Goal: Task Accomplishment & Management: Manage account settings

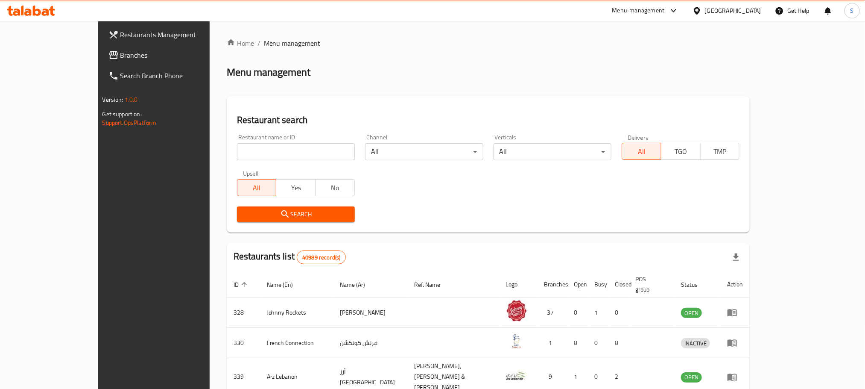
click at [725, 12] on div "United Arab Emirates" at bounding box center [733, 10] width 56 height 9
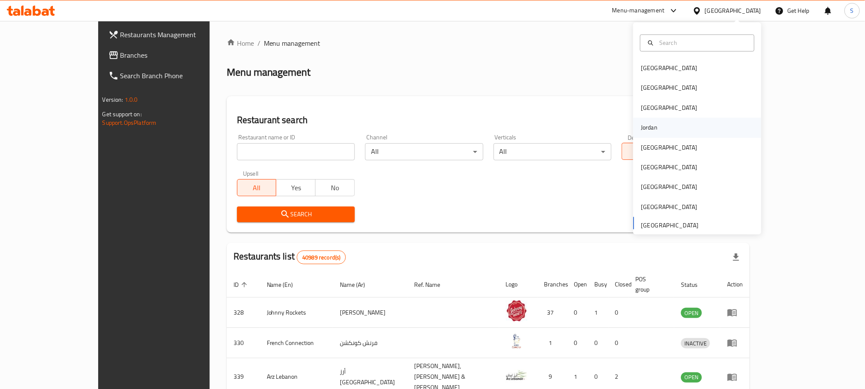
click at [651, 127] on div "Jordan" at bounding box center [649, 128] width 30 height 20
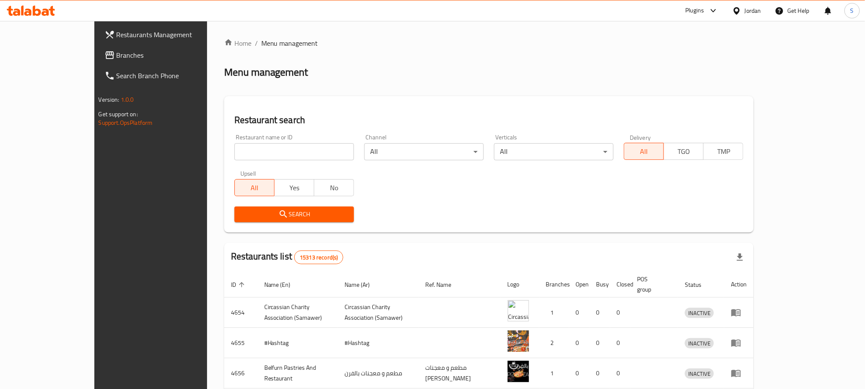
click at [272, 153] on input "search" at bounding box center [294, 151] width 120 height 17
paste input "1306815"
click button "Search" at bounding box center [294, 214] width 120 height 16
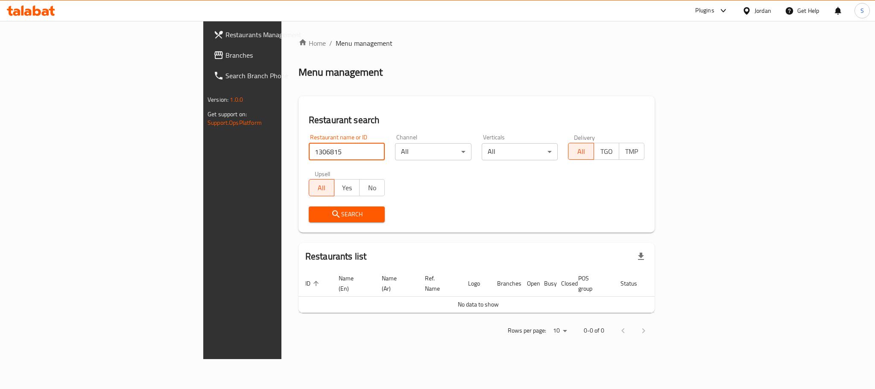
click at [309, 157] on input "1306815" at bounding box center [347, 151] width 76 height 17
paste input "631097"
type input "631097"
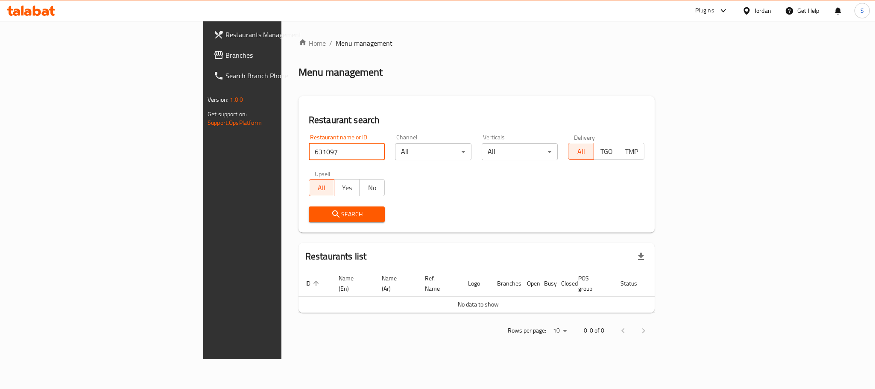
click button "Search" at bounding box center [347, 214] width 76 height 16
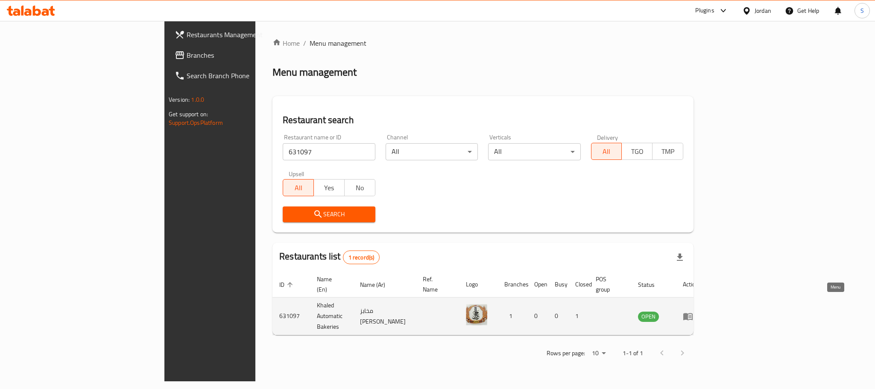
click at [693, 313] on icon "enhanced table" at bounding box center [687, 316] width 9 height 7
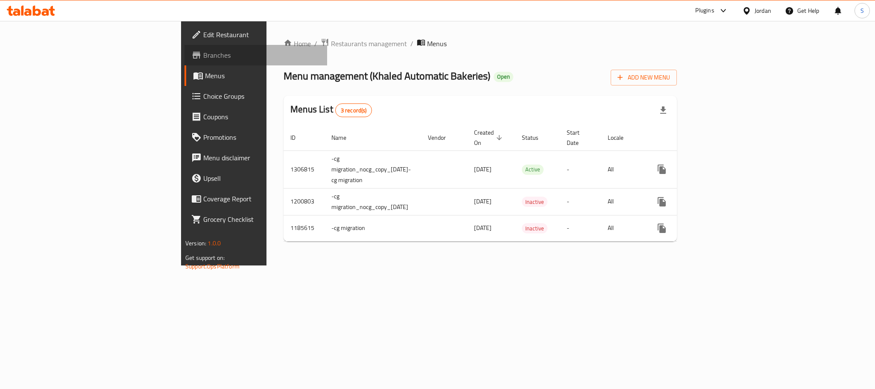
click at [203, 54] on span "Branches" at bounding box center [261, 55] width 117 height 10
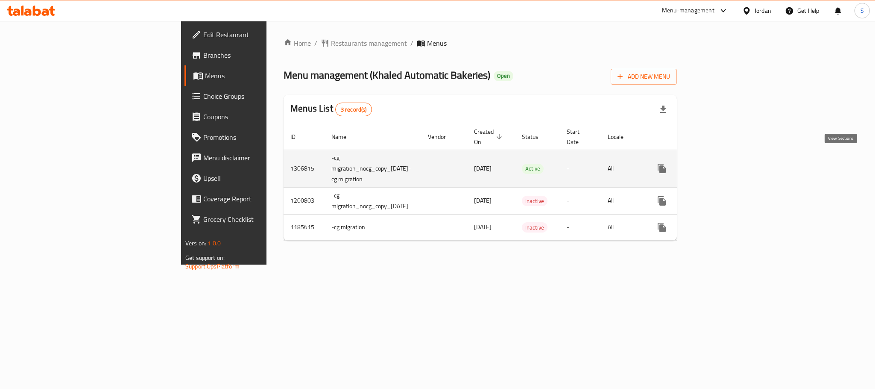
click at [728, 163] on icon "enhanced table" at bounding box center [723, 168] width 10 height 10
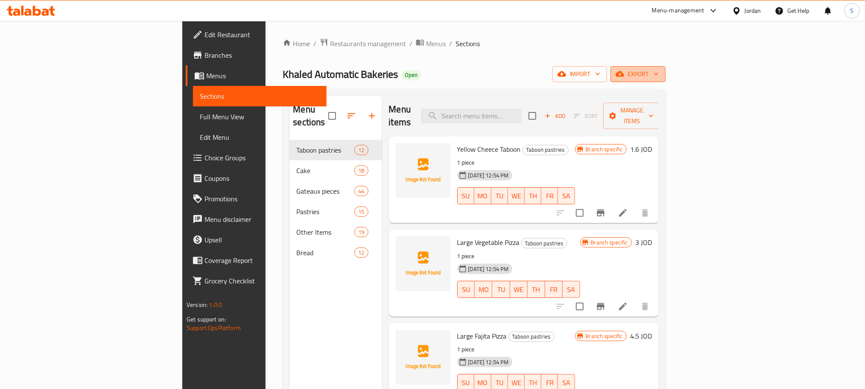
click at [661, 70] on icon "button" at bounding box center [656, 74] width 9 height 9
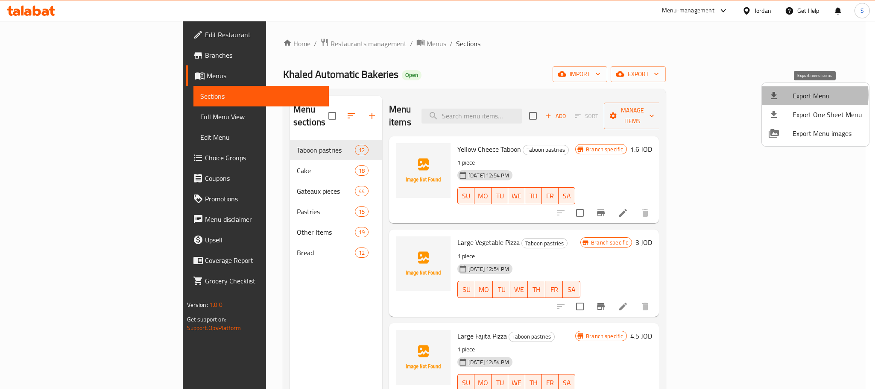
click at [807, 95] on span "Export Menu" at bounding box center [827, 96] width 70 height 10
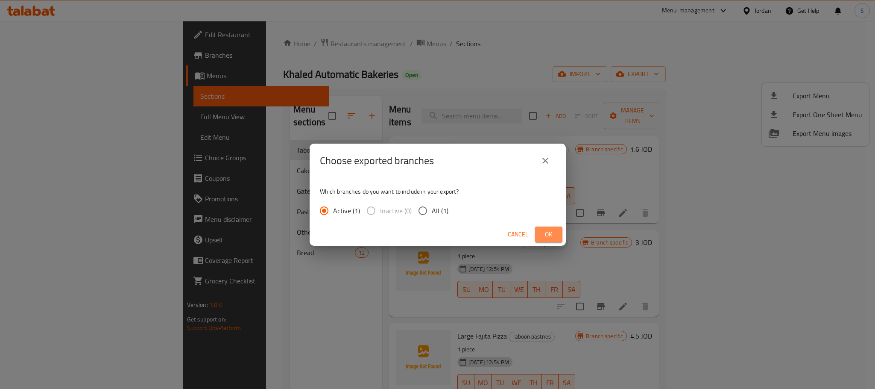
click at [544, 233] on span "Ok" at bounding box center [549, 234] width 14 height 11
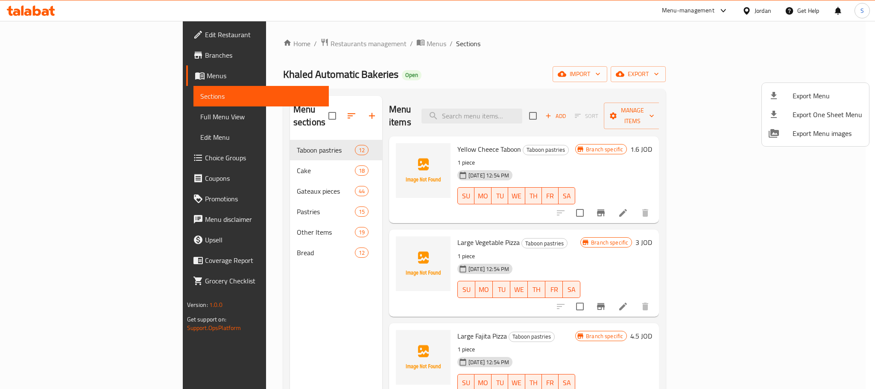
click at [278, 238] on div at bounding box center [437, 194] width 875 height 389
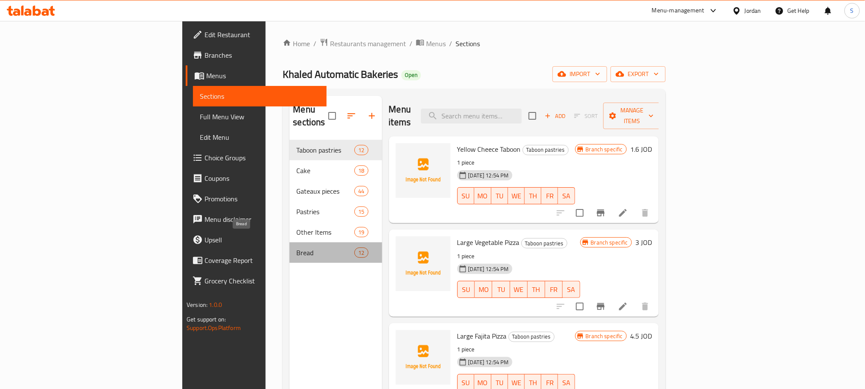
click at [303, 247] on span "Bread" at bounding box center [325, 252] width 58 height 10
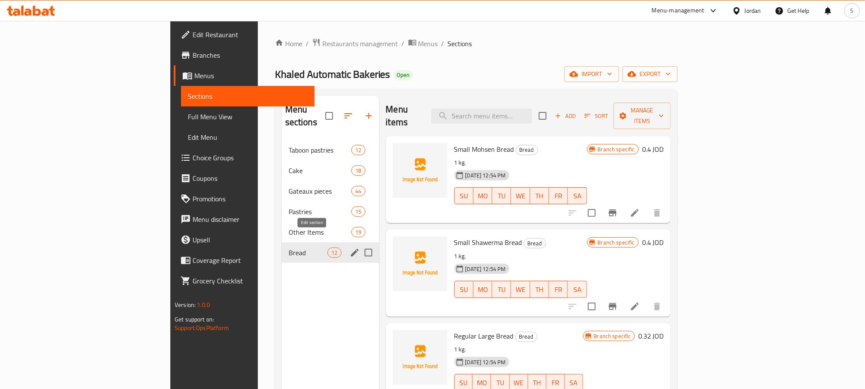
click at [350, 247] on icon "edit" at bounding box center [355, 252] width 10 height 10
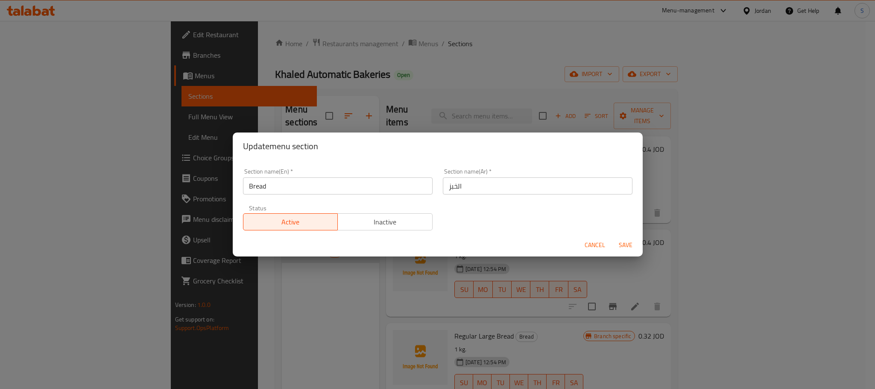
click at [245, 319] on div "Update menu section Section name(En)   * Bread Section name(En) * Section name(…" at bounding box center [437, 194] width 875 height 389
click at [601, 250] on button "Cancel" at bounding box center [594, 245] width 27 height 16
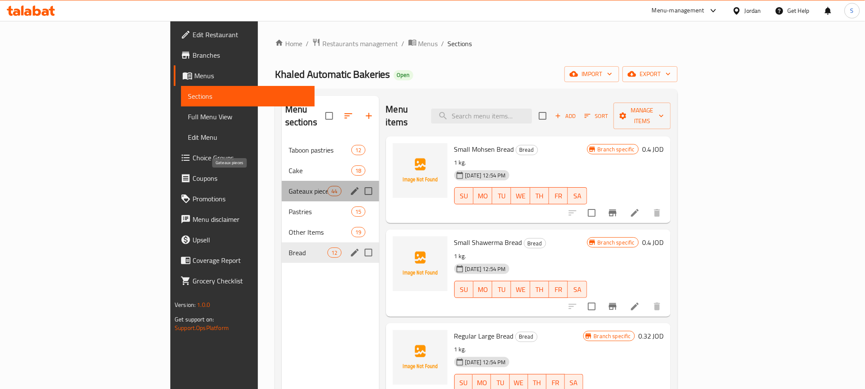
click at [289, 186] on span "Gateaux pieces" at bounding box center [308, 191] width 39 height 10
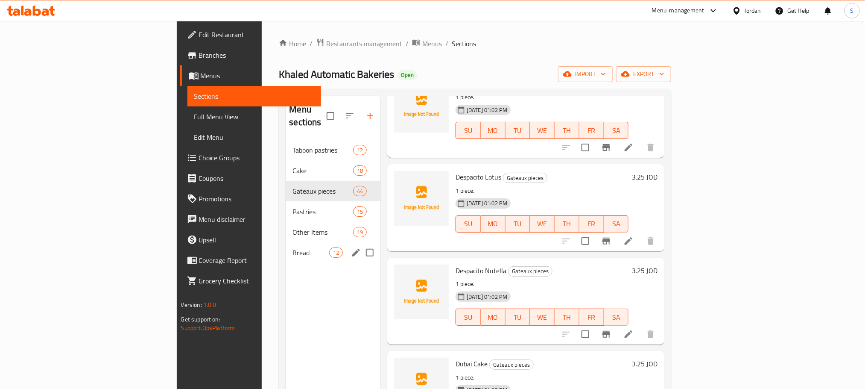
scroll to position [120, 0]
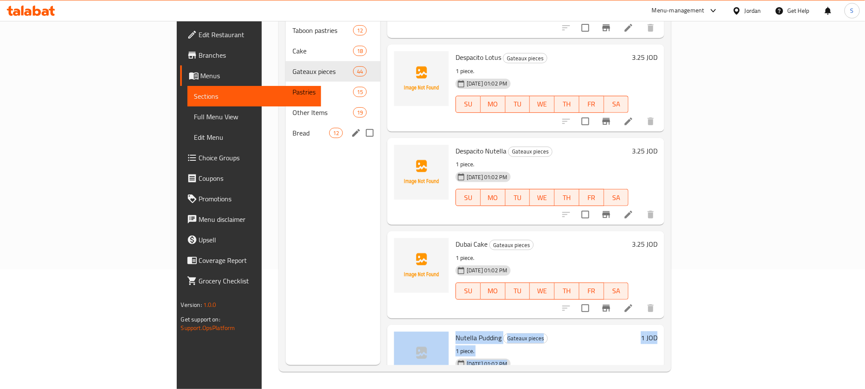
drag, startPoint x: 842, startPoint y: 298, endPoint x: 842, endPoint y: 342, distance: 43.6
click at [671, 342] on div "Menu sections Taboon pastries 12 Cake 18 Gateaux pieces 44 Pastries 15 Other It…" at bounding box center [475, 170] width 392 height 402
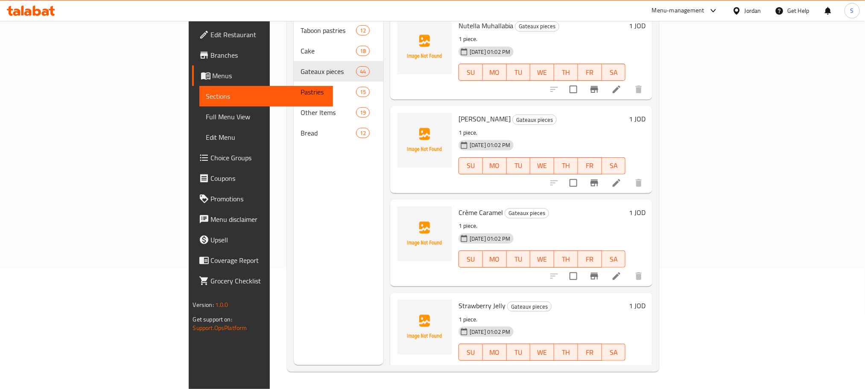
scroll to position [0, 0]
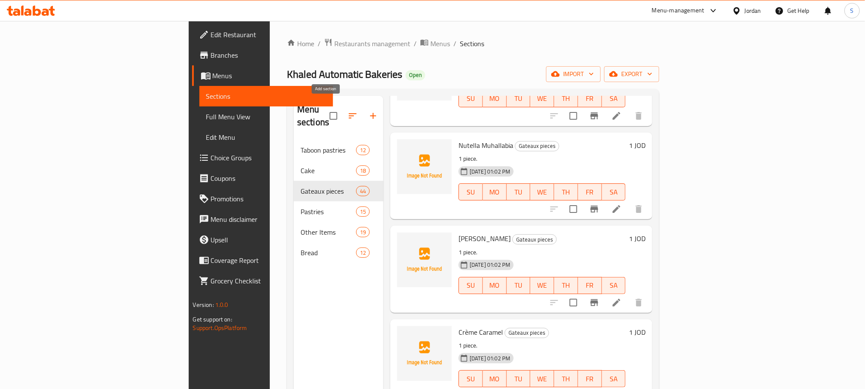
click at [368, 111] on icon "button" at bounding box center [373, 116] width 10 height 10
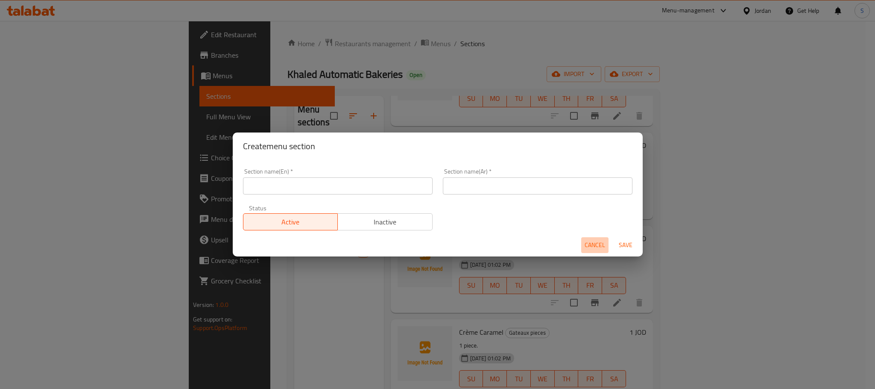
click at [591, 241] on span "Cancel" at bounding box center [595, 245] width 20 height 11
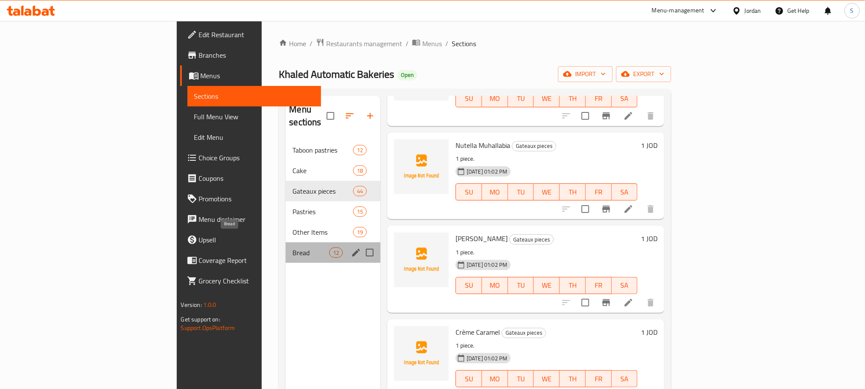
click at [292, 247] on span "Bread" at bounding box center [310, 252] width 36 height 10
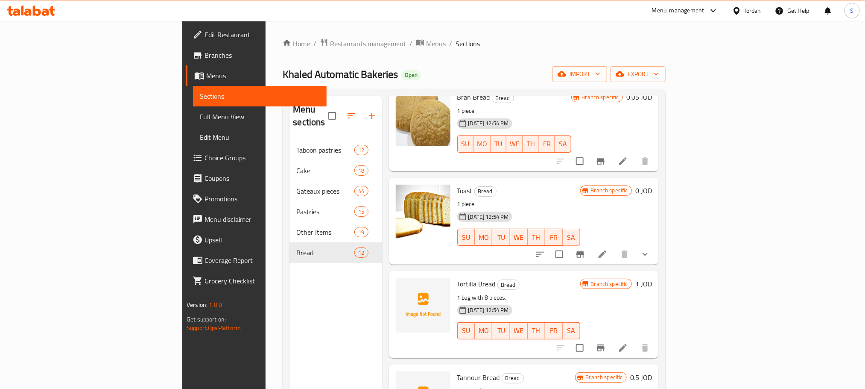
scroll to position [751, 0]
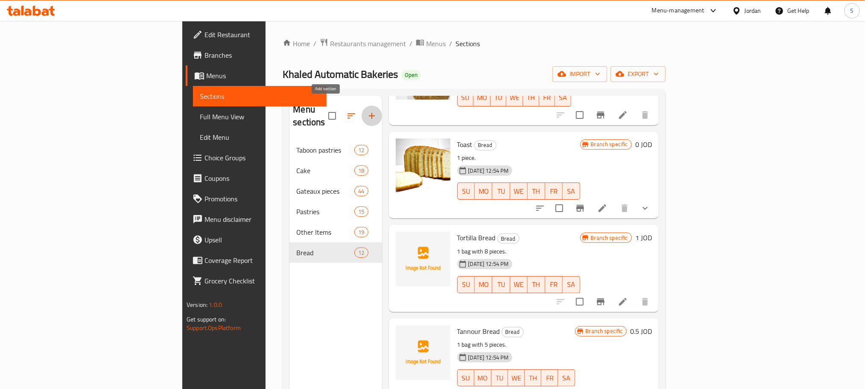
click at [367, 111] on icon "button" at bounding box center [372, 116] width 10 height 10
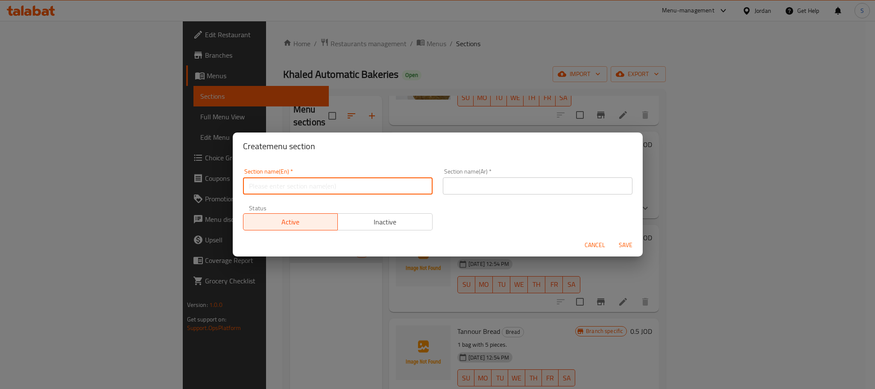
paste input "mixed bread"
click at [339, 192] on input "text" at bounding box center [338, 185] width 190 height 17
click at [254, 187] on input "mixed bread" at bounding box center [338, 185] width 190 height 17
click at [269, 187] on input "Mixed bread" at bounding box center [338, 185] width 190 height 17
type input "Mixed Bread"
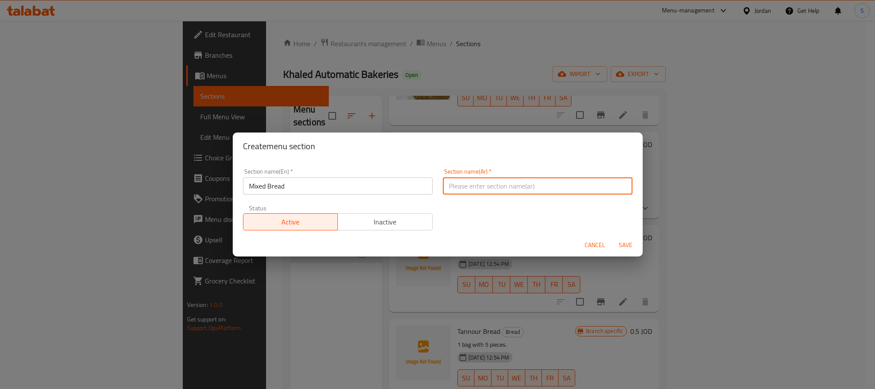
click at [462, 190] on input "text" at bounding box center [538, 185] width 190 height 17
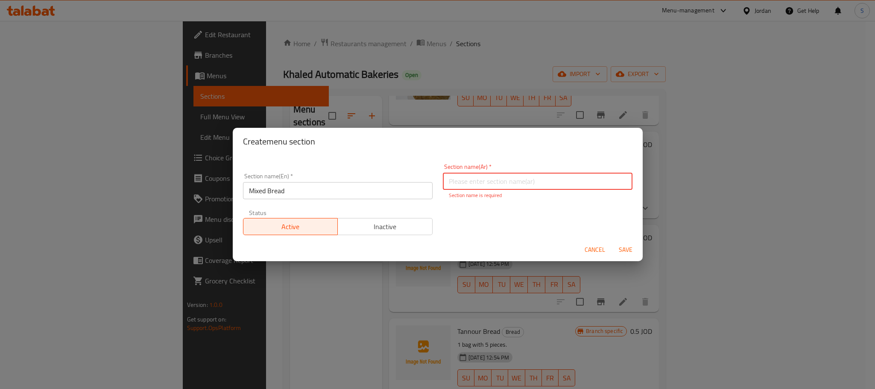
paste input "خبز مشكل"
type input "خبز مشكل"
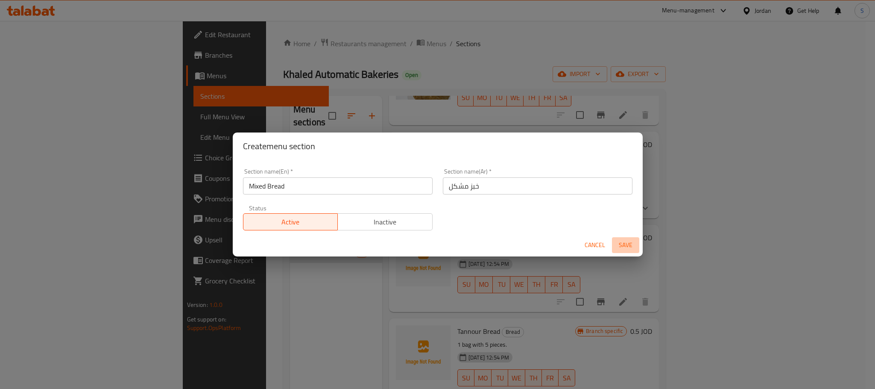
click at [623, 245] on span "Save" at bounding box center [625, 245] width 20 height 11
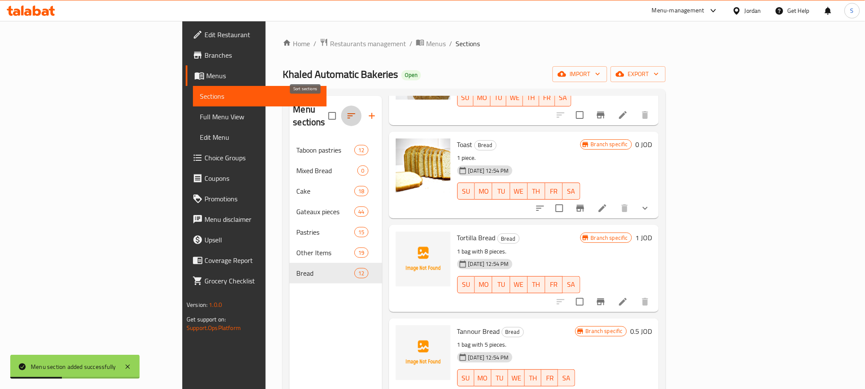
click at [341, 118] on button "button" at bounding box center [351, 115] width 20 height 20
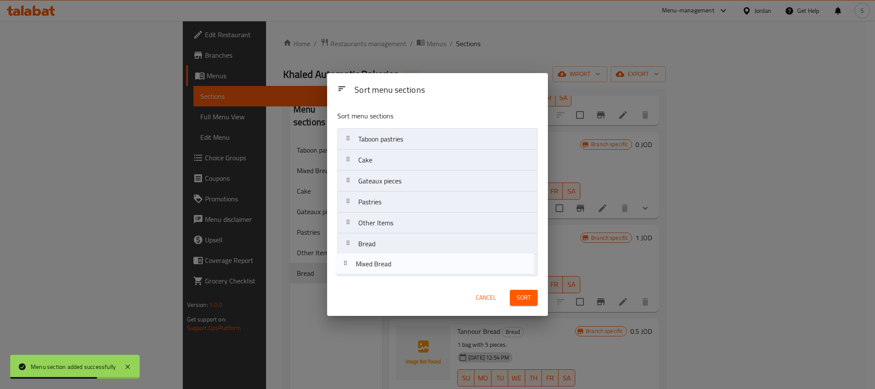
drag, startPoint x: 386, startPoint y: 166, endPoint x: 383, endPoint y: 280, distance: 114.0
click at [383, 280] on div "Sort menu sections Sort menu sections Taboon pastries Mixed Bread Cake Gateaux …" at bounding box center [437, 194] width 221 height 242
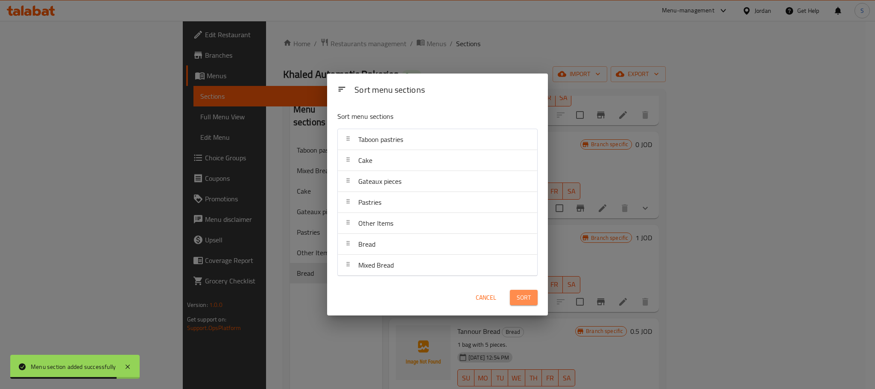
click at [525, 299] on span "Sort" at bounding box center [524, 297] width 14 height 11
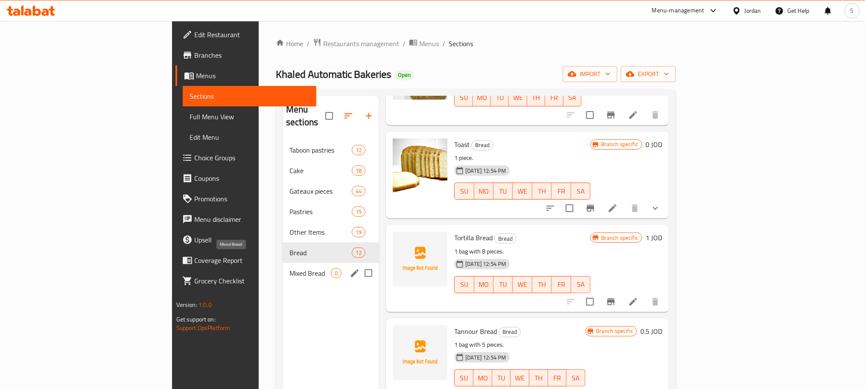
click at [289, 268] on span "Mixed Bread" at bounding box center [309, 273] width 41 height 10
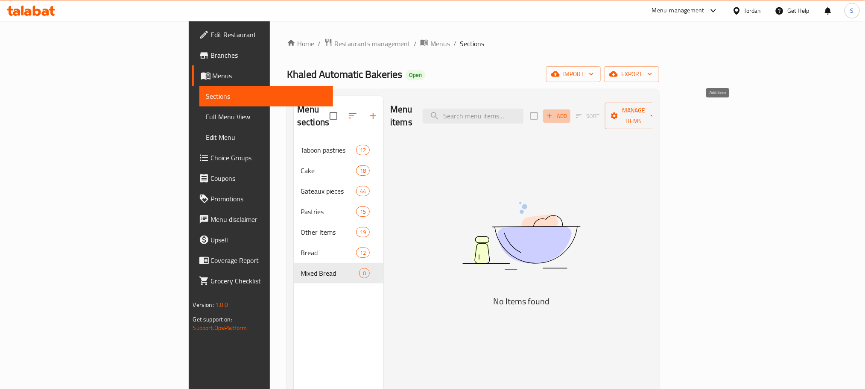
click at [553, 112] on icon "button" at bounding box center [550, 116] width 8 height 8
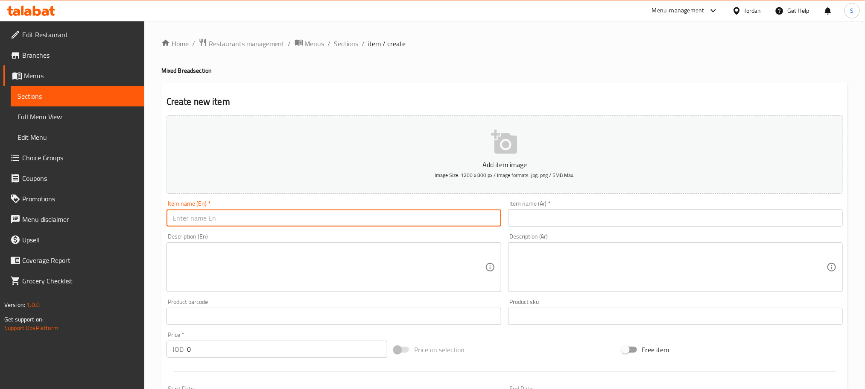
click at [276, 219] on input "text" at bounding box center [334, 217] width 335 height 17
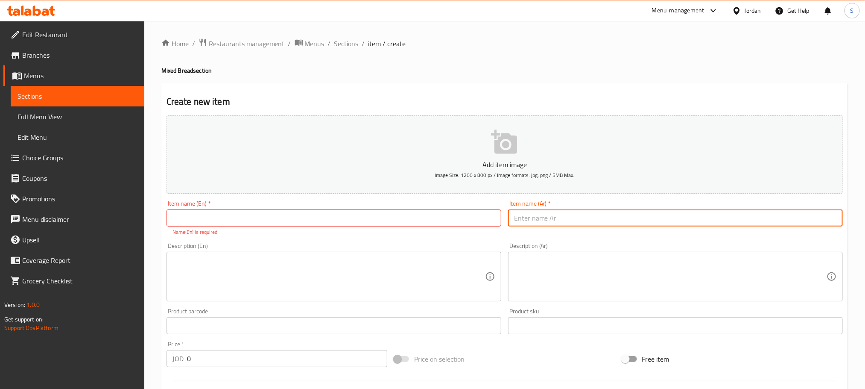
click at [586, 226] on input "text" at bounding box center [675, 217] width 335 height 17
paste input "حمام بالسمسم"
type input "حمام بالسمسم"
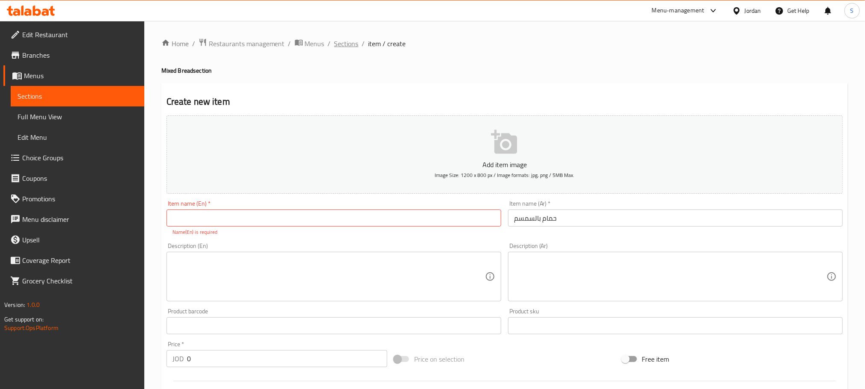
click at [343, 40] on span "Sections" at bounding box center [346, 43] width 24 height 10
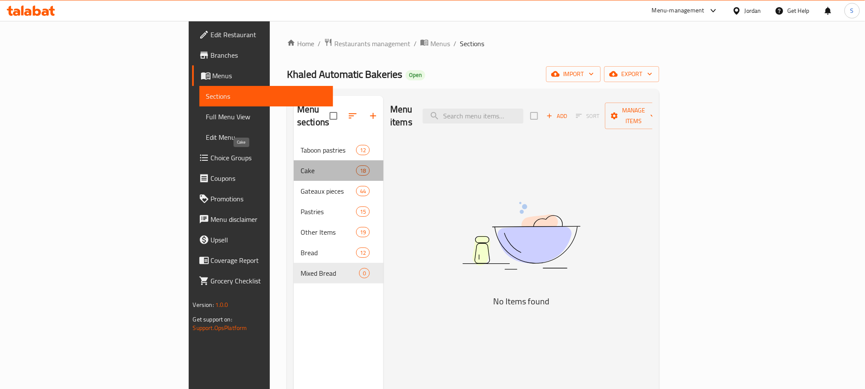
click at [301, 165] on span "Cake" at bounding box center [329, 170] width 56 height 10
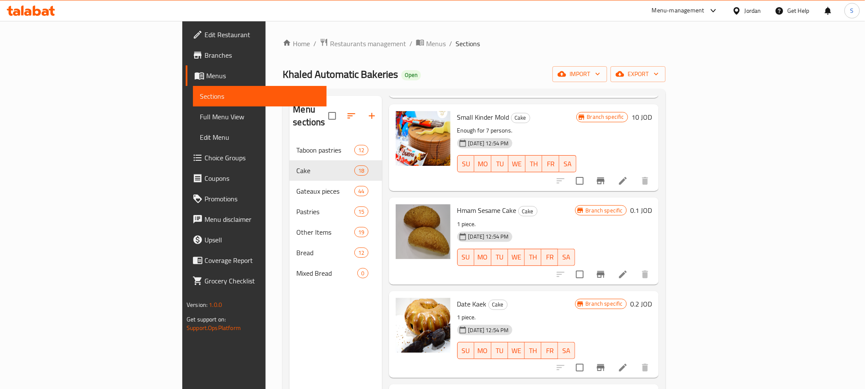
scroll to position [90, 0]
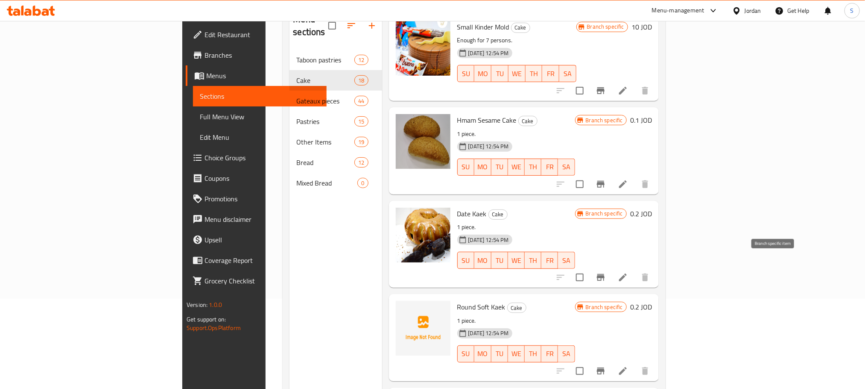
click at [605, 274] on icon "Branch-specific-item" at bounding box center [601, 277] width 8 height 7
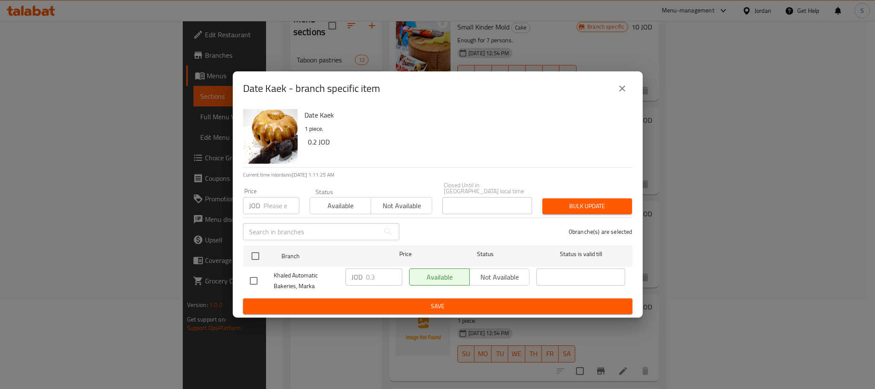
click at [245, 277] on input "checkbox" at bounding box center [254, 281] width 18 height 18
checkbox input "true"
drag, startPoint x: 377, startPoint y: 272, endPoint x: 352, endPoint y: 279, distance: 25.4
click at [352, 279] on div "JOD 0.3 ​" at bounding box center [373, 276] width 57 height 17
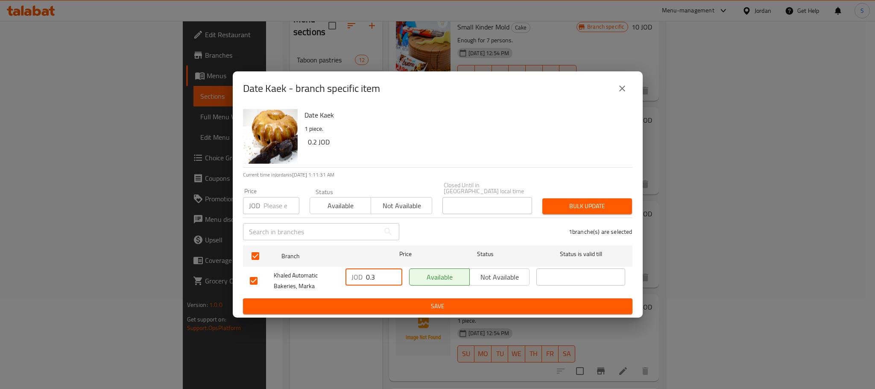
paste input "25"
type input "0.25"
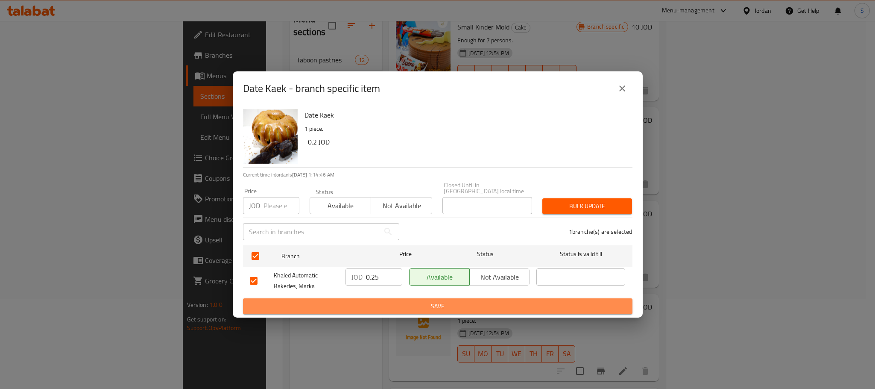
click at [422, 302] on span "Save" at bounding box center [438, 306] width 376 height 11
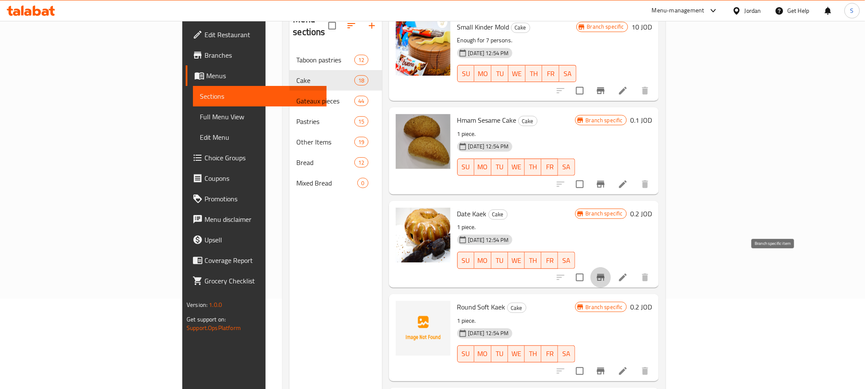
click at [606, 272] on icon "Branch-specific-item" at bounding box center [601, 277] width 10 height 10
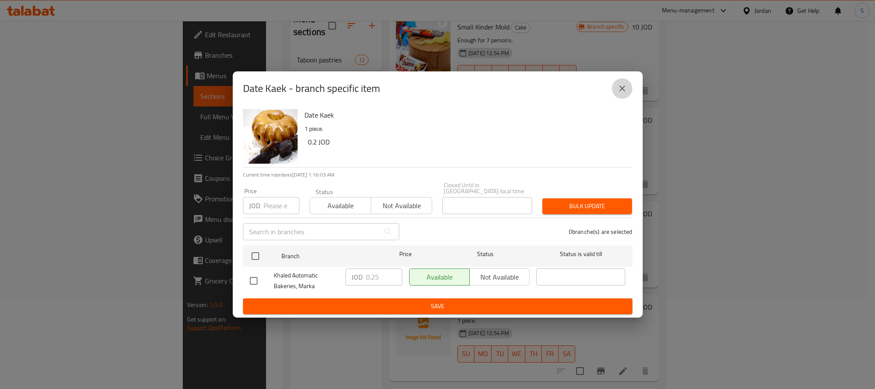
click at [620, 92] on icon "close" at bounding box center [622, 88] width 10 height 10
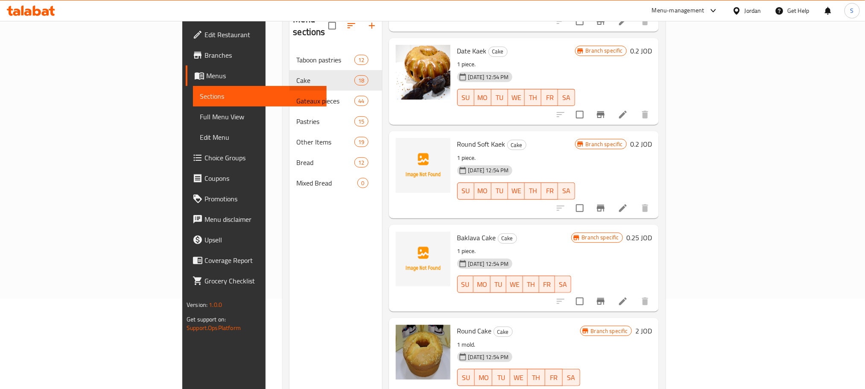
scroll to position [802, 0]
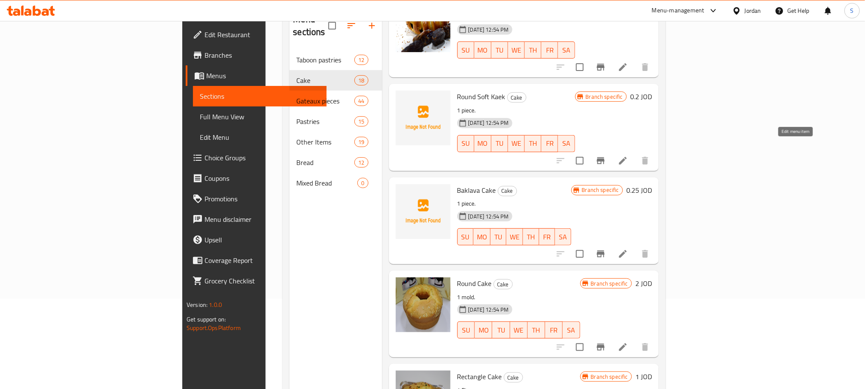
click at [628, 155] on icon at bounding box center [623, 160] width 10 height 10
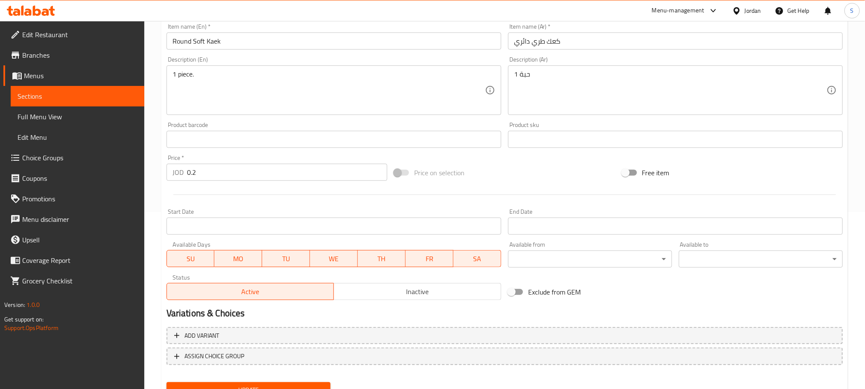
scroll to position [183, 0]
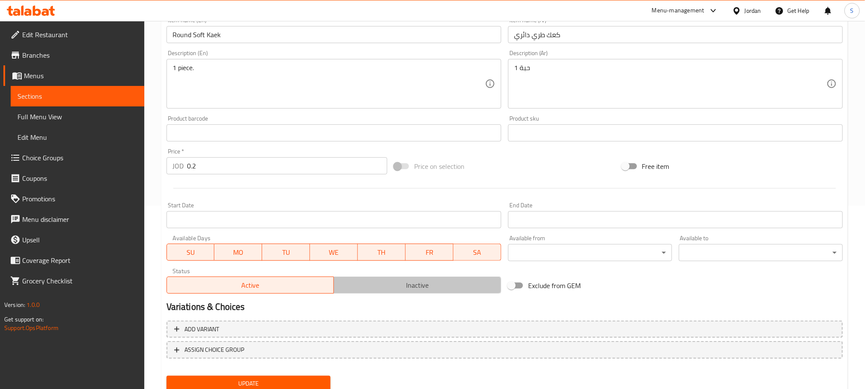
click at [449, 278] on button "Inactive" at bounding box center [417, 284] width 168 height 17
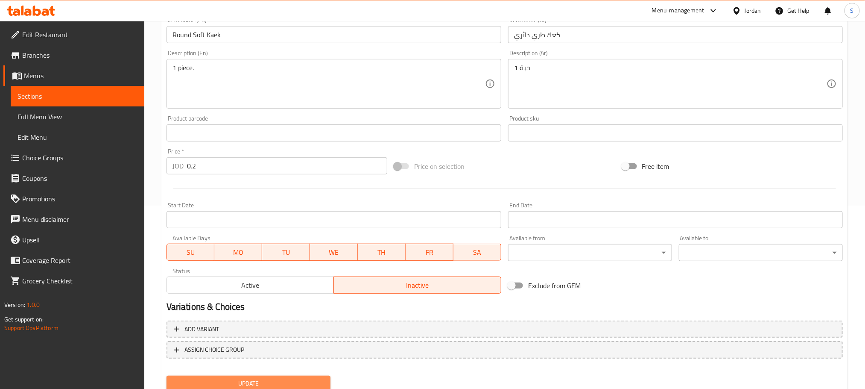
click at [320, 375] on button "Update" at bounding box center [249, 383] width 164 height 16
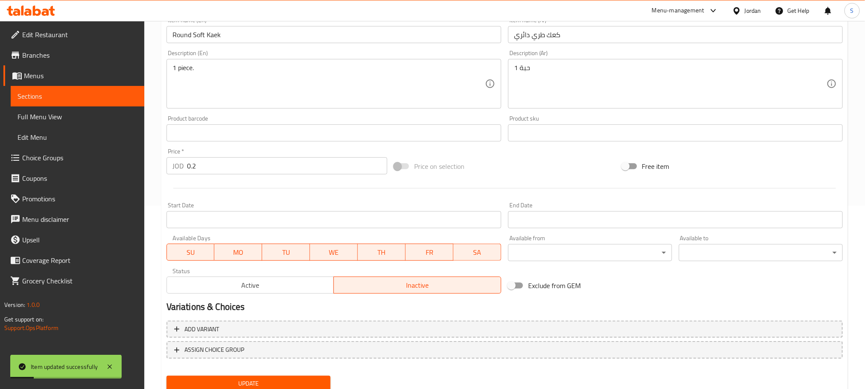
scroll to position [0, 0]
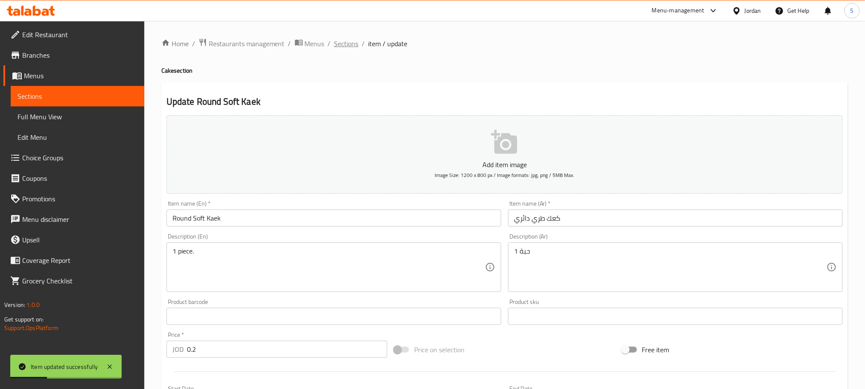
click at [339, 42] on span "Sections" at bounding box center [346, 43] width 24 height 10
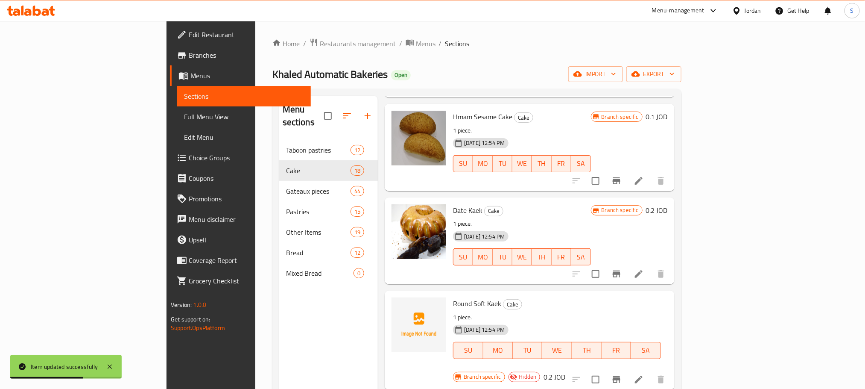
scroll to position [120, 0]
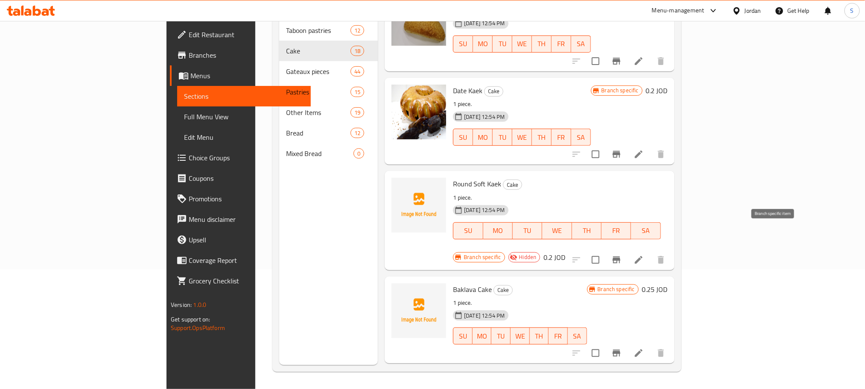
click at [620, 256] on icon "Branch-specific-item" at bounding box center [617, 259] width 8 height 7
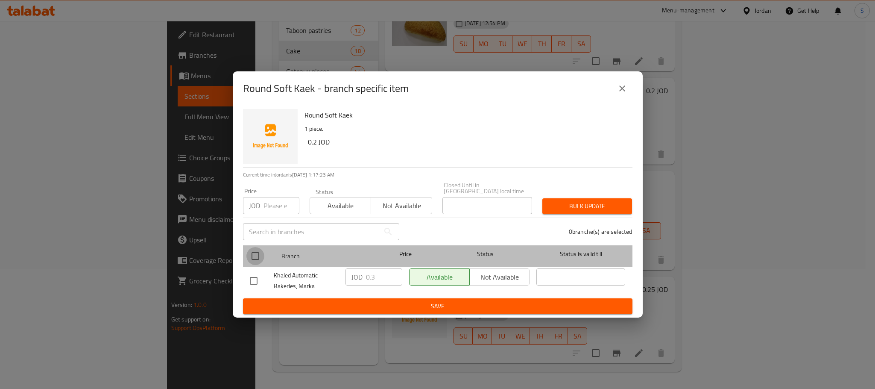
click at [254, 248] on input "checkbox" at bounding box center [255, 256] width 18 height 18
checkbox input "true"
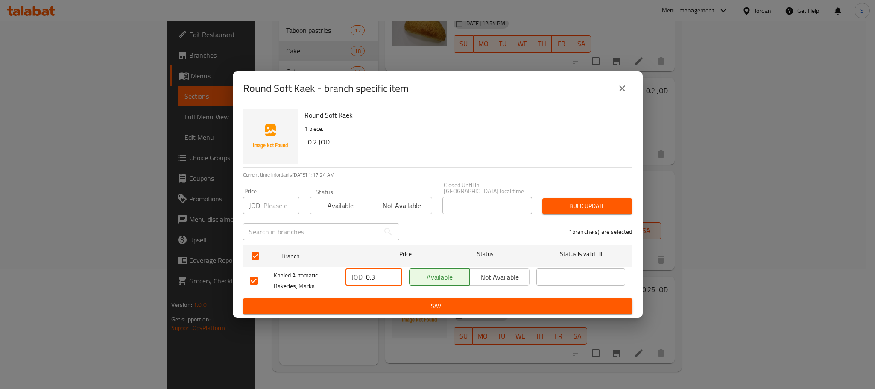
drag, startPoint x: 375, startPoint y: 272, endPoint x: 360, endPoint y: 273, distance: 15.0
click at [360, 273] on div "JOD 0.3 ​" at bounding box center [373, 276] width 57 height 17
paste input "5"
type input "0.35"
click at [401, 301] on span "Save" at bounding box center [438, 306] width 376 height 11
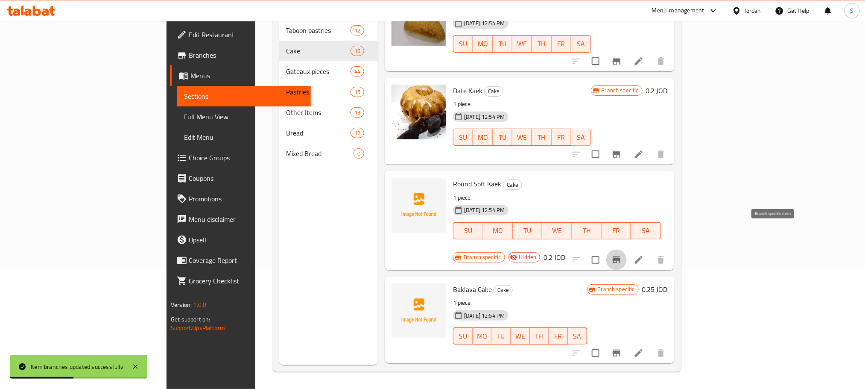
click at [622, 254] on icon "Branch-specific-item" at bounding box center [616, 259] width 10 height 10
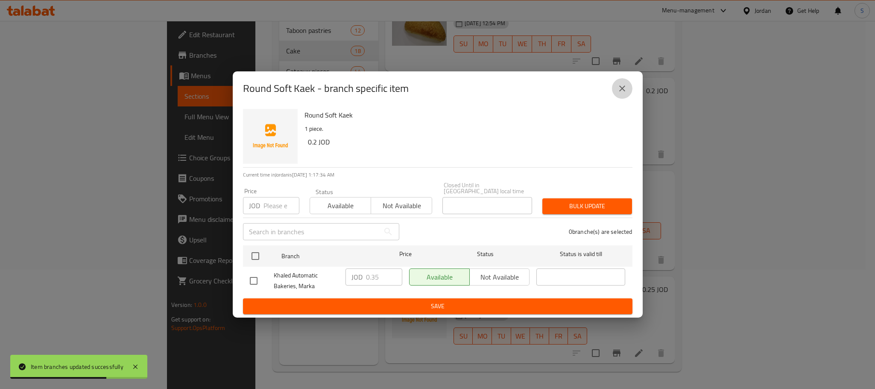
click at [626, 82] on button "close" at bounding box center [622, 88] width 20 height 20
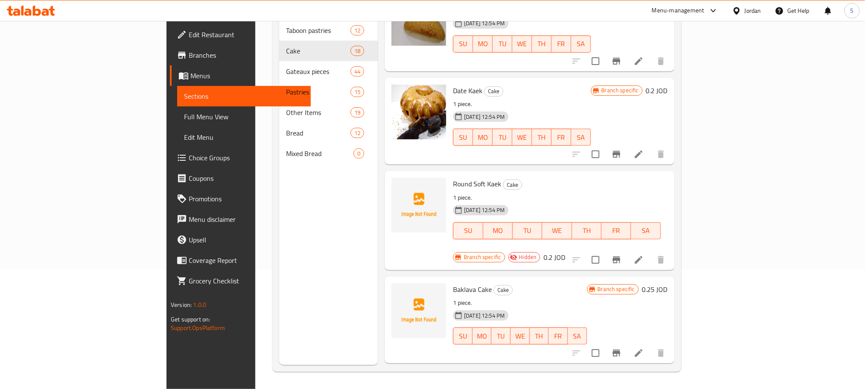
drag, startPoint x: 830, startPoint y: 171, endPoint x: 833, endPoint y: 197, distance: 26.6
click at [675, 197] on div "Menu items Add Sort Manage items Gateaux Pieces Cake 1 piece. 20-08-2025 12:54 …" at bounding box center [526, 170] width 297 height 389
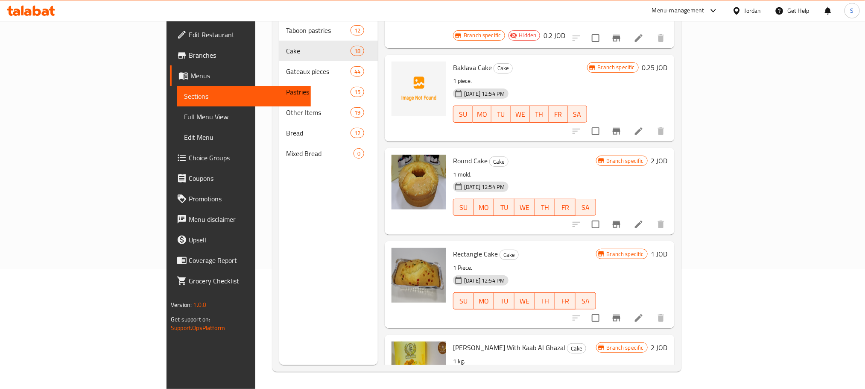
scroll to position [913, 0]
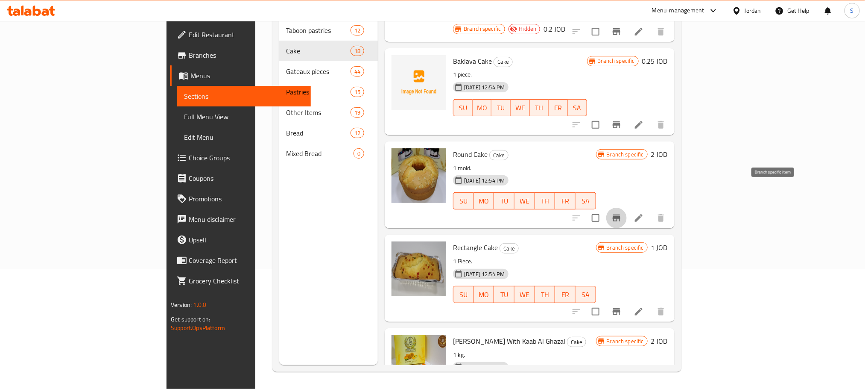
click at [622, 213] on icon "Branch-specific-item" at bounding box center [616, 218] width 10 height 10
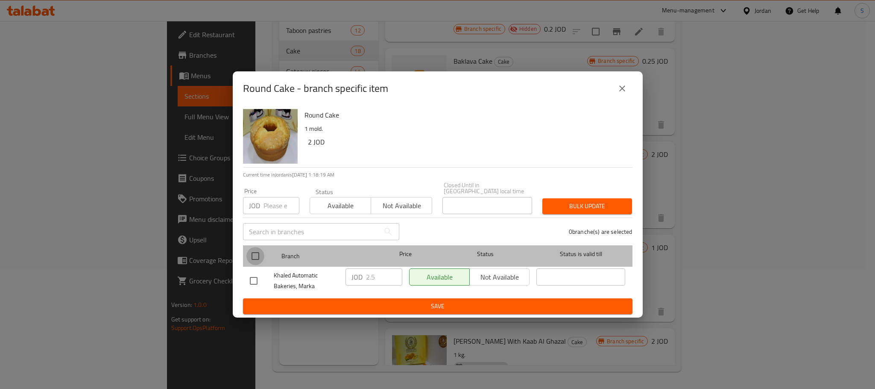
click at [255, 251] on input "checkbox" at bounding box center [255, 256] width 18 height 18
checkbox input "true"
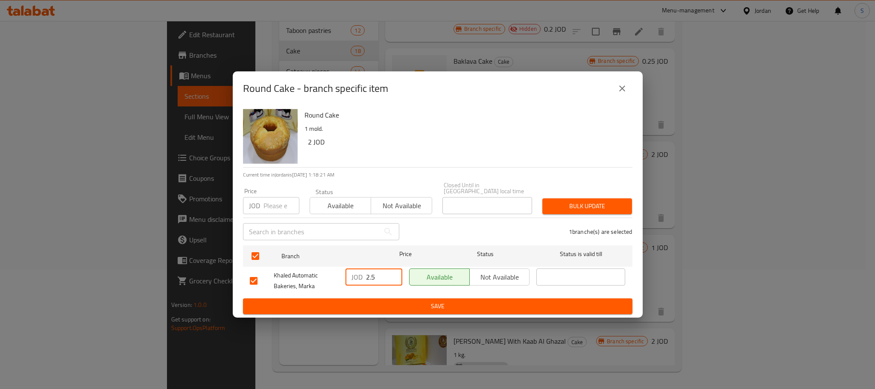
click at [377, 271] on input "2.5" at bounding box center [384, 276] width 36 height 17
click at [617, 90] on icon "close" at bounding box center [622, 88] width 10 height 10
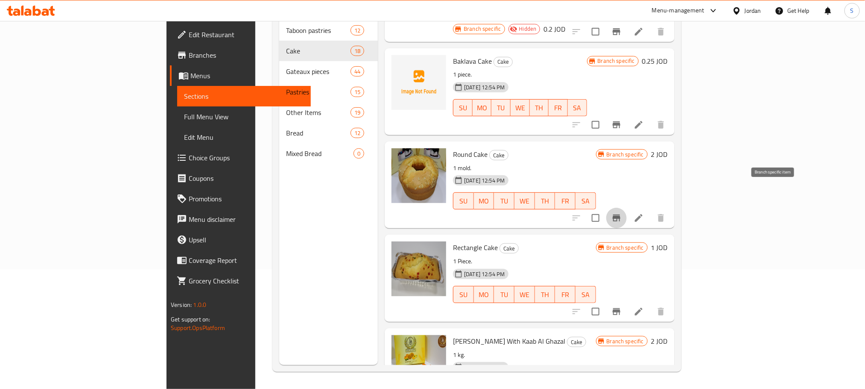
click at [622, 213] on icon "Branch-specific-item" at bounding box center [616, 218] width 10 height 10
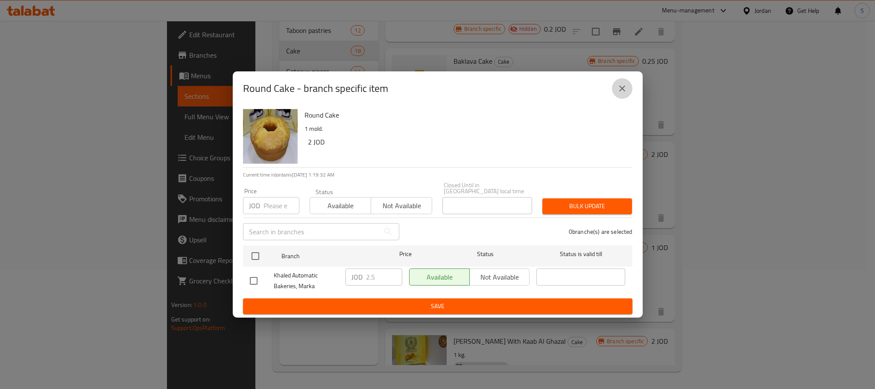
click at [621, 89] on icon "close" at bounding box center [622, 88] width 10 height 10
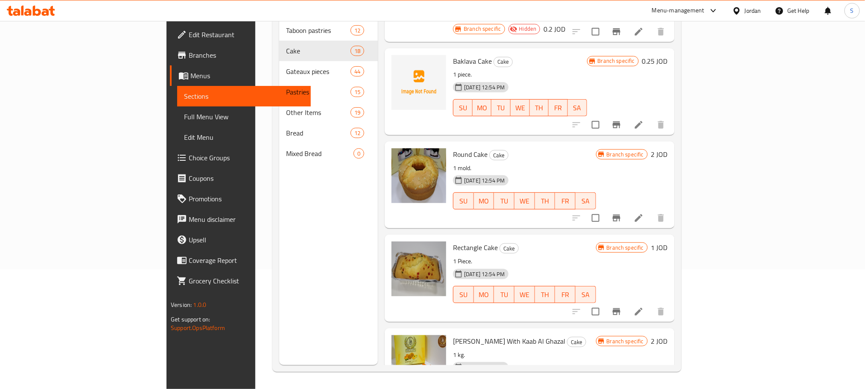
click at [453, 148] on span "Round Cake" at bounding box center [470, 154] width 35 height 13
copy h6 "Round Cake"
click at [622, 306] on icon "Branch-specific-item" at bounding box center [616, 311] width 10 height 10
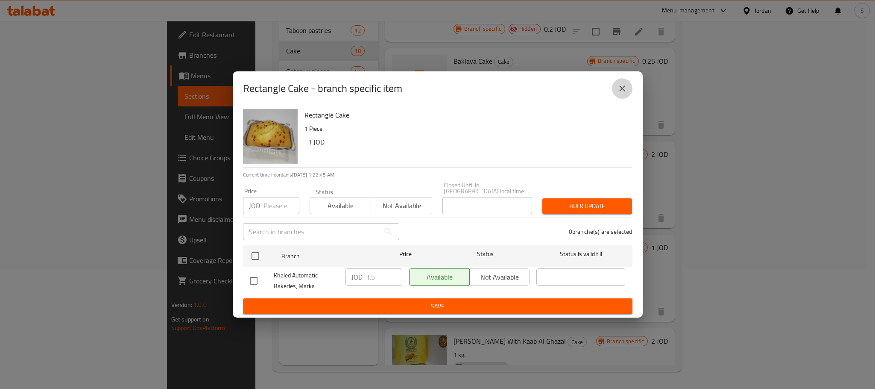
click at [619, 85] on button "close" at bounding box center [622, 88] width 20 height 20
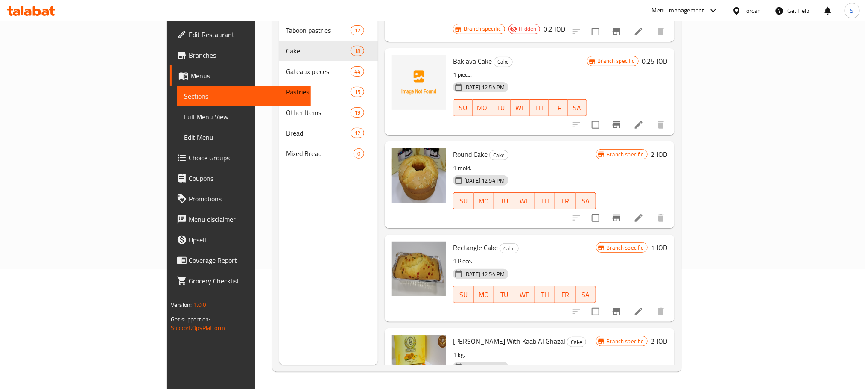
click at [453, 241] on span "Rectangle Cake" at bounding box center [475, 247] width 45 height 13
copy h6 "Rectangle Cake"
drag, startPoint x: 831, startPoint y: 210, endPoint x: 844, endPoint y: 259, distance: 50.3
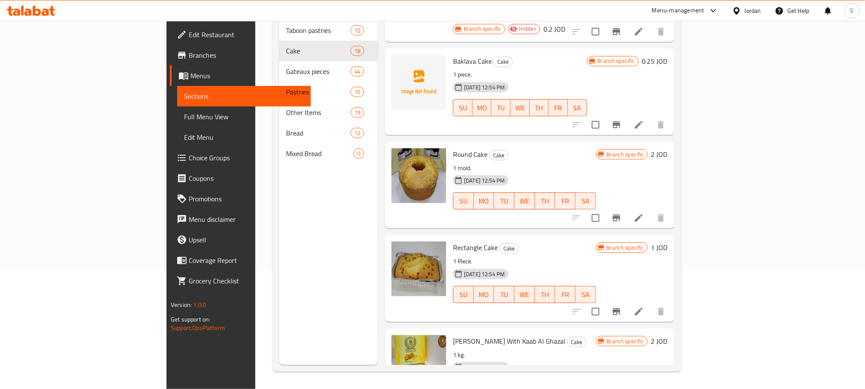
click at [681, 259] on div "Menu sections Taboon pastries 12 Cake 18 Gateaux pieces 44 Pastries 15 Other It…" at bounding box center [476, 170] width 409 height 402
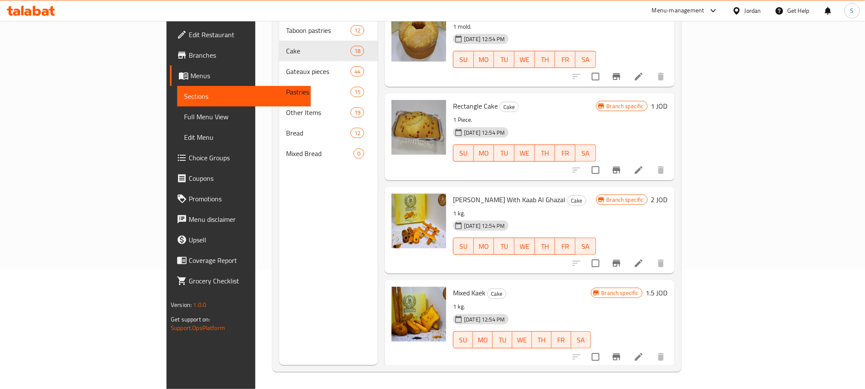
scroll to position [1144, 0]
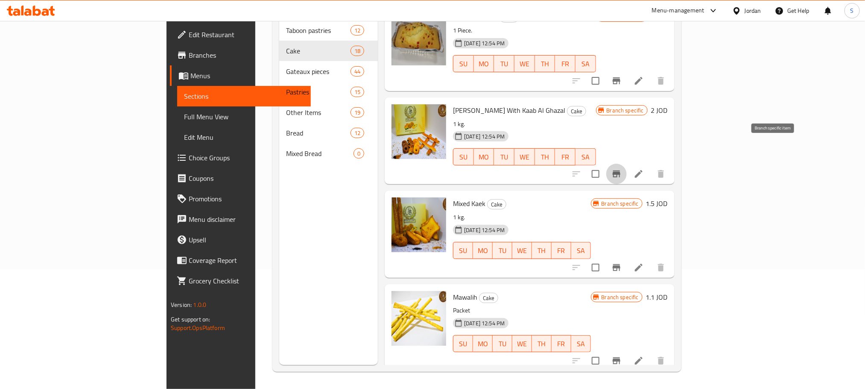
click at [620, 170] on icon "Branch-specific-item" at bounding box center [617, 173] width 8 height 7
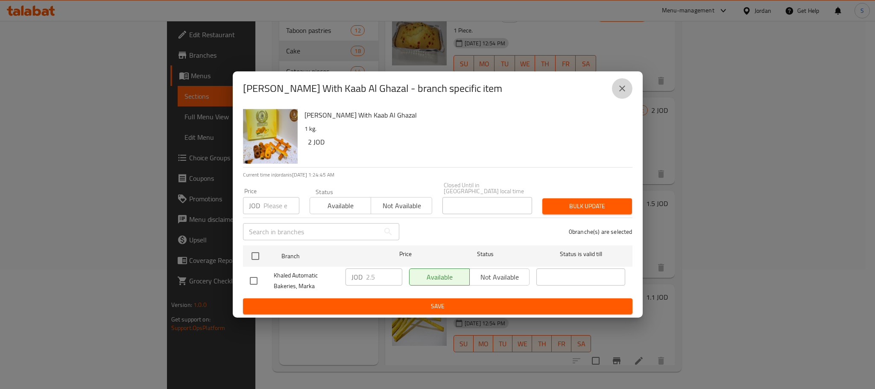
click at [627, 87] on button "close" at bounding box center [622, 88] width 20 height 20
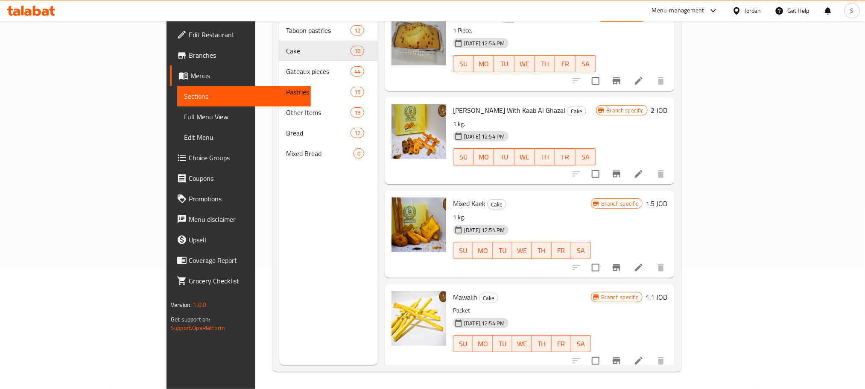
click at [463, 104] on span "[PERSON_NAME] With Kaab Al Ghazal" at bounding box center [509, 110] width 112 height 13
copy h6 "[PERSON_NAME] With Kaab Al Ghazal"
click at [620, 264] on icon "Branch-specific-item" at bounding box center [617, 267] width 8 height 7
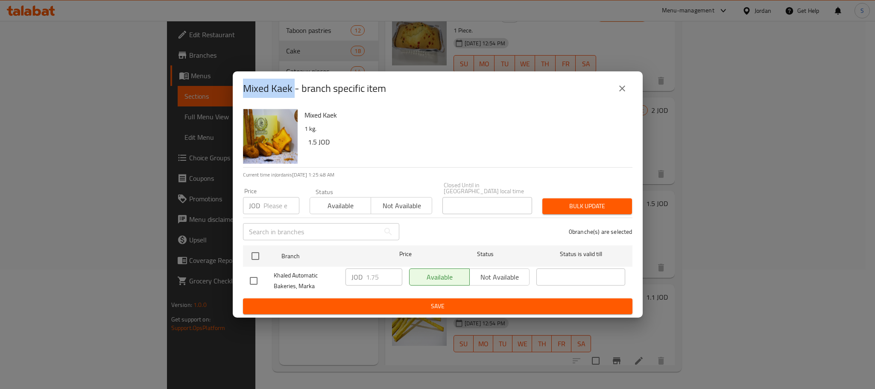
drag, startPoint x: 295, startPoint y: 88, endPoint x: 242, endPoint y: 91, distance: 52.6
click at [242, 91] on div "Mixed Kaek - branch specific item" at bounding box center [438, 88] width 410 height 34
copy h2 "Mixed Kaek"
click at [619, 93] on icon "close" at bounding box center [622, 88] width 10 height 10
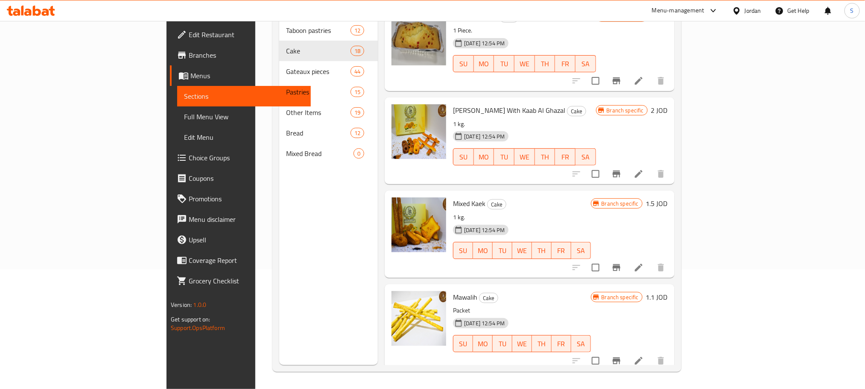
scroll to position [1265, 0]
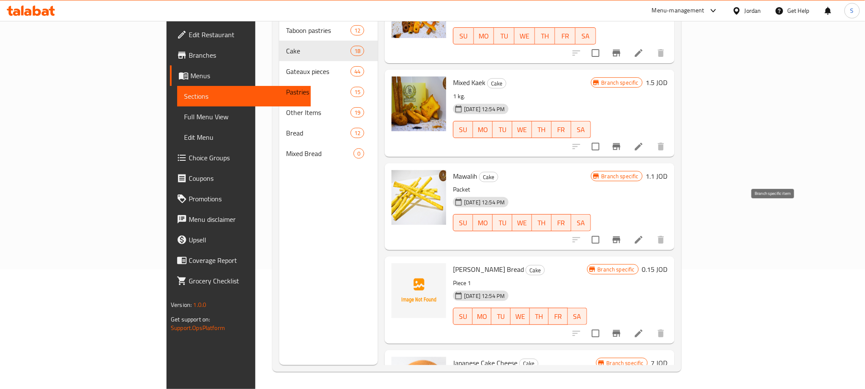
click at [622, 234] on icon "Branch-specific-item" at bounding box center [616, 239] width 10 height 10
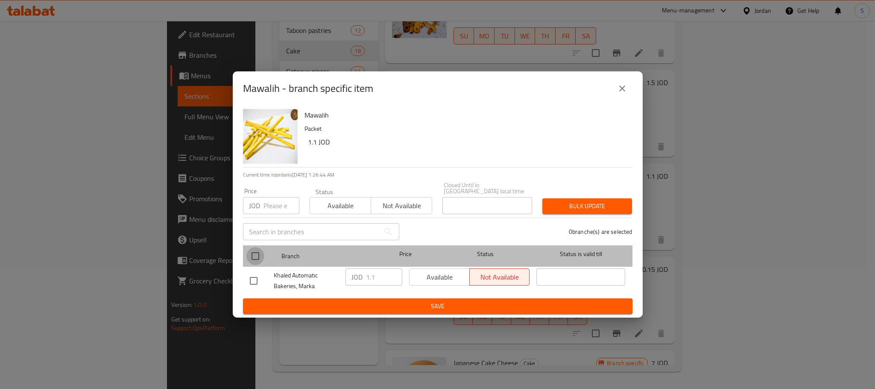
click at [259, 251] on input "checkbox" at bounding box center [255, 256] width 18 height 18
checkbox input "true"
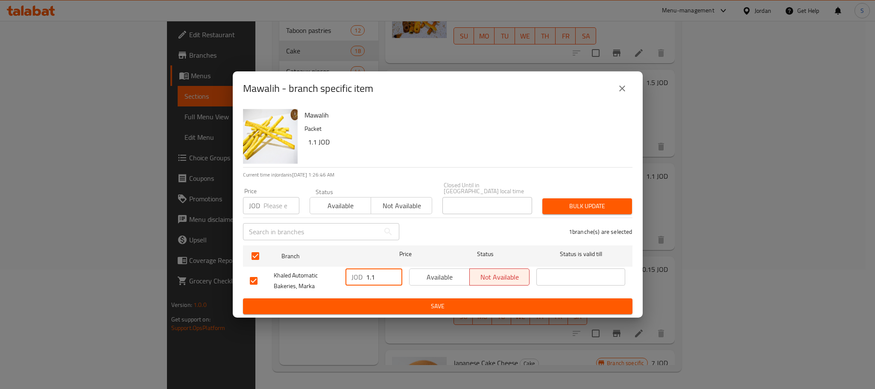
drag, startPoint x: 377, startPoint y: 270, endPoint x: 359, endPoint y: 273, distance: 17.7
click at [359, 273] on div "JOD 1.1 ​" at bounding box center [373, 276] width 57 height 17
paste input "number"
type input "1"
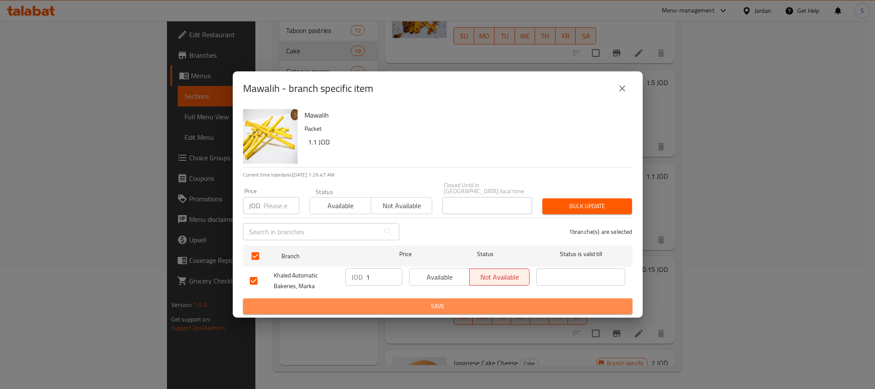
click at [400, 309] on button "Save" at bounding box center [437, 306] width 389 height 16
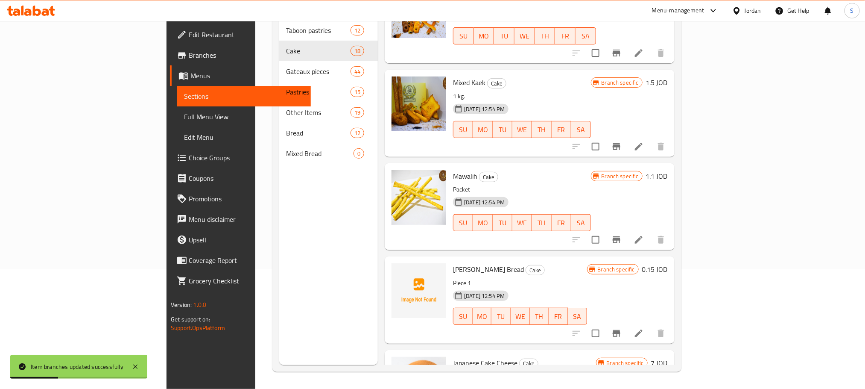
click at [453, 170] on span "Mawalih" at bounding box center [465, 176] width 24 height 13
copy h6 "Mawalih"
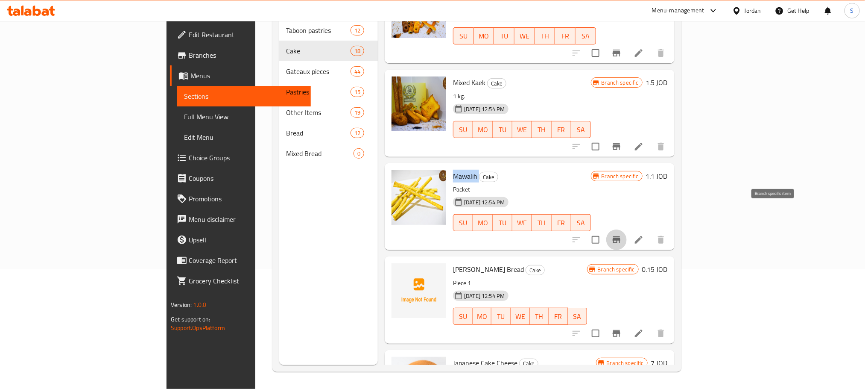
click at [622, 234] on icon "Branch-specific-item" at bounding box center [616, 239] width 10 height 10
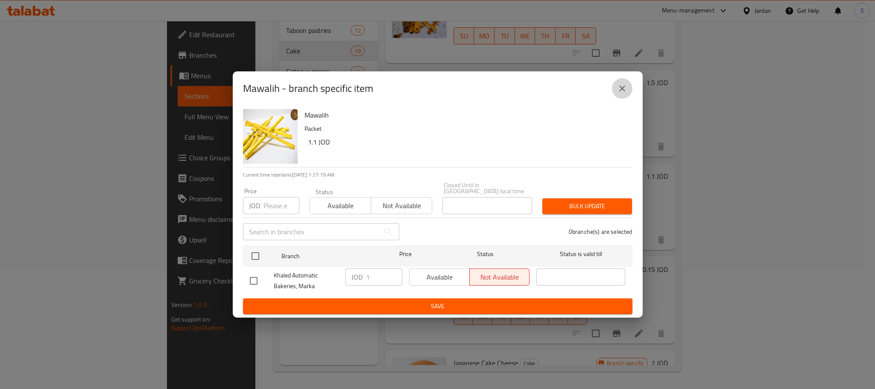
click at [621, 89] on icon "close" at bounding box center [622, 88] width 10 height 10
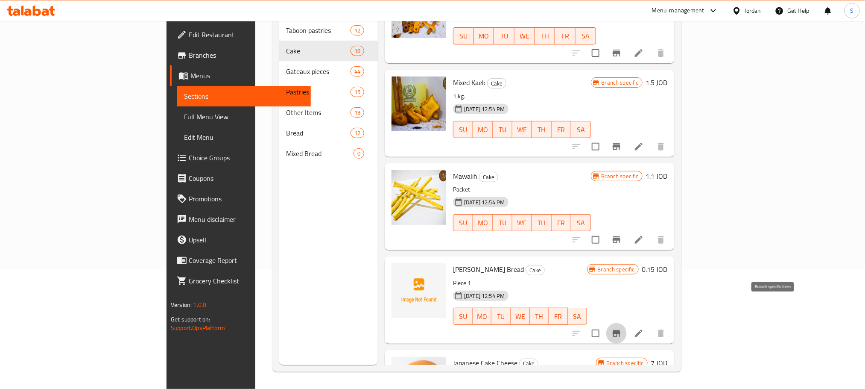
click at [620, 330] on icon "Branch-specific-item" at bounding box center [617, 333] width 8 height 7
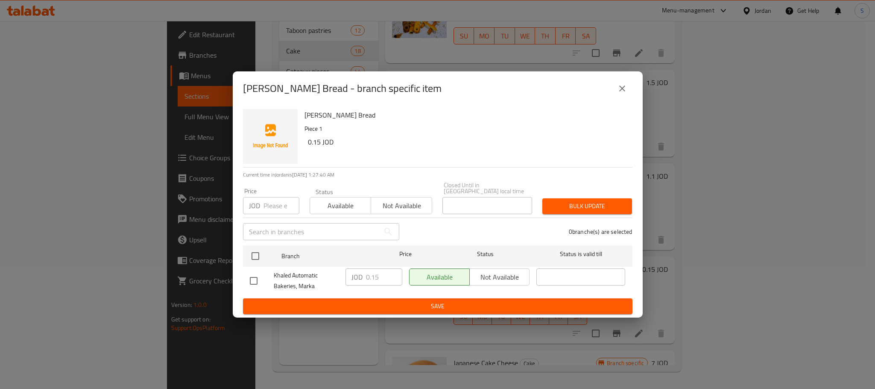
click at [624, 88] on icon "close" at bounding box center [622, 88] width 10 height 10
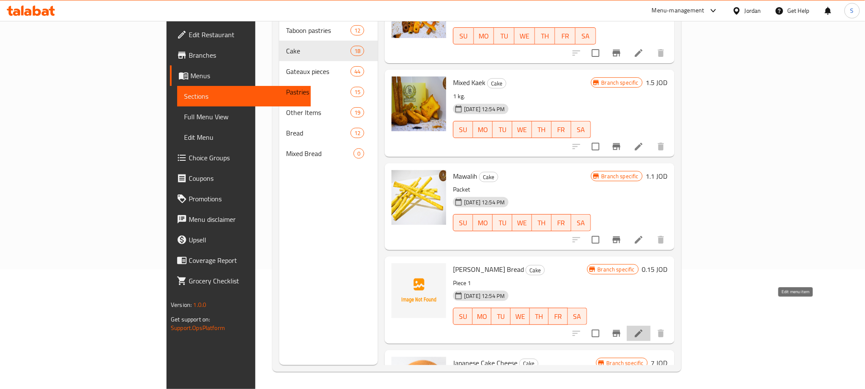
click at [644, 328] on icon at bounding box center [639, 333] width 10 height 10
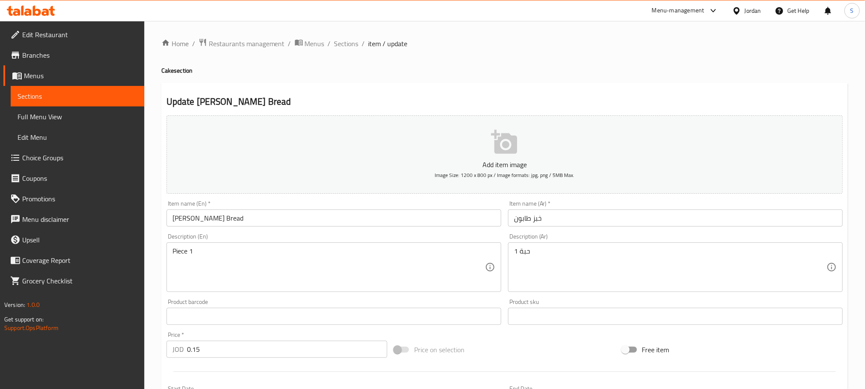
scroll to position [214, 0]
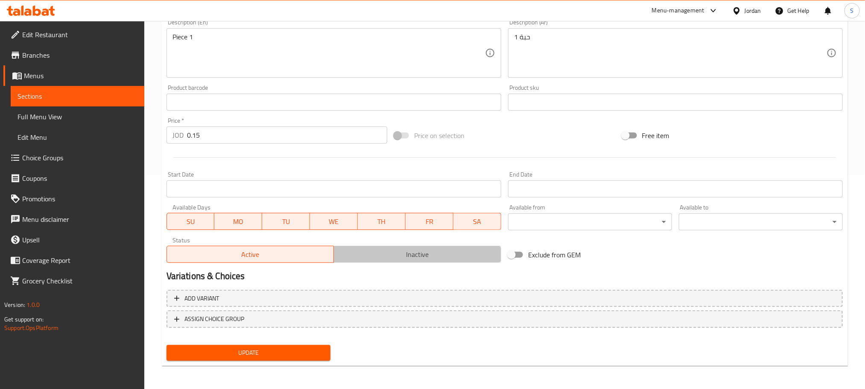
click at [448, 250] on span "Inactive" at bounding box center [417, 254] width 161 height 12
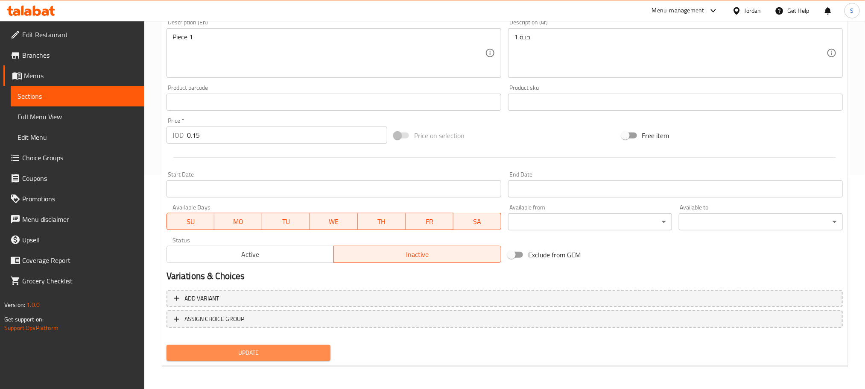
click at [281, 348] on span "Update" at bounding box center [248, 352] width 150 height 11
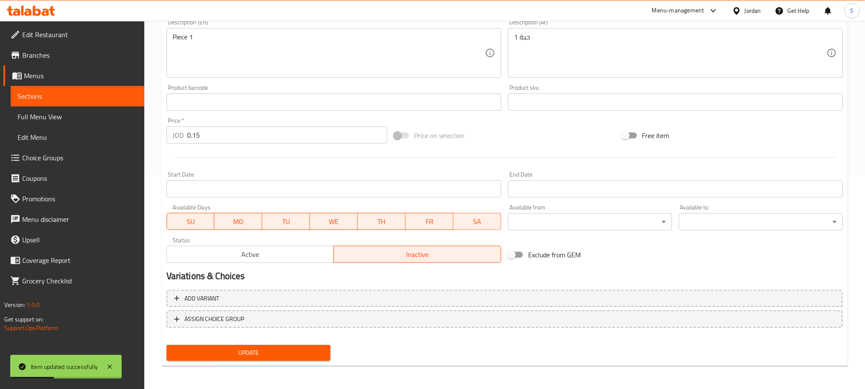
scroll to position [0, 0]
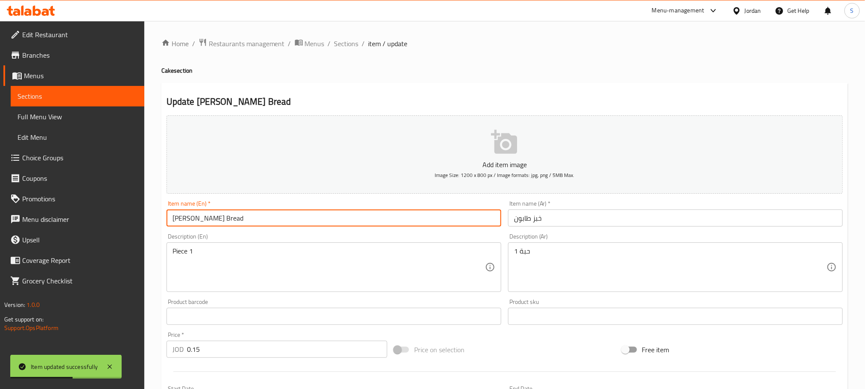
drag, startPoint x: 219, startPoint y: 219, endPoint x: 170, endPoint y: 218, distance: 49.6
click at [170, 218] on input "Tabon Bread" at bounding box center [334, 217] width 335 height 17
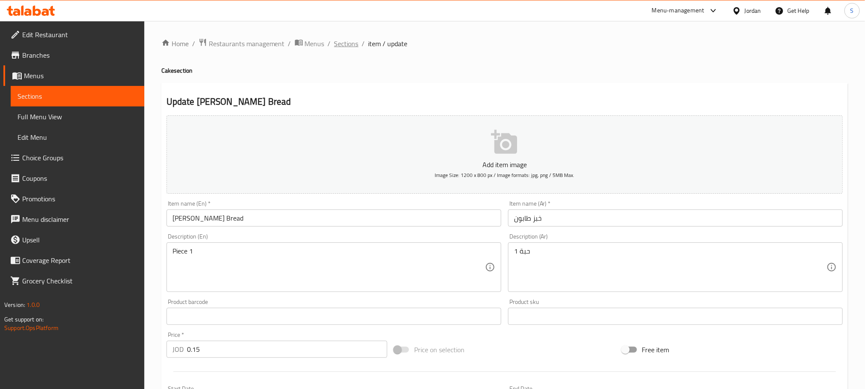
click at [344, 42] on span "Sections" at bounding box center [346, 43] width 24 height 10
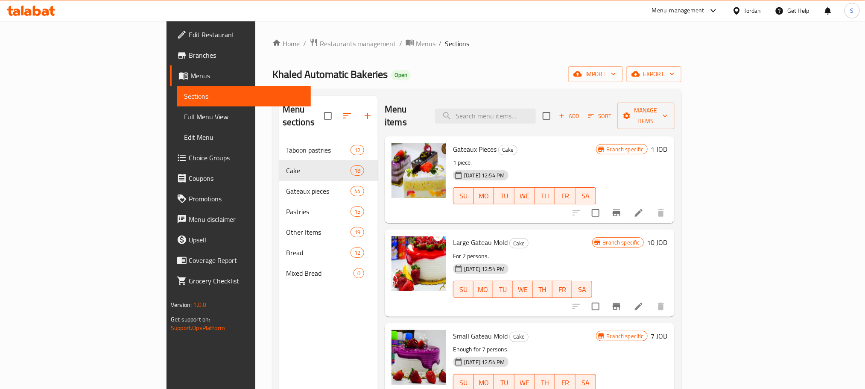
scroll to position [498, 0]
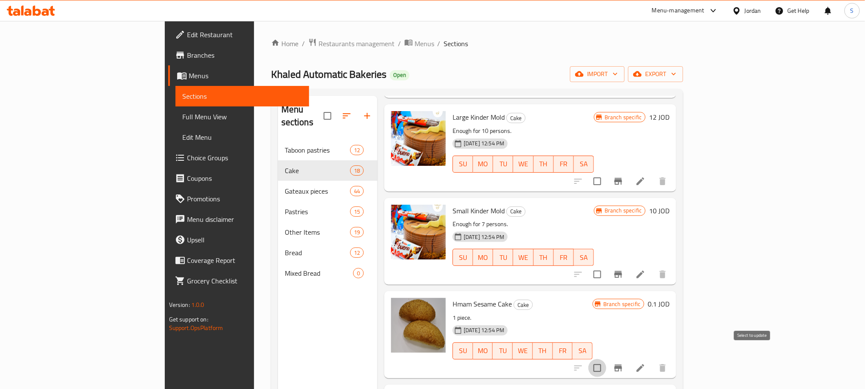
click at [606, 359] on input "checkbox" at bounding box center [597, 368] width 18 height 18
checkbox input "true"
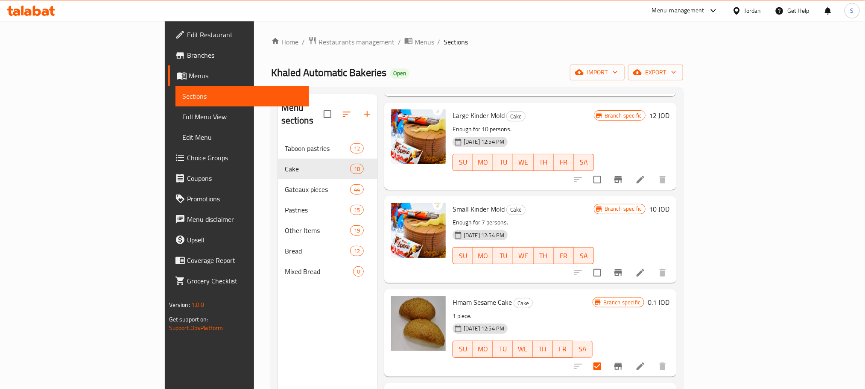
scroll to position [120, 0]
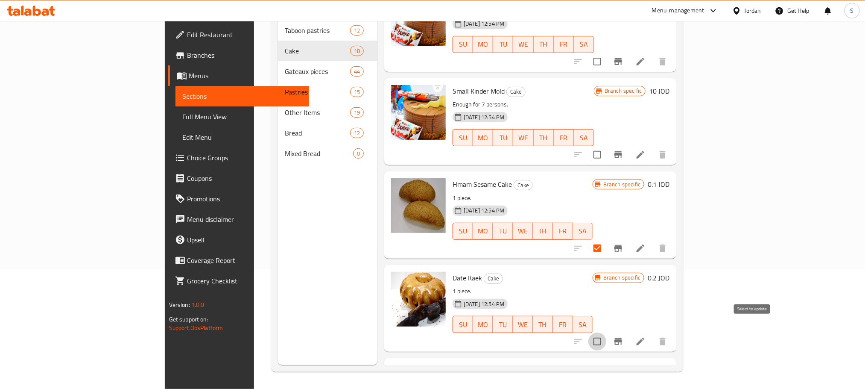
click at [606, 332] on input "checkbox" at bounding box center [597, 341] width 18 height 18
checkbox input "true"
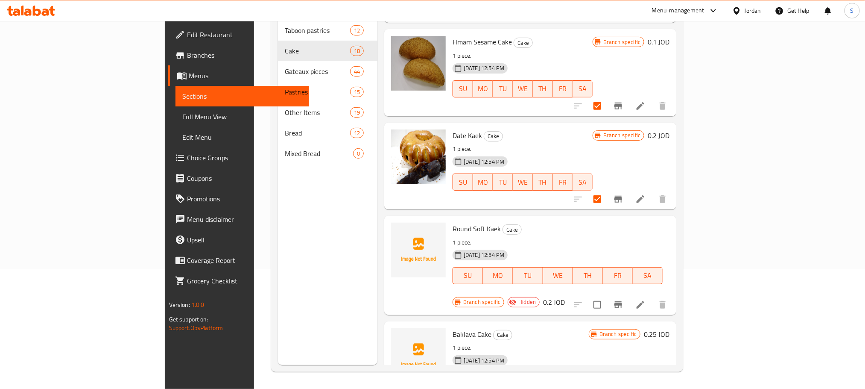
scroll to position [791, 0]
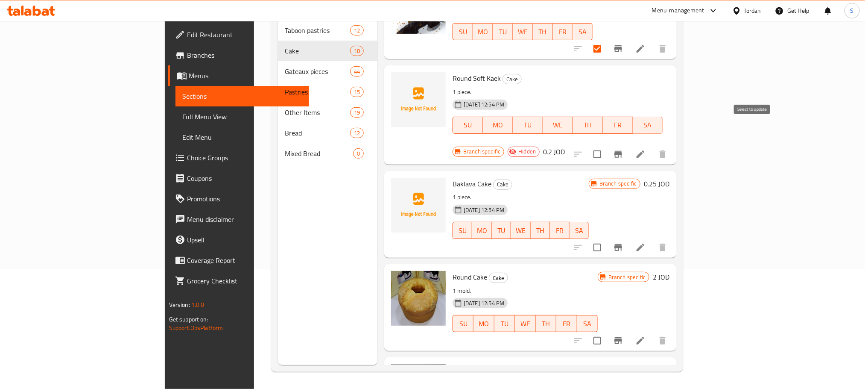
click at [606, 145] on input "checkbox" at bounding box center [597, 154] width 18 height 18
checkbox input "true"
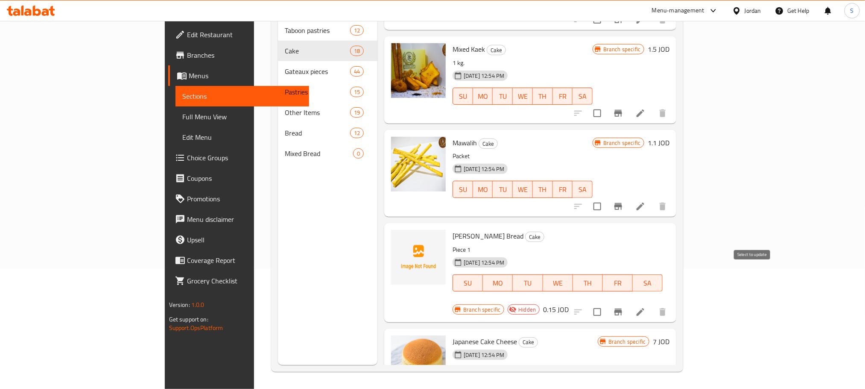
click at [606, 303] on input "checkbox" at bounding box center [597, 312] width 18 height 18
checkbox input "true"
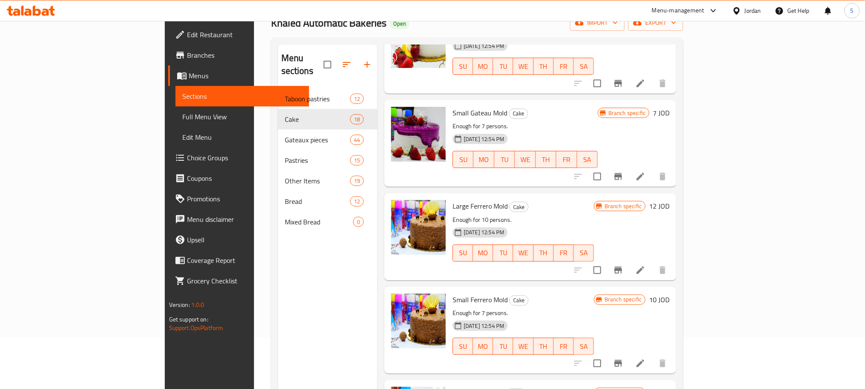
scroll to position [0, 0]
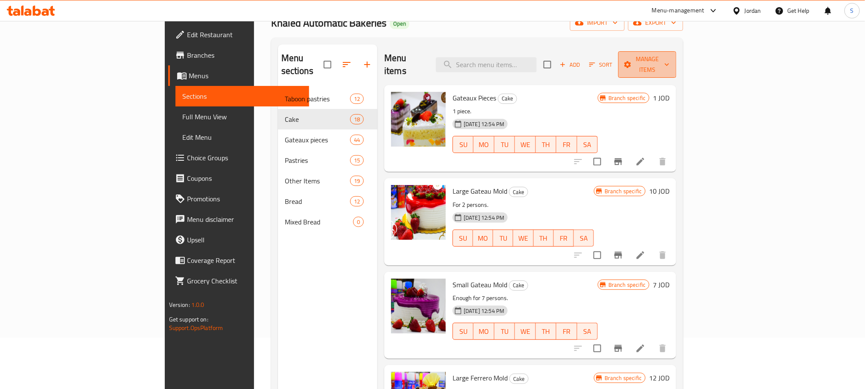
click at [670, 54] on span "Manage items" at bounding box center [647, 64] width 45 height 21
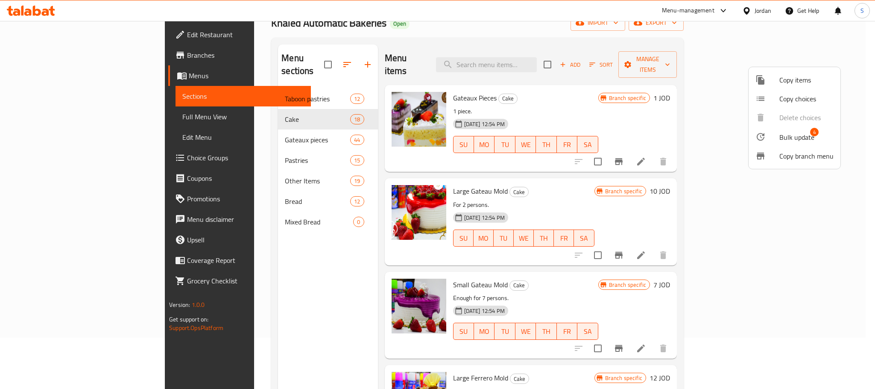
click at [793, 134] on span "Bulk update" at bounding box center [796, 137] width 35 height 10
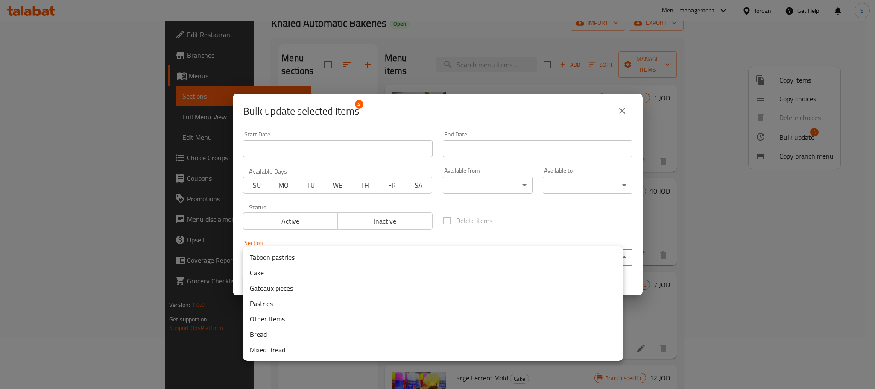
click at [451, 250] on body "​ Menu-management Jordan Get Help S Edit Restaurant Branches Menus Sections Ful…" at bounding box center [437, 154] width 875 height 368
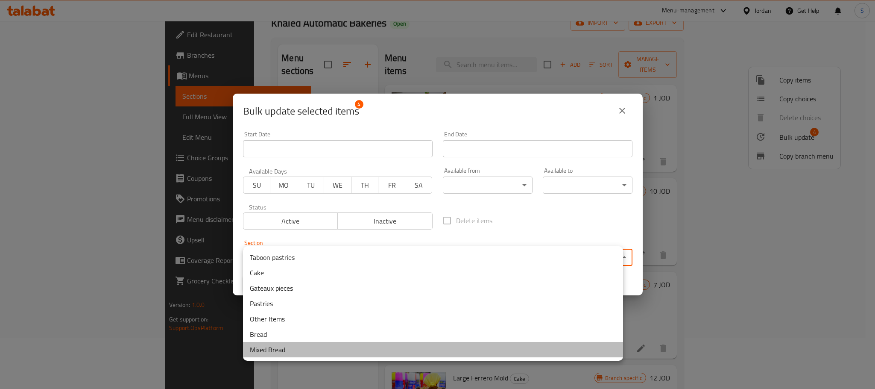
click at [277, 349] on li "Mixed Bread" at bounding box center [433, 349] width 380 height 15
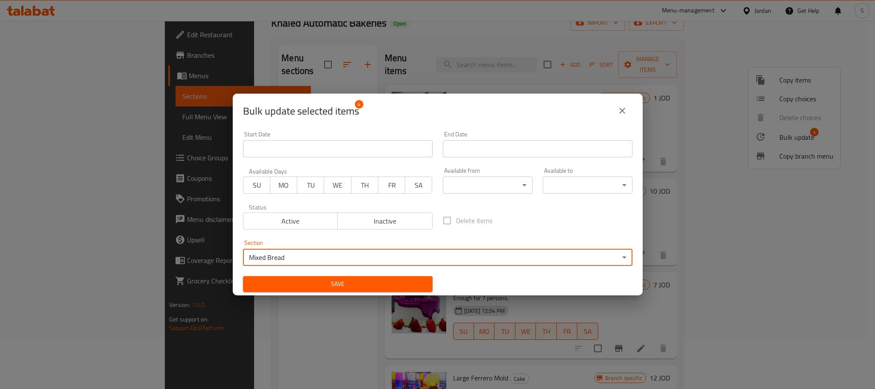
click at [402, 284] on span "Save" at bounding box center [338, 283] width 176 height 11
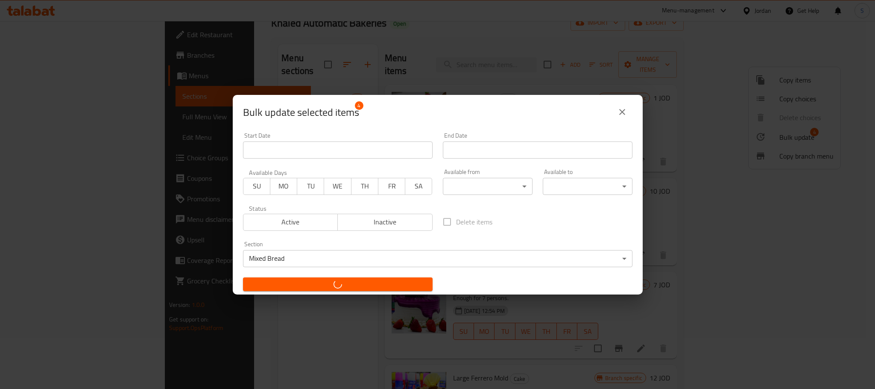
checkbox input "false"
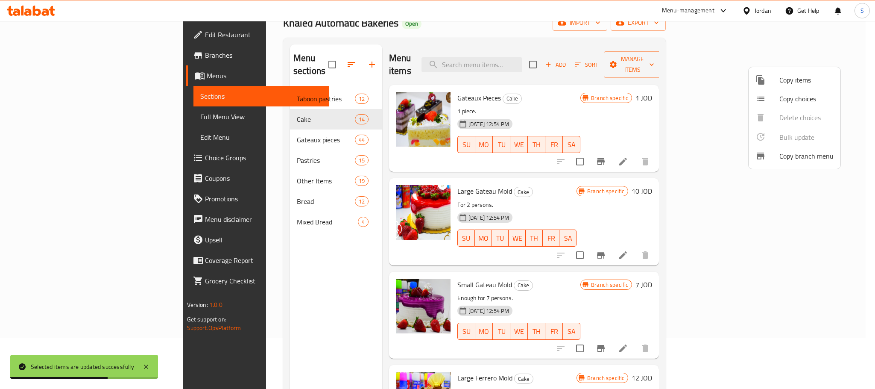
click at [268, 208] on div at bounding box center [437, 194] width 875 height 389
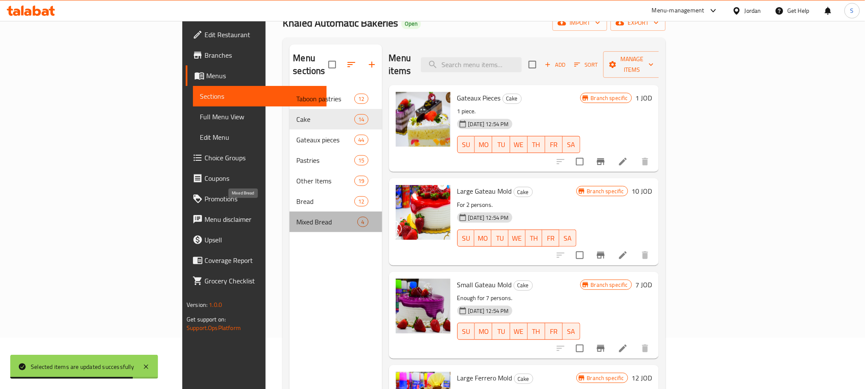
click at [296, 216] on span "Mixed Bread" at bounding box center [326, 221] width 61 height 10
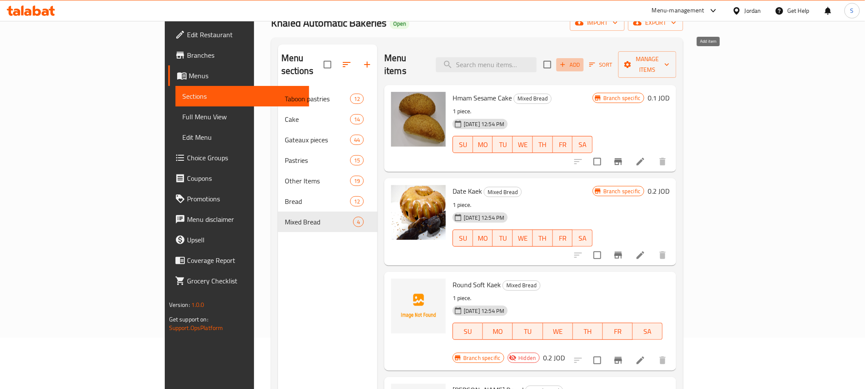
click at [567, 61] on icon "button" at bounding box center [563, 65] width 8 height 8
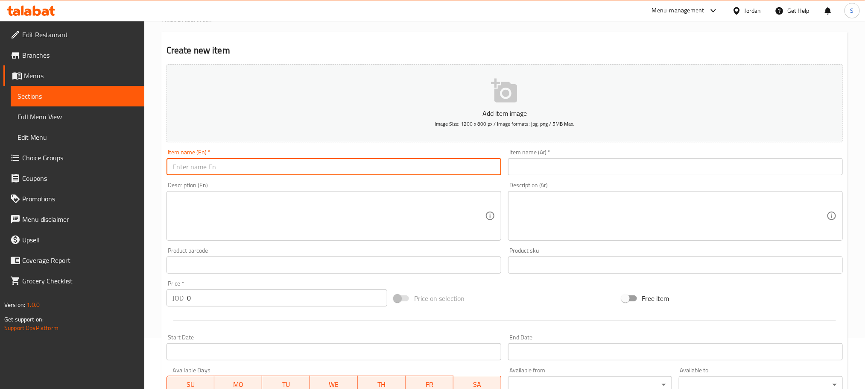
click at [382, 172] on input "text" at bounding box center [334, 166] width 335 height 17
paste input "Tabon Bread"
drag, startPoint x: 284, startPoint y: 161, endPoint x: 193, endPoint y: 168, distance: 92.1
click at [193, 168] on input "Tabon Bread" at bounding box center [334, 166] width 335 height 17
paste input "own Br"
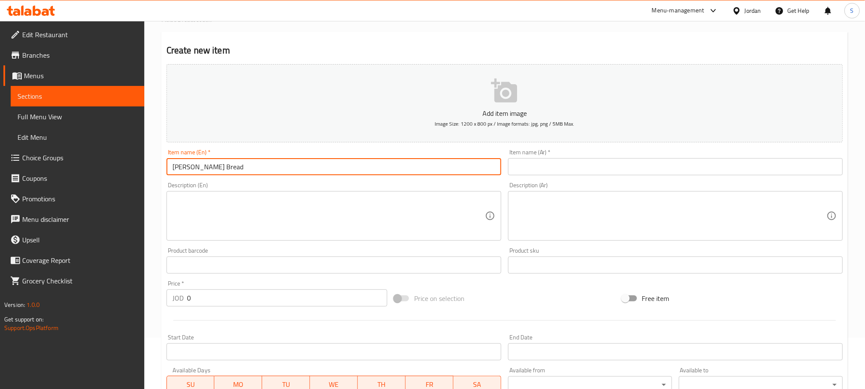
type input "Tabon Brown Bread"
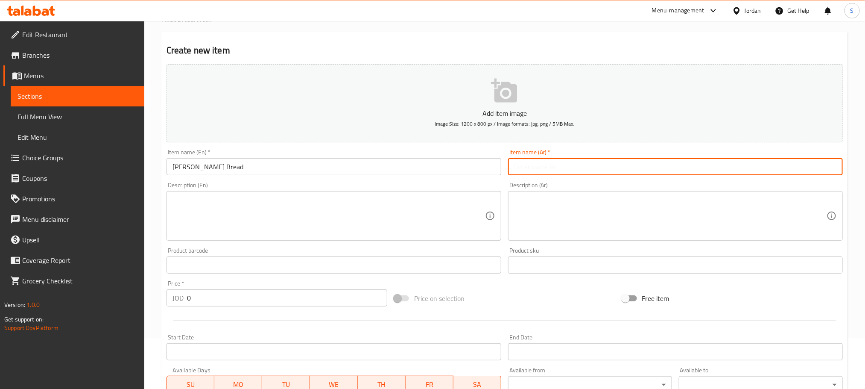
paste input "خبز طابون اسمر"
click at [599, 171] on input "text" at bounding box center [675, 166] width 335 height 17
type input "خبز طابون اسمر"
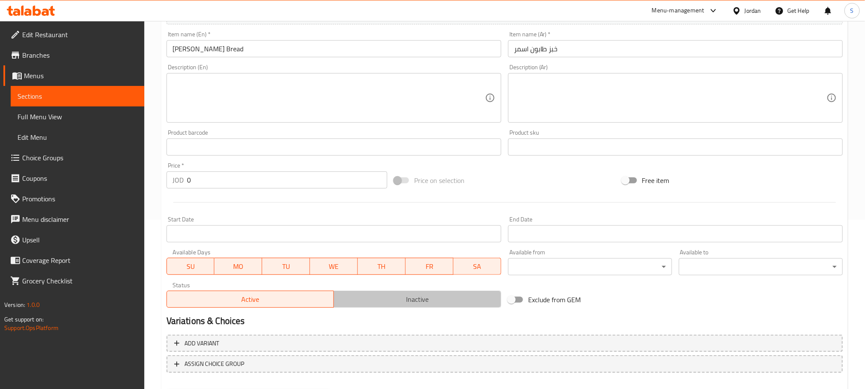
click at [430, 299] on span "Inactive" at bounding box center [417, 299] width 161 height 12
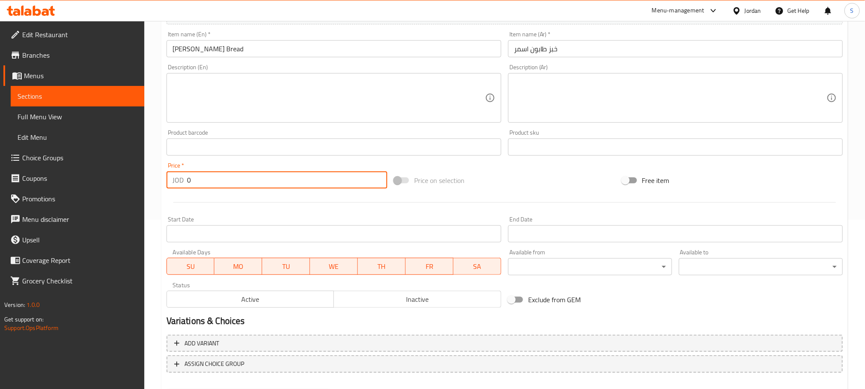
drag, startPoint x: 213, startPoint y: 177, endPoint x: 184, endPoint y: 181, distance: 28.4
click at [184, 181] on div "JOD 0 Price *" at bounding box center [277, 179] width 221 height 17
paste input ".2"
type input "0.2"
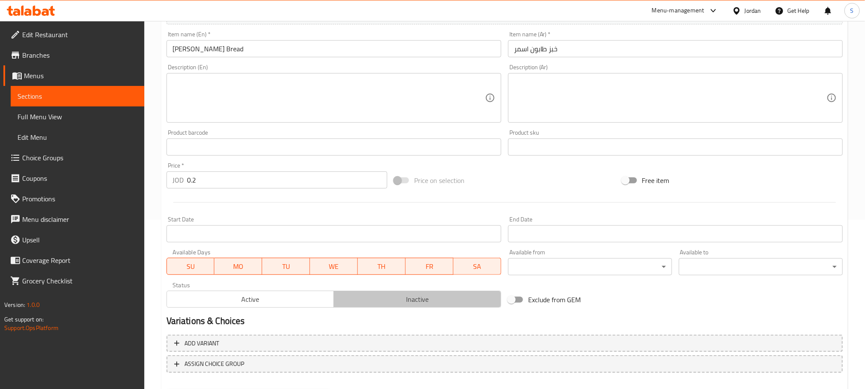
click at [405, 300] on span "Inactive" at bounding box center [417, 299] width 161 height 12
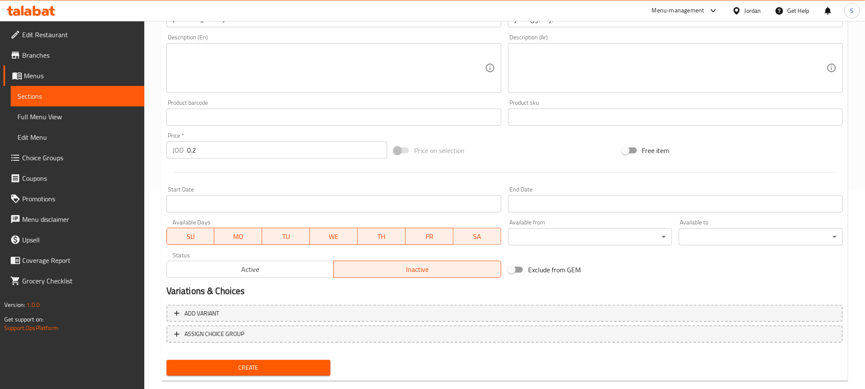
scroll to position [214, 0]
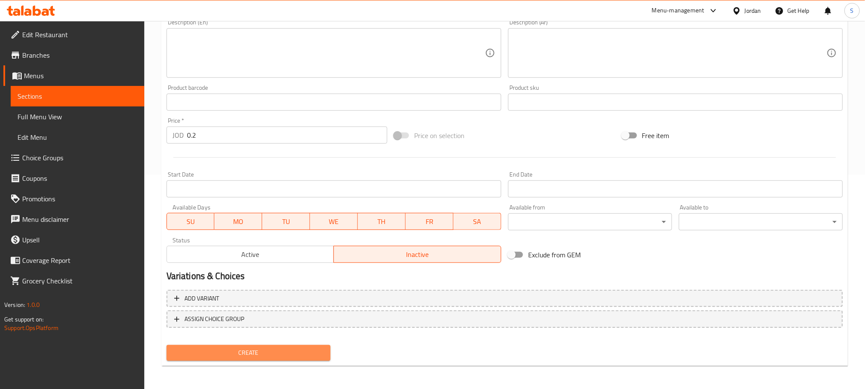
click at [314, 350] on span "Create" at bounding box center [248, 352] width 150 height 11
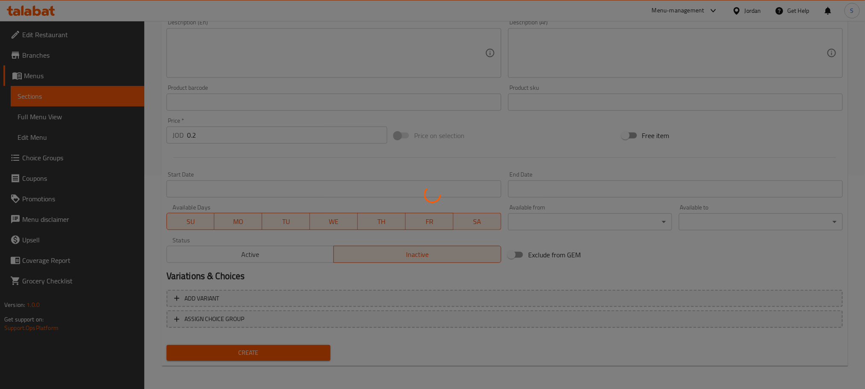
type input "0"
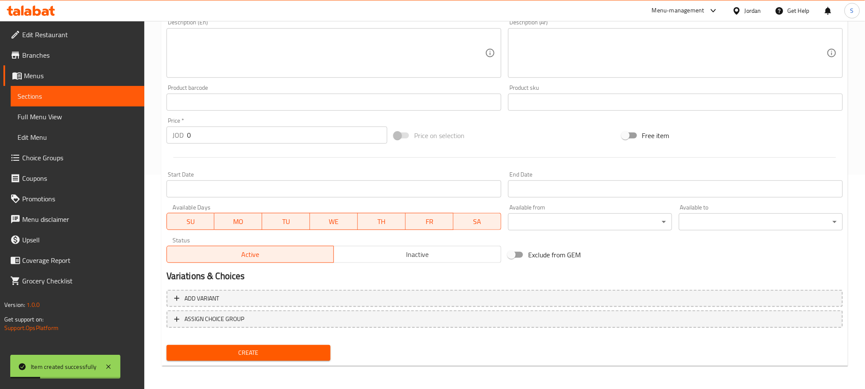
scroll to position [58, 0]
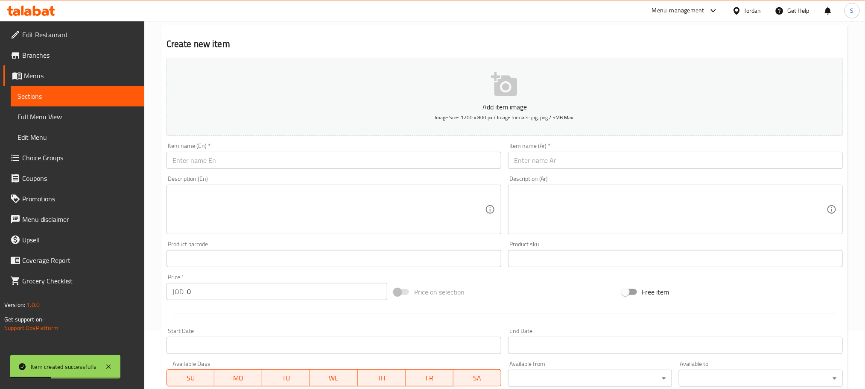
click at [593, 159] on input "text" at bounding box center [675, 160] width 335 height 17
paste input "خبز طابون بلدي"
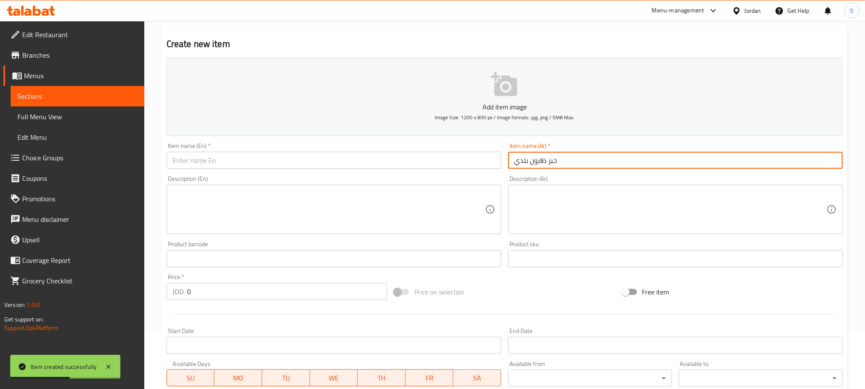
type input "خبز طابون بلدي"
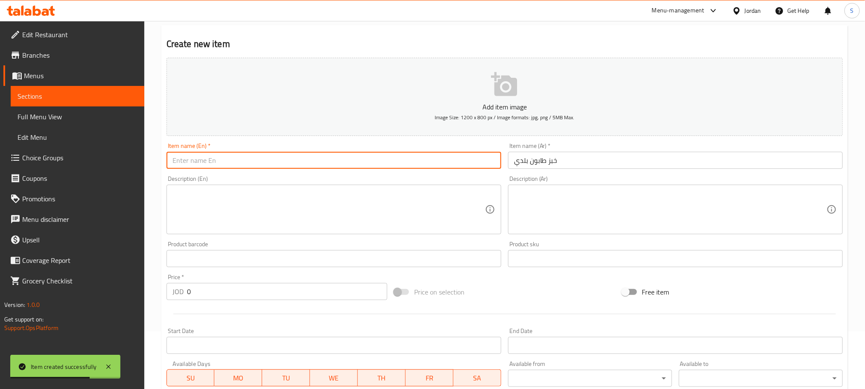
click at [273, 158] on input "text" at bounding box center [334, 160] width 335 height 17
paste input "Tabon Bread"
click at [191, 154] on input "Tabon Bread" at bounding box center [334, 160] width 335 height 17
paste input "aladiB"
type input "Tabon Baladi Bread"
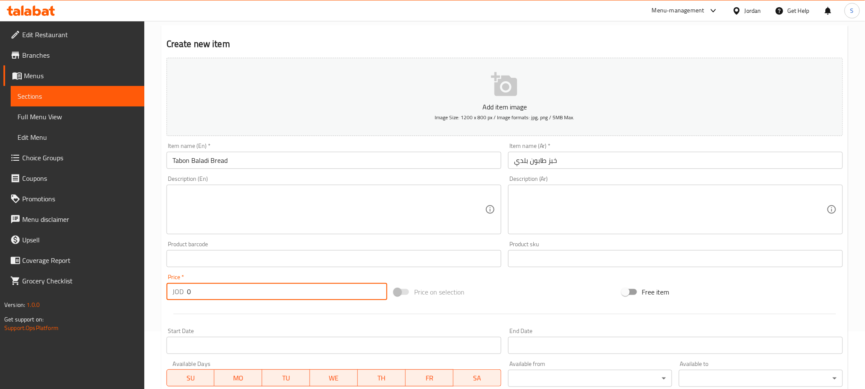
paste input ".2"
drag, startPoint x: 193, startPoint y: 298, endPoint x: 185, endPoint y: 299, distance: 8.5
click at [185, 299] on div "JOD 0.2 Price *" at bounding box center [277, 291] width 221 height 17
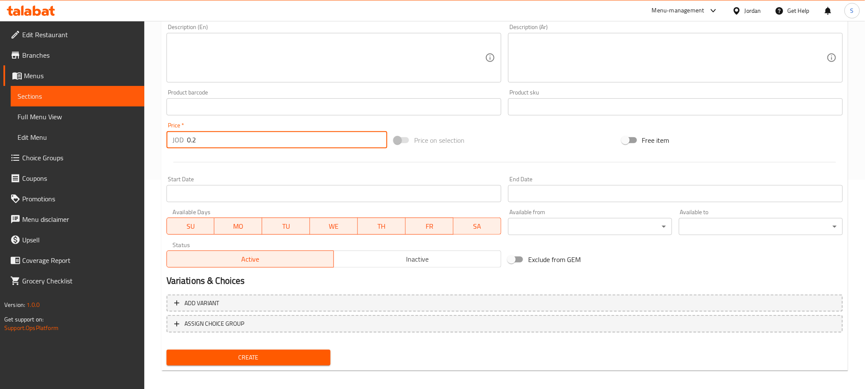
scroll to position [214, 0]
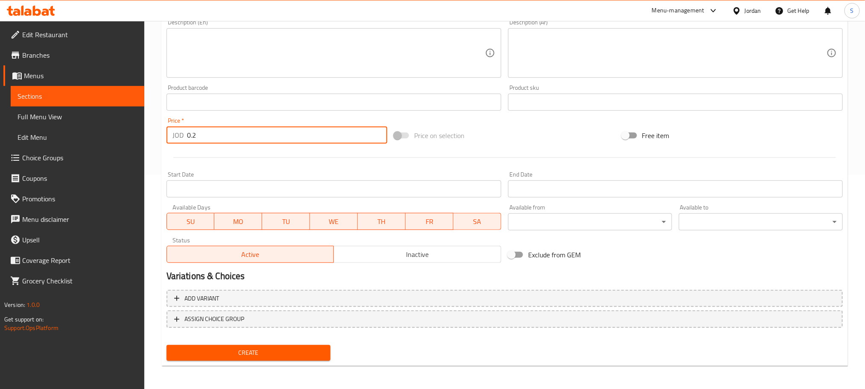
type input "0.2"
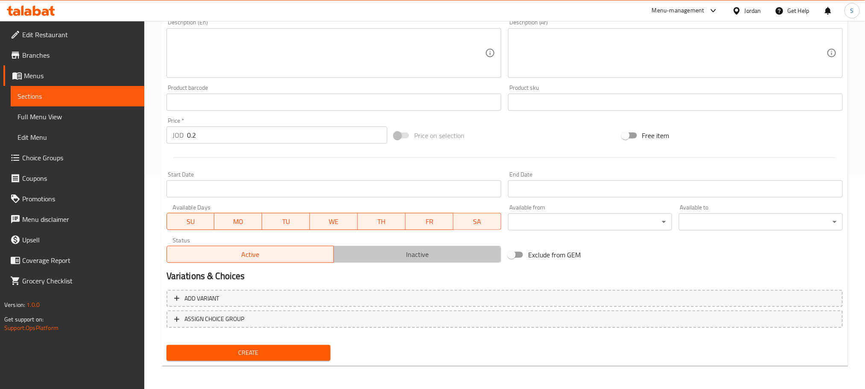
click at [460, 248] on span "Inactive" at bounding box center [417, 254] width 161 height 12
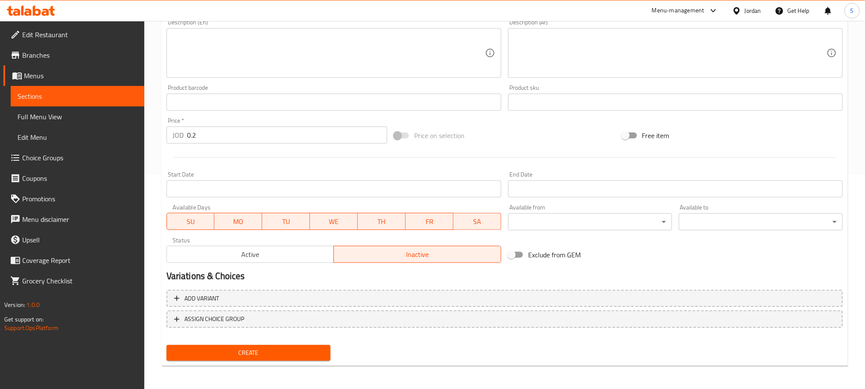
scroll to position [0, 0]
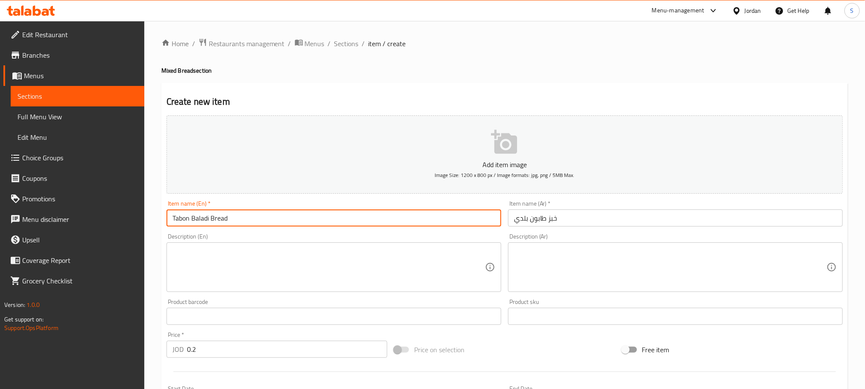
drag, startPoint x: 252, startPoint y: 221, endPoint x: 162, endPoint y: 219, distance: 90.5
click at [162, 219] on div "Create new item Add item image Image Size: 1200 x 800 px / Image formats: jpg, …" at bounding box center [504, 331] width 687 height 497
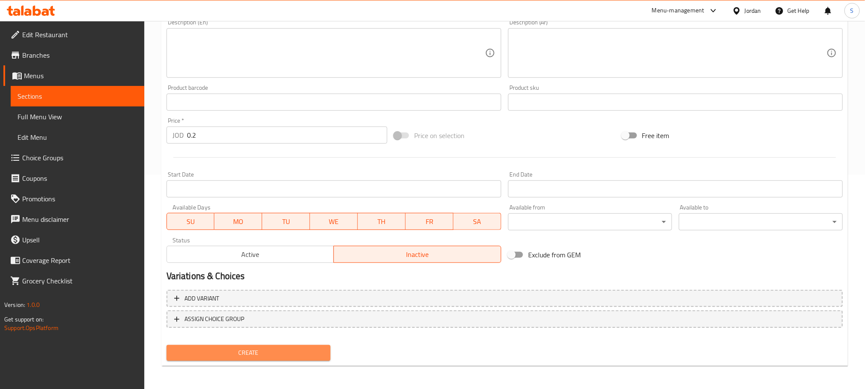
click at [295, 348] on span "Create" at bounding box center [248, 352] width 150 height 11
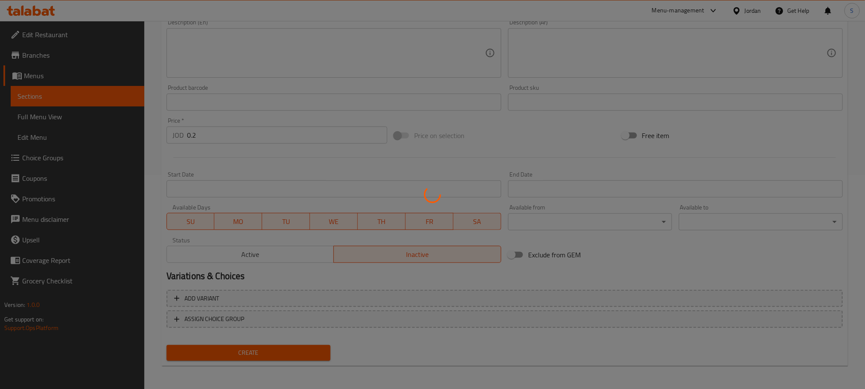
scroll to position [0, 0]
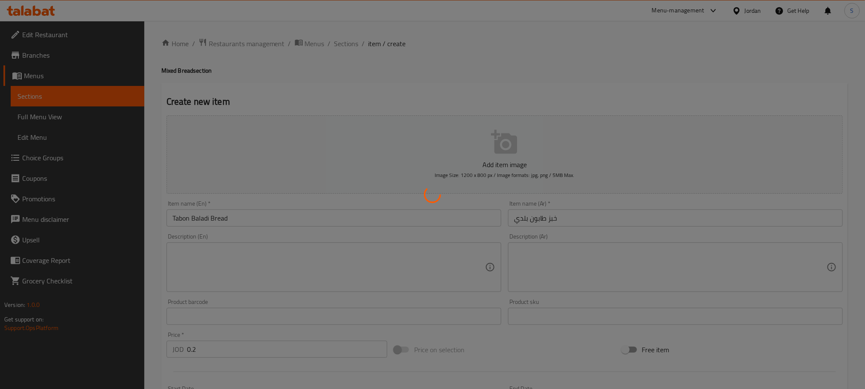
type input "0"
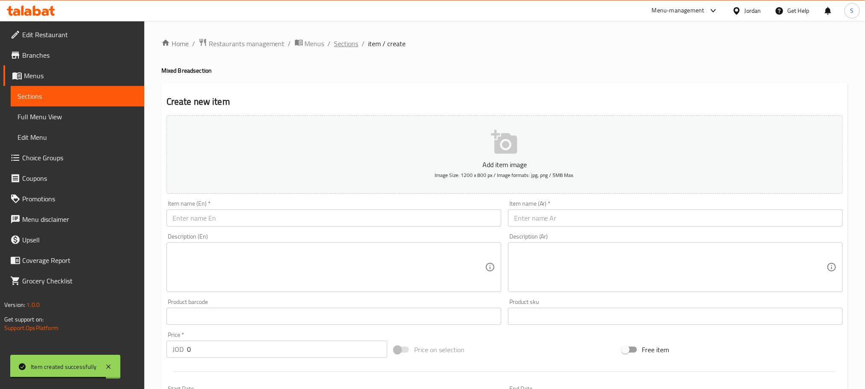
click at [341, 42] on span "Sections" at bounding box center [346, 43] width 24 height 10
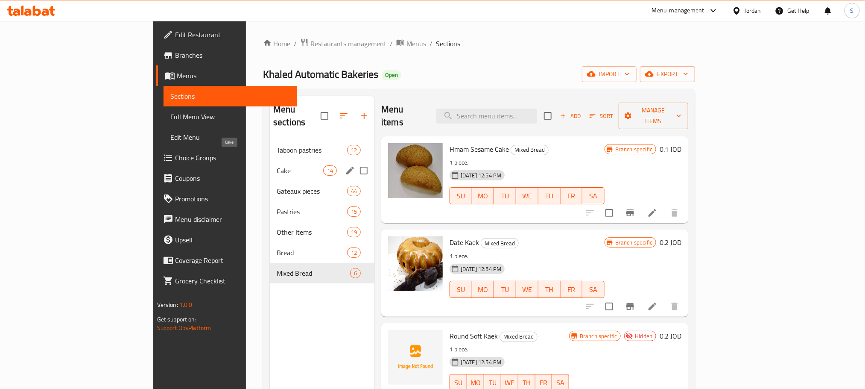
click at [277, 165] on span "Cake" at bounding box center [300, 170] width 47 height 10
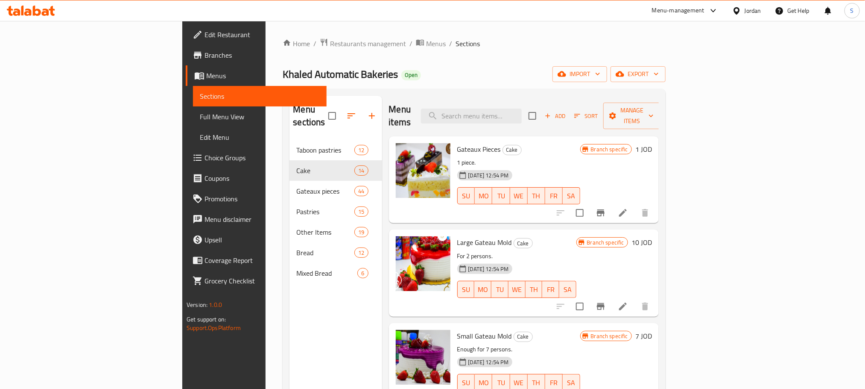
scroll to position [925, 0]
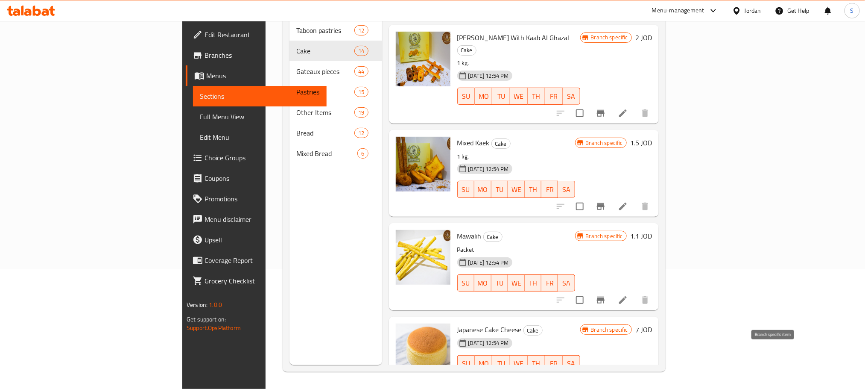
click at [606, 375] on icon "Branch-specific-item" at bounding box center [601, 380] width 10 height 10
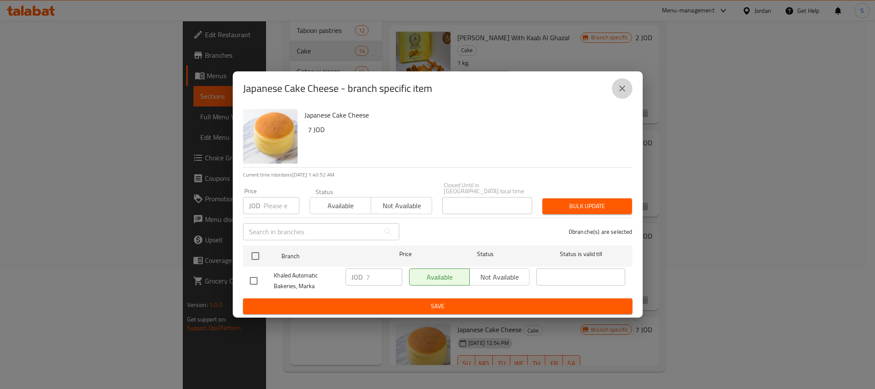
click at [620, 89] on icon "close" at bounding box center [622, 88] width 10 height 10
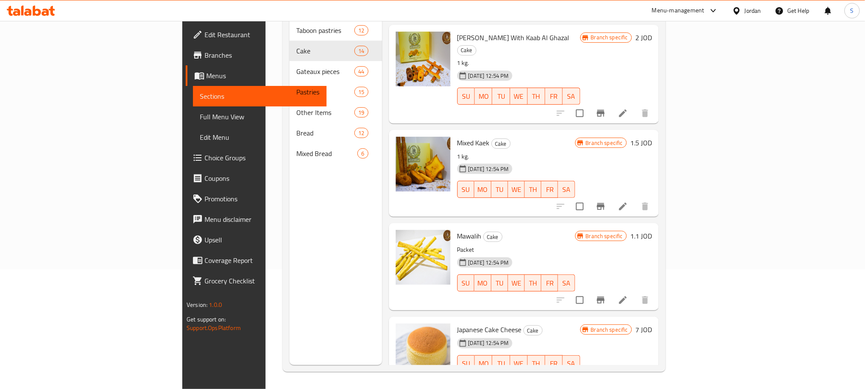
click at [635, 373] on li at bounding box center [623, 380] width 24 height 15
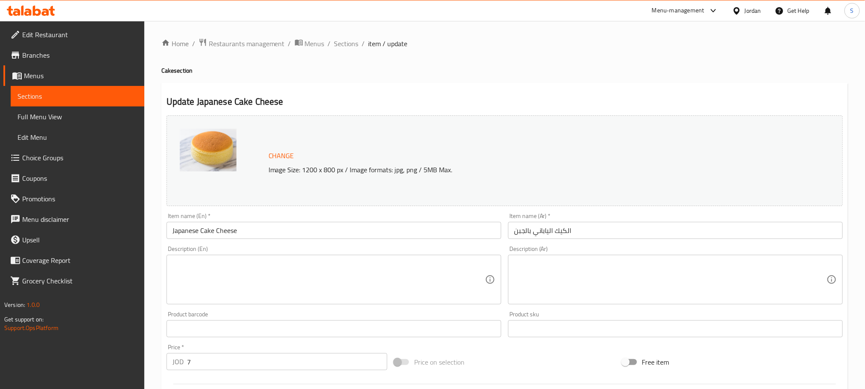
click at [241, 277] on textarea at bounding box center [328, 279] width 313 height 41
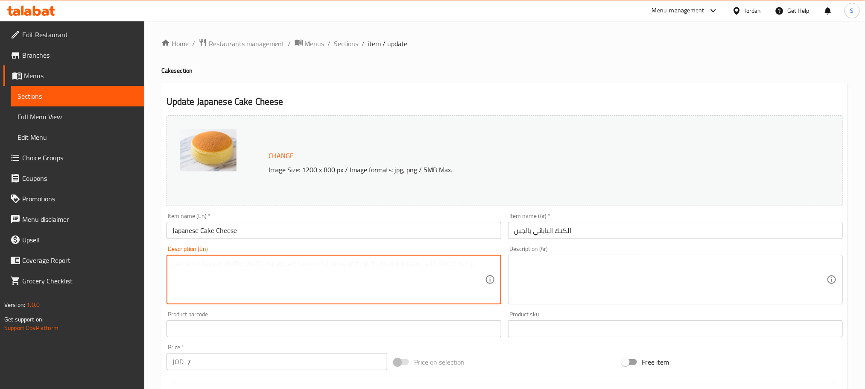
paste textarea "1 mold."
click at [178, 266] on textarea "1 mold." at bounding box center [328, 279] width 313 height 41
click at [179, 266] on textarea "mold." at bounding box center [328, 279] width 313 height 41
type textarea "Mold."
click at [547, 257] on div "Description (Ar)" at bounding box center [675, 279] width 335 height 50
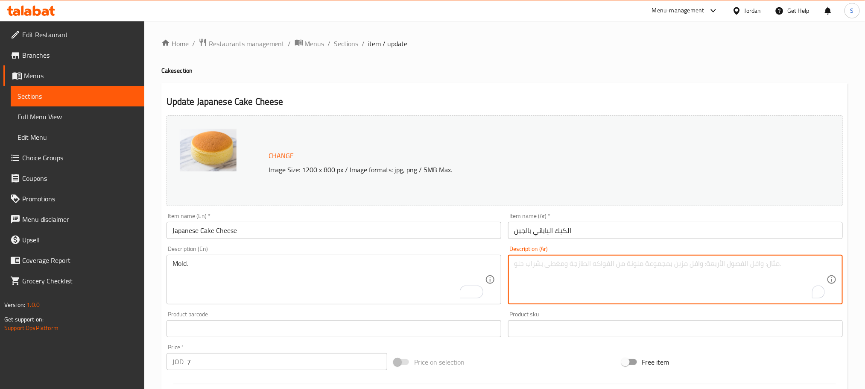
paste textarea "قالب"
click at [529, 262] on textarea "قالب" at bounding box center [670, 279] width 313 height 41
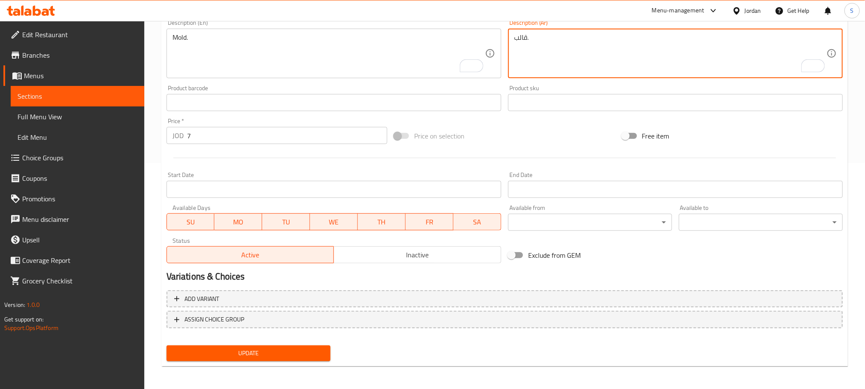
type textarea "قالب."
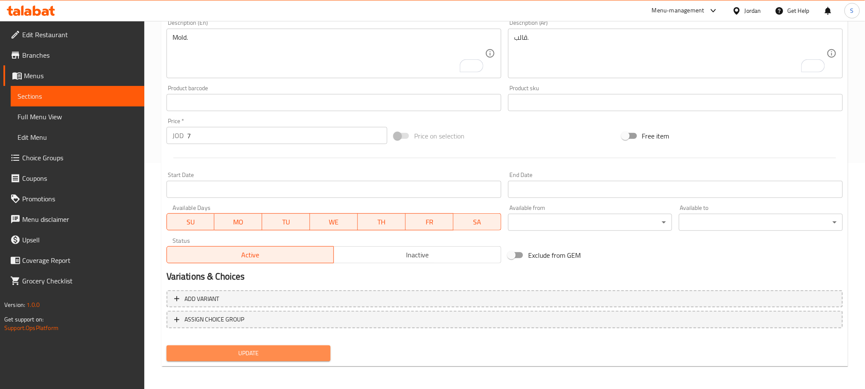
click at [291, 346] on button "Update" at bounding box center [249, 353] width 164 height 16
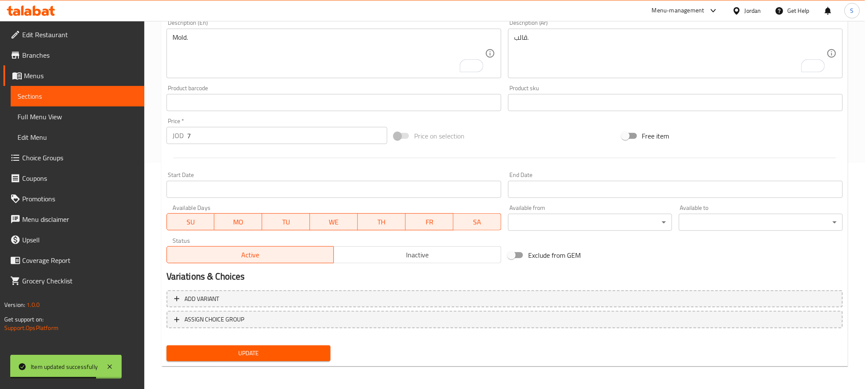
scroll to position [0, 0]
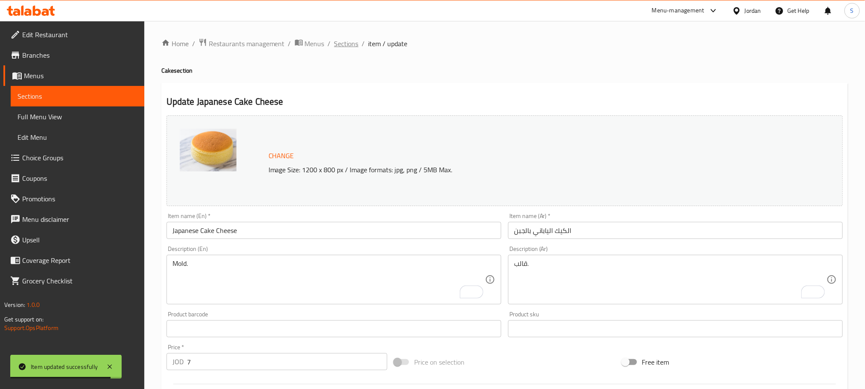
click at [341, 45] on span "Sections" at bounding box center [346, 43] width 24 height 10
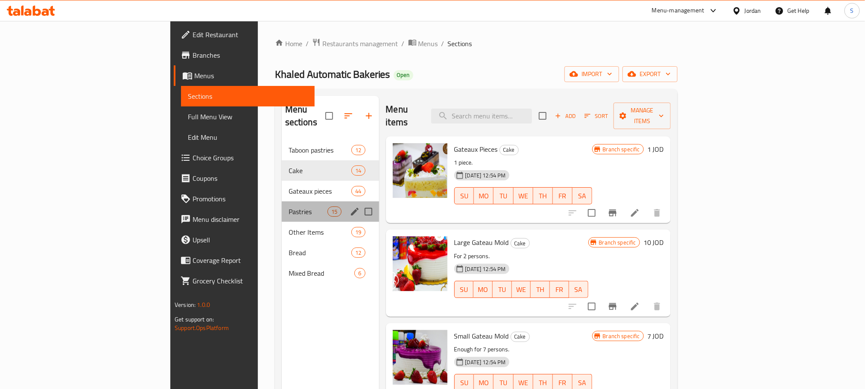
click at [282, 204] on div "Pastries 15" at bounding box center [330, 211] width 97 height 20
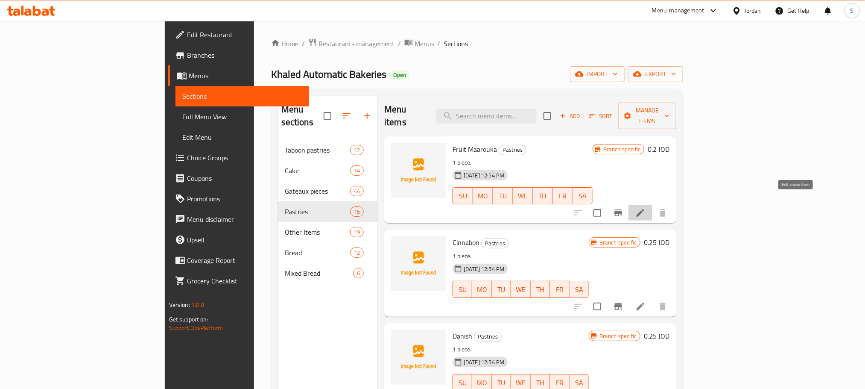
click at [646, 208] on icon at bounding box center [640, 213] width 10 height 10
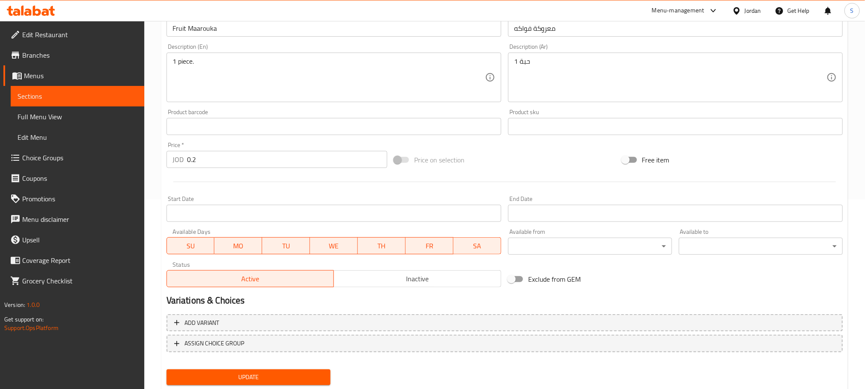
scroll to position [214, 0]
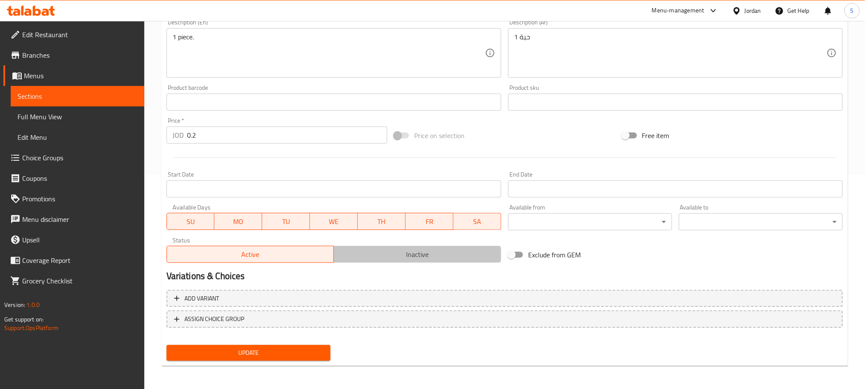
click at [465, 248] on span "Inactive" at bounding box center [417, 254] width 161 height 12
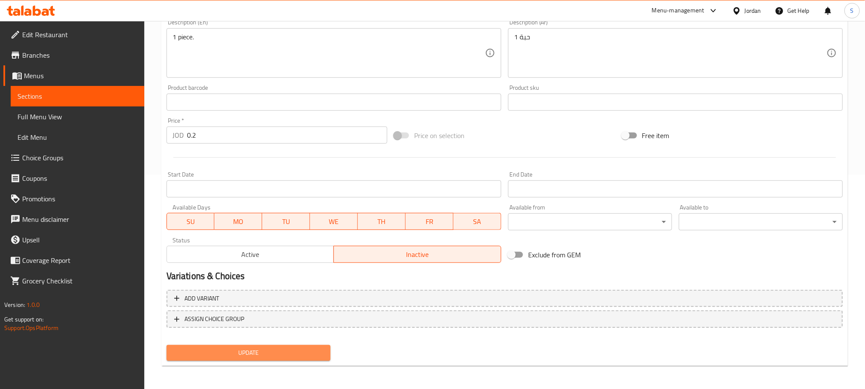
click at [297, 353] on span "Update" at bounding box center [248, 352] width 150 height 11
click at [318, 350] on span "Update" at bounding box center [248, 352] width 150 height 11
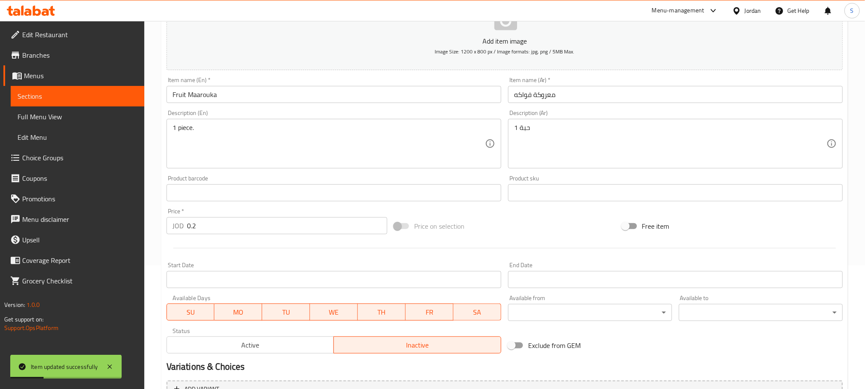
scroll to position [0, 0]
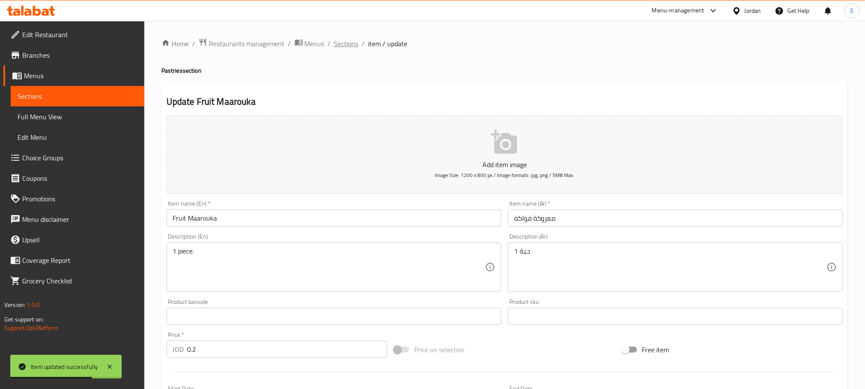
click at [348, 43] on span "Sections" at bounding box center [346, 43] width 24 height 10
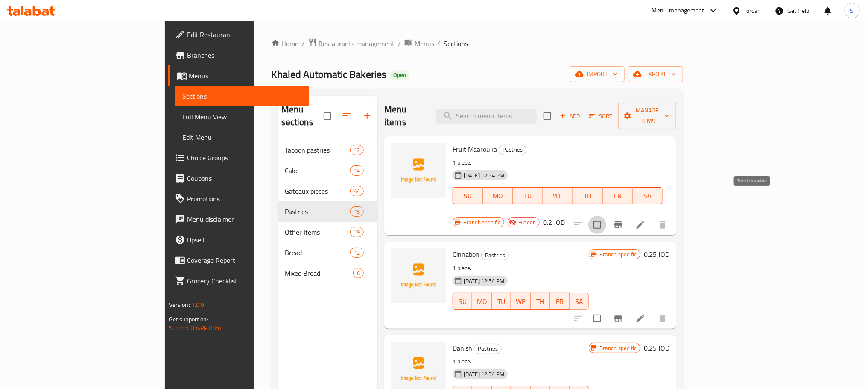
click at [606, 216] on input "checkbox" at bounding box center [597, 225] width 18 height 18
click at [676, 70] on span "export" at bounding box center [655, 74] width 41 height 11
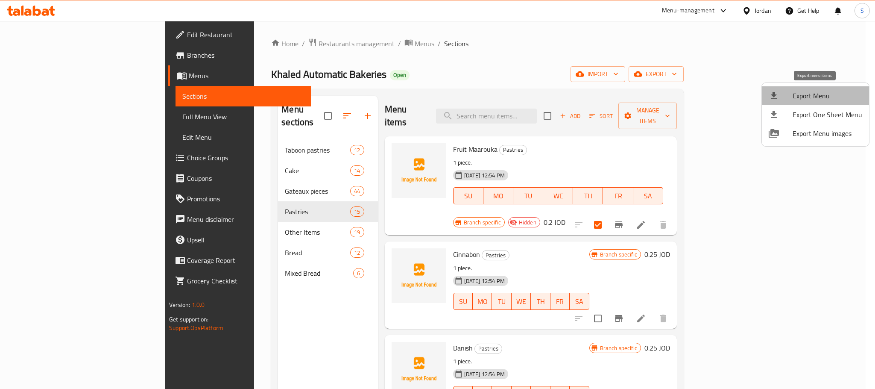
click at [823, 92] on span "Export Menu" at bounding box center [827, 96] width 70 height 10
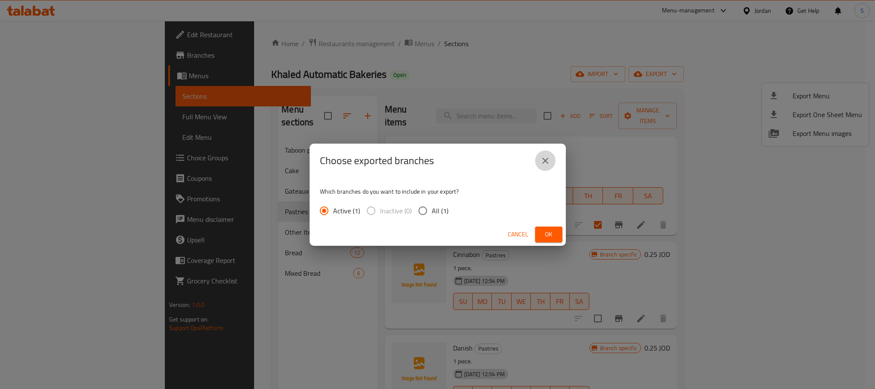
click at [546, 161] on icon "close" at bounding box center [545, 161] width 6 height 6
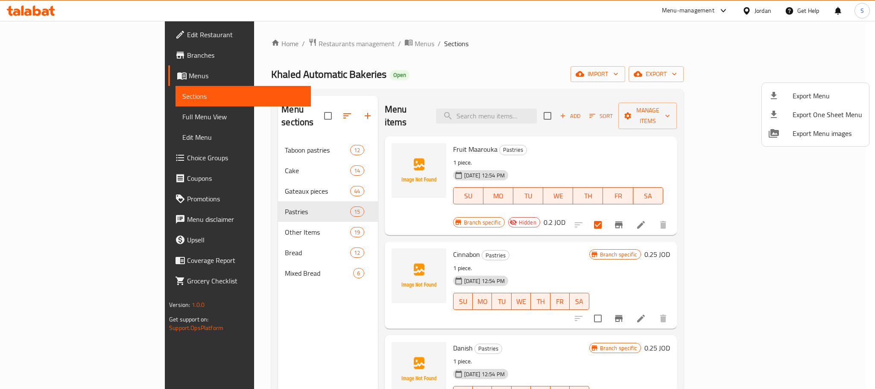
click at [629, 68] on div at bounding box center [437, 194] width 875 height 389
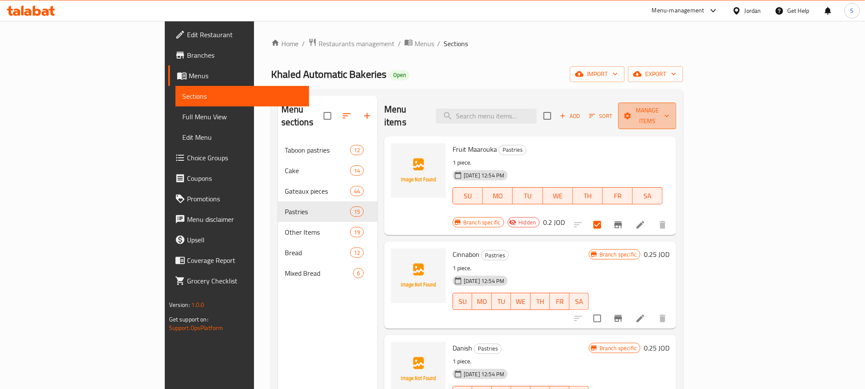
click at [670, 112] on span "Manage items" at bounding box center [647, 115] width 45 height 21
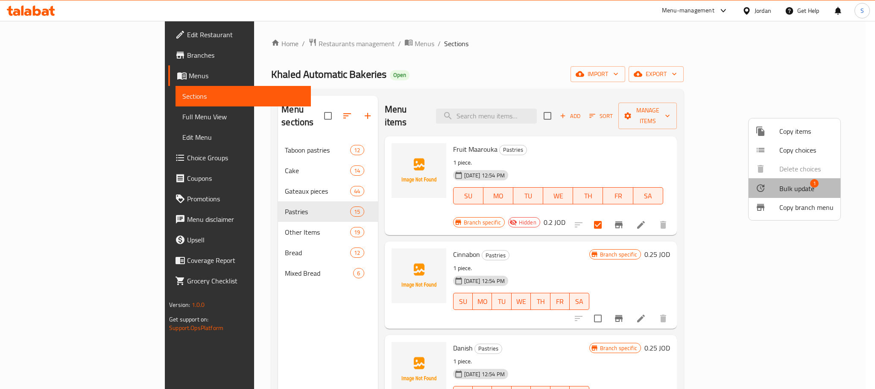
click at [799, 186] on span "Bulk update" at bounding box center [796, 188] width 35 height 10
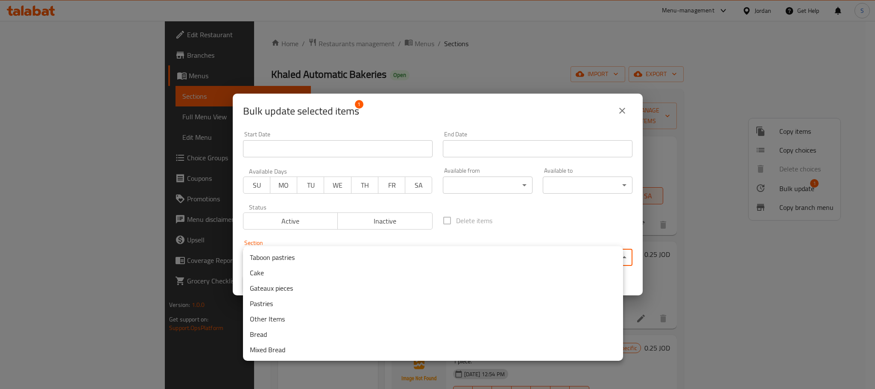
click at [468, 257] on body "​ Menu-management Jordan Get Help S Edit Restaurant Branches Menus Sections Ful…" at bounding box center [437, 205] width 875 height 368
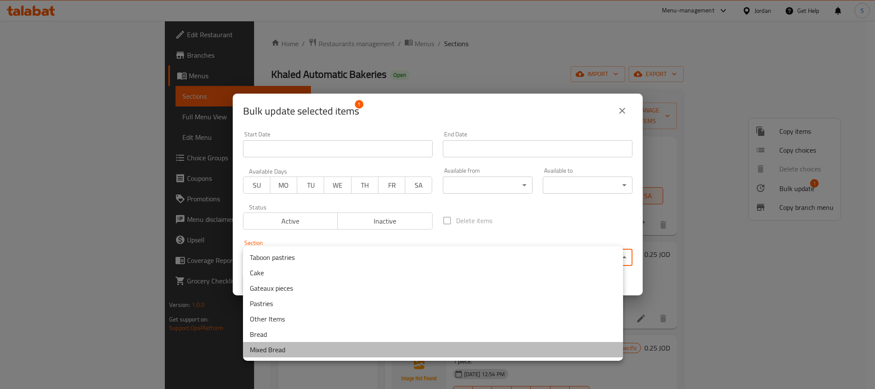
click at [332, 351] on li "Mixed Bread" at bounding box center [433, 349] width 380 height 15
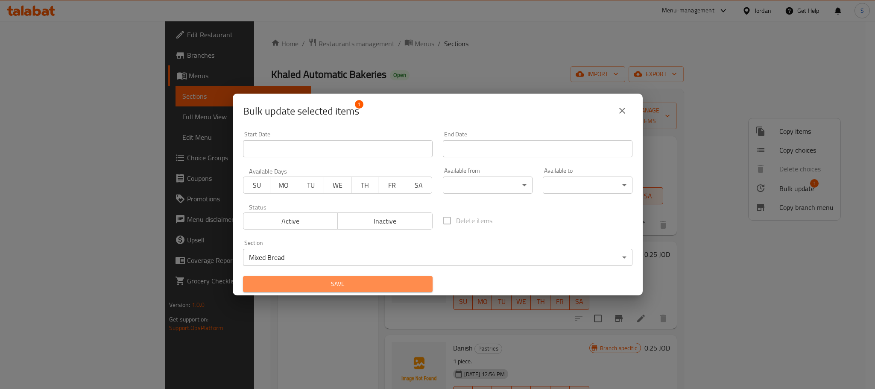
click at [379, 281] on span "Save" at bounding box center [338, 283] width 176 height 11
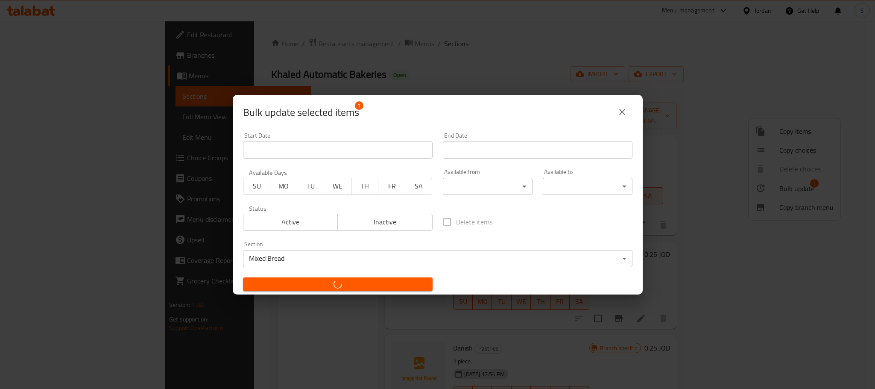
checkbox input "false"
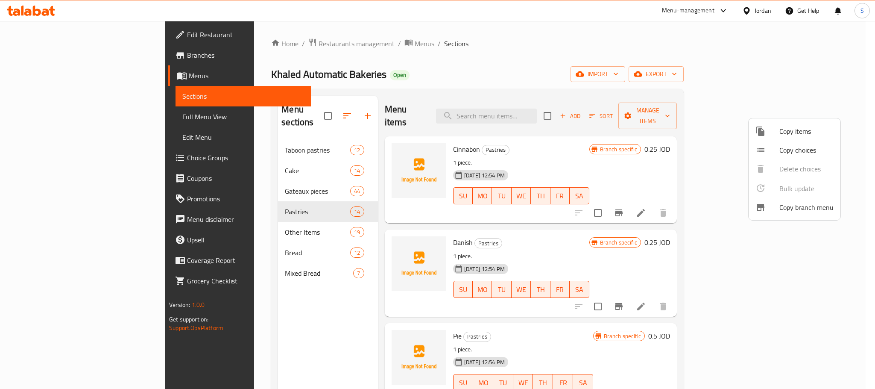
click at [204, 178] on div at bounding box center [437, 194] width 875 height 389
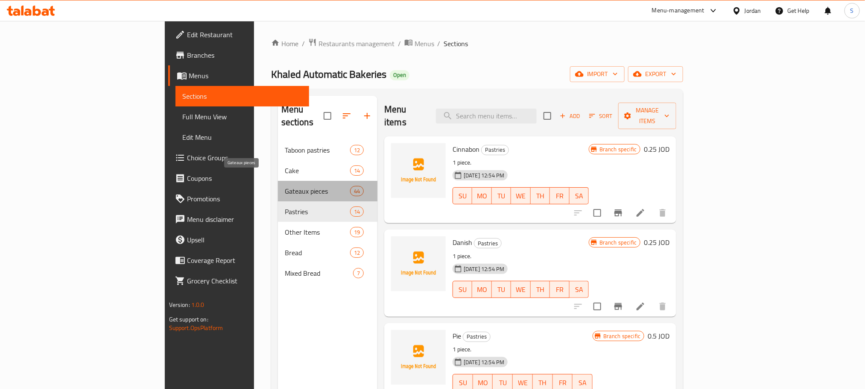
click at [285, 186] on span "Gateaux pieces" at bounding box center [317, 191] width 65 height 10
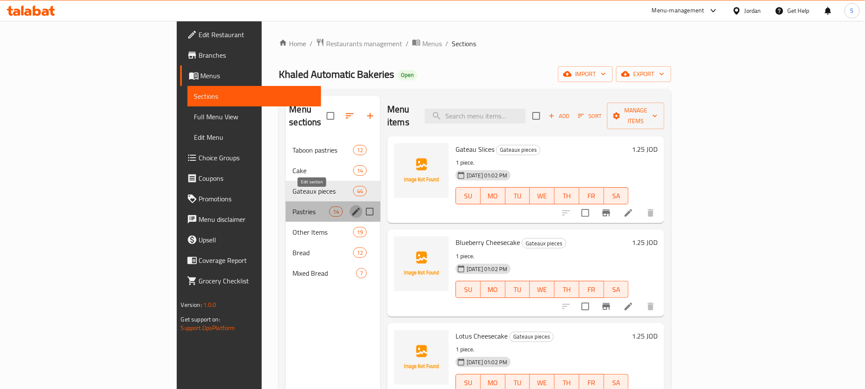
click at [351, 206] on icon "edit" at bounding box center [356, 211] width 10 height 10
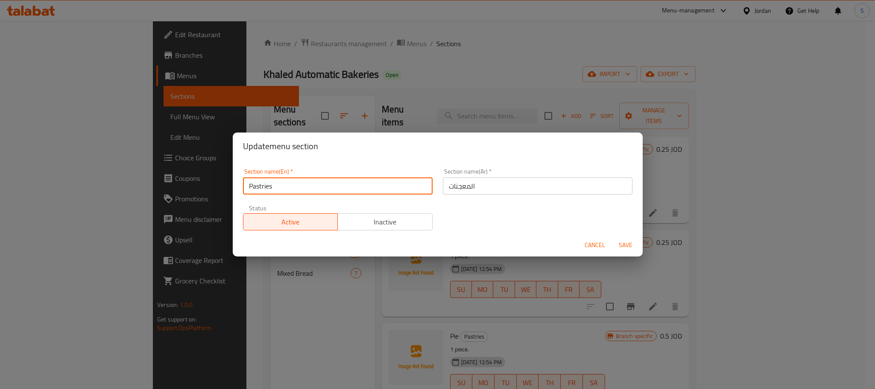
drag, startPoint x: 279, startPoint y: 188, endPoint x: 237, endPoint y: 187, distance: 42.3
click at [237, 187] on div "Section name(En)   * Pastries Section name(En) * Section name(Ar)   * المعجنات …" at bounding box center [438, 197] width 410 height 74
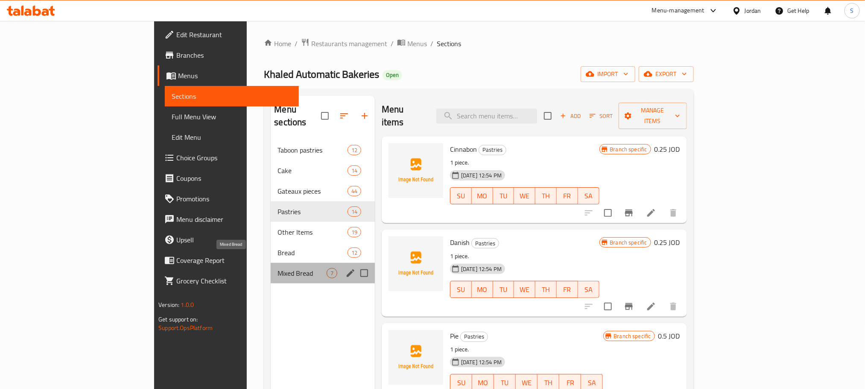
click at [278, 268] on span "Mixed Bread" at bounding box center [302, 273] width 49 height 10
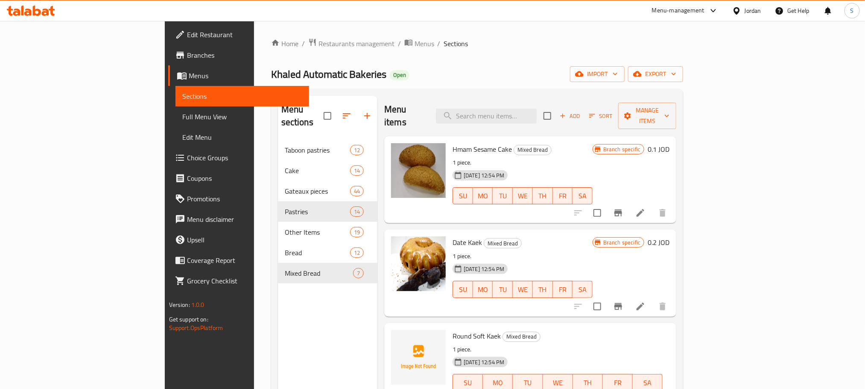
scroll to position [219, 0]
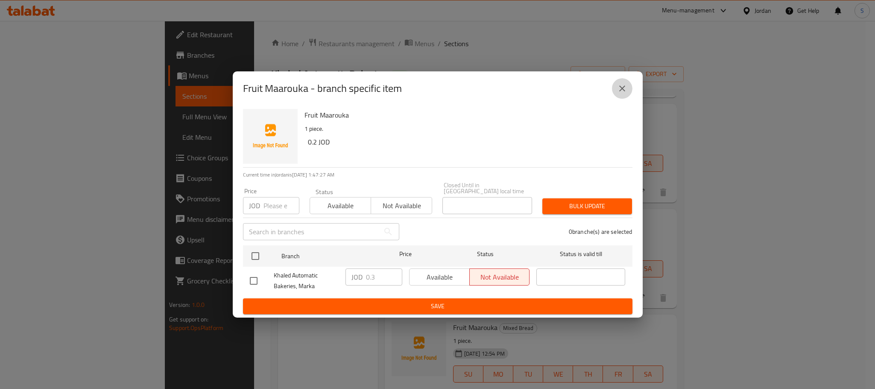
click at [623, 87] on icon "close" at bounding box center [622, 88] width 10 height 10
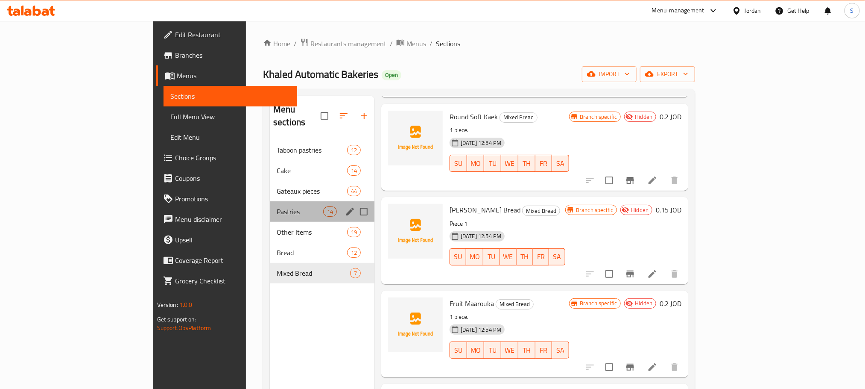
click at [270, 201] on div "Pastries 14" at bounding box center [322, 211] width 105 height 20
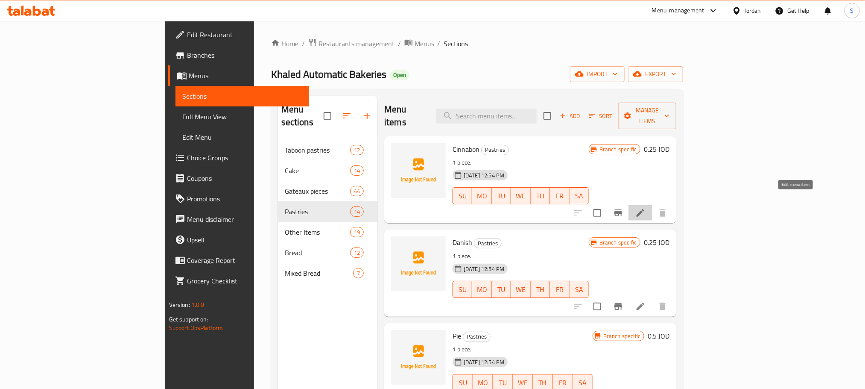
click at [646, 208] on icon at bounding box center [640, 213] width 10 height 10
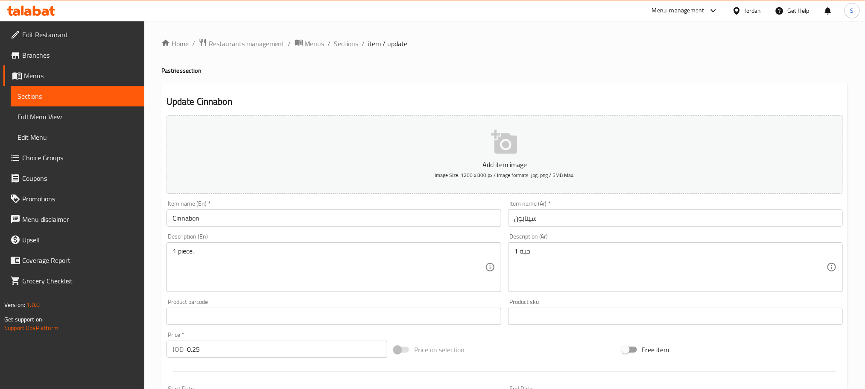
scroll to position [214, 0]
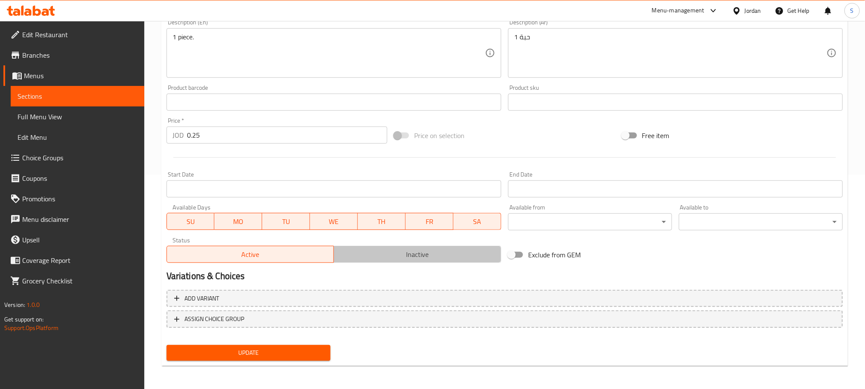
click at [418, 252] on span "Inactive" at bounding box center [417, 254] width 161 height 12
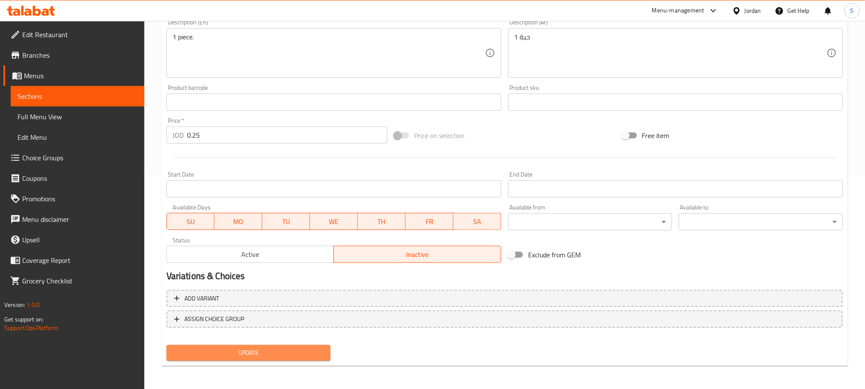
click at [290, 355] on span "Update" at bounding box center [248, 352] width 150 height 11
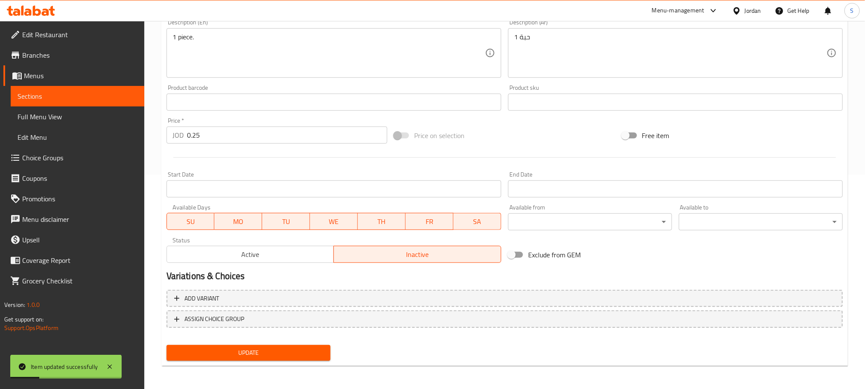
scroll to position [0, 0]
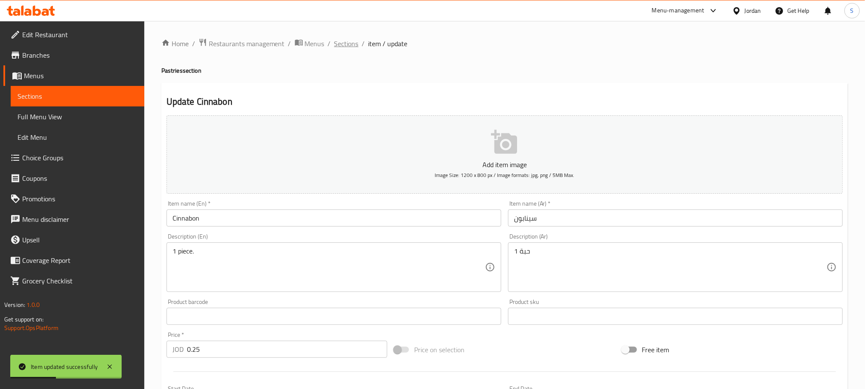
click at [350, 47] on span "Sections" at bounding box center [346, 43] width 24 height 10
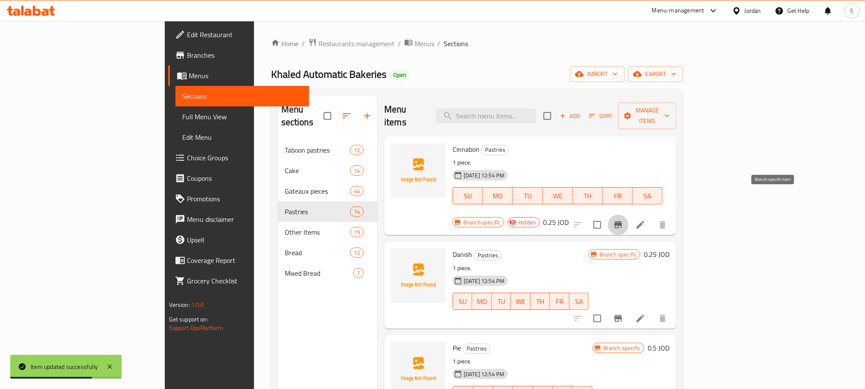
click at [622, 221] on icon "Branch-specific-item" at bounding box center [618, 224] width 8 height 7
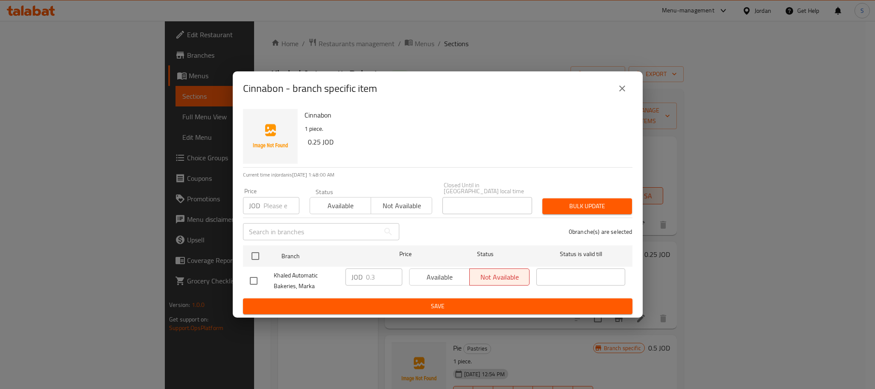
click at [258, 282] on input "checkbox" at bounding box center [254, 281] width 18 height 18
checkbox input "true"
drag, startPoint x: 380, startPoint y: 272, endPoint x: 362, endPoint y: 277, distance: 18.8
click at [362, 277] on div "JOD 0.3 ​" at bounding box center [373, 276] width 57 height 17
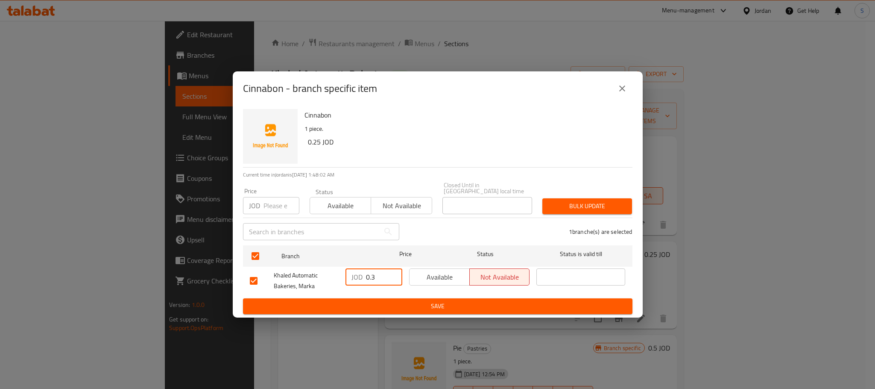
paste input "5"
type input "0.35"
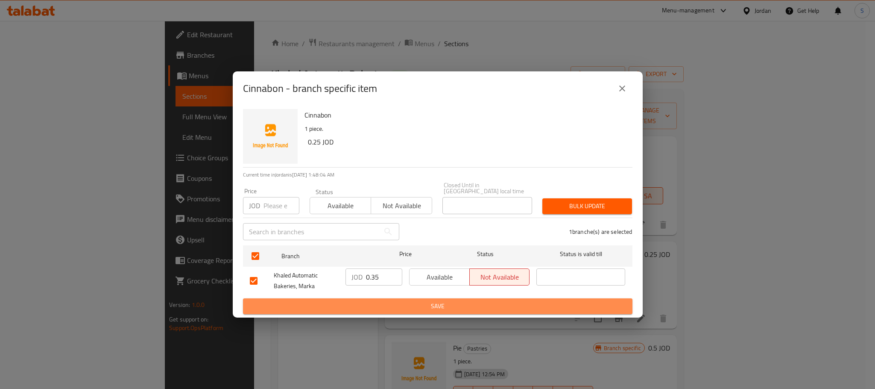
click at [423, 301] on span "Save" at bounding box center [438, 306] width 376 height 11
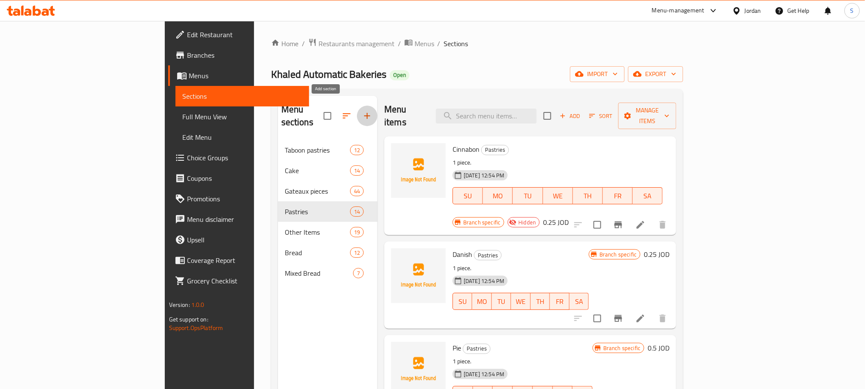
click at [362, 112] on icon "button" at bounding box center [367, 116] width 10 height 10
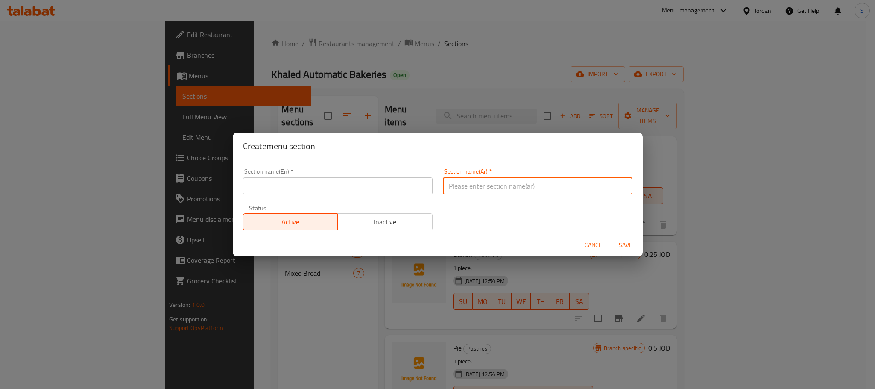
click at [465, 193] on input "text" at bounding box center [538, 185] width 190 height 17
paste input "دونتس"
type input "دونت"
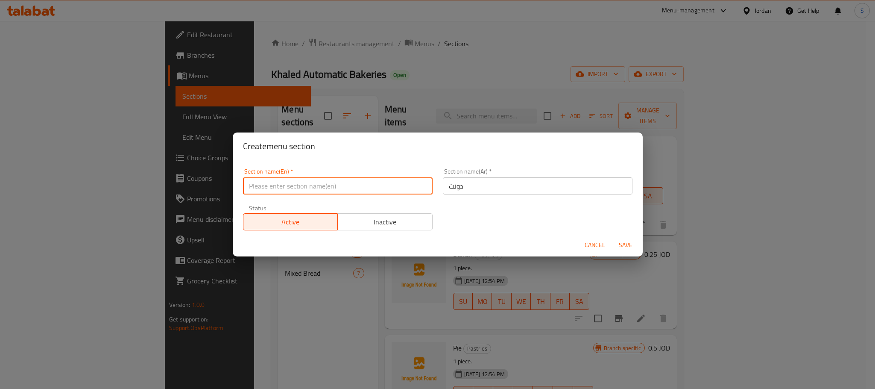
click at [305, 184] on input "text" at bounding box center [338, 185] width 190 height 17
paste input "Donuts"
type input "Donut"
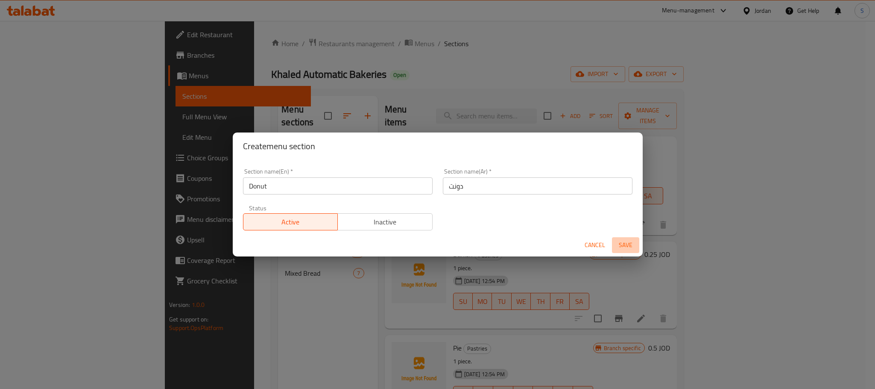
click at [624, 245] on span "Save" at bounding box center [625, 245] width 20 height 11
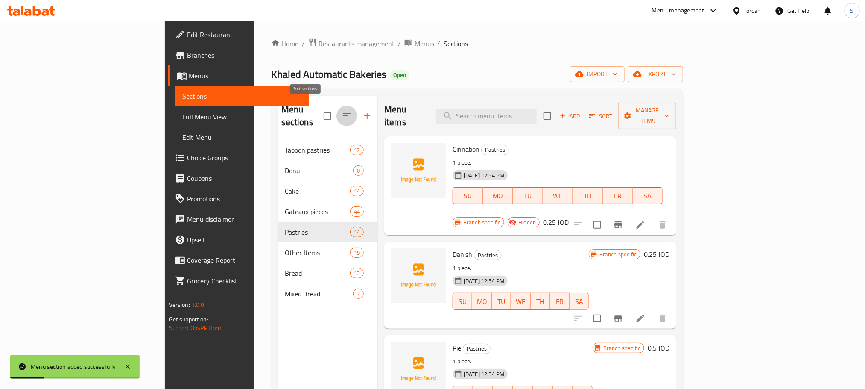
click at [342, 111] on icon "button" at bounding box center [347, 116] width 10 height 10
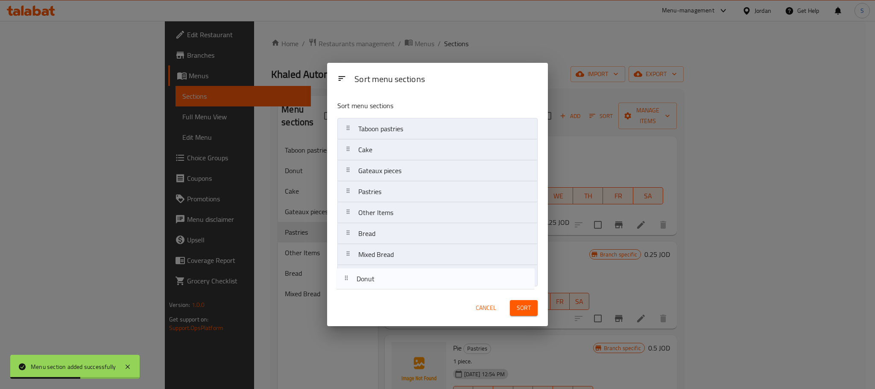
drag, startPoint x: 395, startPoint y: 155, endPoint x: 392, endPoint y: 307, distance: 151.6
click at [392, 307] on div "Sort menu sections Sort menu sections Taboon pastries Donut Cake Gateaux pieces…" at bounding box center [437, 194] width 221 height 263
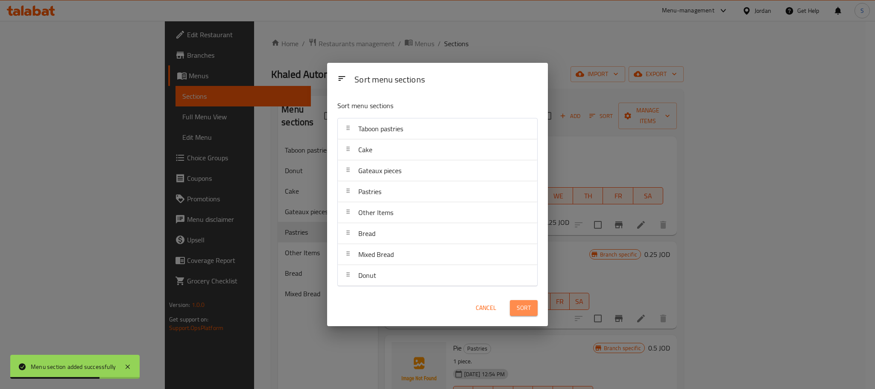
click at [528, 313] on span "Sort" at bounding box center [524, 307] width 14 height 11
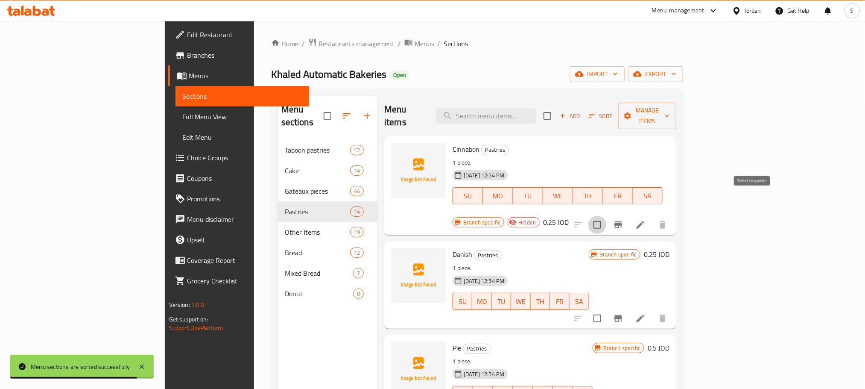
click at [606, 216] on input "checkbox" at bounding box center [597, 225] width 18 height 18
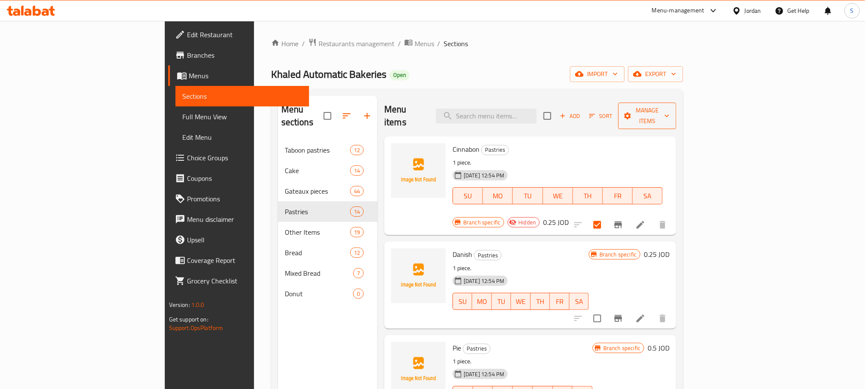
click at [670, 111] on span "Manage items" at bounding box center [647, 115] width 45 height 21
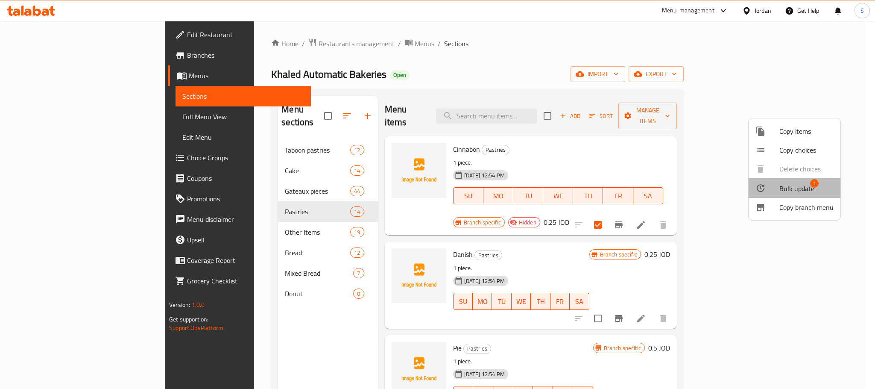
click at [801, 183] on span "Bulk update" at bounding box center [796, 188] width 35 height 10
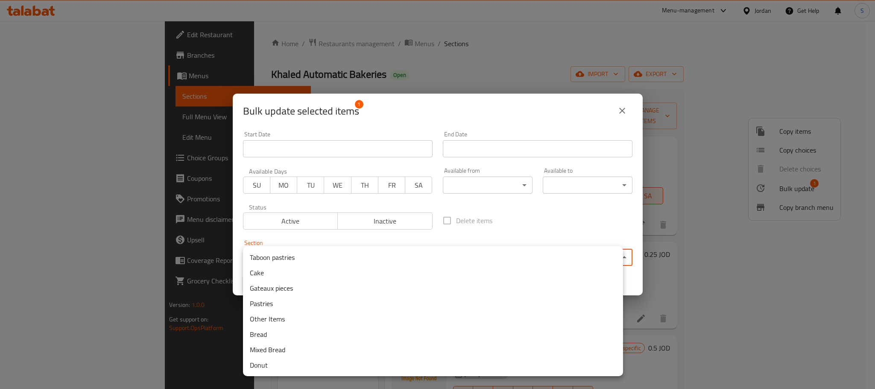
click at [537, 254] on body "​ Menu-management Jordan Get Help S Edit Restaurant Branches Menus Sections Ful…" at bounding box center [437, 205] width 875 height 368
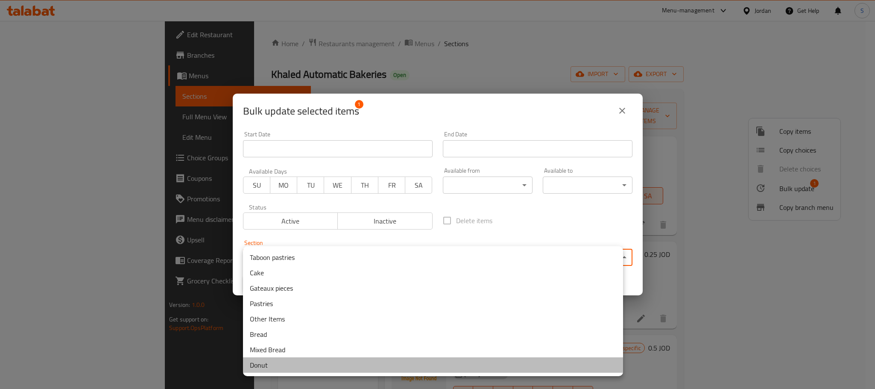
click at [298, 363] on li "Donut" at bounding box center [433, 364] width 380 height 15
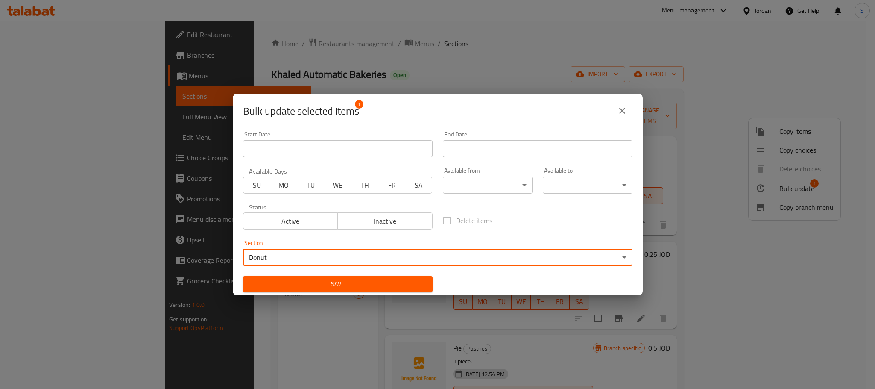
click at [388, 278] on span "Save" at bounding box center [338, 283] width 176 height 11
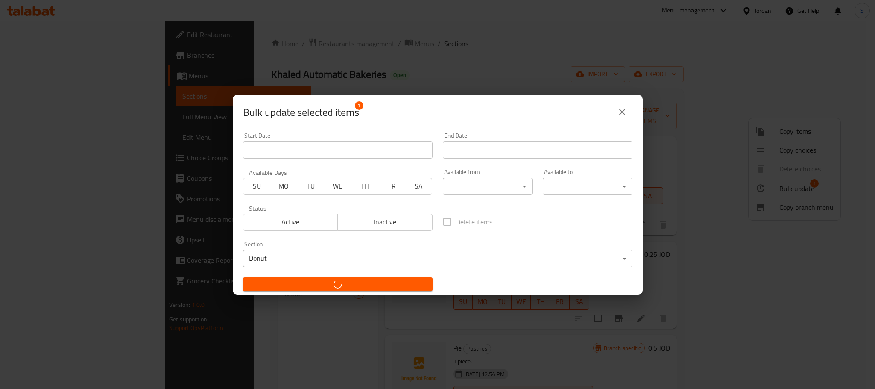
checkbox input "false"
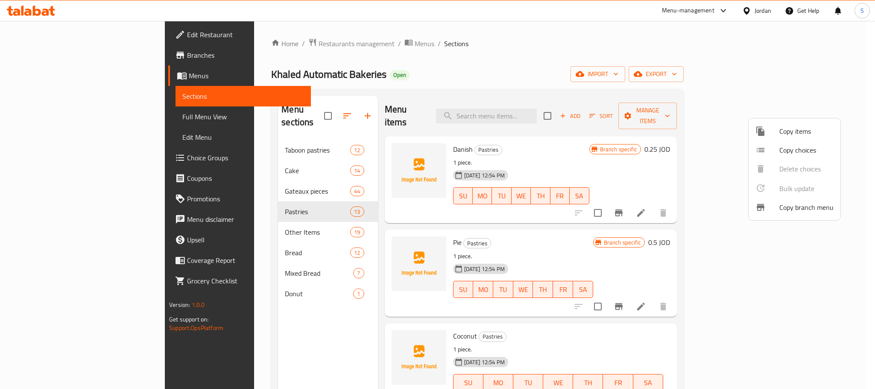
click at [235, 277] on div at bounding box center [437, 194] width 875 height 389
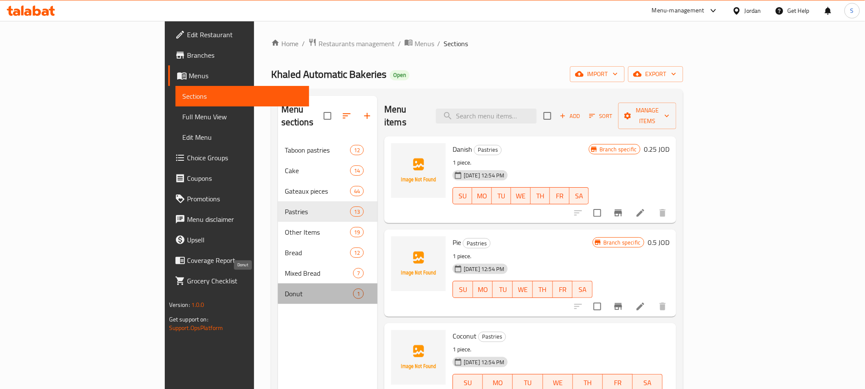
click at [285, 288] on span "Donut" at bounding box center [319, 293] width 68 height 10
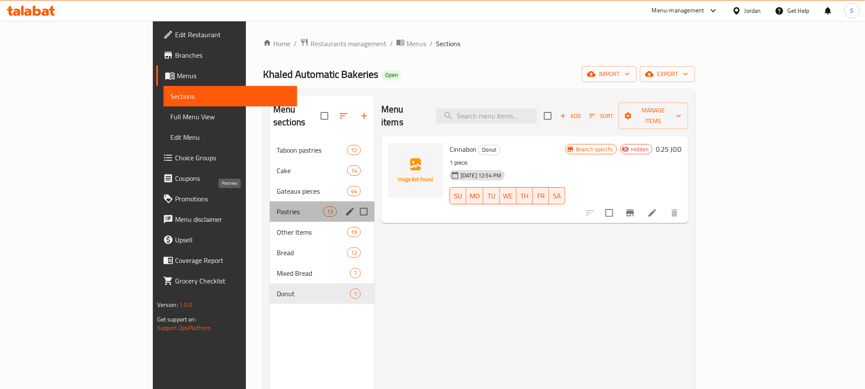
click at [277, 206] on span "Pastries" at bounding box center [300, 211] width 47 height 10
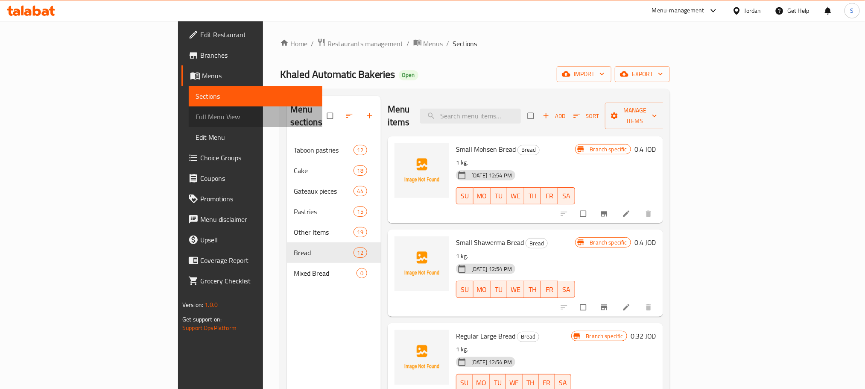
click at [196, 116] on span "Full Menu View" at bounding box center [256, 116] width 120 height 10
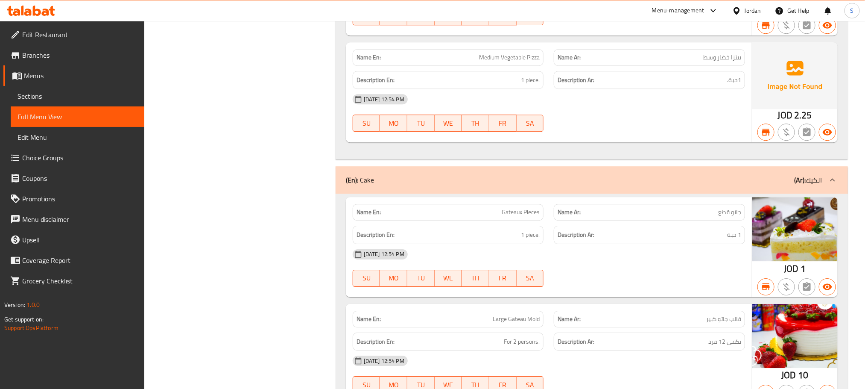
scroll to position [1230, 0]
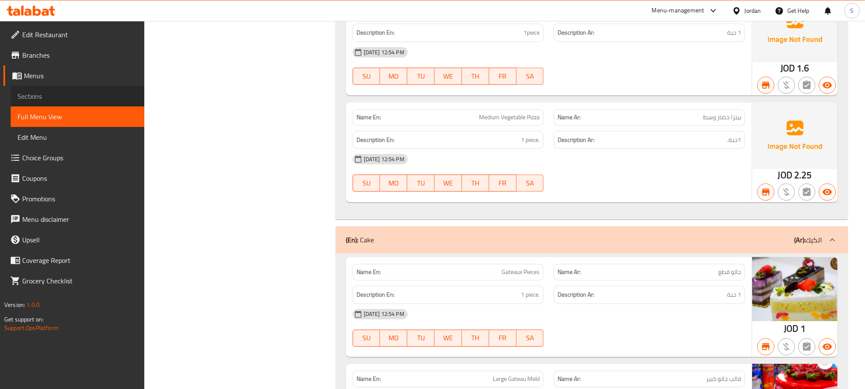
click at [25, 99] on span "Sections" at bounding box center [78, 96] width 120 height 10
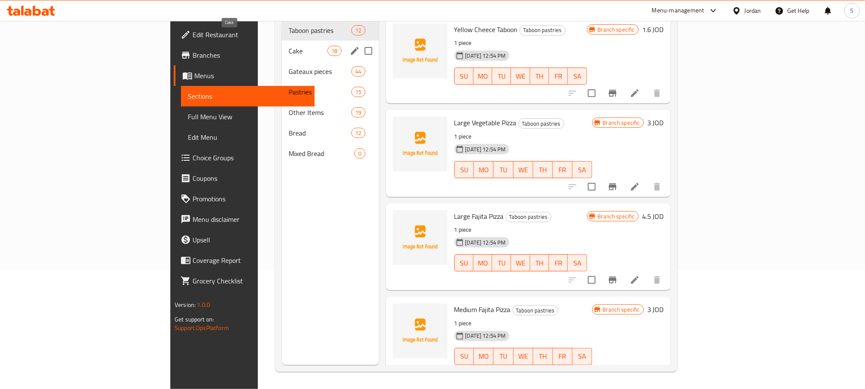
click at [289, 46] on span "Cake" at bounding box center [308, 51] width 39 height 10
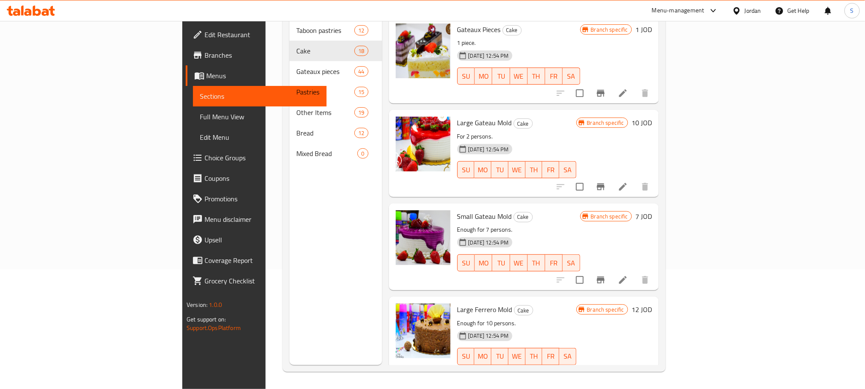
scroll to position [498, 0]
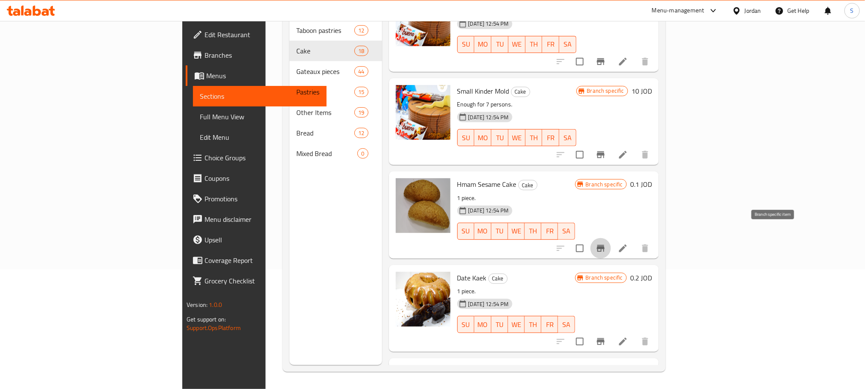
click at [606, 243] on icon "Branch-specific-item" at bounding box center [601, 248] width 10 height 10
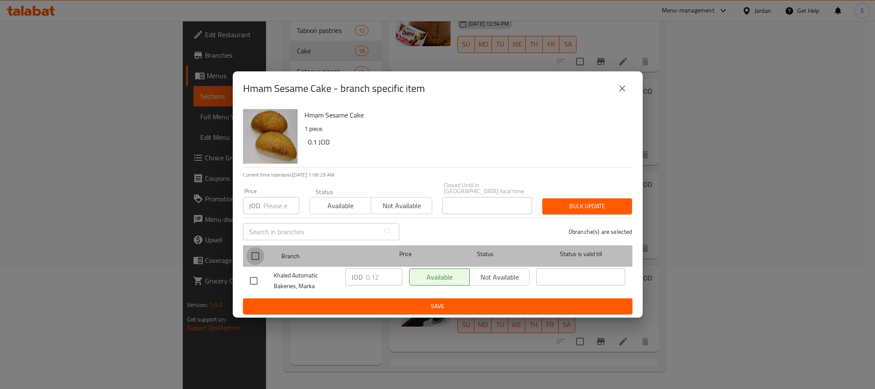
click at [258, 248] on input "checkbox" at bounding box center [255, 256] width 18 height 18
checkbox input "true"
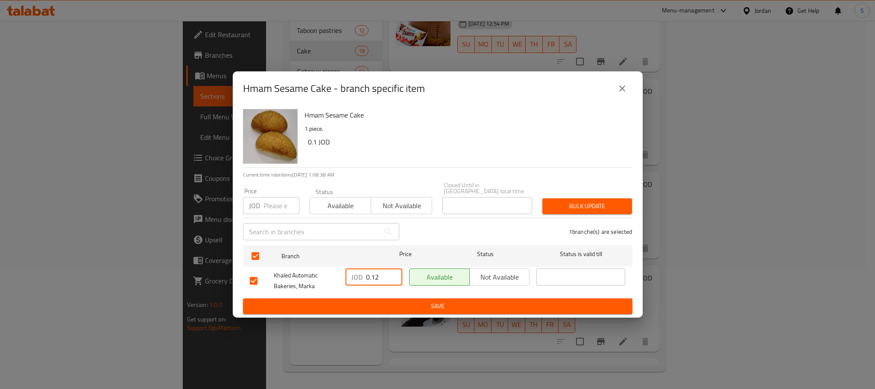
drag, startPoint x: 386, startPoint y: 274, endPoint x: 358, endPoint y: 278, distance: 28.0
click at [358, 278] on div "JOD 0.12 ​" at bounding box center [373, 276] width 57 height 17
paste input "5"
type input "0.125"
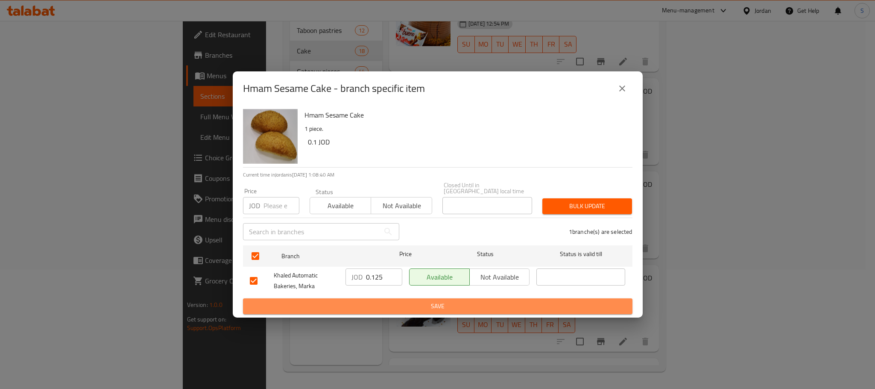
click at [410, 302] on span "Save" at bounding box center [438, 306] width 376 height 11
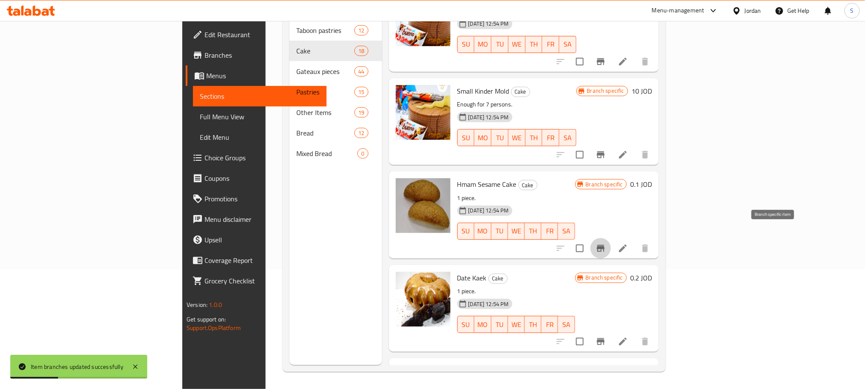
click at [611, 238] on button "Branch-specific-item" at bounding box center [600, 248] width 20 height 20
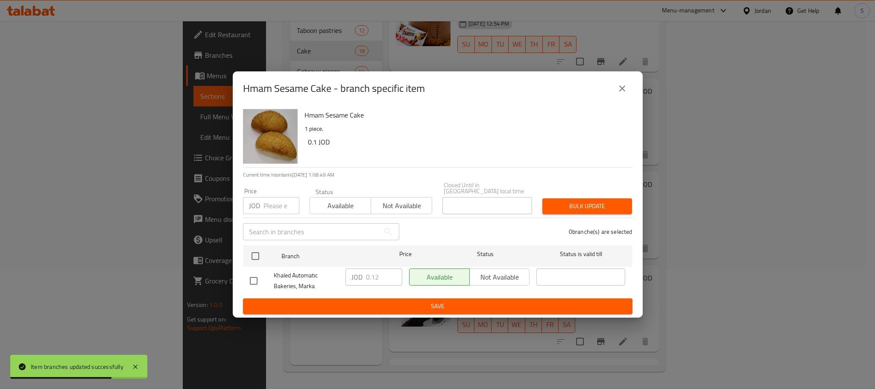
click at [623, 90] on icon "close" at bounding box center [622, 88] width 10 height 10
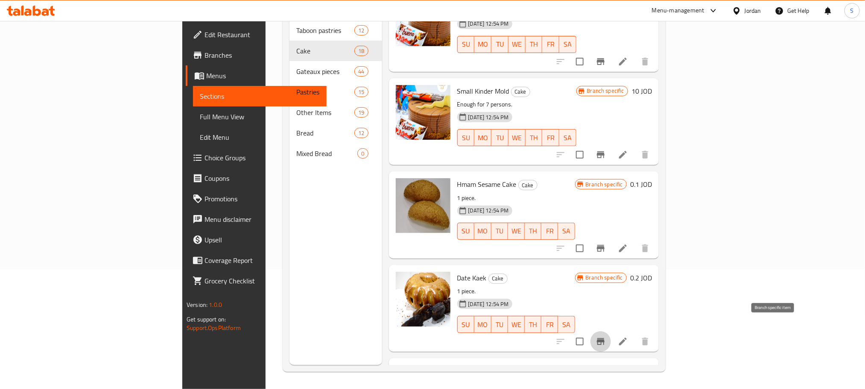
click at [606, 336] on icon "Branch-specific-item" at bounding box center [601, 341] width 10 height 10
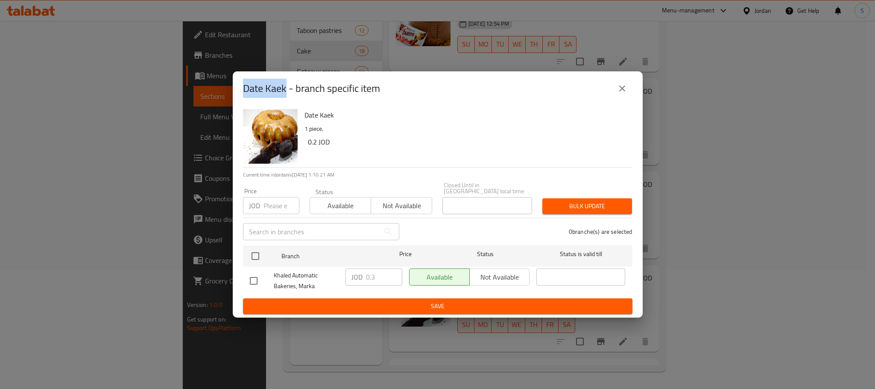
copy h2 "Date Kaek"
drag, startPoint x: 286, startPoint y: 93, endPoint x: 242, endPoint y: 90, distance: 44.1
click at [242, 90] on div "Date Kaek - branch specific item" at bounding box center [438, 88] width 410 height 34
click at [615, 82] on div "Date Kaek - branch specific item" at bounding box center [437, 88] width 389 height 20
click at [619, 89] on icon "close" at bounding box center [622, 88] width 6 height 6
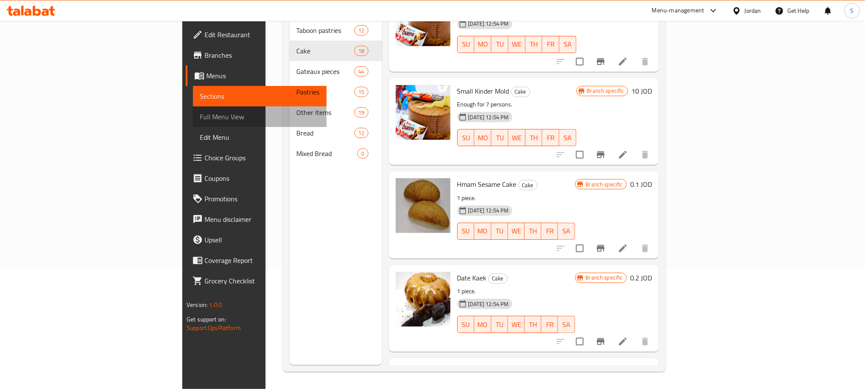
click at [193, 110] on link "Full Menu View" at bounding box center [260, 116] width 134 height 20
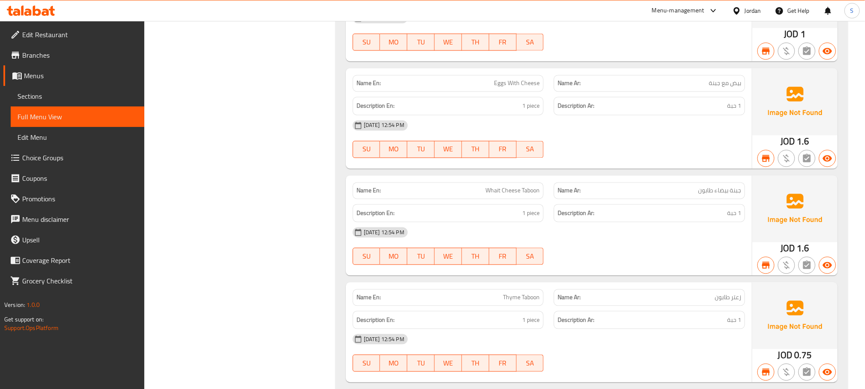
scroll to position [13098, 0]
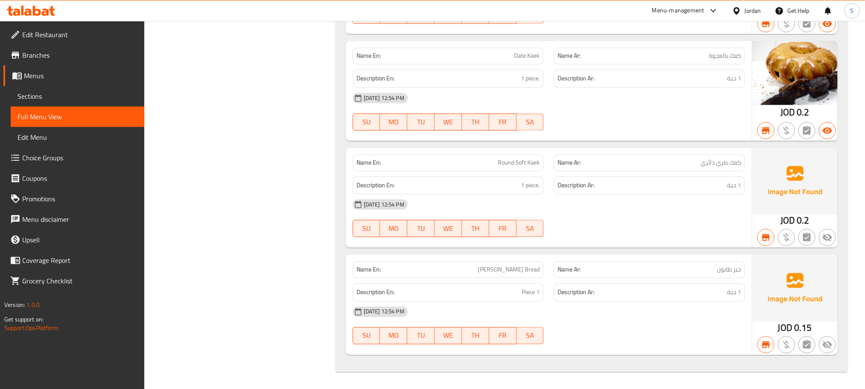
click at [529, 273] on span "Tabon Bread" at bounding box center [509, 269] width 62 height 9
copy span "Tabon Bread"
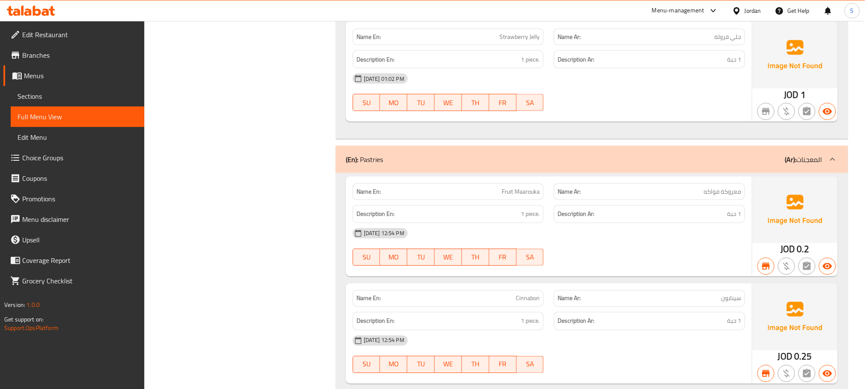
scroll to position [7530, 0]
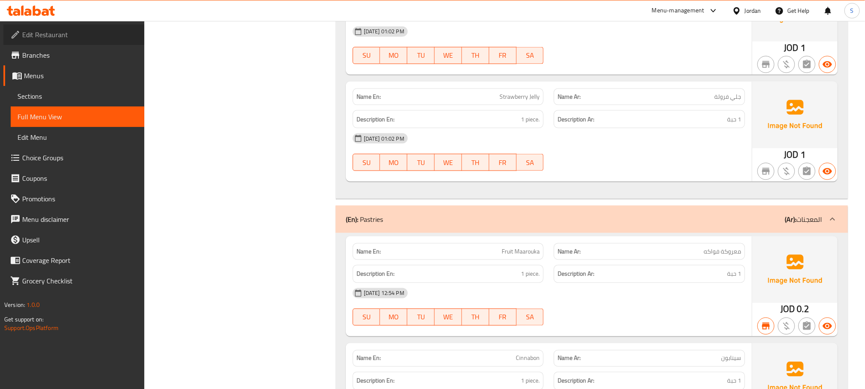
click at [79, 36] on span "Edit Restaurant" at bounding box center [79, 34] width 115 height 10
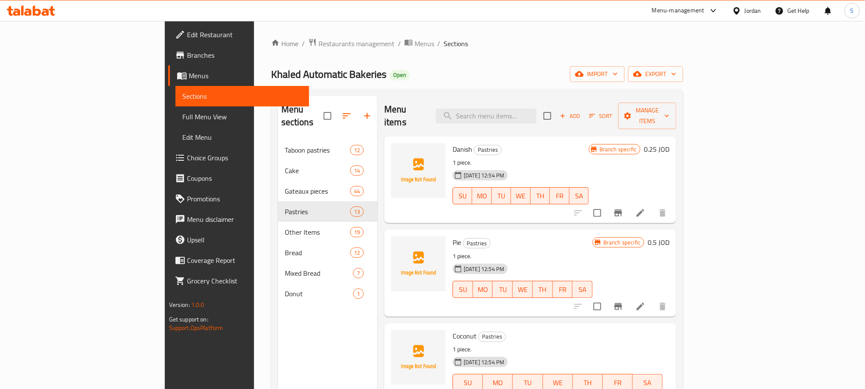
click at [593, 251] on p "1 piece." at bounding box center [523, 256] width 140 height 11
click at [622, 303] on icon "Branch-specific-item" at bounding box center [618, 306] width 8 height 7
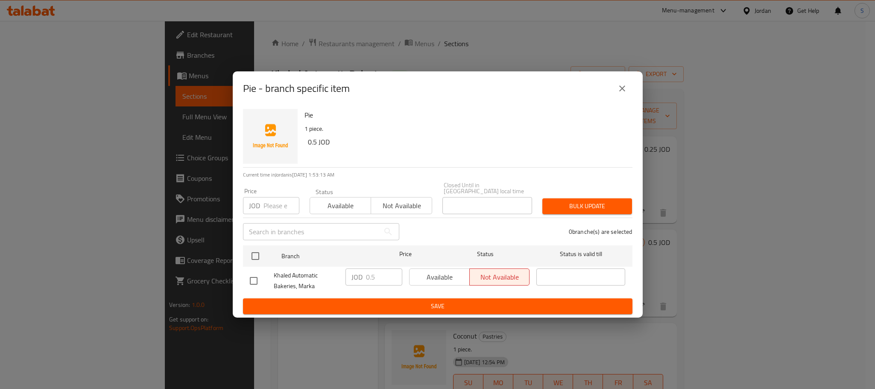
click at [251, 278] on input "checkbox" at bounding box center [254, 281] width 18 height 18
checkbox input "true"
drag, startPoint x: 374, startPoint y: 272, endPoint x: 362, endPoint y: 274, distance: 12.2
click at [362, 274] on div "JOD 0.5 ​" at bounding box center [373, 276] width 57 height 17
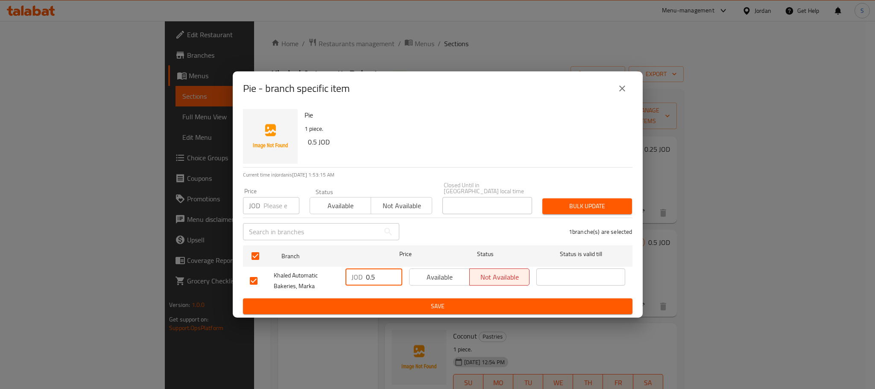
paste input "6"
type input "0.6"
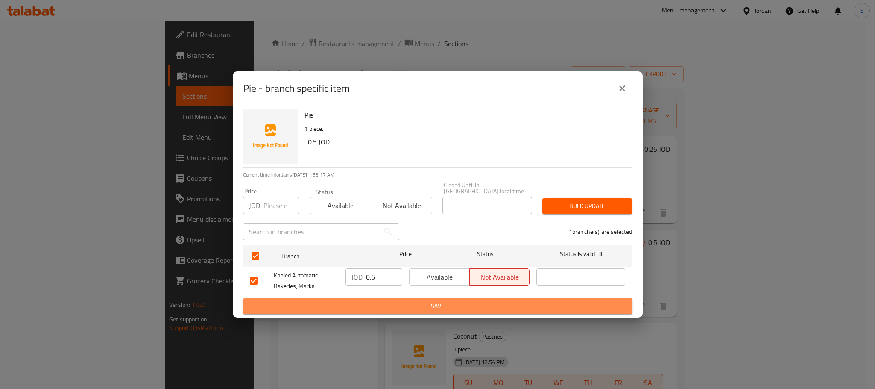
click at [415, 305] on span "Save" at bounding box center [438, 306] width 376 height 11
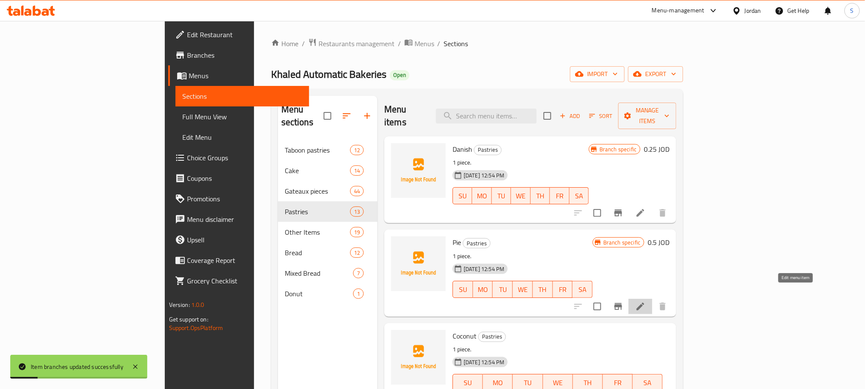
click at [644, 302] on icon at bounding box center [641, 306] width 8 height 8
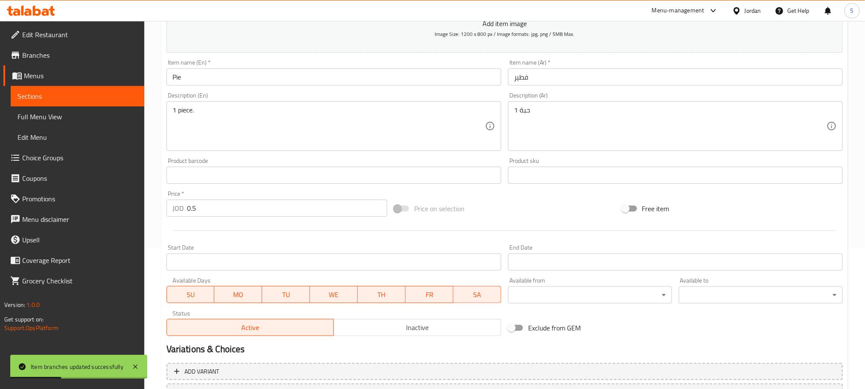
scroll to position [178, 0]
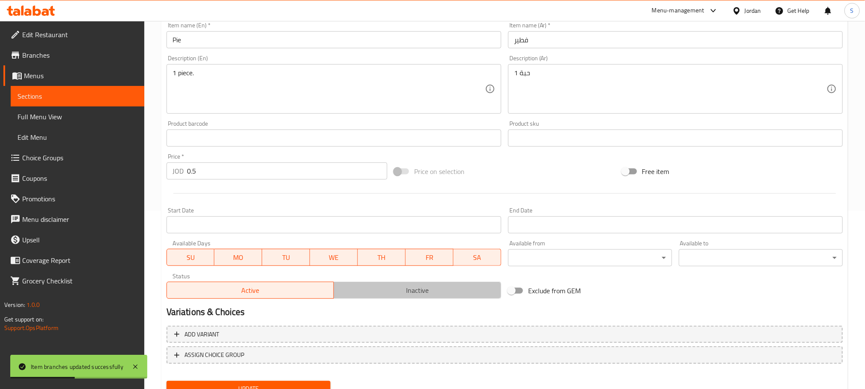
click at [456, 282] on button "Inactive" at bounding box center [417, 289] width 168 height 17
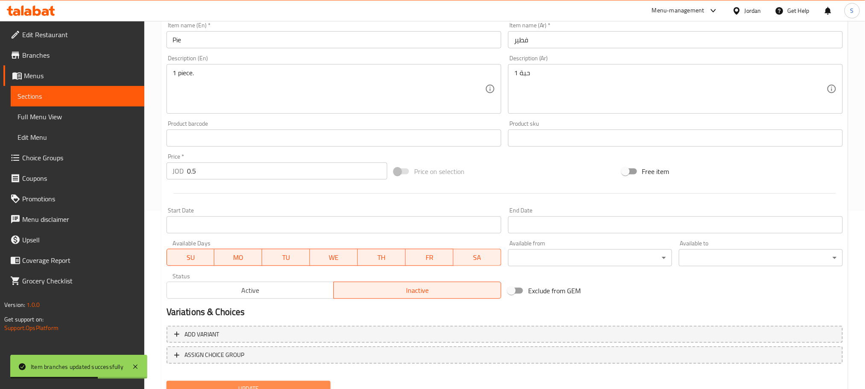
click at [321, 381] on button "Update" at bounding box center [249, 388] width 164 height 16
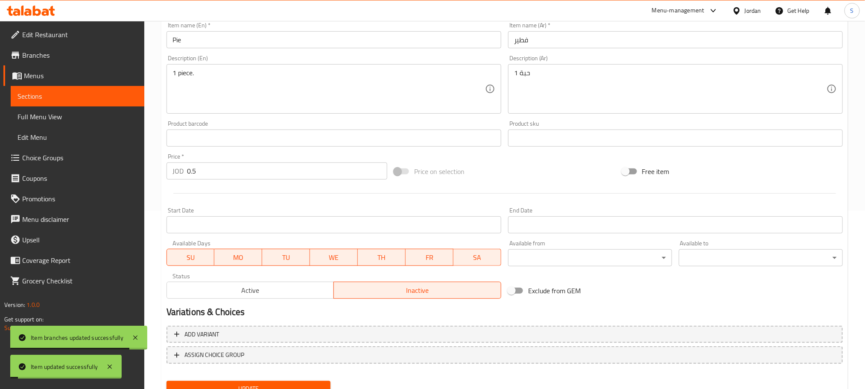
scroll to position [0, 0]
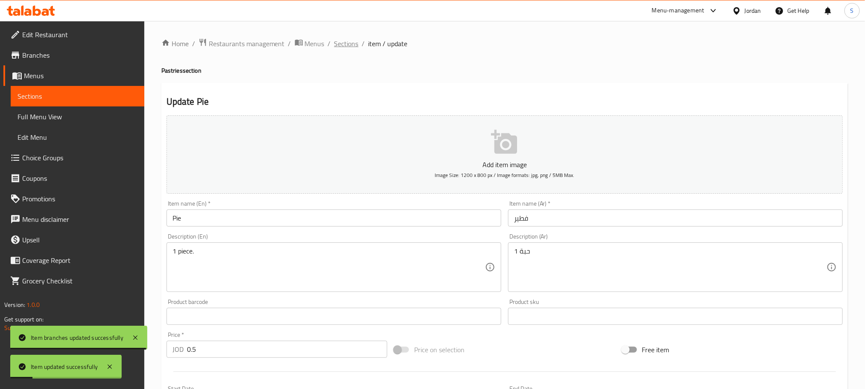
click at [341, 48] on span "Sections" at bounding box center [346, 43] width 24 height 10
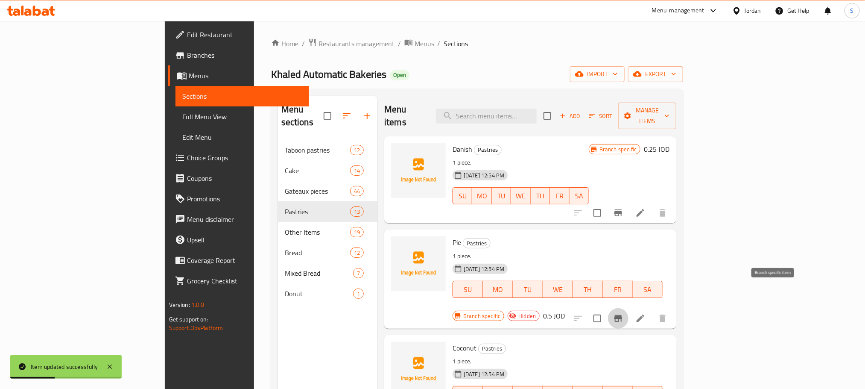
click at [622, 315] on icon "Branch-specific-item" at bounding box center [618, 318] width 8 height 7
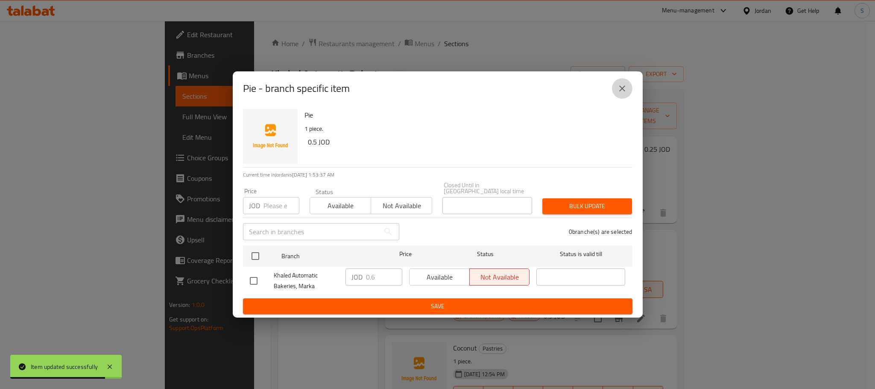
click at [615, 93] on button "close" at bounding box center [622, 88] width 20 height 20
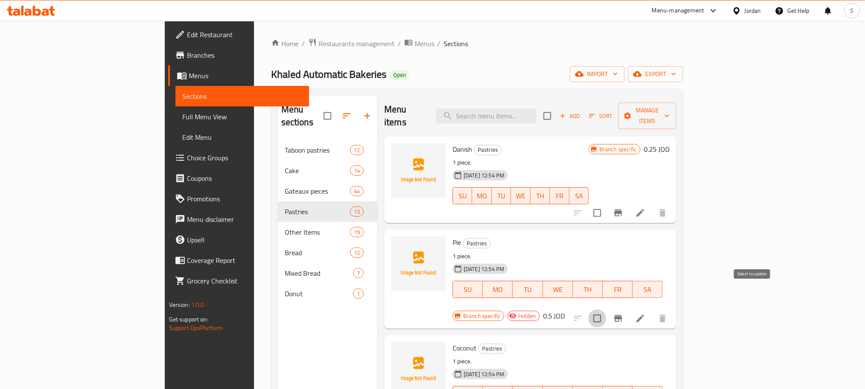
click at [606, 309] on input "checkbox" at bounding box center [597, 318] width 18 height 18
click at [670, 109] on span "Manage items" at bounding box center [647, 115] width 45 height 21
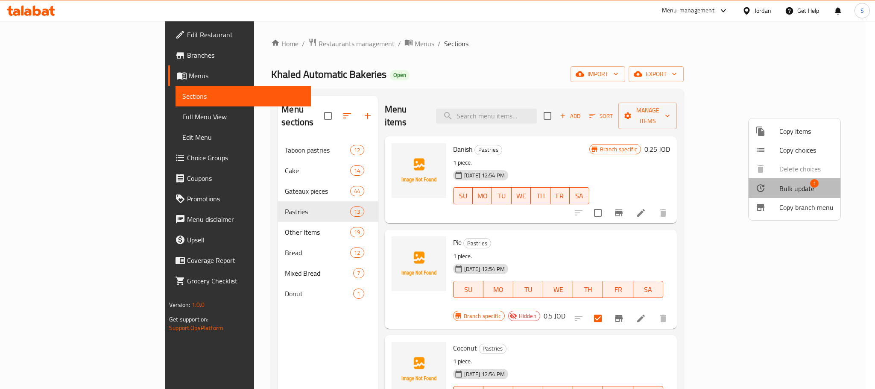
click at [804, 187] on span "Bulk update" at bounding box center [796, 188] width 35 height 10
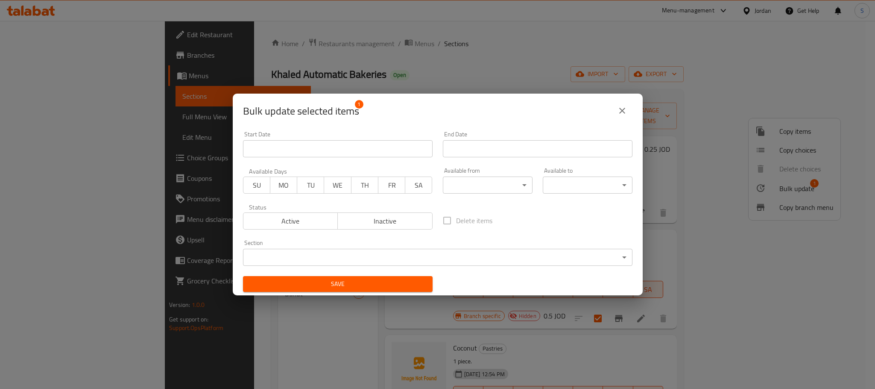
click at [532, 251] on body "​ Menu-management Jordan Get Help S Edit Restaurant Branches Menus Sections Ful…" at bounding box center [437, 205] width 875 height 368
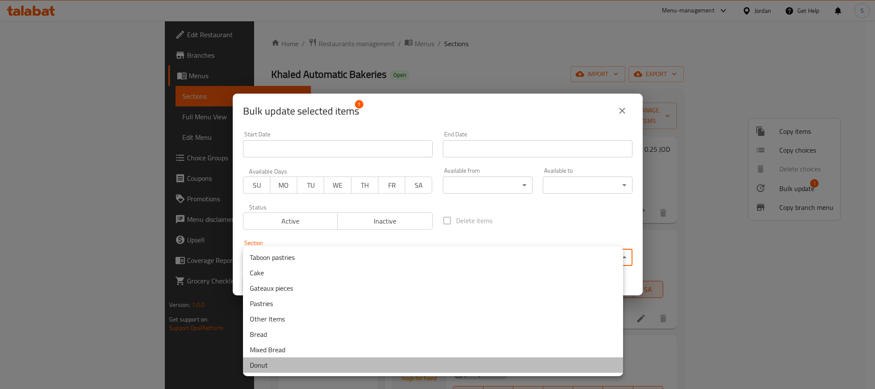
click at [268, 359] on li "Donut" at bounding box center [433, 364] width 380 height 15
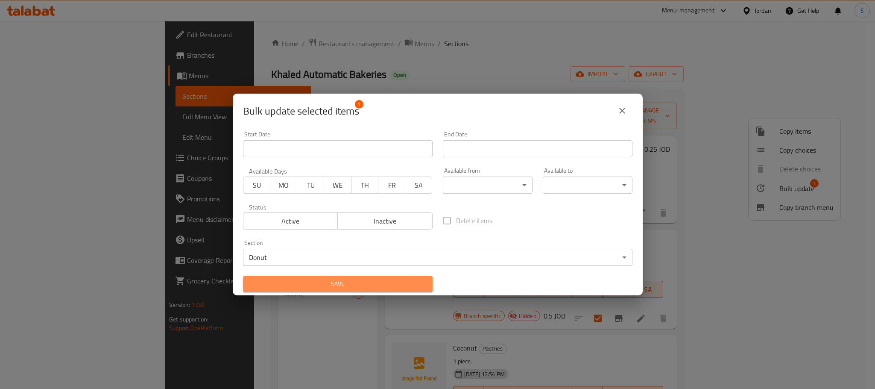
click at [395, 278] on span "Save" at bounding box center [338, 283] width 176 height 11
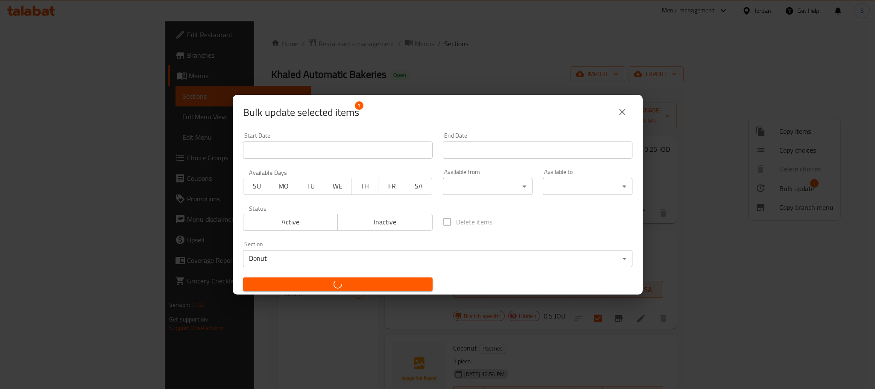
checkbox input "false"
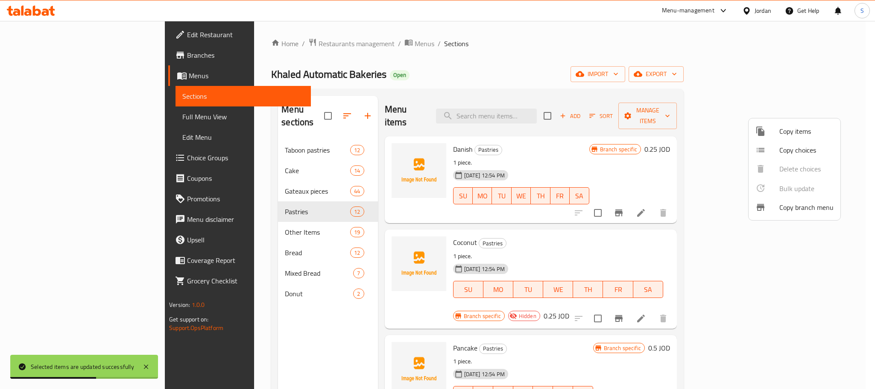
click at [228, 287] on div at bounding box center [437, 194] width 875 height 389
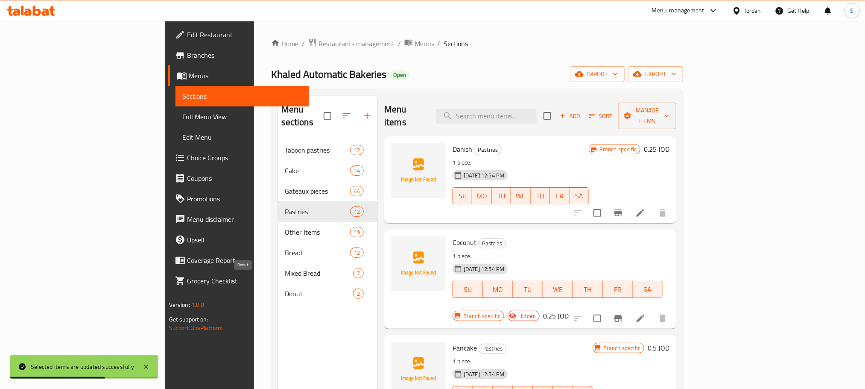
click at [285, 288] on span "Donut" at bounding box center [319, 293] width 68 height 10
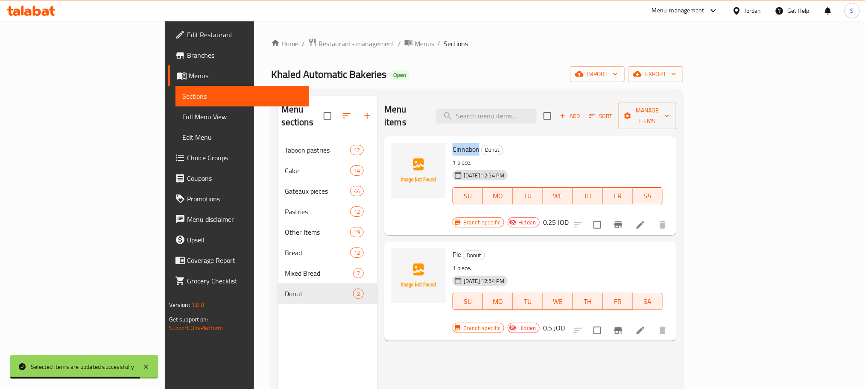
drag, startPoint x: 438, startPoint y: 134, endPoint x: 412, endPoint y: 134, distance: 26.9
click at [453, 143] on h6 "Cinnabon Donut" at bounding box center [558, 149] width 210 height 12
copy span "Cinnabon"
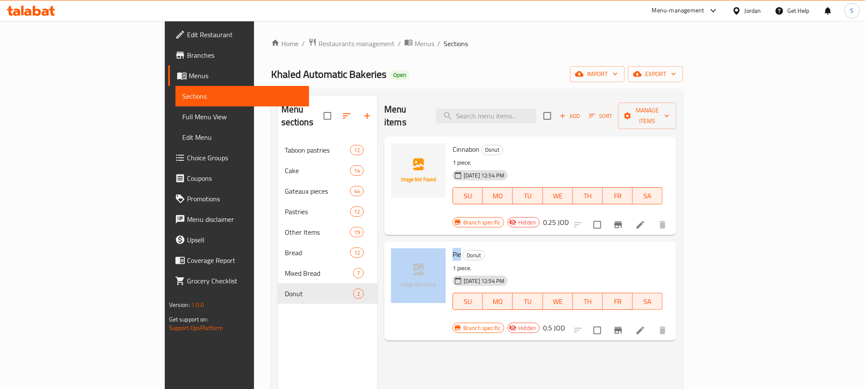
copy div "Pie"
drag, startPoint x: 419, startPoint y: 228, endPoint x: 407, endPoint y: 232, distance: 12.3
click at [407, 245] on div "Pie Donut 1 piece. 20-08-2025 12:54 PM SU MO TU WE TH FR SA Branch specific Hid…" at bounding box center [530, 291] width 285 height 92
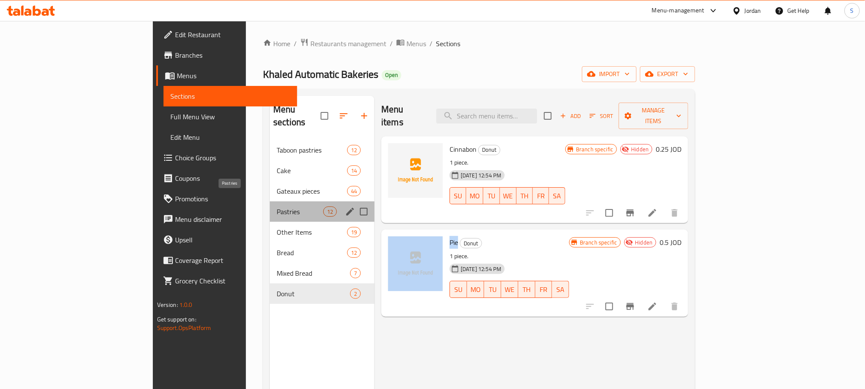
click at [277, 206] on span "Pastries" at bounding box center [300, 211] width 47 height 10
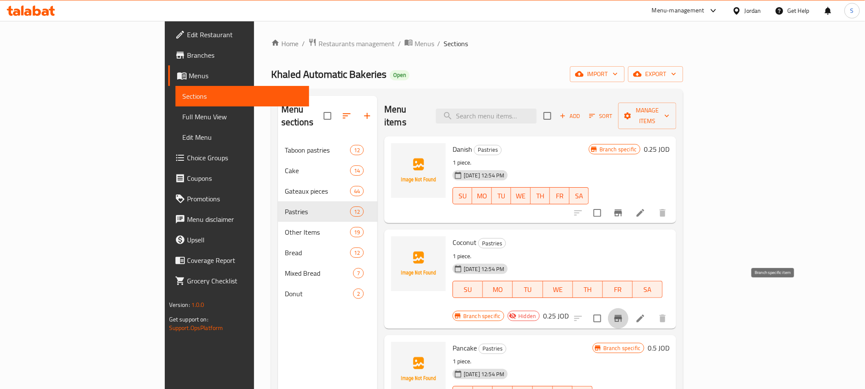
click at [622, 315] on icon "Branch-specific-item" at bounding box center [618, 318] width 8 height 7
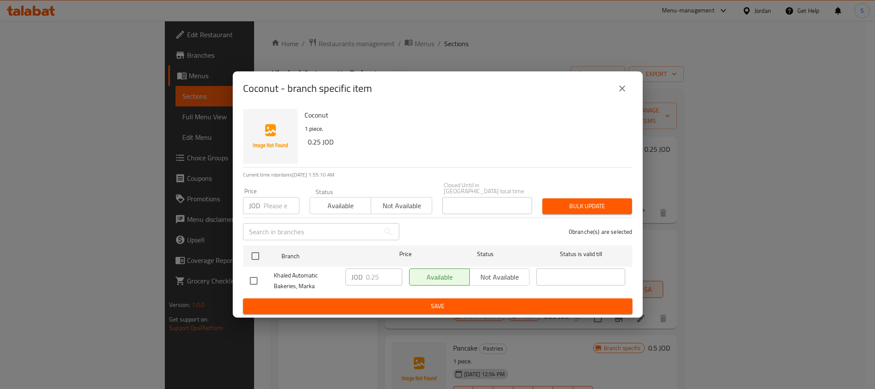
click at [251, 275] on input "checkbox" at bounding box center [254, 281] width 18 height 18
checkbox input "true"
drag, startPoint x: 386, startPoint y: 272, endPoint x: 350, endPoint y: 281, distance: 36.9
click at [350, 281] on div "JOD 0.25 ​" at bounding box center [373, 276] width 57 height 17
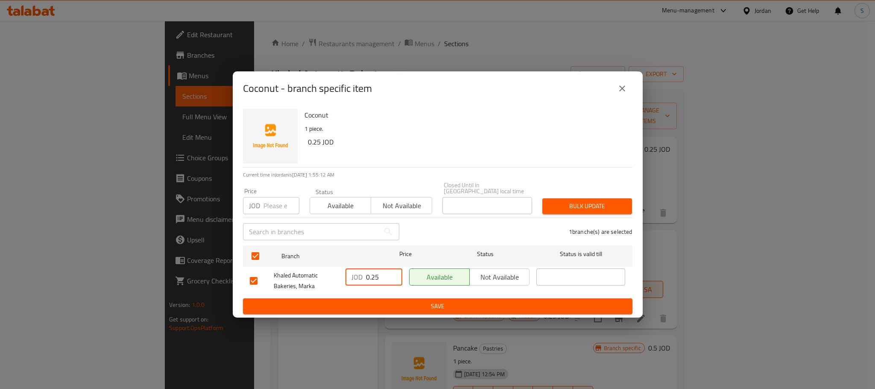
paste input "3"
type input "0.3"
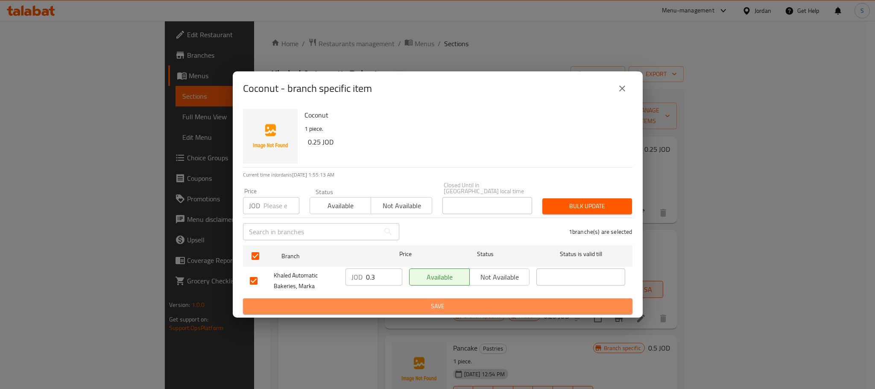
click at [411, 302] on span "Save" at bounding box center [438, 306] width 376 height 11
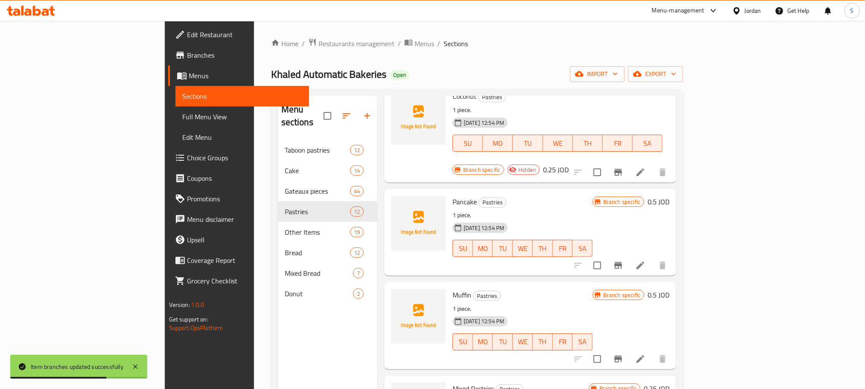
scroll to position [150, 0]
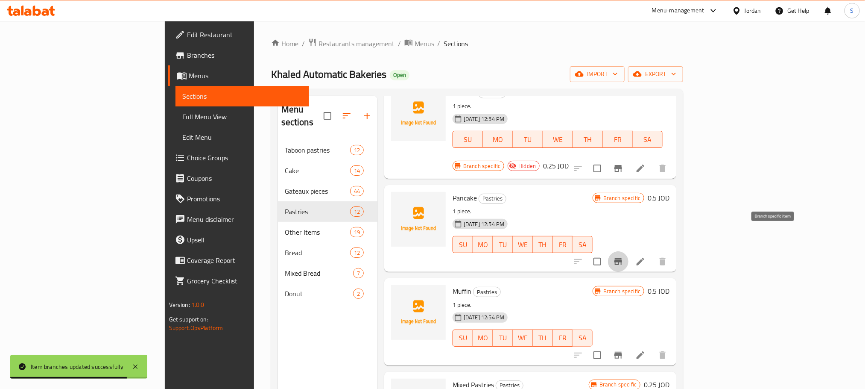
click at [622, 258] on icon "Branch-specific-item" at bounding box center [618, 261] width 8 height 7
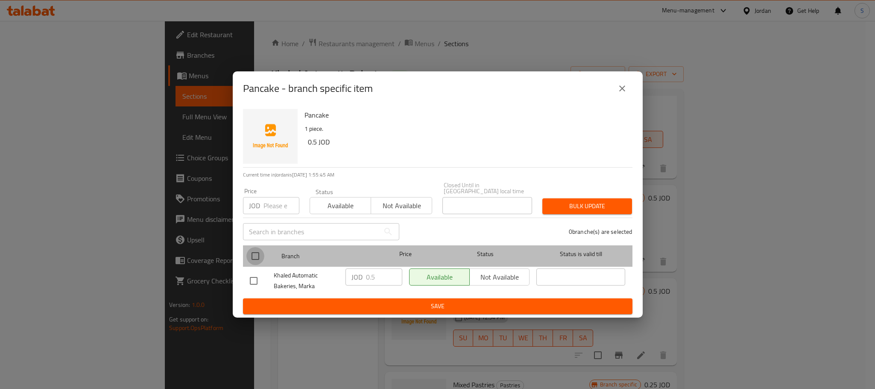
click at [246, 253] on input "checkbox" at bounding box center [255, 256] width 18 height 18
checkbox input "true"
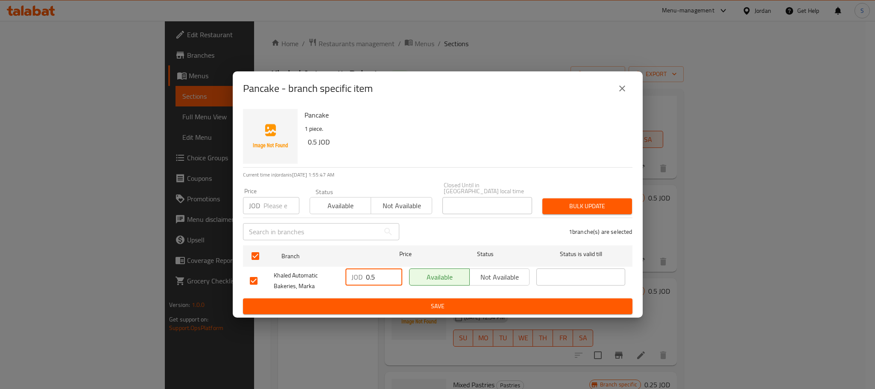
drag, startPoint x: 380, startPoint y: 278, endPoint x: 362, endPoint y: 281, distance: 19.0
click at [362, 281] on div "JOD 0.5 ​" at bounding box center [373, 276] width 57 height 17
paste input "6"
type input "0.6"
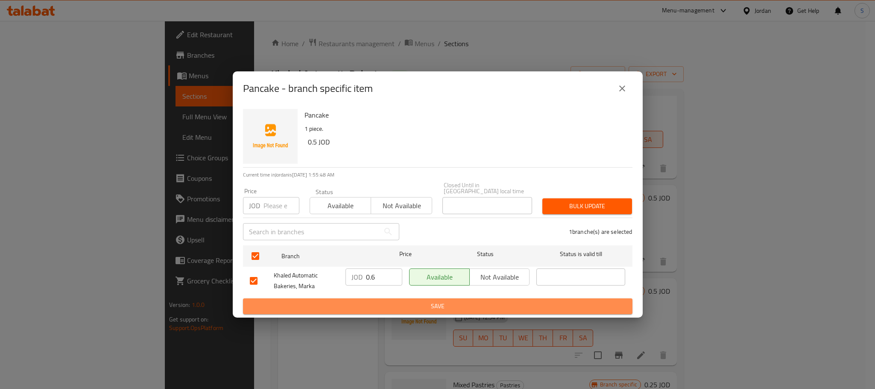
click at [412, 302] on span "Save" at bounding box center [438, 306] width 376 height 11
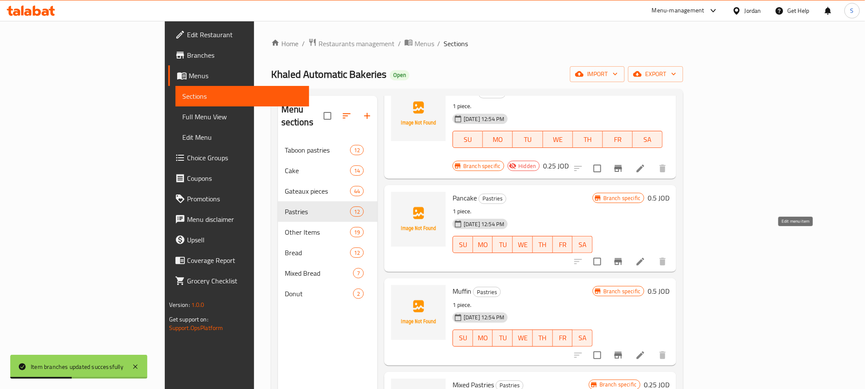
click at [646, 256] on icon at bounding box center [640, 261] width 10 height 10
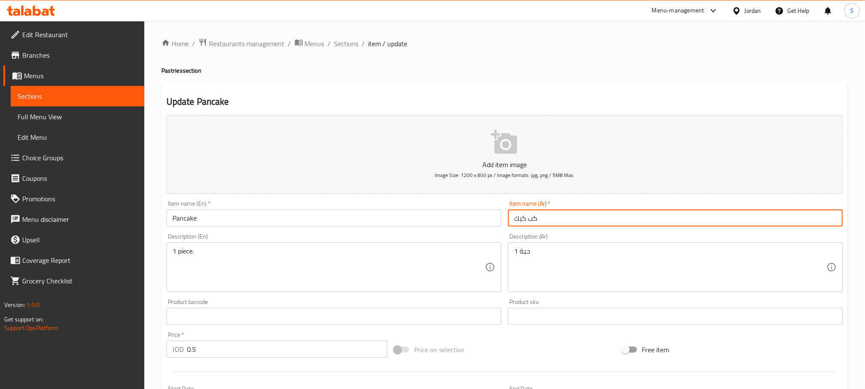
drag, startPoint x: 540, startPoint y: 219, endPoint x: 529, endPoint y: 220, distance: 10.8
click at [529, 220] on input "كب كيك" at bounding box center [675, 217] width 335 height 17
type input "بان كيك"
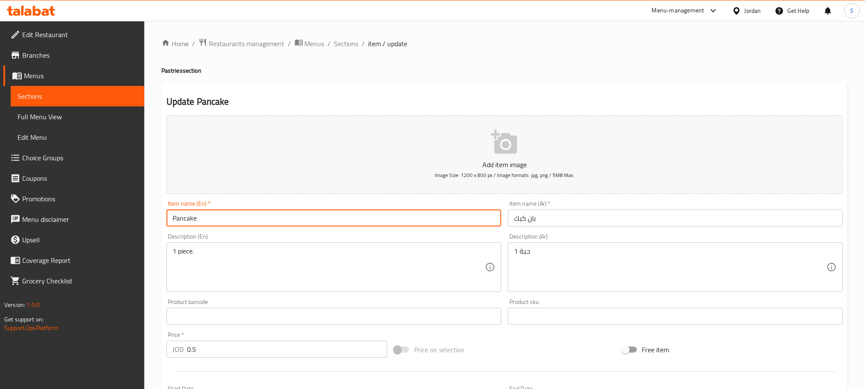
click at [219, 218] on input "Pancake" at bounding box center [334, 217] width 335 height 17
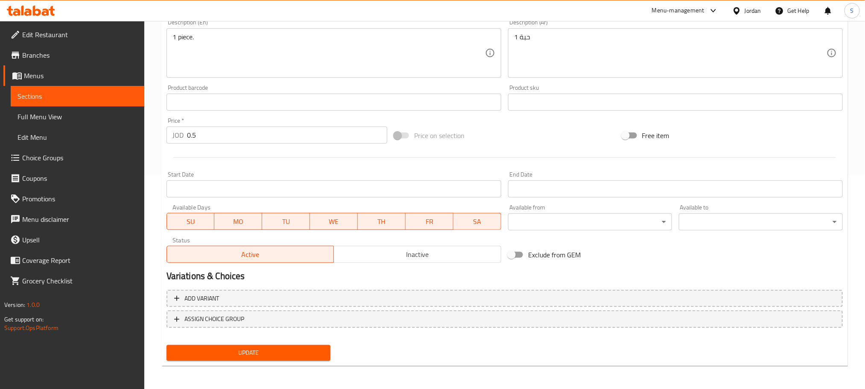
click at [310, 343] on div "Update" at bounding box center [248, 352] width 171 height 23
click at [317, 346] on button "Update" at bounding box center [249, 353] width 164 height 16
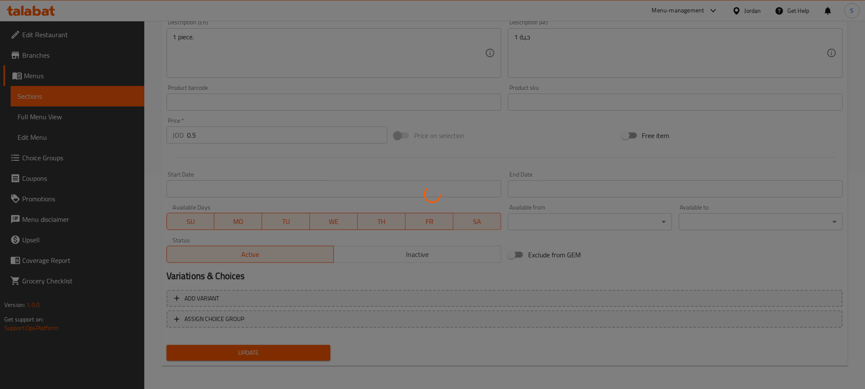
click at [439, 259] on div at bounding box center [432, 194] width 865 height 389
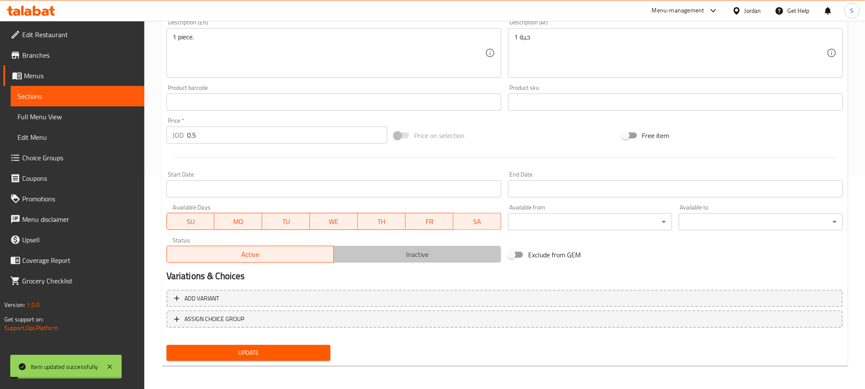
click at [430, 256] on span "Inactive" at bounding box center [417, 254] width 161 height 12
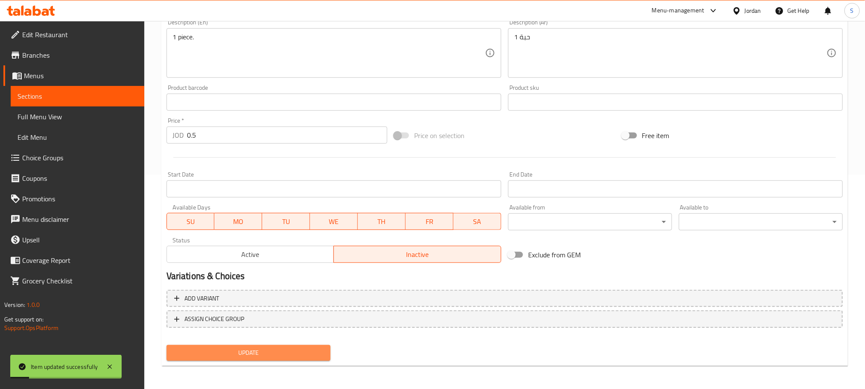
click at [307, 345] on button "Update" at bounding box center [249, 353] width 164 height 16
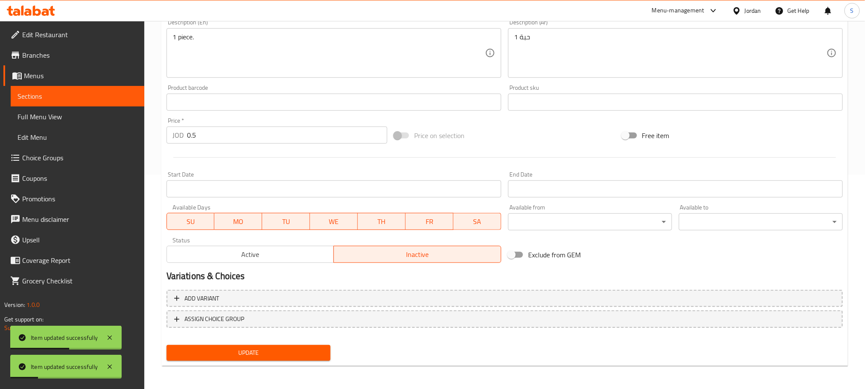
scroll to position [0, 0]
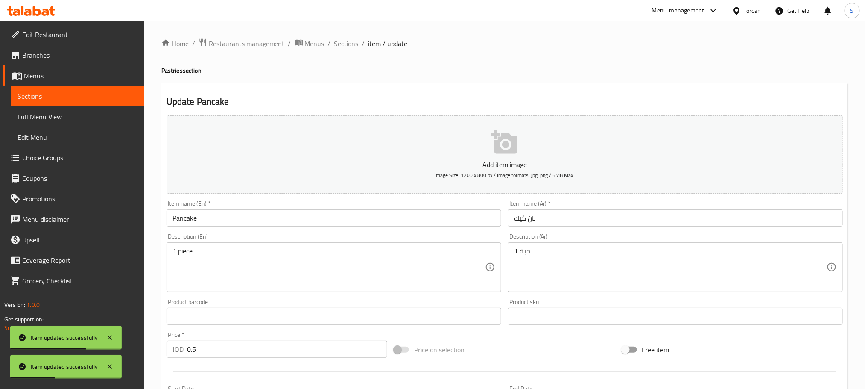
click at [352, 36] on div "Home / Restaurants management / Menus / Sections / item / update Pastries secti…" at bounding box center [504, 312] width 721 height 582
click at [342, 42] on span "Sections" at bounding box center [346, 43] width 24 height 10
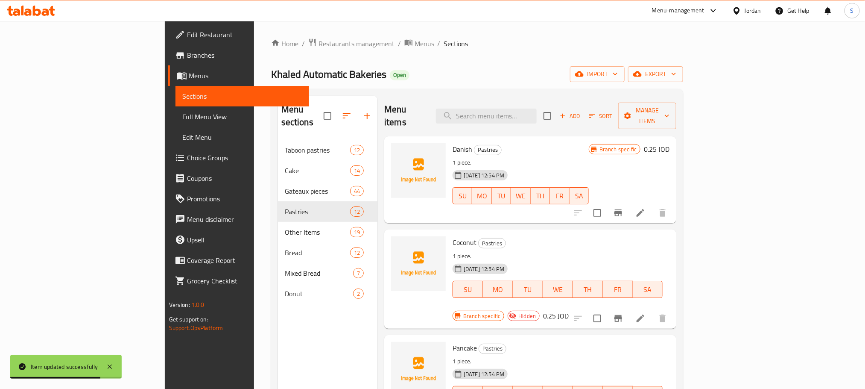
scroll to position [4, 0]
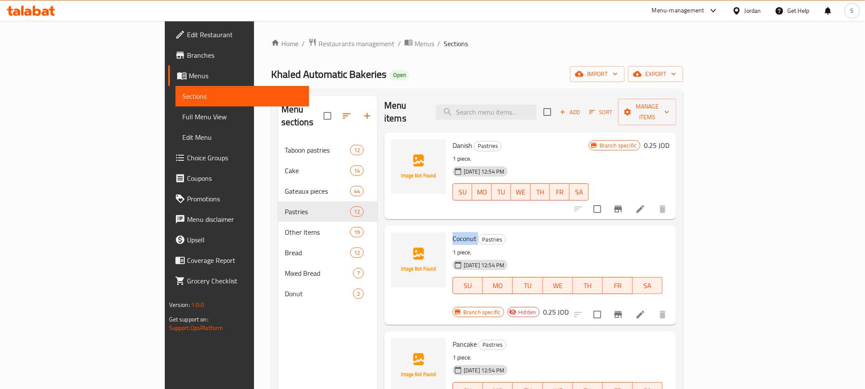
copy h6 "Coconut"
drag, startPoint x: 436, startPoint y: 226, endPoint x: 411, endPoint y: 222, distance: 25.1
click at [453, 232] on h6 "Coconut Pastries" at bounding box center [558, 238] width 210 height 12
copy div "Pancake"
drag, startPoint x: 436, startPoint y: 320, endPoint x: 406, endPoint y: 319, distance: 29.1
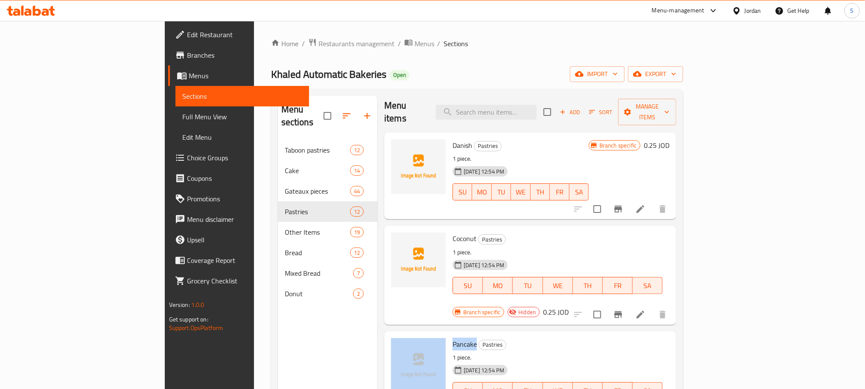
click at [406, 334] on div "Pancake Pastries 1 piece. 20-08-2025 12:54 PM SU MO TU WE TH FR SA Branch speci…" at bounding box center [530, 380] width 285 height 92
click at [606, 305] on input "checkbox" at bounding box center [597, 314] width 18 height 18
checkbox input "true"
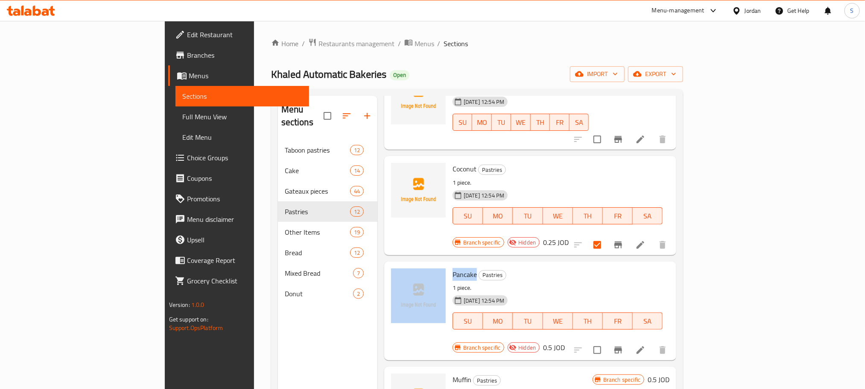
scroll to position [86, 0]
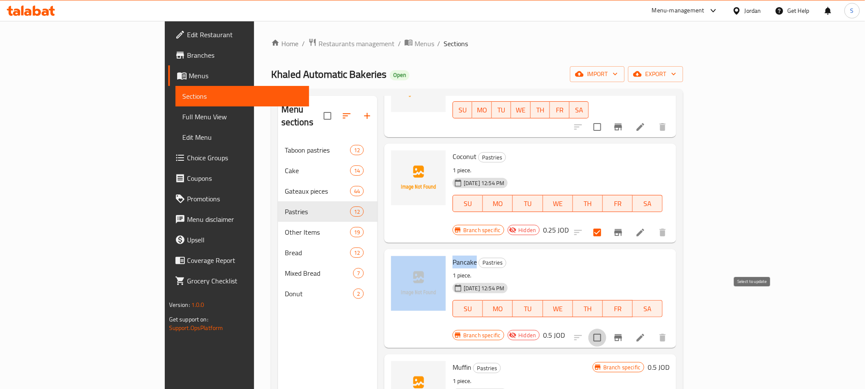
click at [606, 328] on input "checkbox" at bounding box center [597, 337] width 18 height 18
checkbox input "true"
click at [623, 332] on icon "Branch-specific-item" at bounding box center [618, 337] width 10 height 10
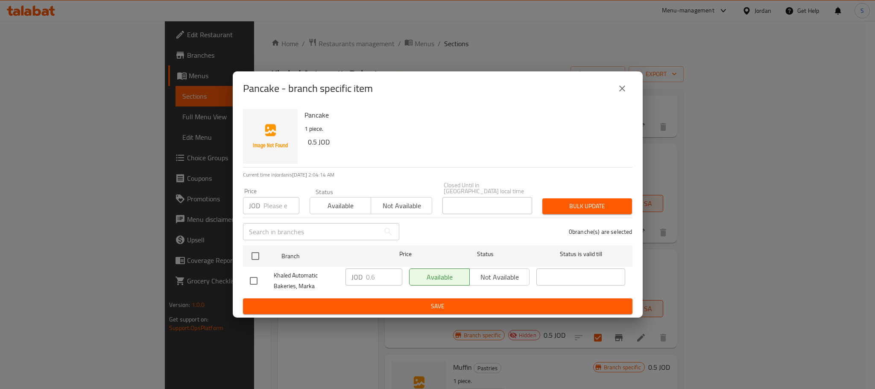
click at [623, 94] on icon "close" at bounding box center [622, 88] width 10 height 10
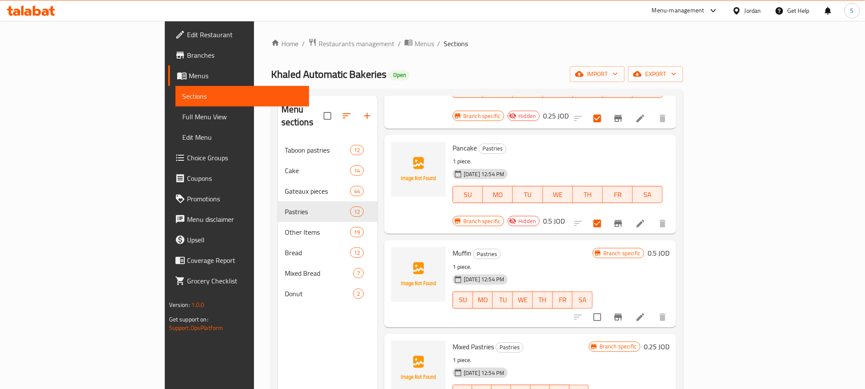
scroll to position [210, 0]
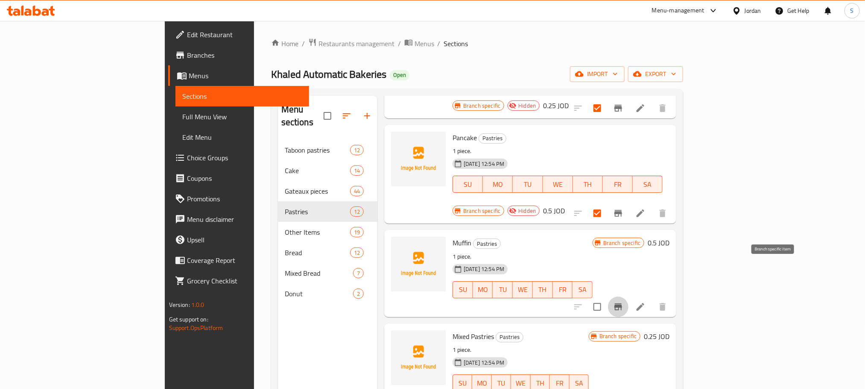
click at [623, 301] on icon "Branch-specific-item" at bounding box center [618, 306] width 10 height 10
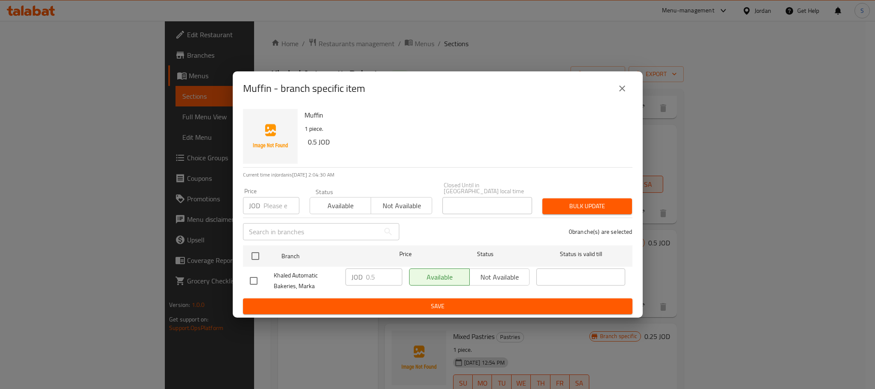
click at [259, 279] on input "checkbox" at bounding box center [254, 281] width 18 height 18
checkbox input "true"
click at [377, 277] on input "0.5" at bounding box center [384, 276] width 36 height 17
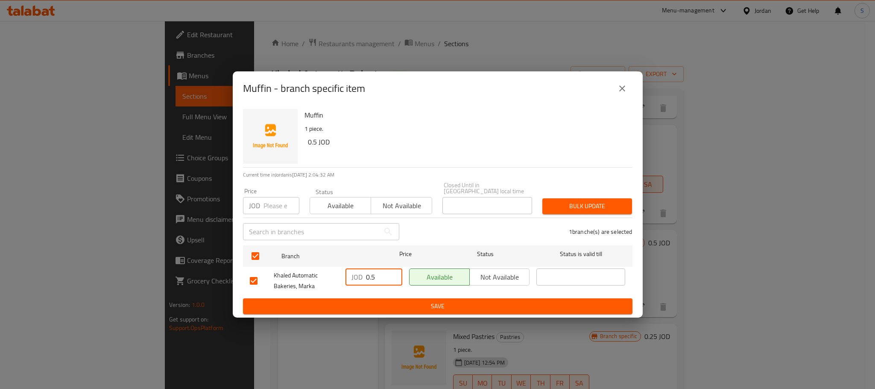
click at [377, 277] on input "0.5" at bounding box center [384, 276] width 36 height 17
paste input "6"
type input "0.6"
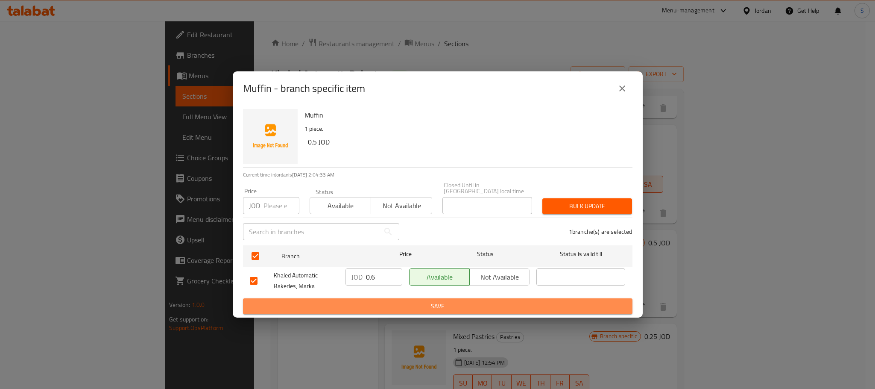
click at [412, 301] on span "Save" at bounding box center [438, 306] width 376 height 11
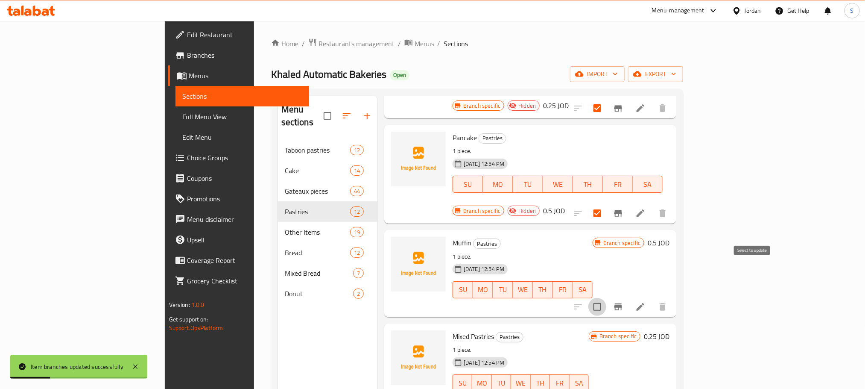
click at [606, 298] on input "checkbox" at bounding box center [597, 307] width 18 height 18
checkbox input "true"
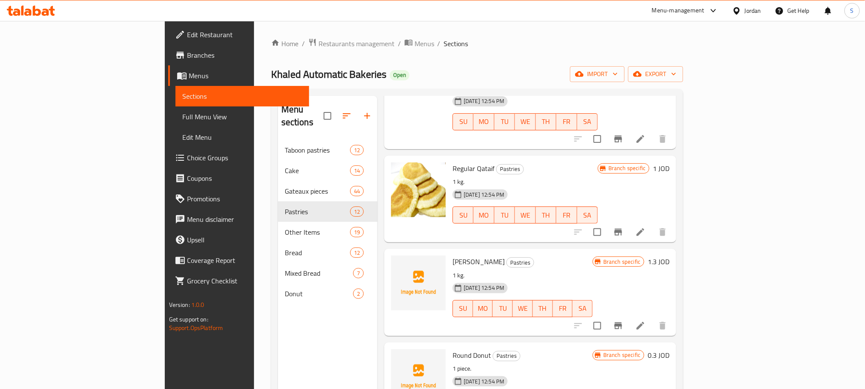
scroll to position [120, 0]
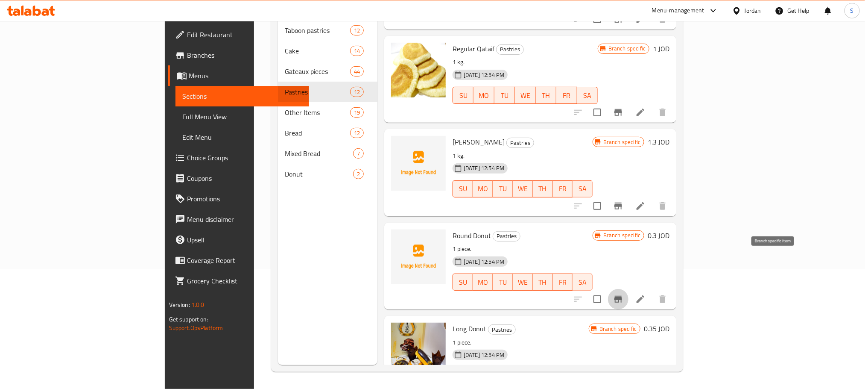
click at [628, 289] on button "Branch-specific-item" at bounding box center [618, 299] width 20 height 20
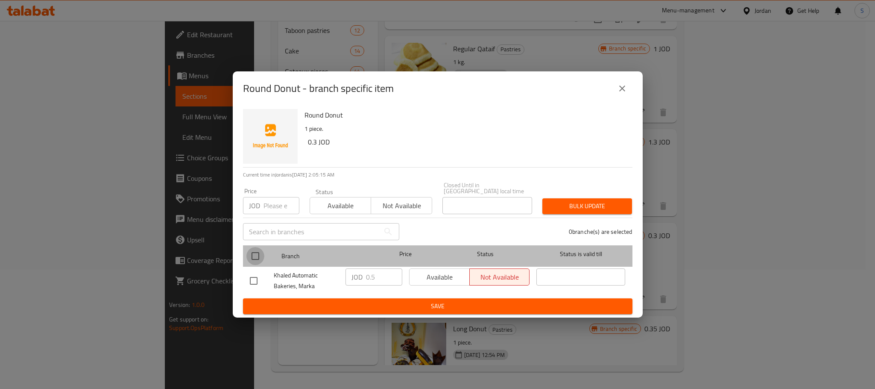
click at [257, 251] on input "checkbox" at bounding box center [255, 256] width 18 height 18
checkbox input "true"
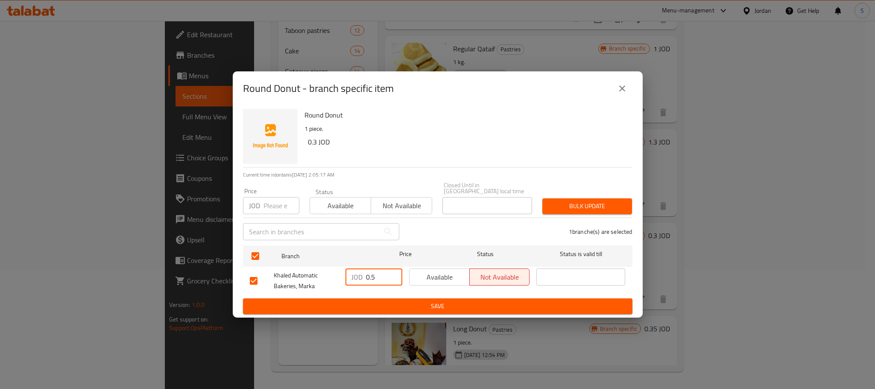
drag, startPoint x: 376, startPoint y: 272, endPoint x: 363, endPoint y: 275, distance: 13.3
click at [363, 275] on div "JOD 0.5 ​" at bounding box center [373, 276] width 57 height 17
paste input "30"
type input "0.30"
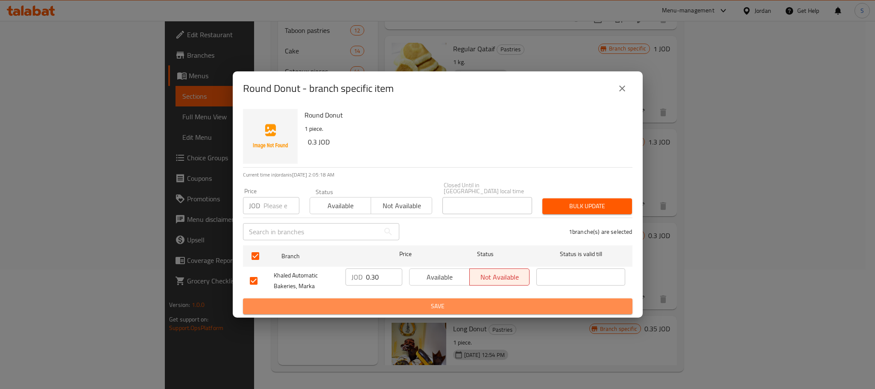
click at [406, 301] on span "Save" at bounding box center [438, 306] width 376 height 11
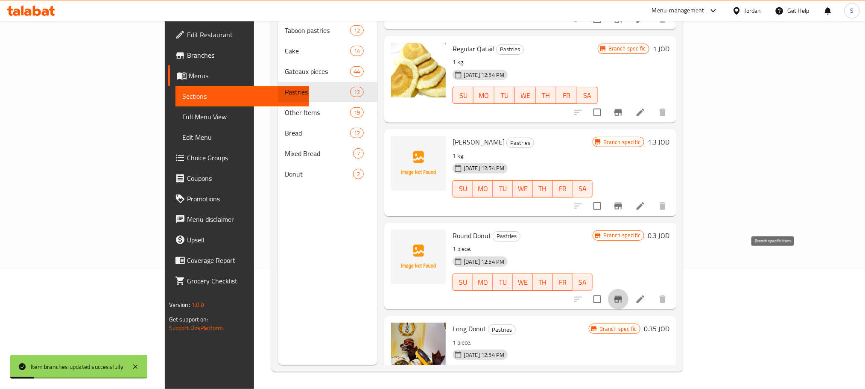
click at [622, 295] on icon "Branch-specific-item" at bounding box center [618, 298] width 8 height 7
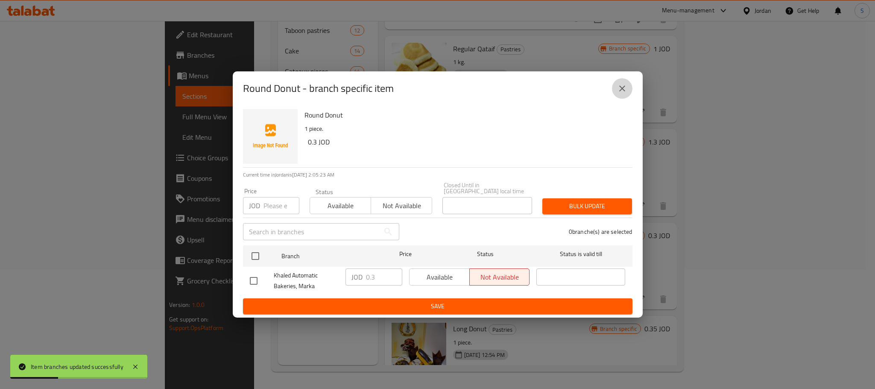
click at [621, 90] on icon "close" at bounding box center [622, 88] width 10 height 10
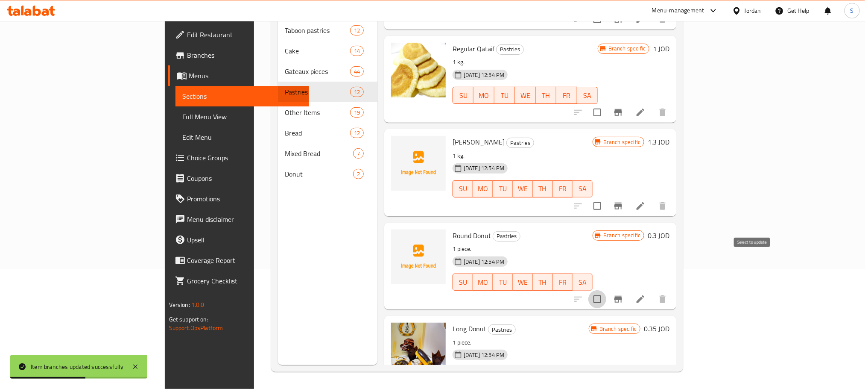
click at [606, 290] on input "checkbox" at bounding box center [597, 299] width 18 height 18
checkbox input "true"
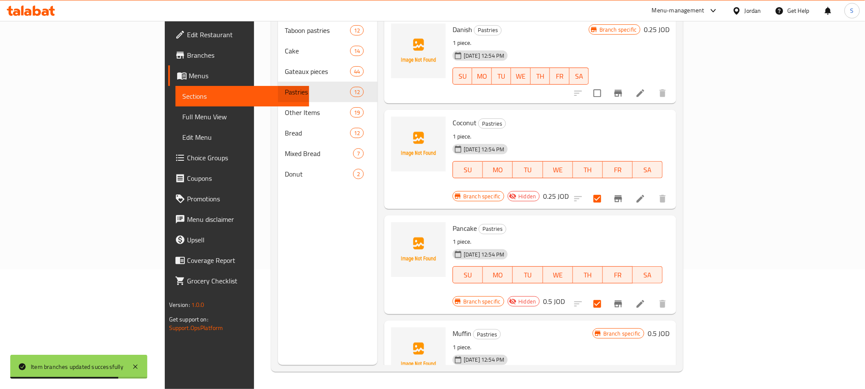
scroll to position [0, 0]
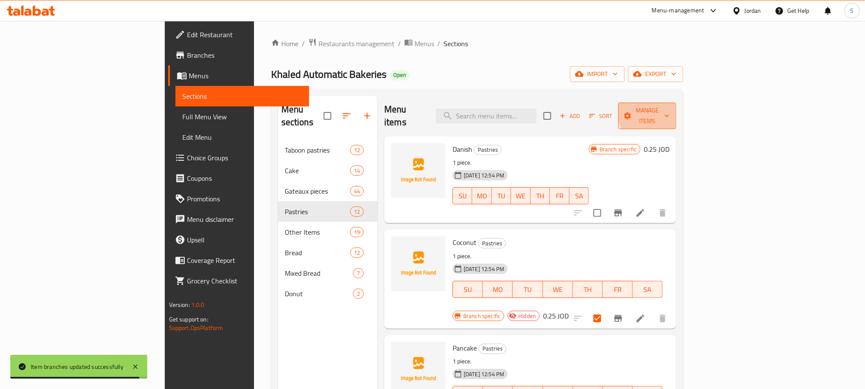
click at [670, 107] on span "Manage items" at bounding box center [647, 115] width 45 height 21
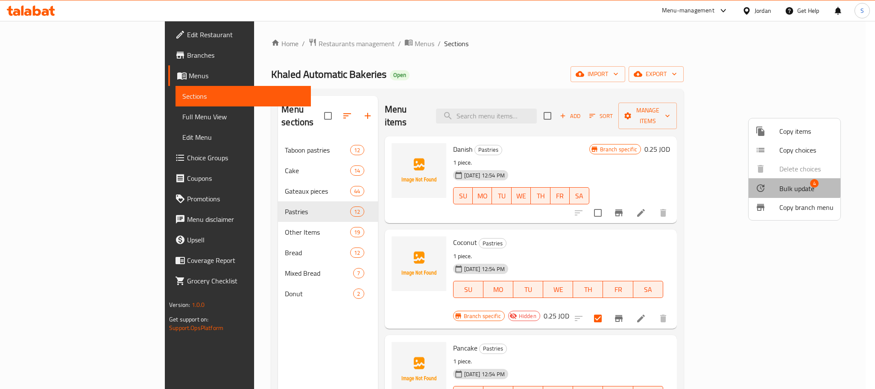
click at [789, 185] on span "Bulk update" at bounding box center [796, 188] width 35 height 10
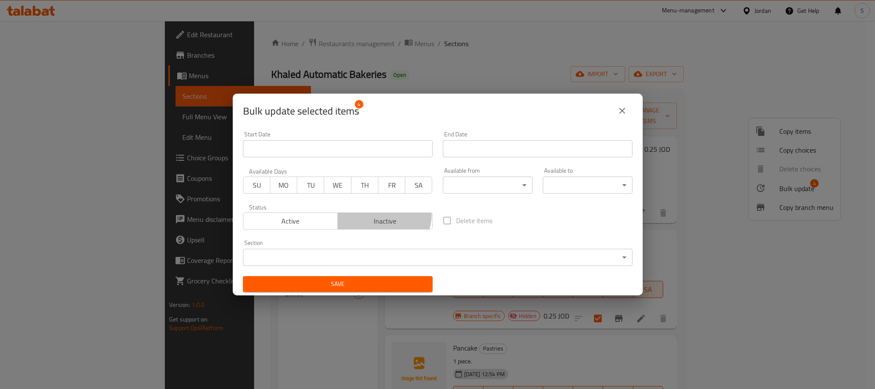
click at [378, 215] on span "Inactive" at bounding box center [385, 221] width 88 height 12
click at [469, 255] on body "​ Menu-management Jordan Get Help S Edit Restaurant Branches Menus Sections Ful…" at bounding box center [437, 205] width 875 height 368
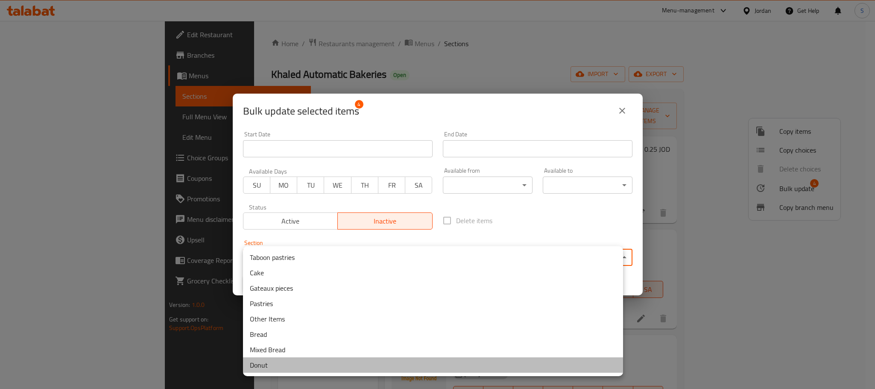
click at [289, 368] on li "Donut" at bounding box center [433, 364] width 380 height 15
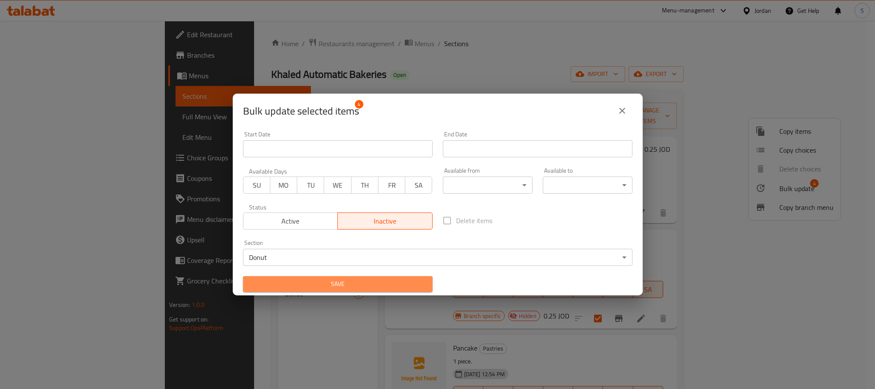
click at [397, 283] on span "Save" at bounding box center [338, 283] width 176 height 11
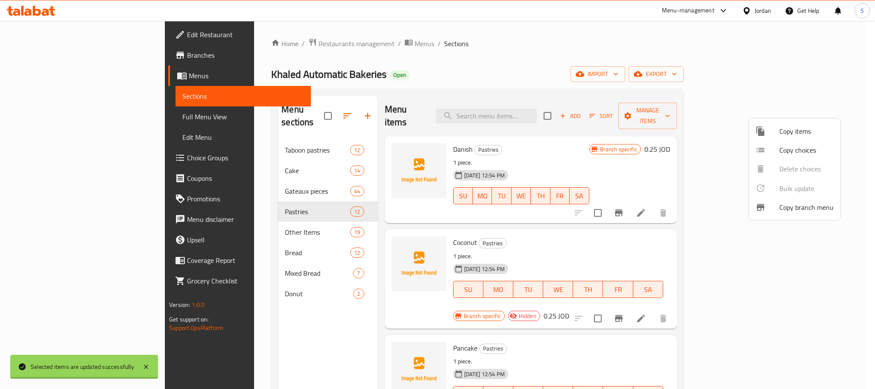
checkbox input "false"
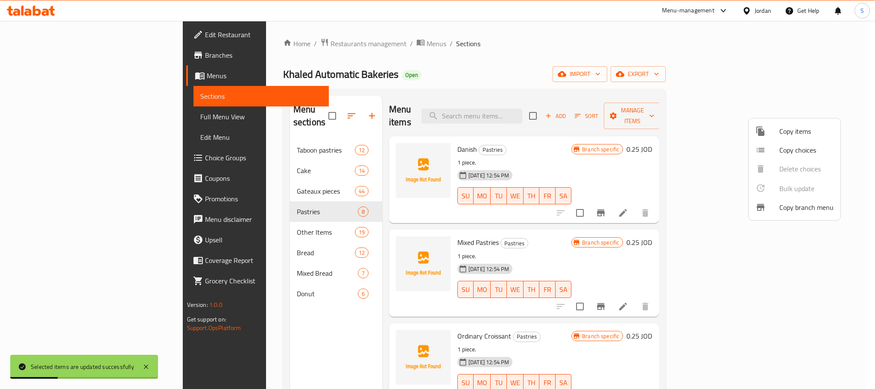
click at [221, 278] on div at bounding box center [437, 194] width 875 height 389
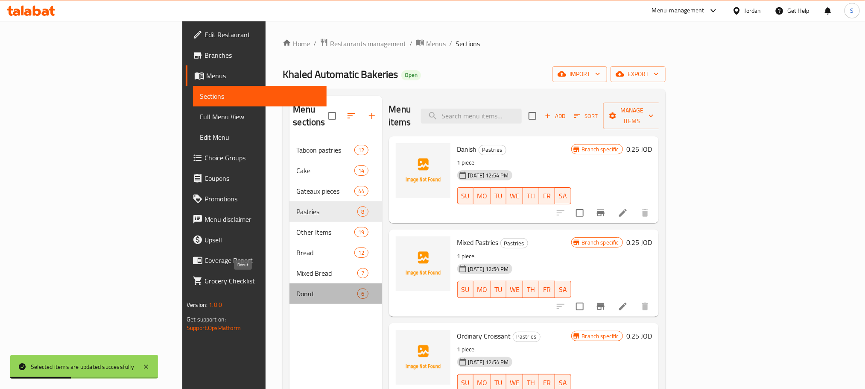
click at [296, 288] on span "Donut" at bounding box center [326, 293] width 61 height 10
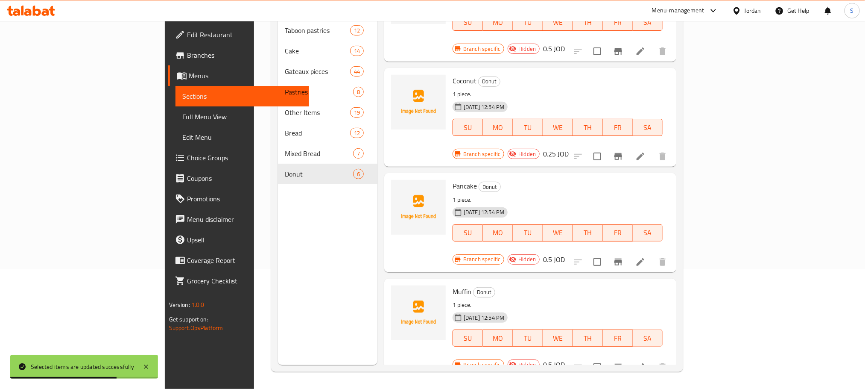
scroll to position [192, 0]
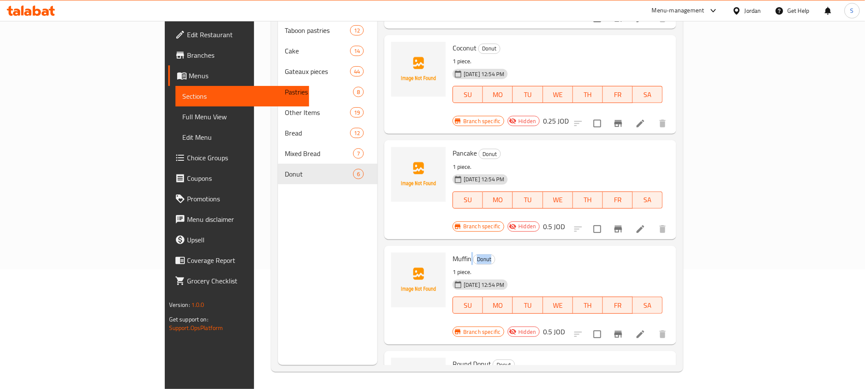
drag, startPoint x: 430, startPoint y: 196, endPoint x: 409, endPoint y: 204, distance: 22.1
click at [449, 249] on div "Muffin Donut 1 piece. 20-08-2025 12:54 PM SU MO TU WE TH FR SA" at bounding box center [557, 289] width 217 height 80
copy h6 "Donut"
click at [449, 249] on div "Muffin Donut 1 piece. 20-08-2025 12:54 PM SU MO TU WE TH FR SA" at bounding box center [557, 289] width 217 height 80
drag, startPoint x: 428, startPoint y: 199, endPoint x: 410, endPoint y: 199, distance: 18.4
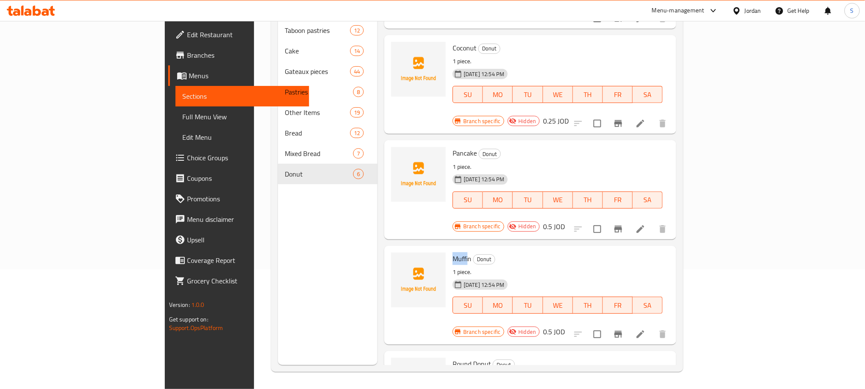
click at [449, 249] on div "Muffin Donut 1 piece. 20-08-2025 12:54 PM SU MO TU WE TH FR SA" at bounding box center [557, 289] width 217 height 80
copy span "Muffin"
drag, startPoint x: 430, startPoint y: 198, endPoint x: 410, endPoint y: 198, distance: 20.1
click at [449, 249] on div "Muffin Donut 1 piece. 20-08-2025 12:54 PM SU MO TU WE TH FR SA" at bounding box center [557, 289] width 217 height 80
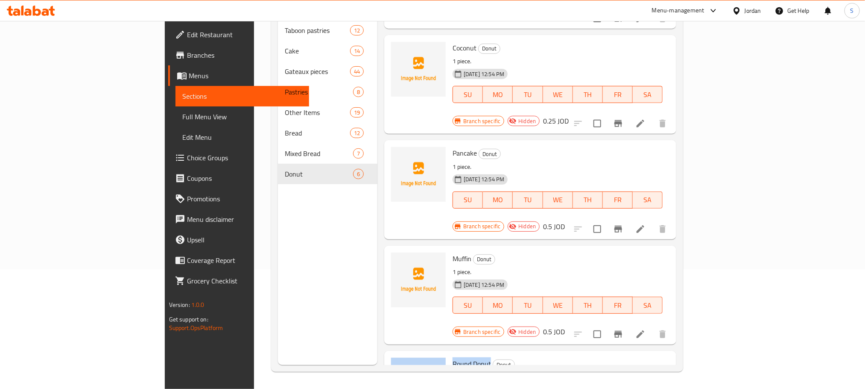
drag, startPoint x: 449, startPoint y: 290, endPoint x: 406, endPoint y: 292, distance: 42.8
copy div "Round Donut"
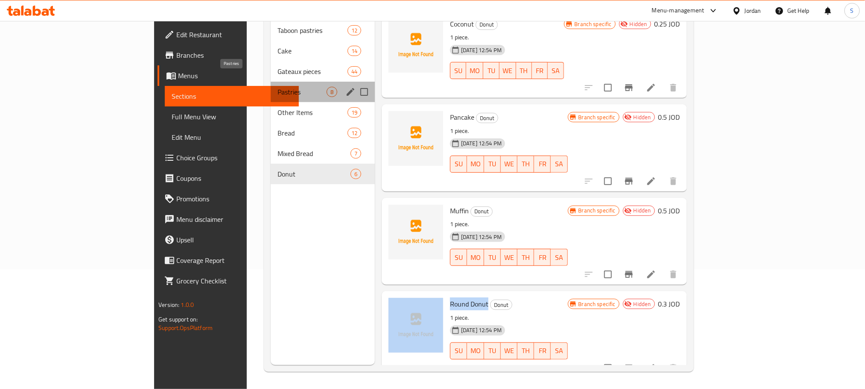
click at [278, 87] on span "Pastries" at bounding box center [302, 92] width 49 height 10
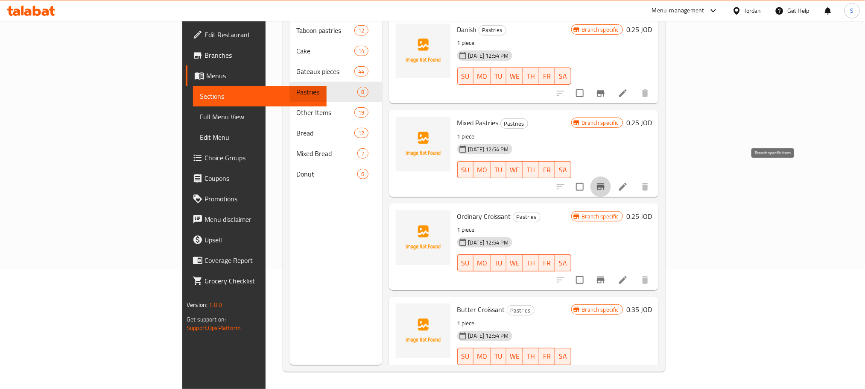
click at [605, 183] on icon "Branch-specific-item" at bounding box center [601, 186] width 8 height 7
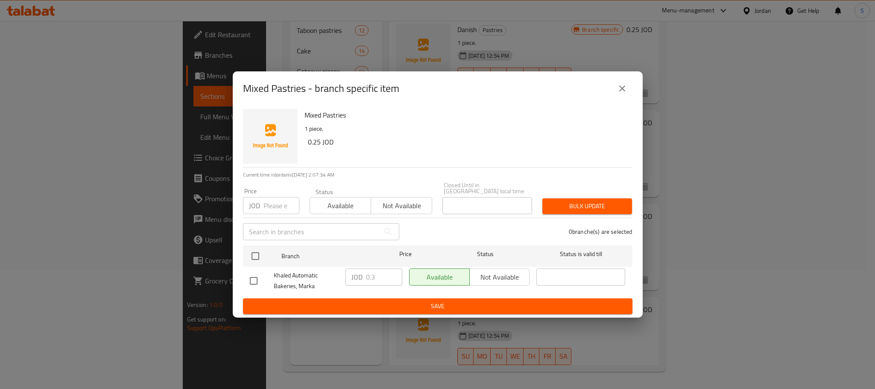
click at [625, 91] on icon "close" at bounding box center [622, 88] width 10 height 10
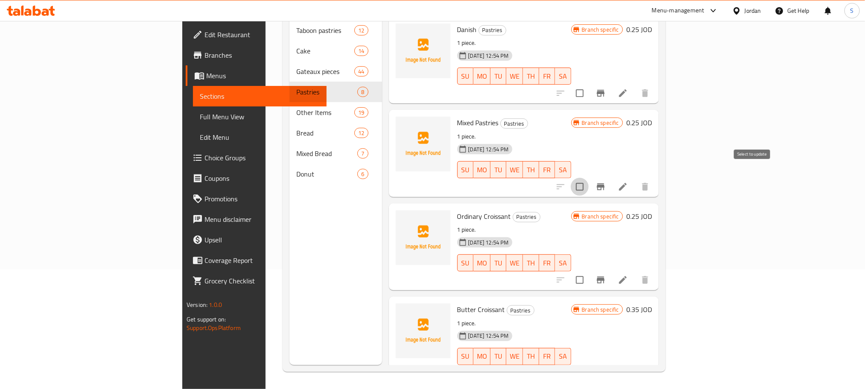
click at [589, 178] on input "checkbox" at bounding box center [580, 187] width 18 height 18
checkbox input "true"
click at [605, 276] on icon "Branch-specific-item" at bounding box center [601, 279] width 8 height 7
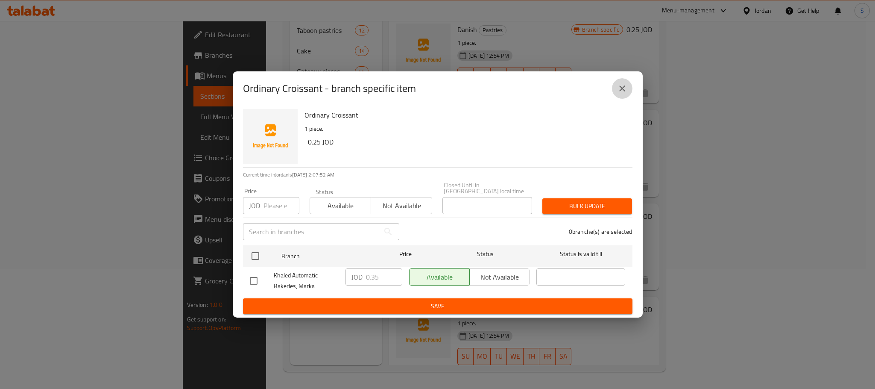
click at [623, 93] on icon "close" at bounding box center [622, 88] width 10 height 10
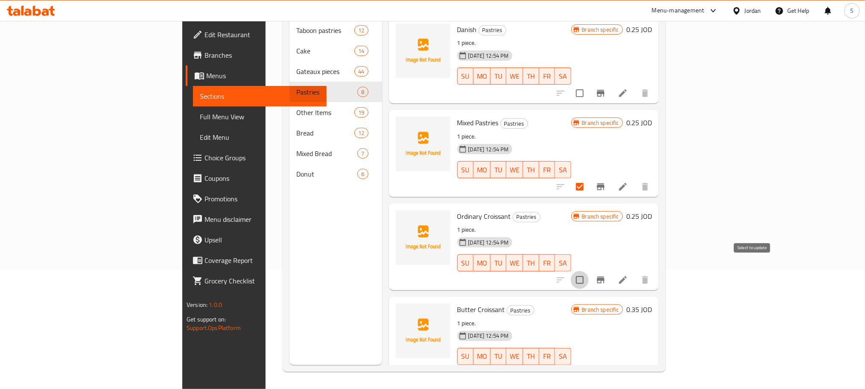
click at [589, 273] on input "checkbox" at bounding box center [580, 280] width 18 height 18
checkbox input "true"
click at [605, 370] on icon "Branch-specific-item" at bounding box center [601, 373] width 8 height 7
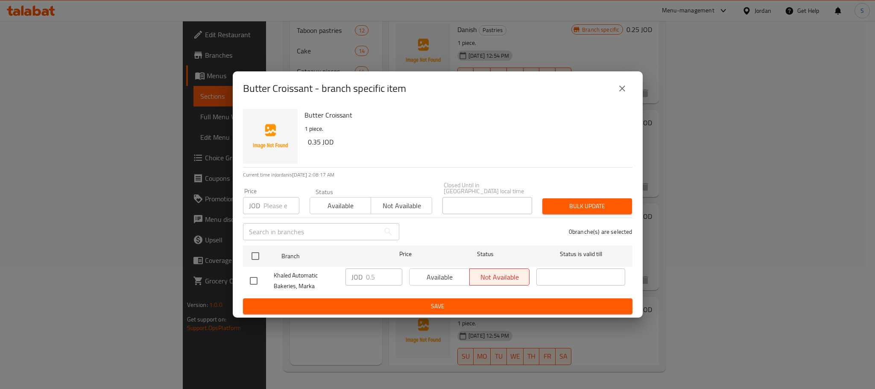
click at [246, 278] on input "checkbox" at bounding box center [254, 281] width 18 height 18
checkbox input "true"
drag, startPoint x: 381, startPoint y: 272, endPoint x: 361, endPoint y: 277, distance: 20.3
click at [361, 277] on div "JOD 0.5 ​" at bounding box center [373, 276] width 57 height 17
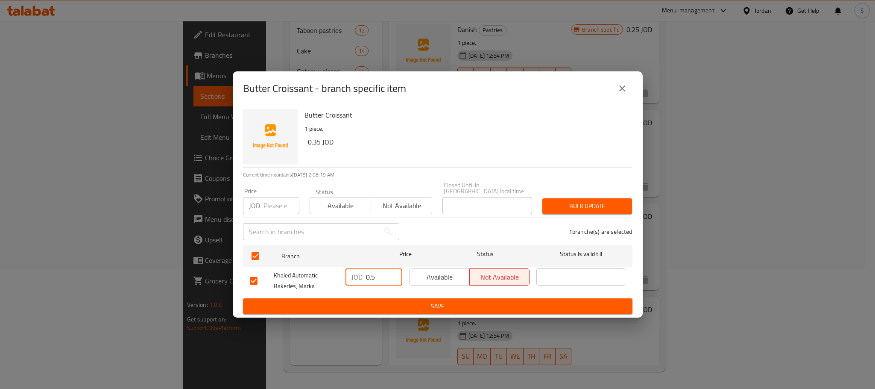
paste input "7"
type input "0.75"
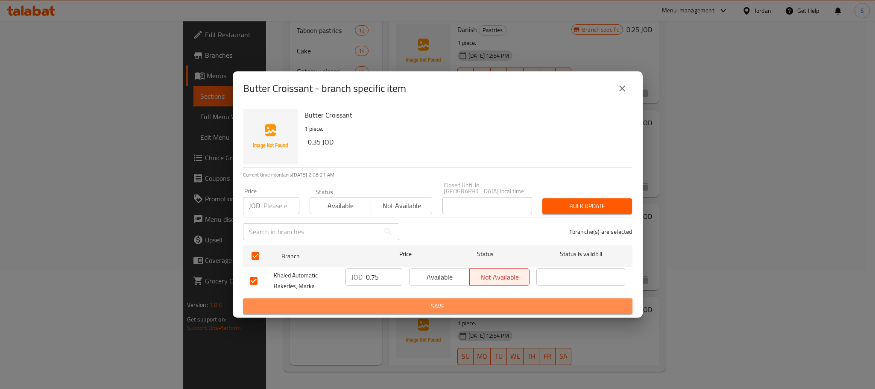
click at [419, 301] on span "Save" at bounding box center [438, 306] width 376 height 11
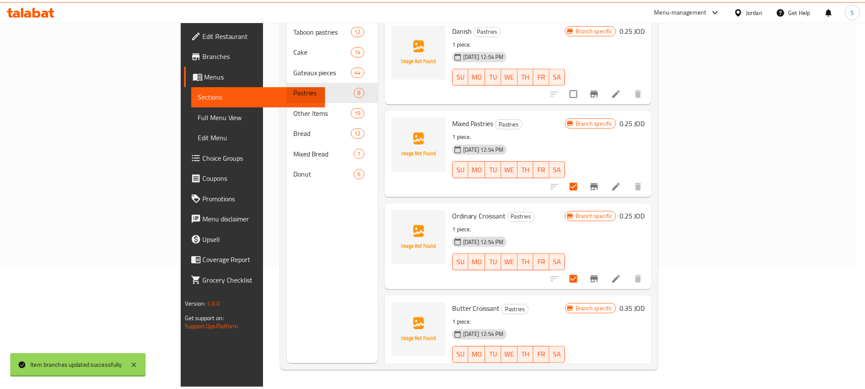
scroll to position [6, 0]
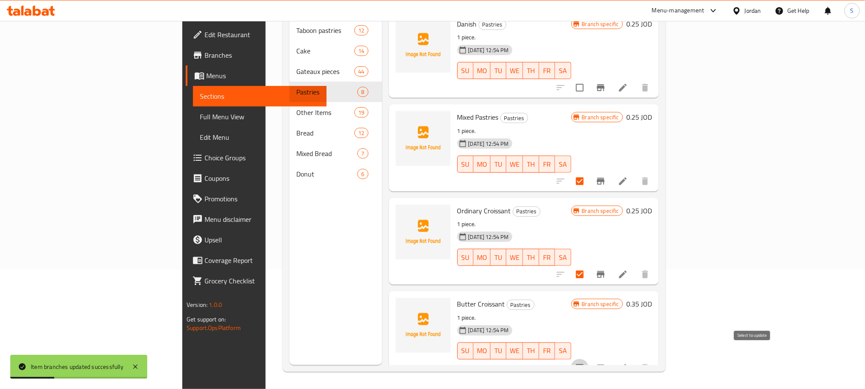
click at [589, 359] on input "checkbox" at bounding box center [580, 368] width 18 height 18
checkbox input "true"
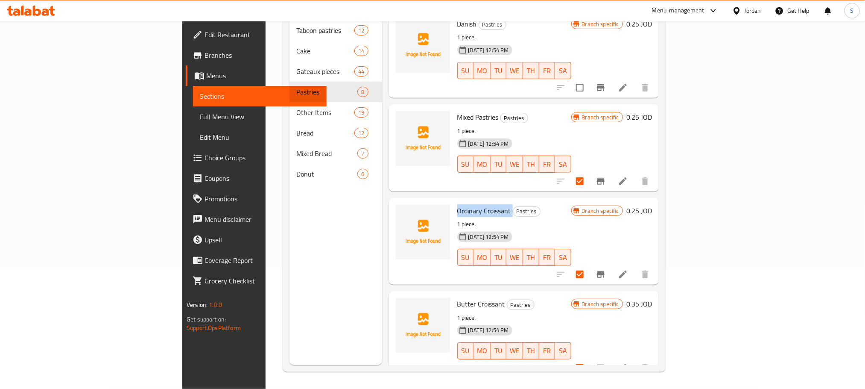
drag, startPoint x: 465, startPoint y: 196, endPoint x: 409, endPoint y: 194, distance: 56.8
click at [454, 201] on div "Ordinary Croissant Pastries 1 piece. 20-08-2025 12:54 PM SU MO TU WE TH FR SA" at bounding box center [514, 241] width 121 height 80
copy h6 "Ordinary Croissant"
drag, startPoint x: 453, startPoint y: 103, endPoint x: 409, endPoint y: 102, distance: 44.4
click at [454, 108] on div "Mixed Pastries Pastries 1 piece. 20-08-2025 12:54 PM SU MO TU WE TH FR SA" at bounding box center [514, 148] width 121 height 80
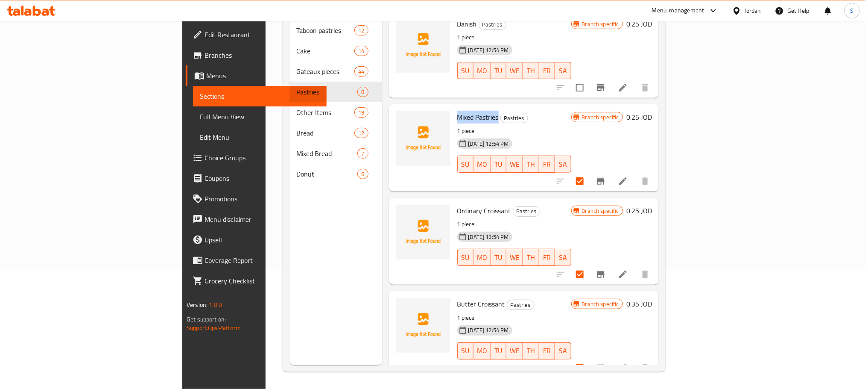
copy span "Mixed Pastries"
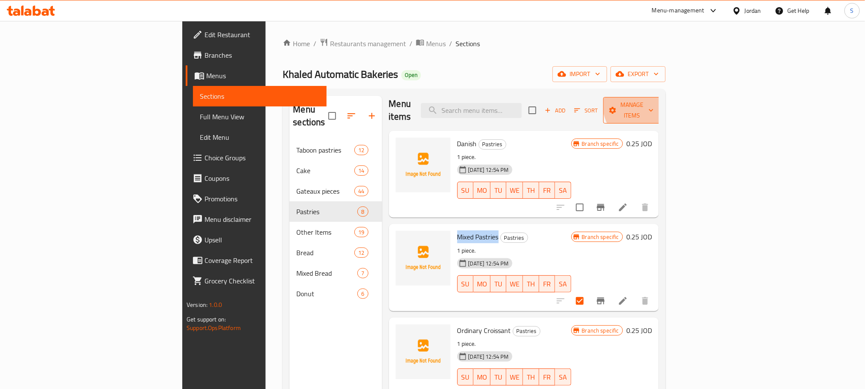
click at [654, 101] on span "Manage items" at bounding box center [632, 109] width 44 height 21
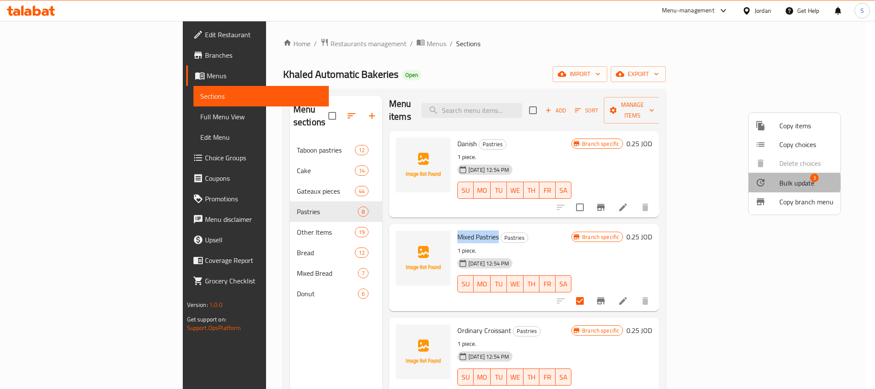
click at [790, 182] on span "Bulk update" at bounding box center [796, 183] width 35 height 10
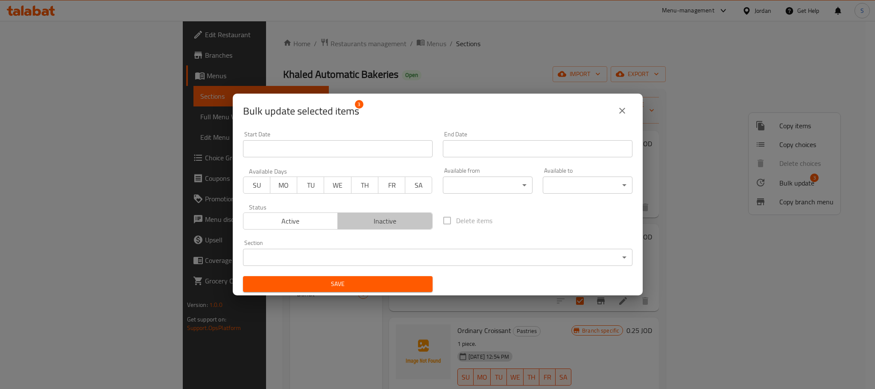
click at [383, 225] on span "Inactive" at bounding box center [385, 221] width 88 height 12
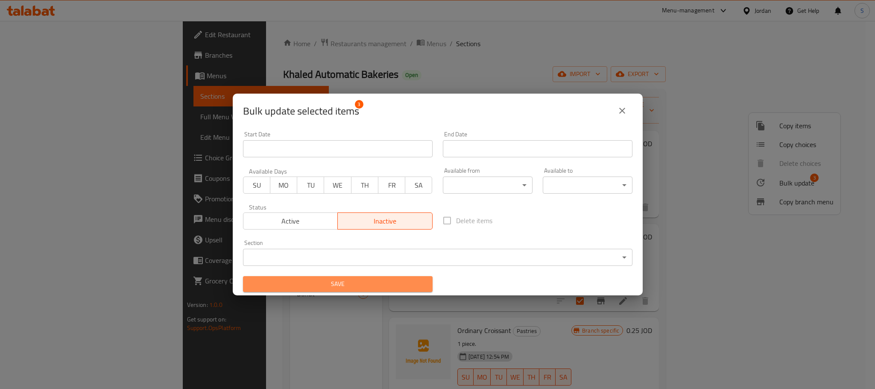
click at [412, 286] on span "Save" at bounding box center [338, 283] width 176 height 11
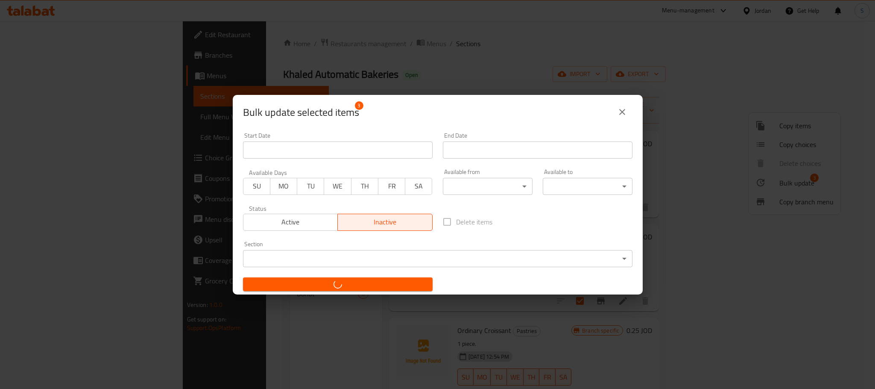
checkbox input "false"
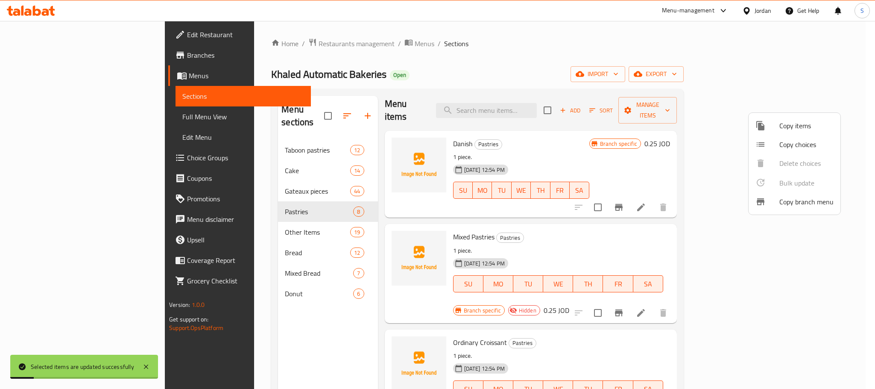
click at [552, 71] on div at bounding box center [437, 194] width 875 height 389
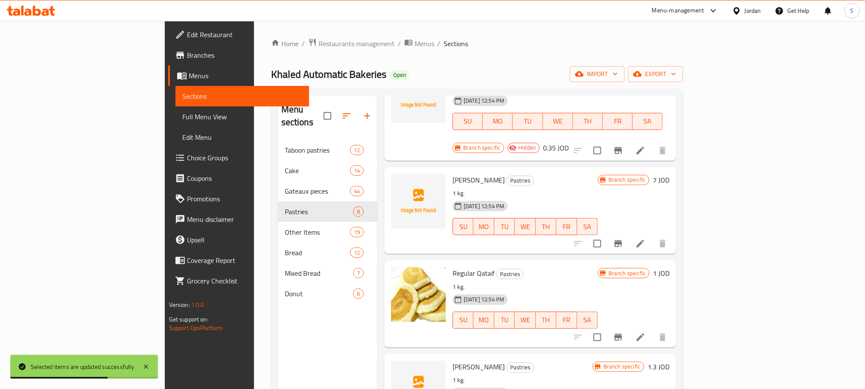
scroll to position [89, 0]
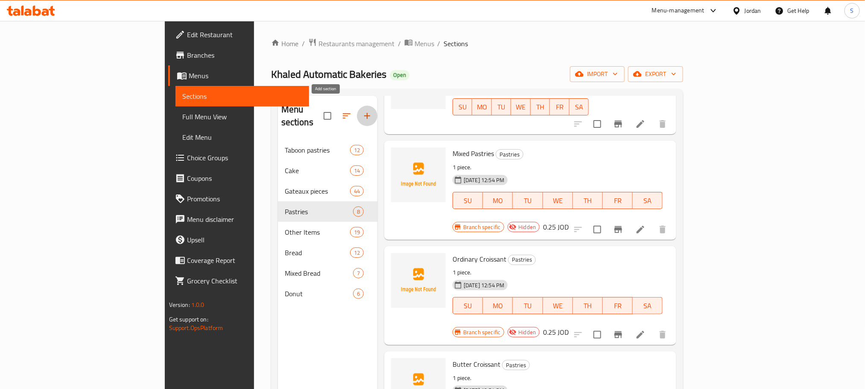
click at [364, 113] on icon "button" at bounding box center [367, 116] width 6 height 6
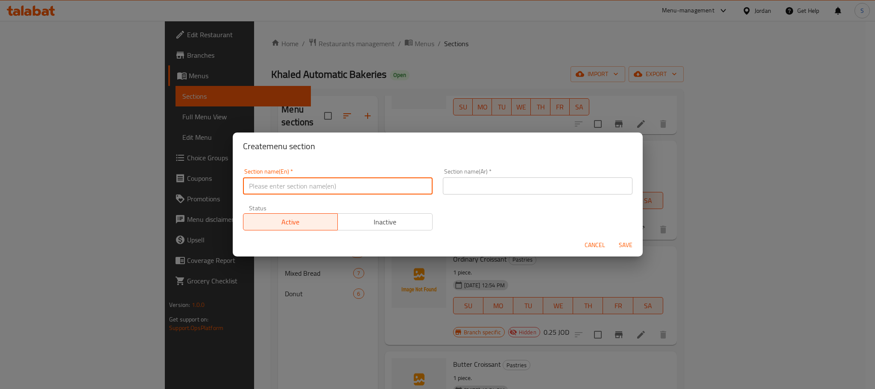
paste input "oriental sweets"
click at [312, 184] on input "text" at bounding box center [338, 185] width 190 height 17
click at [250, 188] on input "oriental sweets" at bounding box center [338, 185] width 190 height 17
click at [252, 184] on input "oriental sweets" at bounding box center [338, 185] width 190 height 17
click at [278, 185] on input "Oriental sweets" at bounding box center [338, 185] width 190 height 17
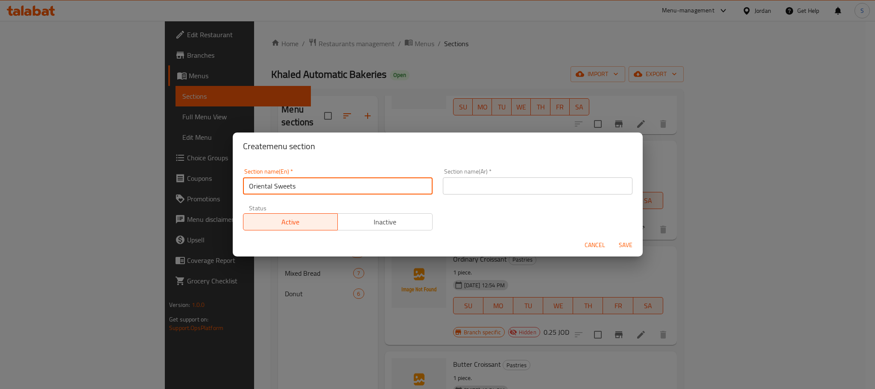
type input "Oriental Sweets"
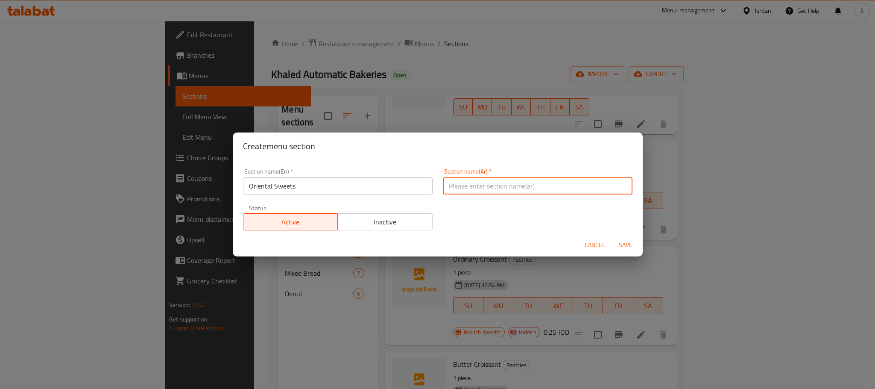
click at [488, 190] on input "text" at bounding box center [538, 185] width 190 height 17
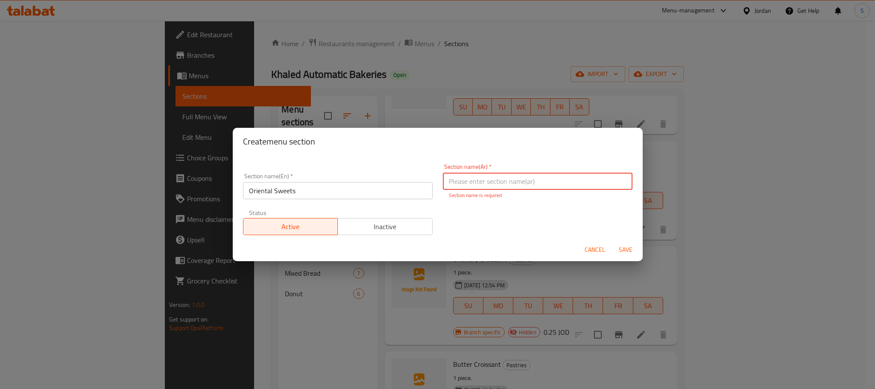
paste input "حلويات شرقية"
type input "حلويات شرقية"
click at [619, 248] on span "Save" at bounding box center [625, 249] width 20 height 11
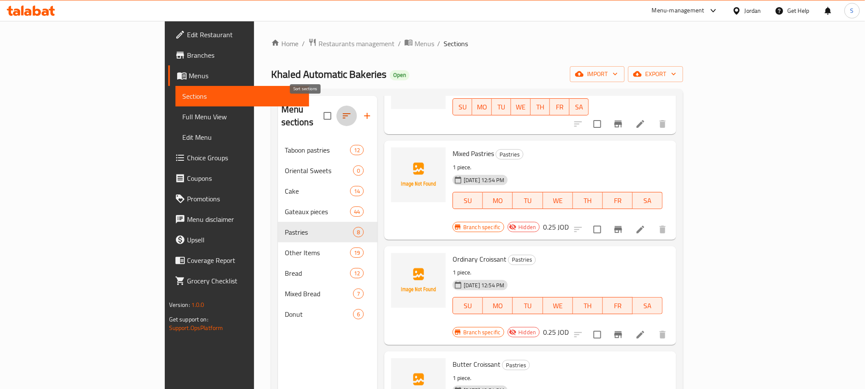
click at [343, 113] on icon "button" at bounding box center [347, 115] width 8 height 5
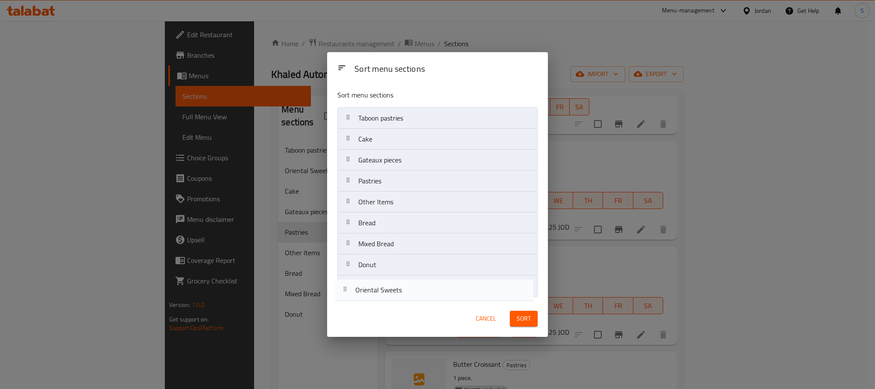
drag, startPoint x: 392, startPoint y: 136, endPoint x: 386, endPoint y: 293, distance: 157.2
click at [386, 293] on nav "Taboon pastries Oriental Sweets Cake Gateaux pieces Pastries Other Items Bread …" at bounding box center [437, 201] width 200 height 189
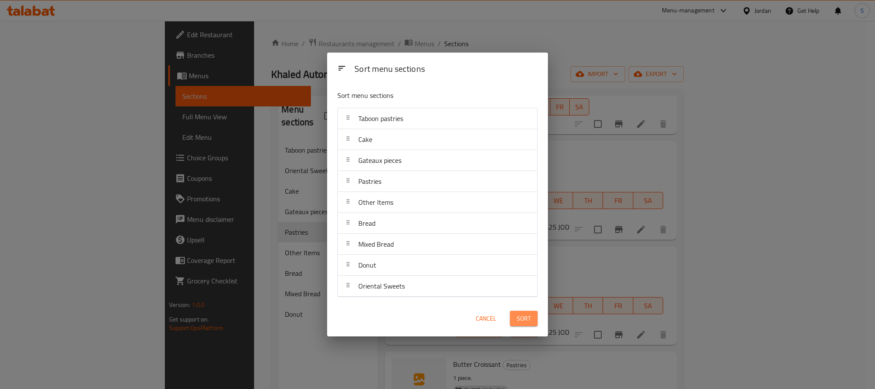
click at [531, 316] on button "Sort" at bounding box center [524, 318] width 28 height 16
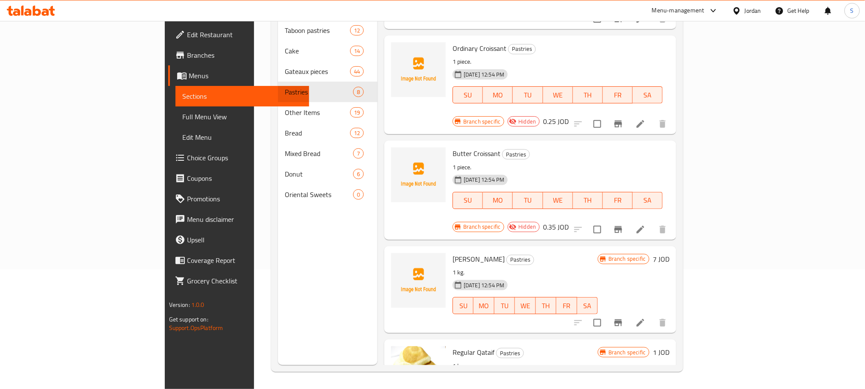
scroll to position [192, 0]
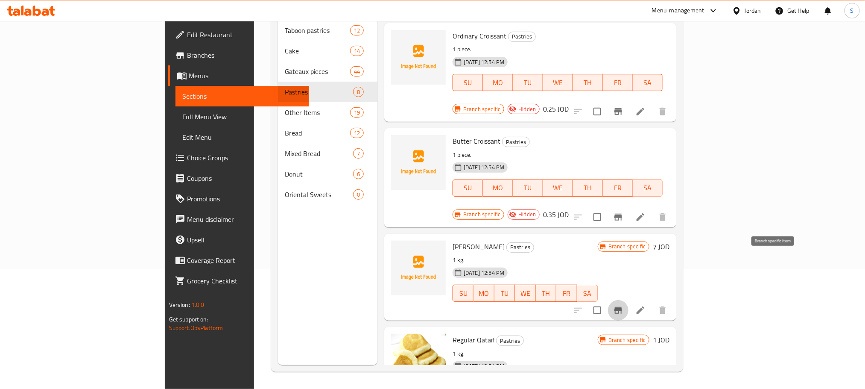
click at [622, 307] on icon "Branch-specific-item" at bounding box center [618, 310] width 8 height 7
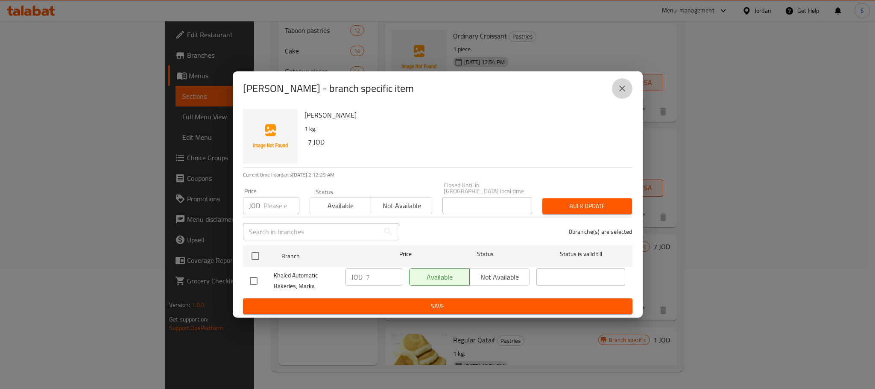
click at [624, 88] on icon "close" at bounding box center [622, 88] width 10 height 10
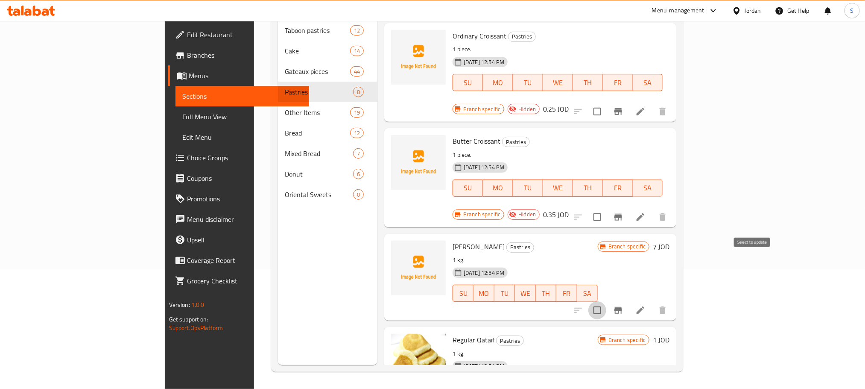
click at [606, 301] on input "checkbox" at bounding box center [597, 310] width 18 height 18
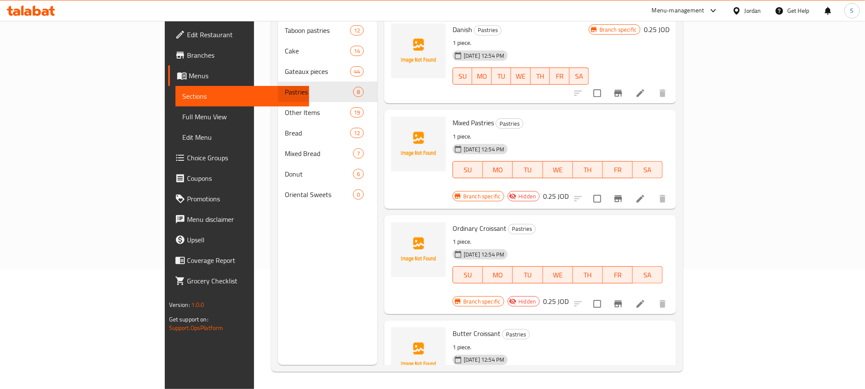
scroll to position [0, 0]
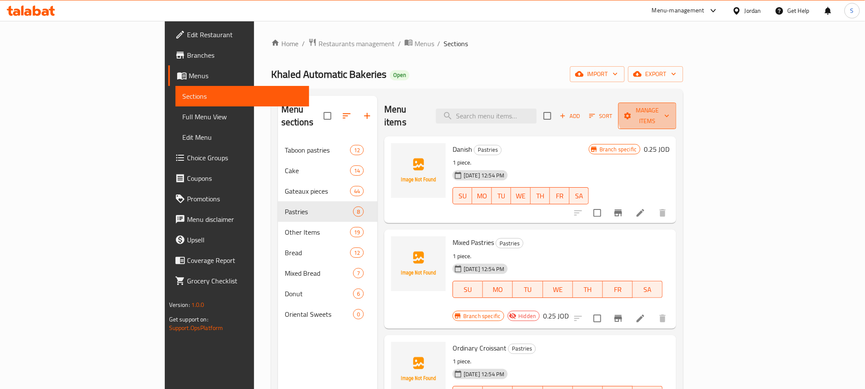
click at [670, 111] on span "Manage items" at bounding box center [647, 115] width 45 height 21
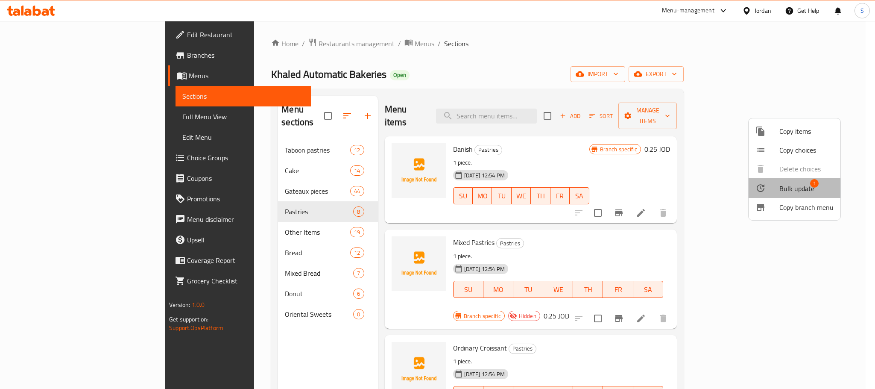
click at [793, 190] on span "Bulk update" at bounding box center [796, 188] width 35 height 10
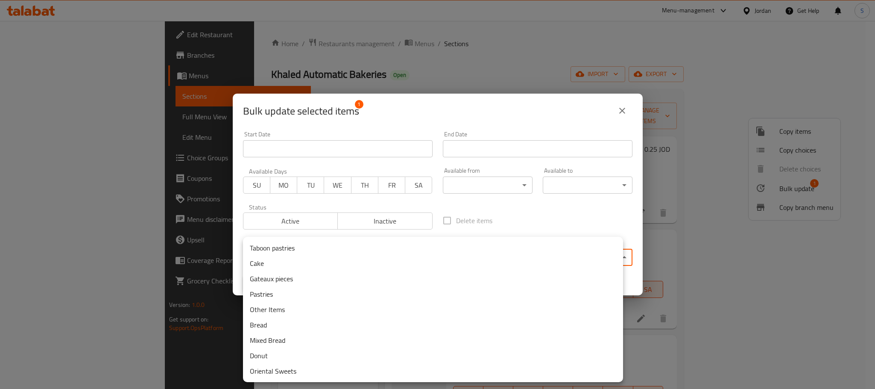
click at [491, 254] on body "​ Menu-management Jordan Get Help S Edit Restaurant Branches Menus Sections Ful…" at bounding box center [437, 205] width 875 height 368
click at [399, 221] on div at bounding box center [437, 194] width 875 height 389
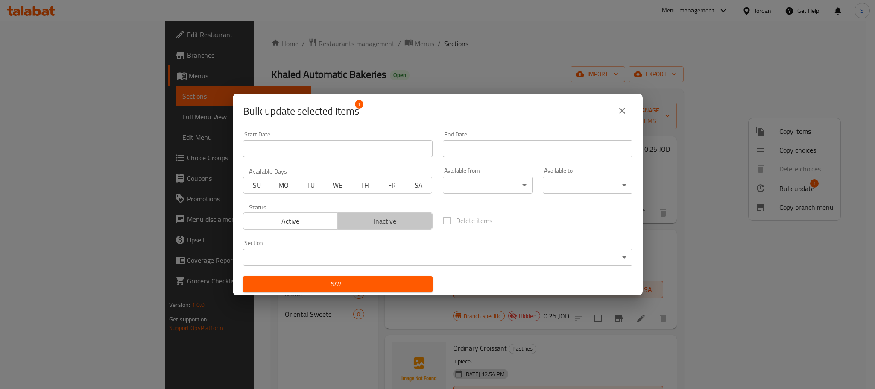
click at [399, 221] on span "Inactive" at bounding box center [385, 221] width 88 height 12
click at [412, 255] on body "​ Menu-management Jordan Get Help S Edit Restaurant Branches Menus Sections Ful…" at bounding box center [437, 205] width 875 height 368
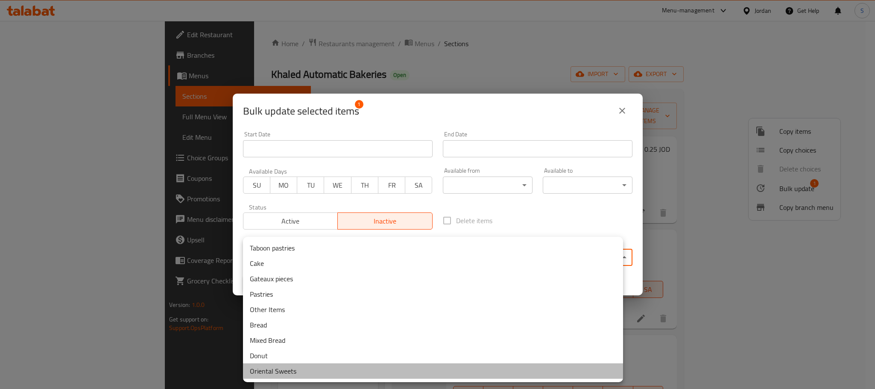
click at [296, 376] on li "Oriental Sweets" at bounding box center [433, 370] width 380 height 15
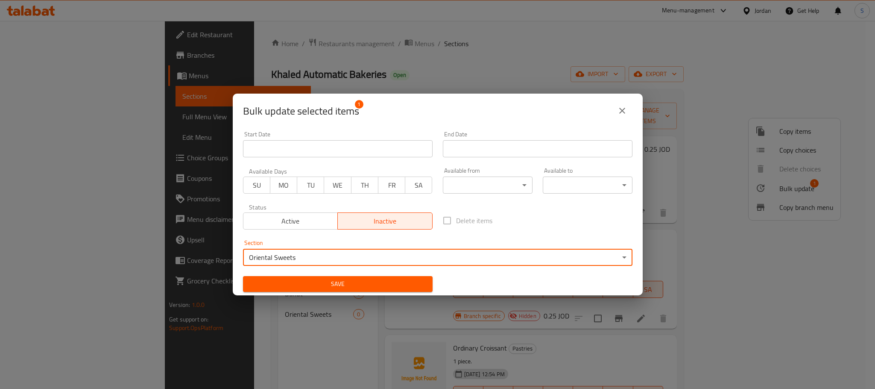
click at [393, 286] on span "Save" at bounding box center [338, 283] width 176 height 11
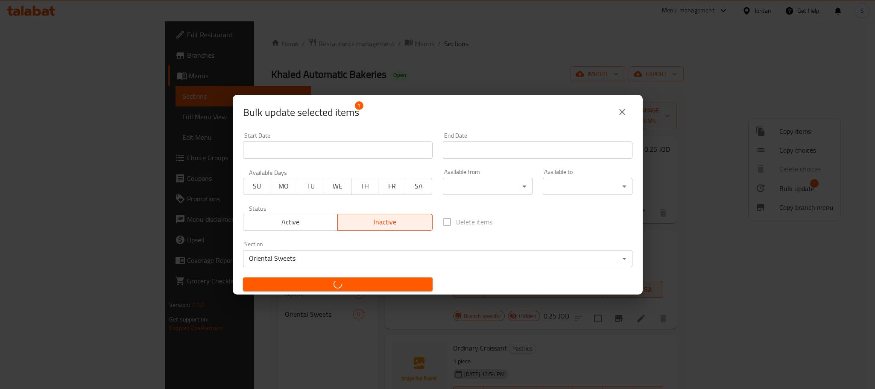
checkbox input "false"
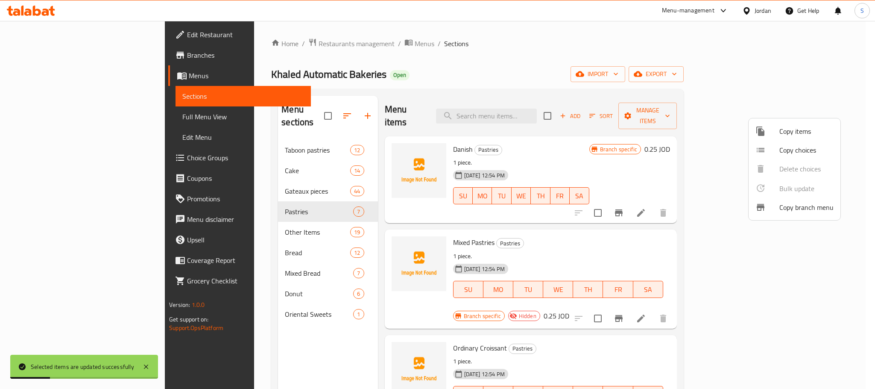
click at [251, 298] on div at bounding box center [437, 194] width 875 height 389
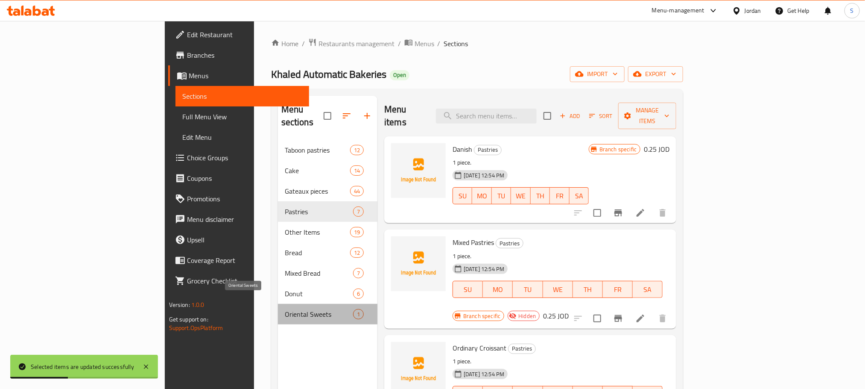
click at [285, 309] on span "Oriental Sweets" at bounding box center [319, 314] width 68 height 10
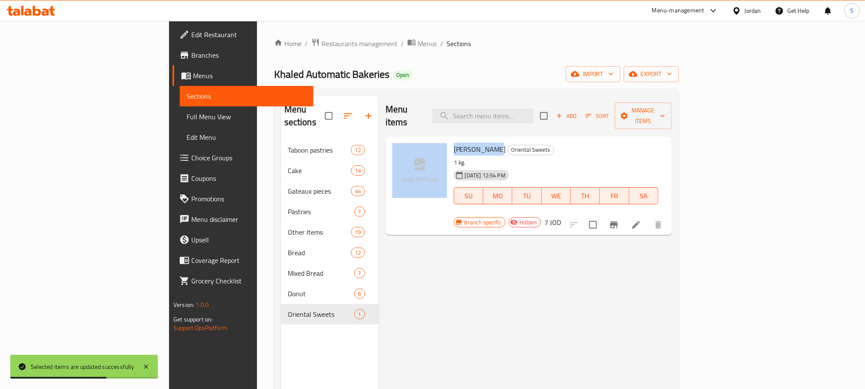
drag, startPoint x: 453, startPoint y: 137, endPoint x: 406, endPoint y: 133, distance: 47.5
click at [406, 140] on div "Tom Alsamaka Oriental Sweets 1 kg. 20-08-2025 12:54 PM SU MO TU WE TH FR SA Bra…" at bounding box center [529, 186] width 280 height 92
copy div "[PERSON_NAME]"
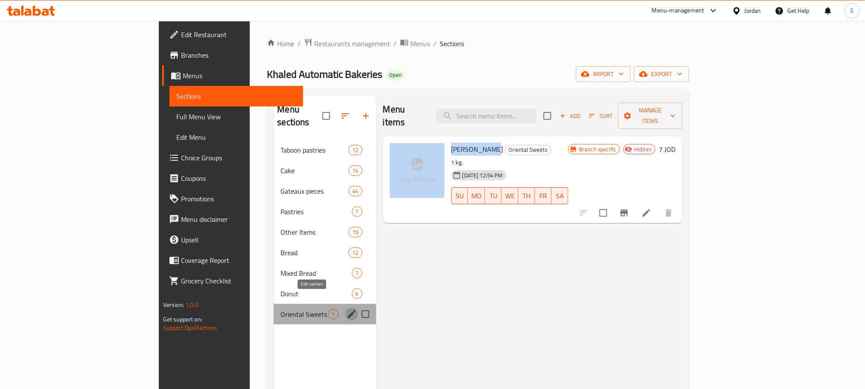
click at [347, 309] on icon "edit" at bounding box center [352, 314] width 10 height 10
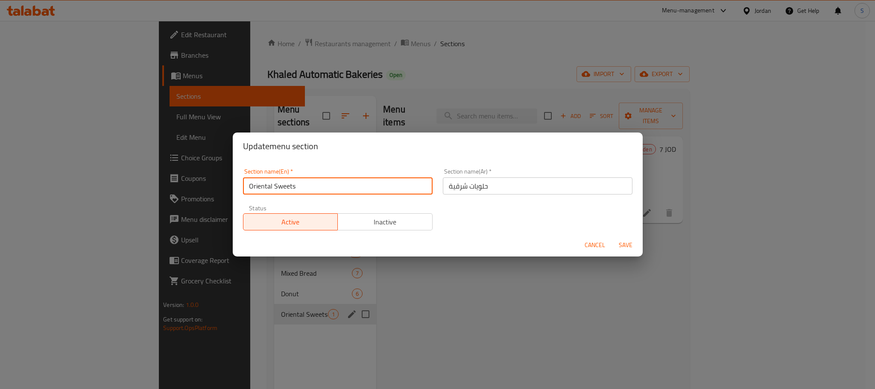
drag, startPoint x: 301, startPoint y: 187, endPoint x: 218, endPoint y: 187, distance: 82.8
click at [218, 187] on div "Update menu section Section name(En)   * Oriental Sweets Section name(En) * Sec…" at bounding box center [437, 194] width 875 height 389
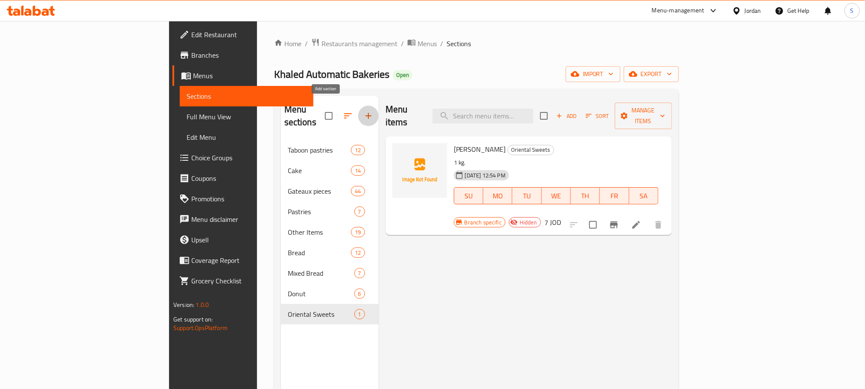
click at [363, 111] on icon "button" at bounding box center [368, 116] width 10 height 10
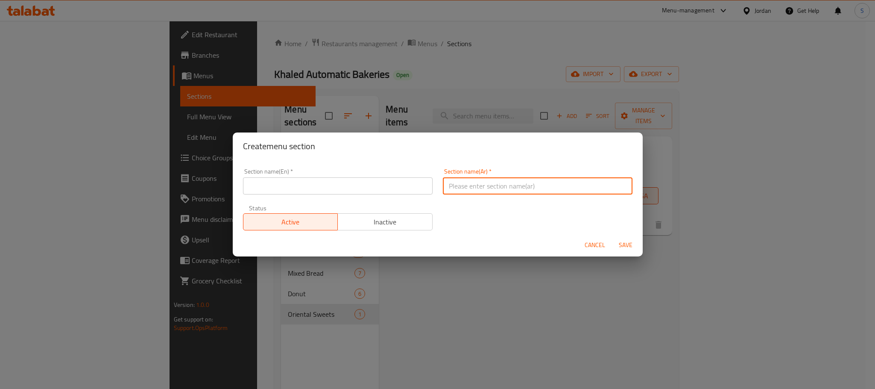
click at [464, 182] on input "text" at bounding box center [538, 185] width 190 height 17
paste input "قطايف"
type input "قطايف"
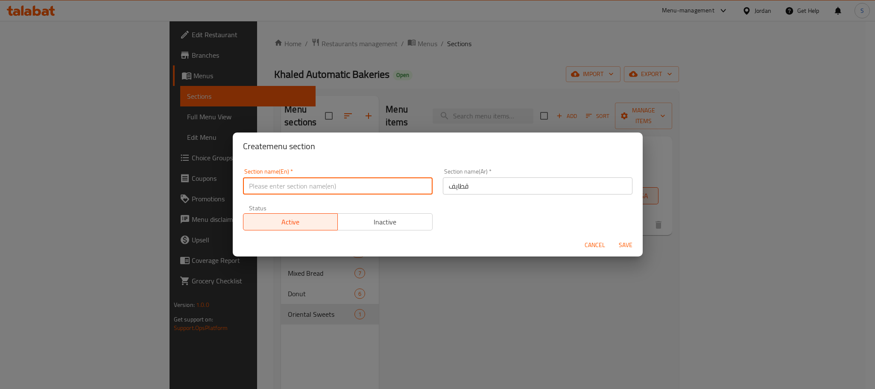
click at [296, 183] on input "text" at bounding box center [338, 185] width 190 height 17
paste input "Qatayef"
type input "Qatayef"
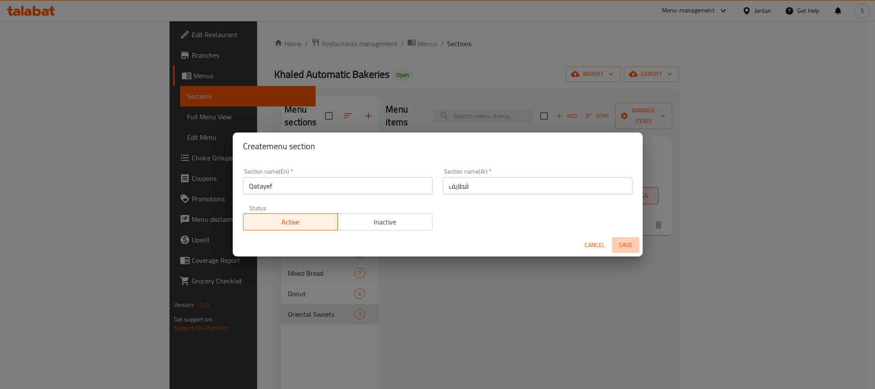
click at [625, 248] on span "Save" at bounding box center [625, 245] width 20 height 11
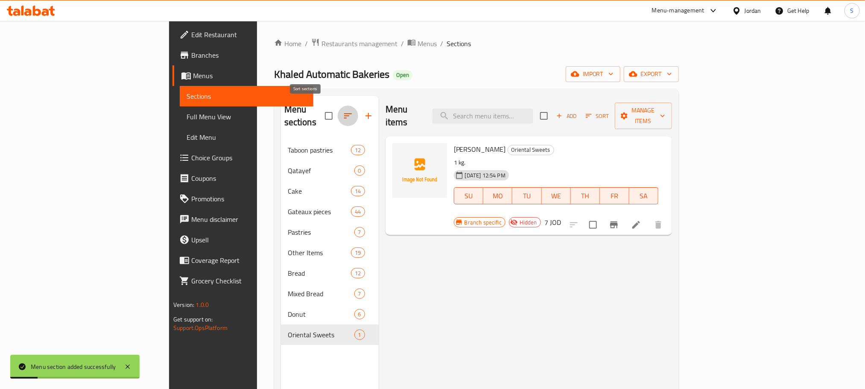
click at [343, 111] on icon "button" at bounding box center [348, 116] width 10 height 10
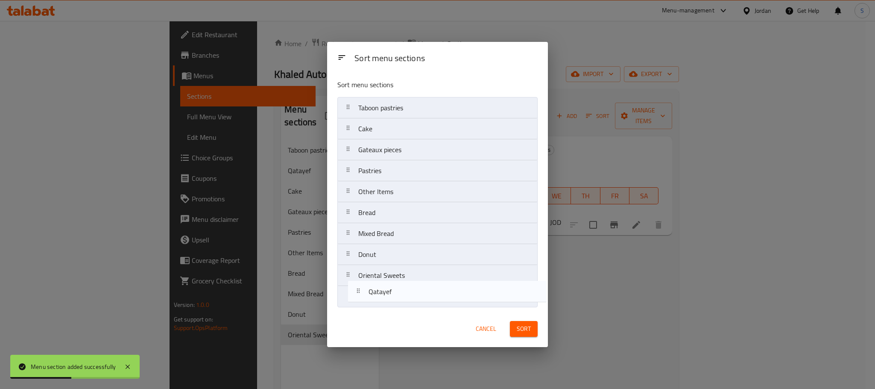
drag, startPoint x: 392, startPoint y: 135, endPoint x: 403, endPoint y: 308, distance: 173.3
click at [403, 307] on nav "Taboon pastries Qatayef Cake Gateaux pieces Pastries Other Items Bread Mixed Br…" at bounding box center [437, 202] width 200 height 210
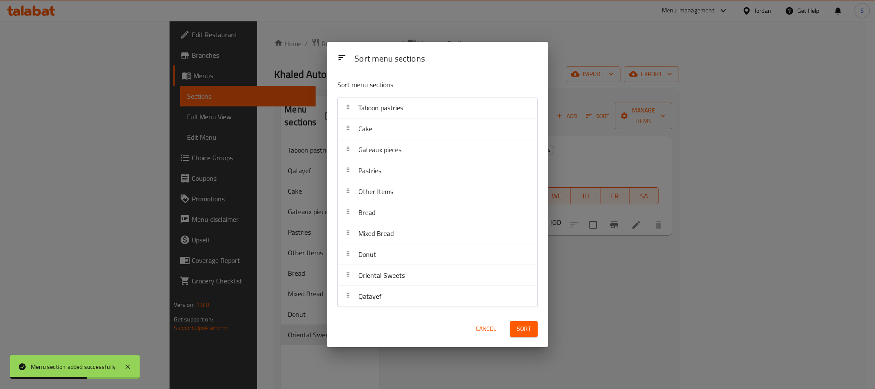
click at [521, 325] on span "Sort" at bounding box center [524, 328] width 14 height 11
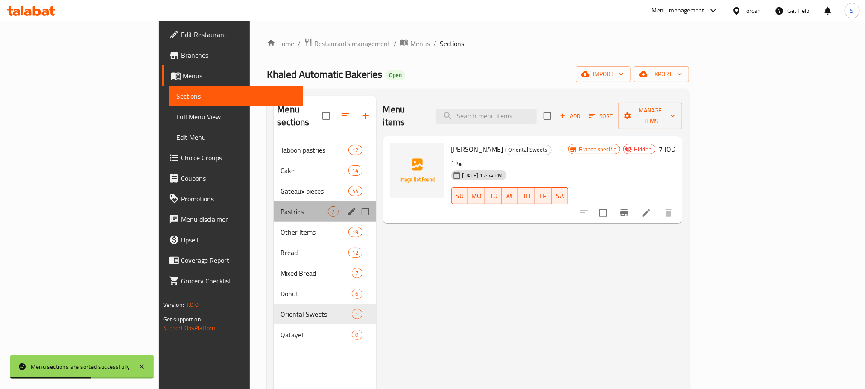
click at [274, 206] on div "Pastries 7" at bounding box center [325, 211] width 102 height 20
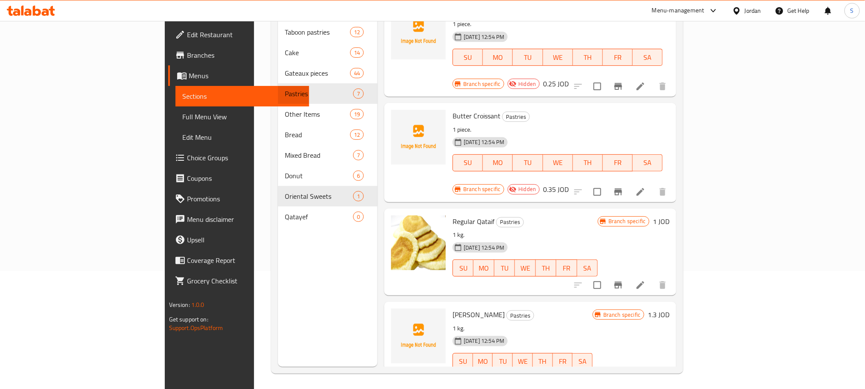
scroll to position [120, 0]
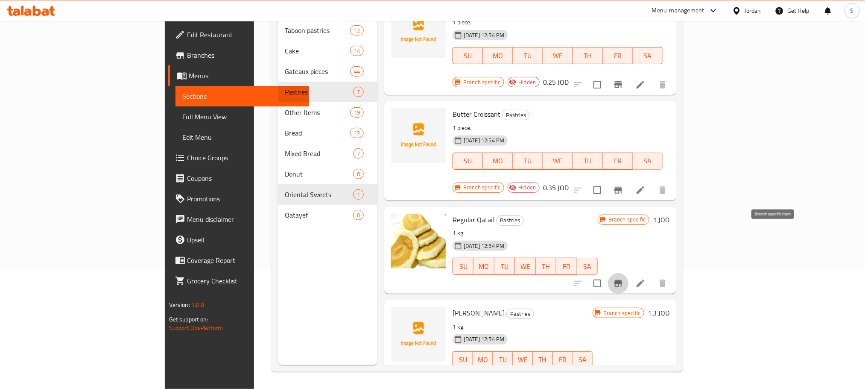
click at [622, 280] on icon "Branch-specific-item" at bounding box center [618, 283] width 8 height 7
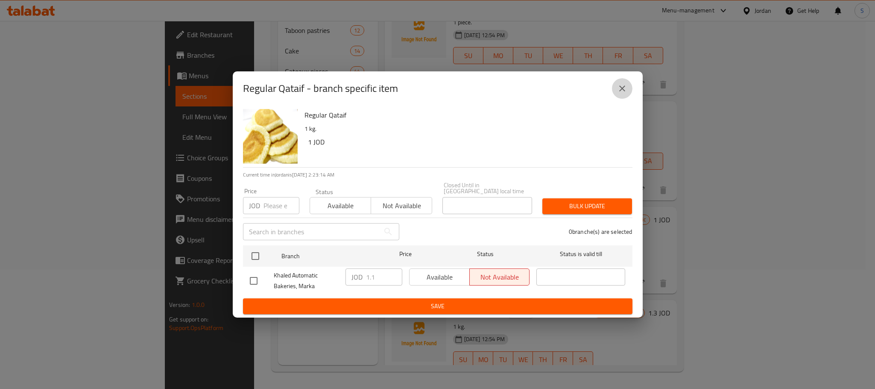
click at [622, 91] on icon "close" at bounding box center [622, 88] width 6 height 6
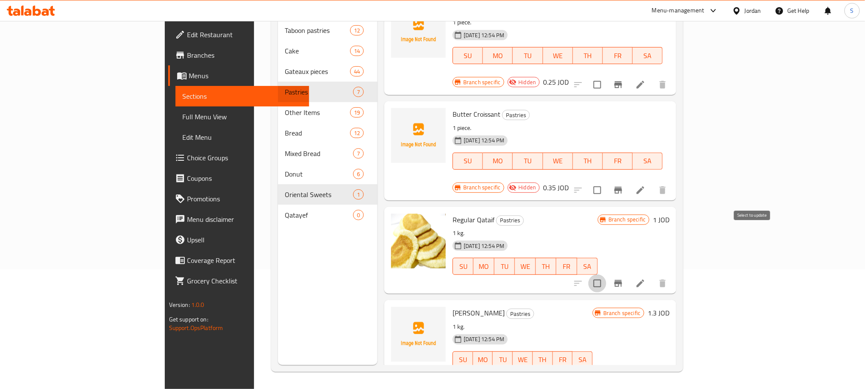
click at [606, 274] on input "checkbox" at bounding box center [597, 283] width 18 height 18
checkbox input "true"
click at [622, 373] on icon "Branch-specific-item" at bounding box center [618, 376] width 8 height 7
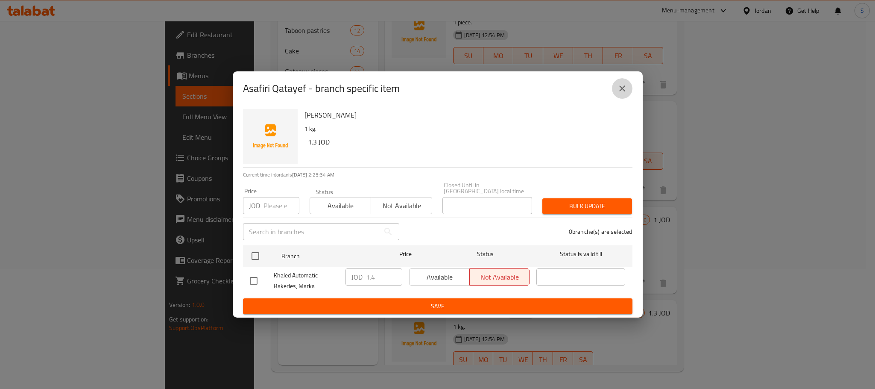
click at [626, 97] on button "close" at bounding box center [622, 88] width 20 height 20
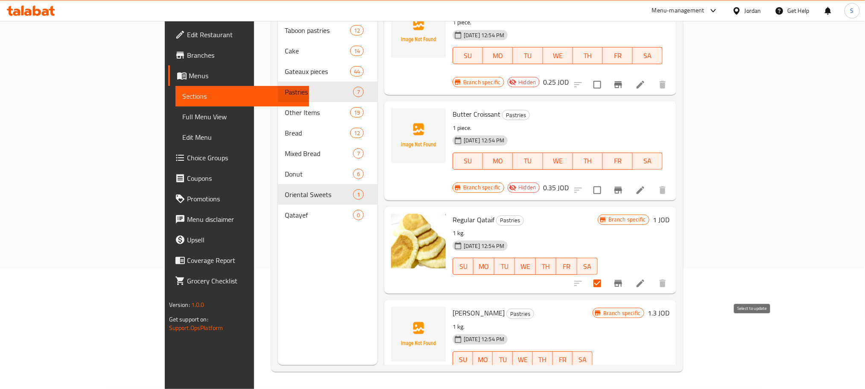
click at [606, 368] on input "checkbox" at bounding box center [597, 377] width 18 height 18
checkbox input "true"
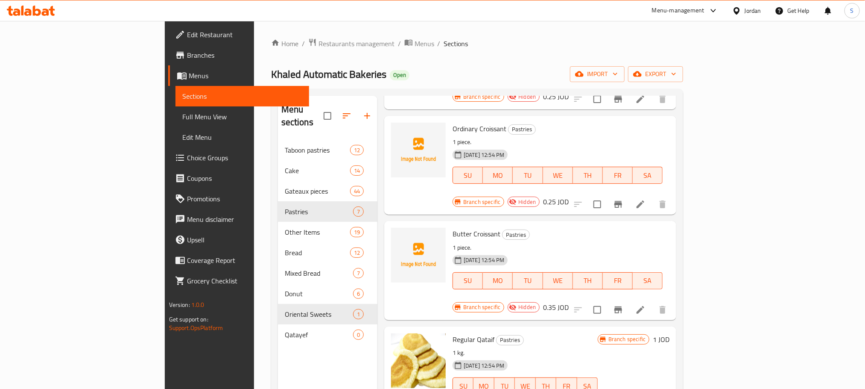
scroll to position [0, 0]
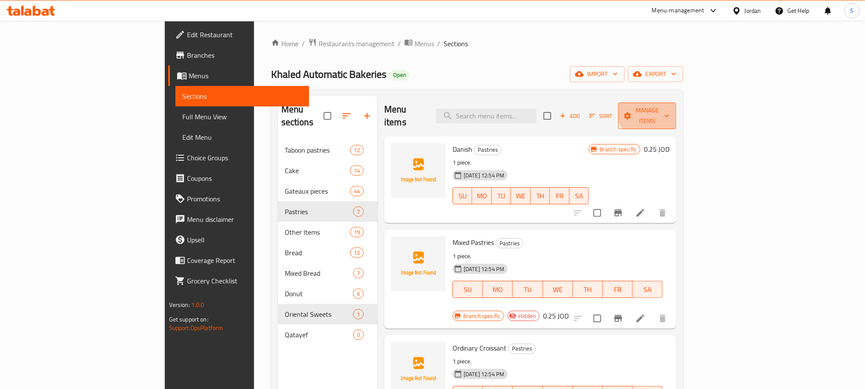
click at [670, 108] on span "Manage items" at bounding box center [647, 115] width 45 height 21
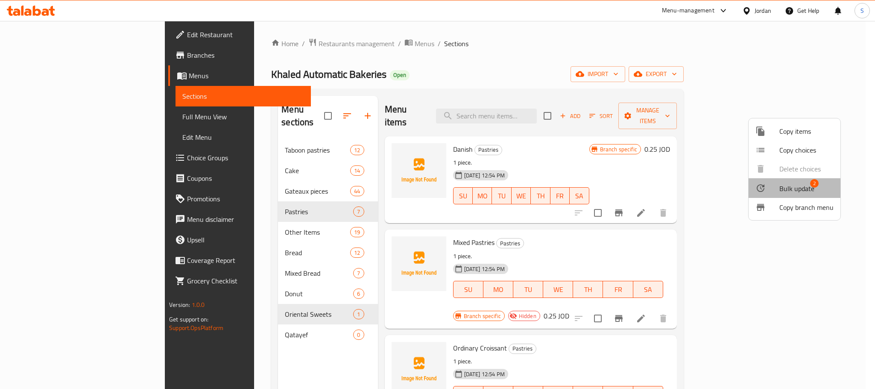
click at [798, 189] on span "Bulk update" at bounding box center [796, 188] width 35 height 10
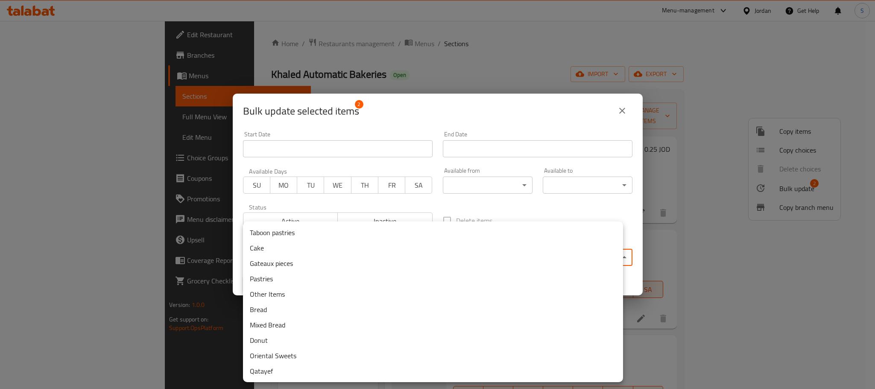
click at [479, 259] on body "​ Menu-management Jordan Get Help S Edit Restaurant Branches Menus Sections Ful…" at bounding box center [437, 205] width 875 height 368
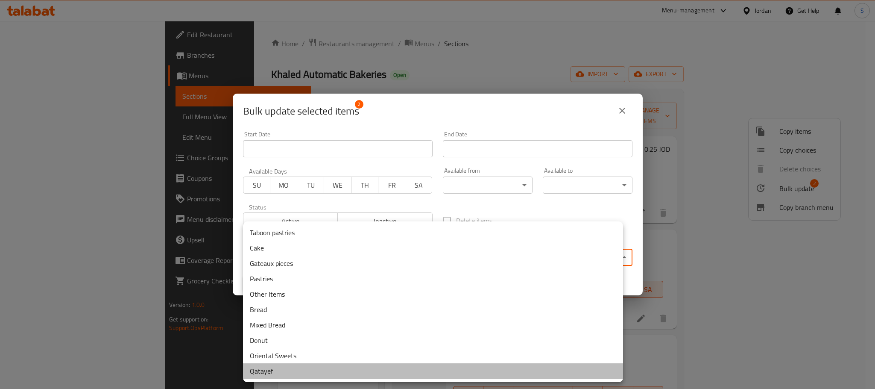
click at [334, 377] on li "Qatayef" at bounding box center [433, 370] width 380 height 15
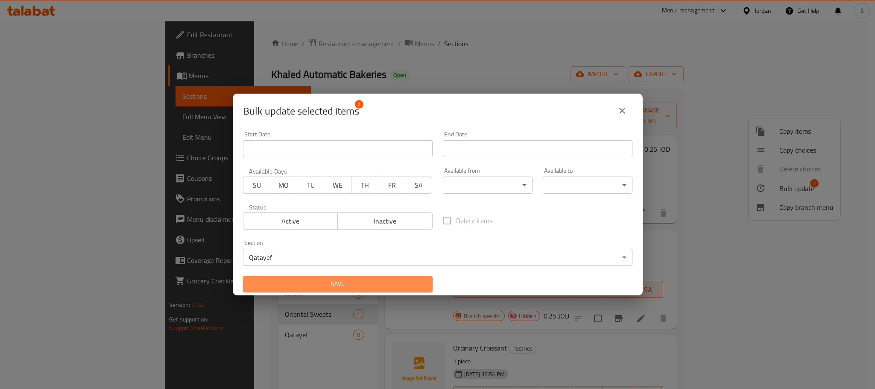
click at [414, 282] on span "Save" at bounding box center [338, 283] width 176 height 11
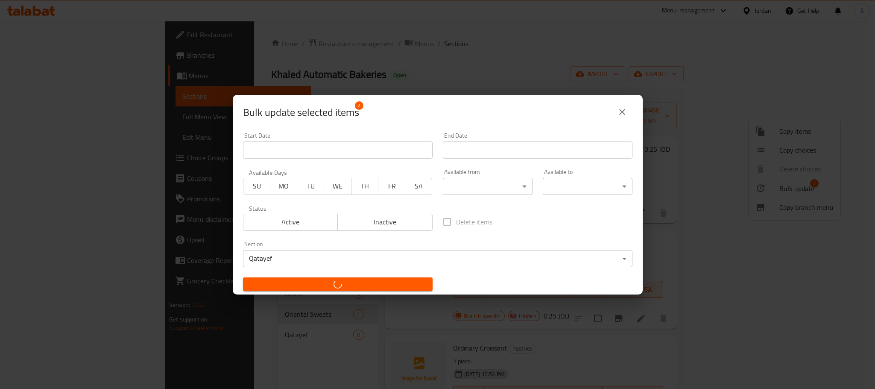
checkbox input "false"
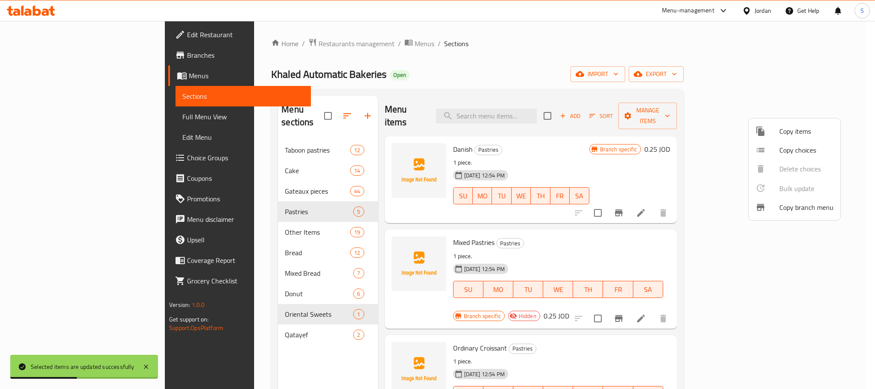
click at [250, 322] on div at bounding box center [437, 194] width 875 height 389
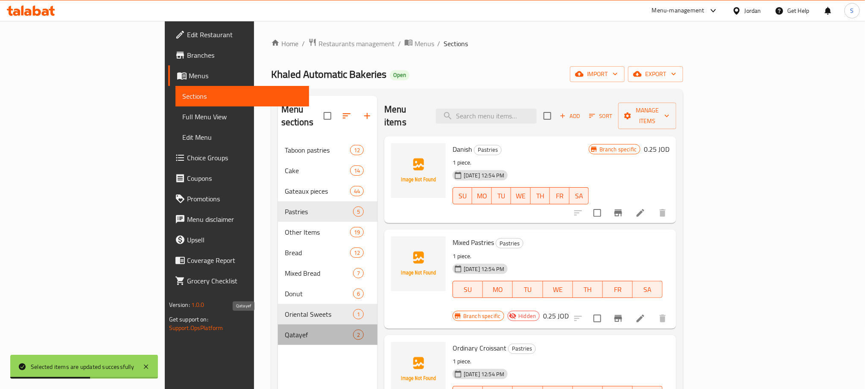
click at [285, 329] on span "Qatayef" at bounding box center [319, 334] width 68 height 10
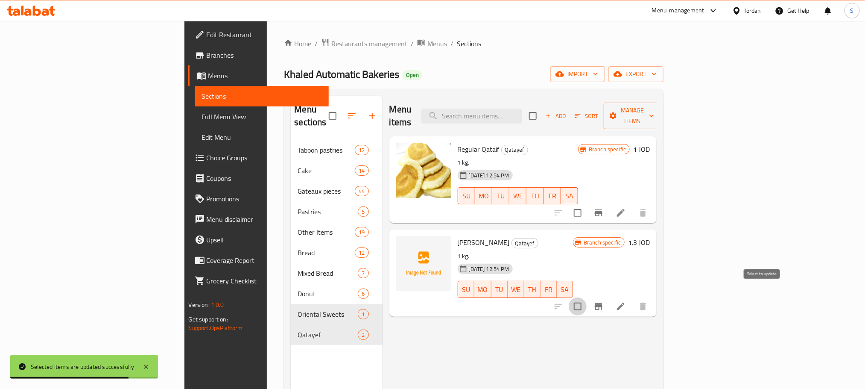
click at [587, 297] on input "checkbox" at bounding box center [578, 306] width 18 height 18
click at [654, 111] on span "Manage items" at bounding box center [633, 115] width 44 height 21
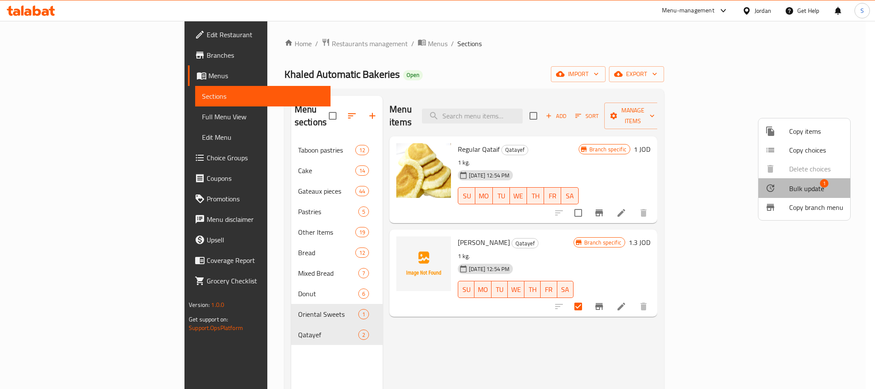
click at [813, 185] on span "Bulk update" at bounding box center [806, 188] width 35 height 10
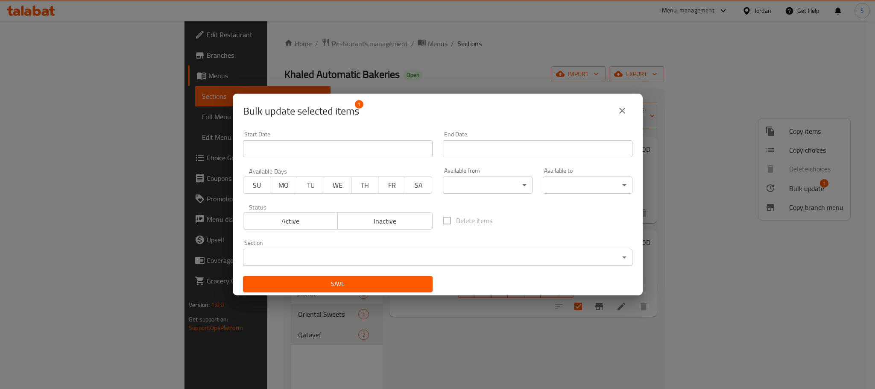
click at [389, 216] on span "Inactive" at bounding box center [385, 221] width 88 height 12
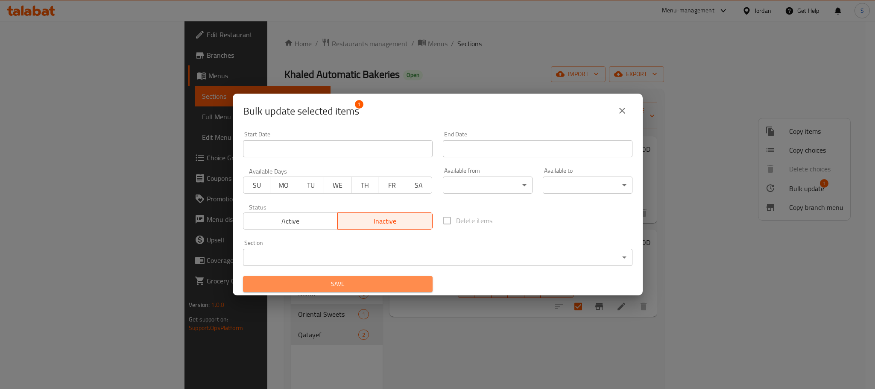
click at [400, 278] on span "Save" at bounding box center [338, 283] width 176 height 11
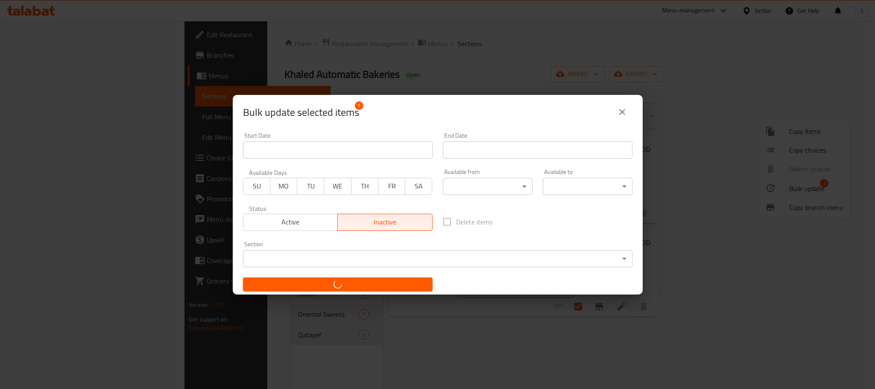
checkbox input "false"
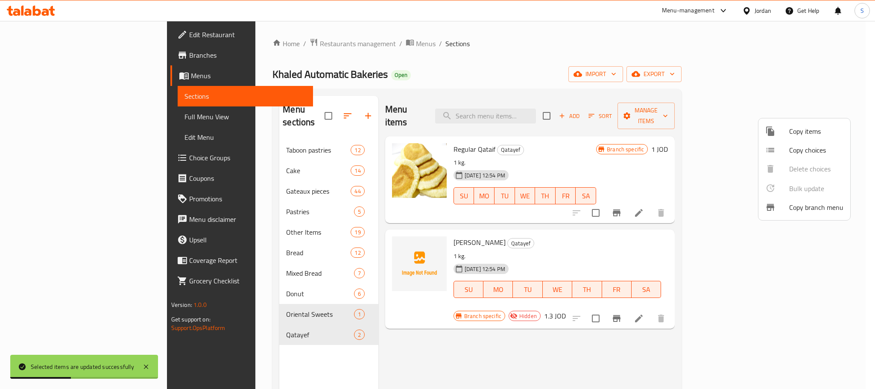
drag, startPoint x: 454, startPoint y: 135, endPoint x: 410, endPoint y: 134, distance: 44.0
click at [410, 134] on div at bounding box center [437, 194] width 875 height 389
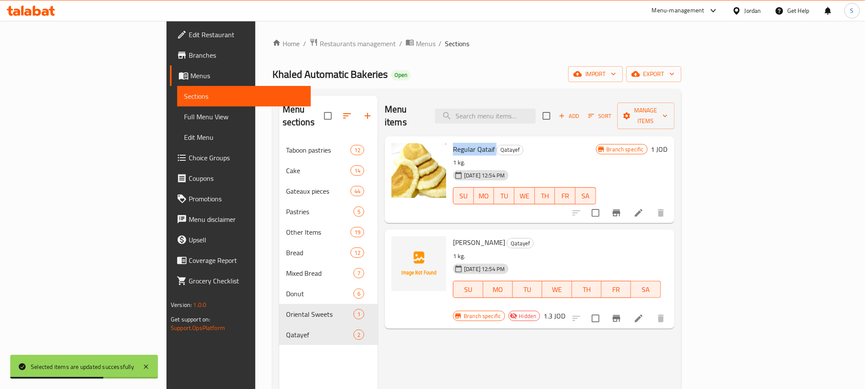
drag, startPoint x: 410, startPoint y: 134, endPoint x: 455, endPoint y: 133, distance: 44.8
click at [455, 140] on div "Regular Qataif Qatayef 1 kg. 20-08-2025 12:54 PM SU MO TU WE TH FR SA" at bounding box center [524, 180] width 149 height 80
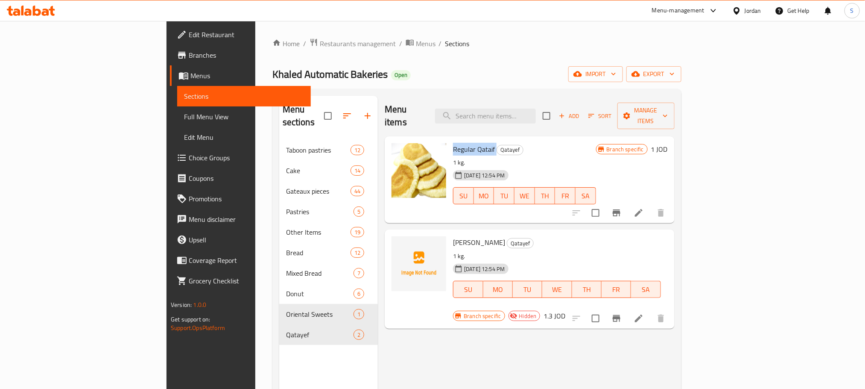
drag, startPoint x: 453, startPoint y: 228, endPoint x: 405, endPoint y: 231, distance: 48.7
click at [405, 233] on div "Asafiri Qatayef Qatayef 1 kg. 20-08-2025 12:54 PM SU MO TU WE TH FR SA Branch s…" at bounding box center [529, 279] width 283 height 92
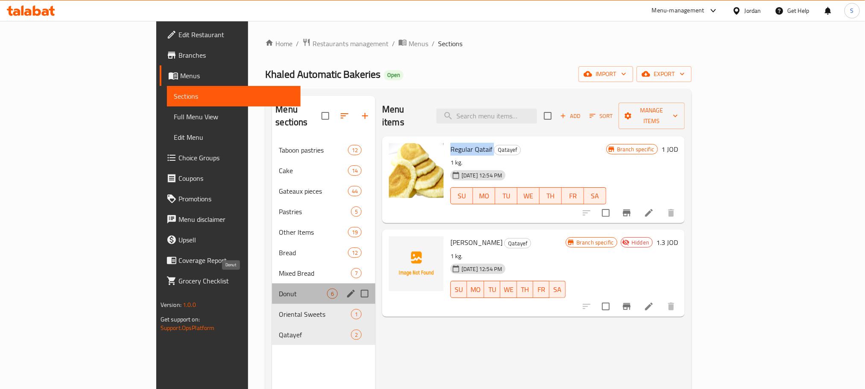
click at [281, 288] on span "Donut" at bounding box center [303, 293] width 48 height 10
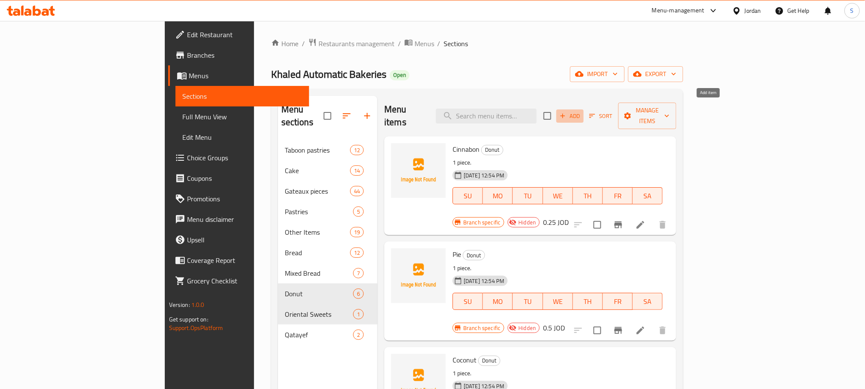
click at [582, 111] on span "Add" at bounding box center [569, 116] width 23 height 10
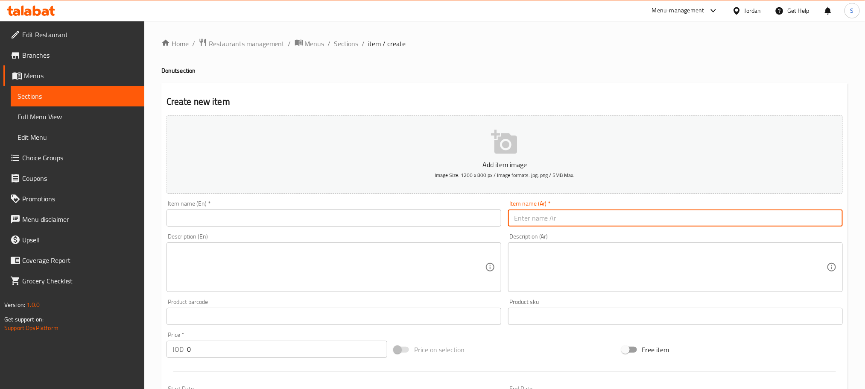
click at [564, 218] on input "text" at bounding box center [675, 217] width 335 height 17
paste input "دونت نوتيلا"
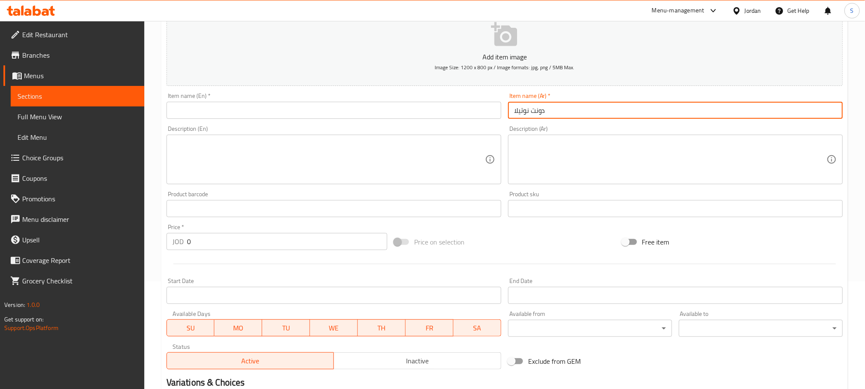
type input "دونت نوتيلا"
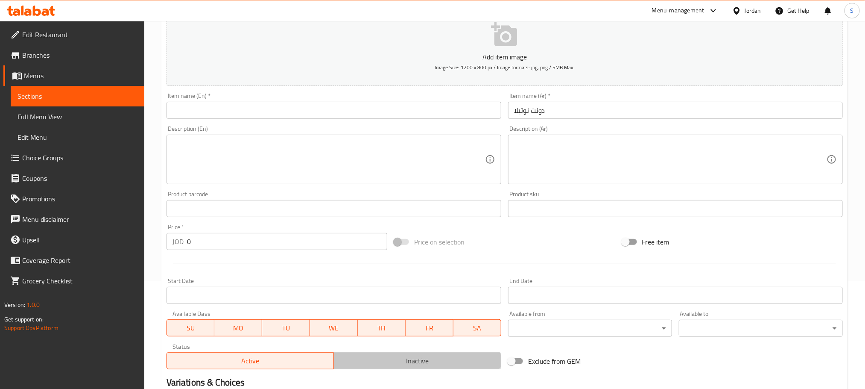
click at [452, 359] on span "Inactive" at bounding box center [417, 360] width 161 height 12
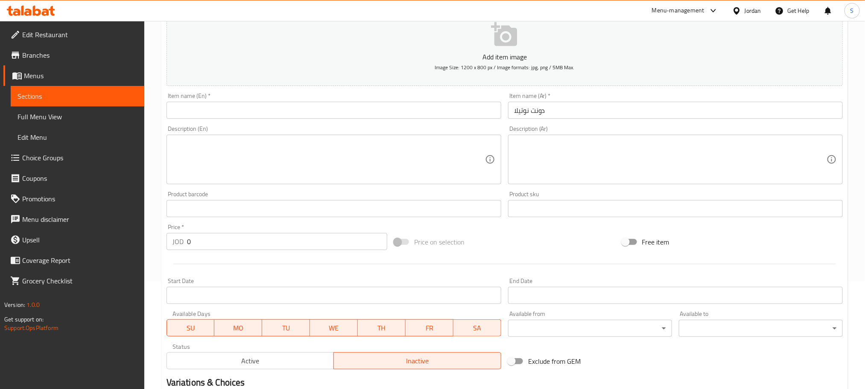
click at [254, 157] on textarea at bounding box center [328, 159] width 313 height 41
drag, startPoint x: 219, startPoint y: 99, endPoint x: 232, endPoint y: 105, distance: 13.9
click at [232, 105] on div "Item name (En)   * Item name (En) *" at bounding box center [334, 106] width 335 height 26
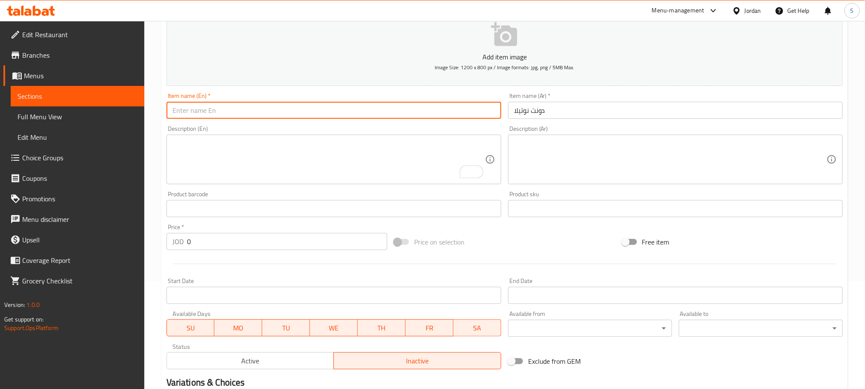
click at [232, 105] on input "text" at bounding box center [334, 110] width 335 height 17
paste input "Nutella donut"
type input "Nutella donut"
click at [248, 137] on div "Description (En)" at bounding box center [334, 159] width 335 height 50
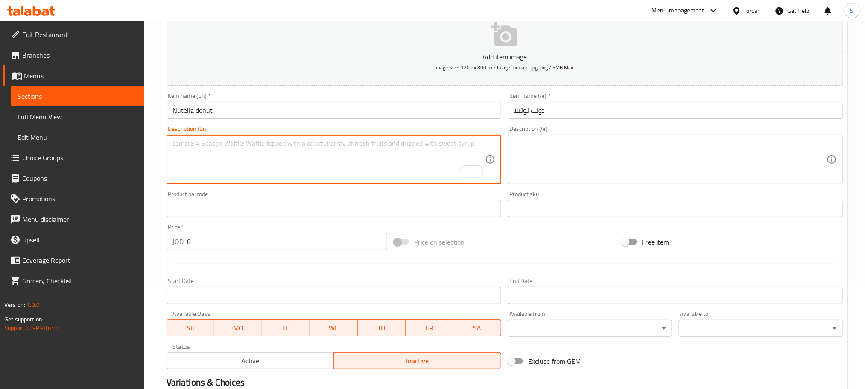
paste textarea "1 piece."
type textarea "1 piece."
click at [535, 144] on textarea at bounding box center [670, 159] width 313 height 41
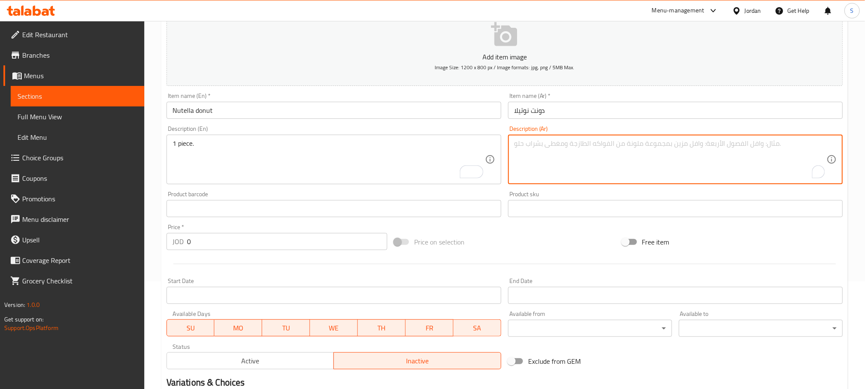
paste textarea "1 حبة"
click at [540, 143] on textarea "1 حبة" at bounding box center [670, 159] width 313 height 41
type textarea "1 حبة."
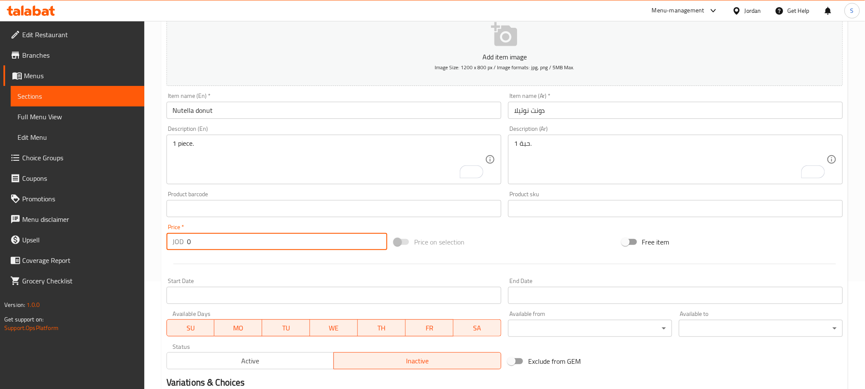
drag, startPoint x: 194, startPoint y: 243, endPoint x: 179, endPoint y: 246, distance: 14.8
click at [179, 246] on div "JOD 0 Price *" at bounding box center [277, 241] width 221 height 17
paste input ".7"
type input "0.7"
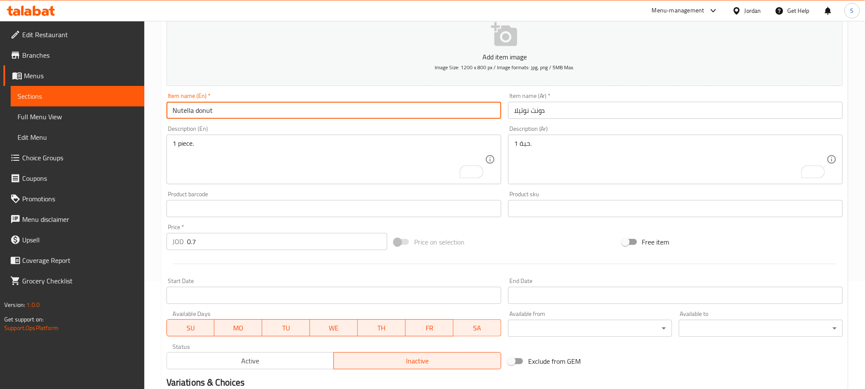
drag, startPoint x: 191, startPoint y: 111, endPoint x: 167, endPoint y: 113, distance: 24.8
click at [167, 113] on input "Nutella donut" at bounding box center [334, 110] width 335 height 17
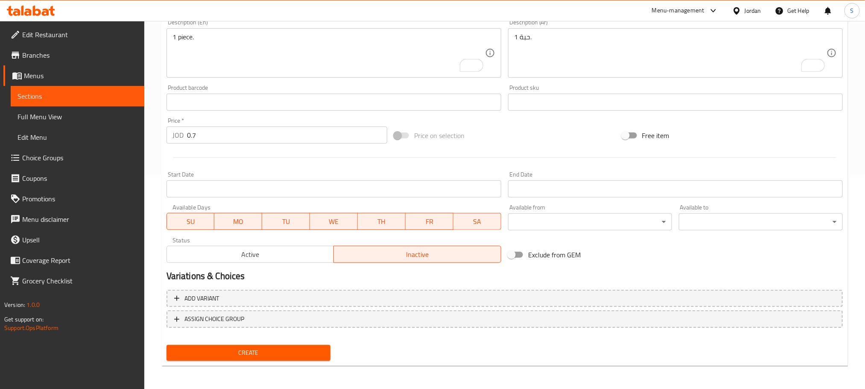
click at [316, 353] on span "Create" at bounding box center [248, 352] width 150 height 11
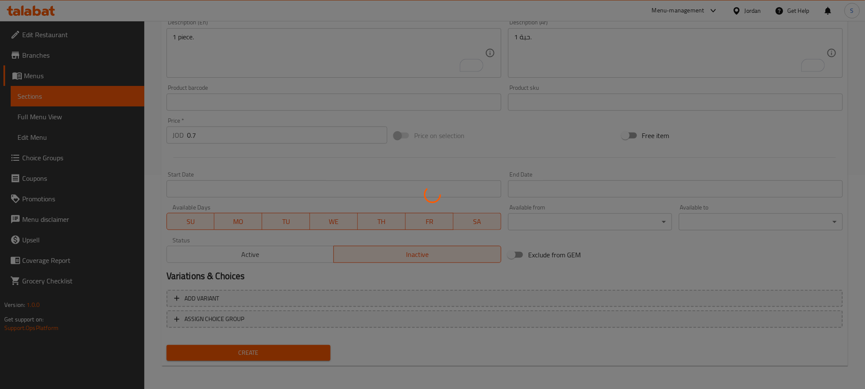
type input "0"
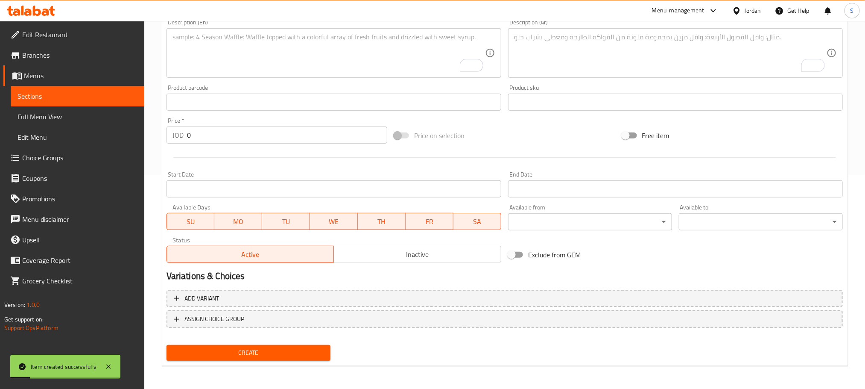
scroll to position [0, 0]
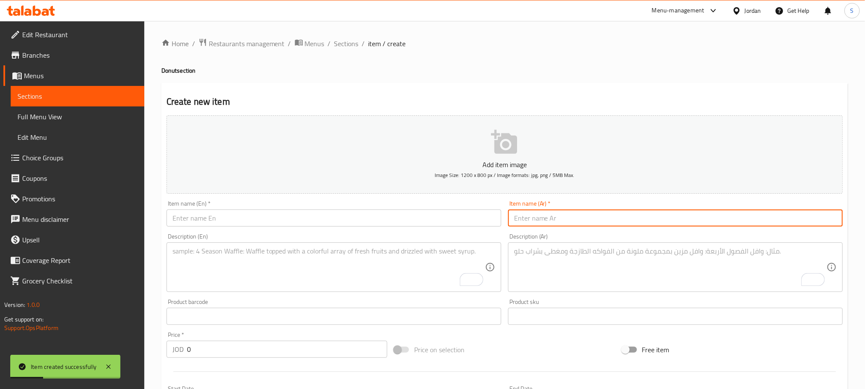
click at [553, 216] on input "text" at bounding box center [675, 217] width 335 height 17
paste input "دونت لوتس"
type input "دونت لوتس"
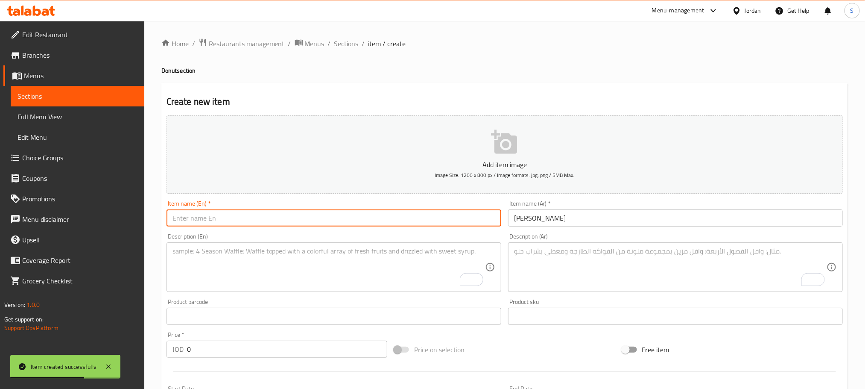
click at [211, 219] on input "text" at bounding box center [334, 217] width 335 height 17
paste input "Lotus Donut"
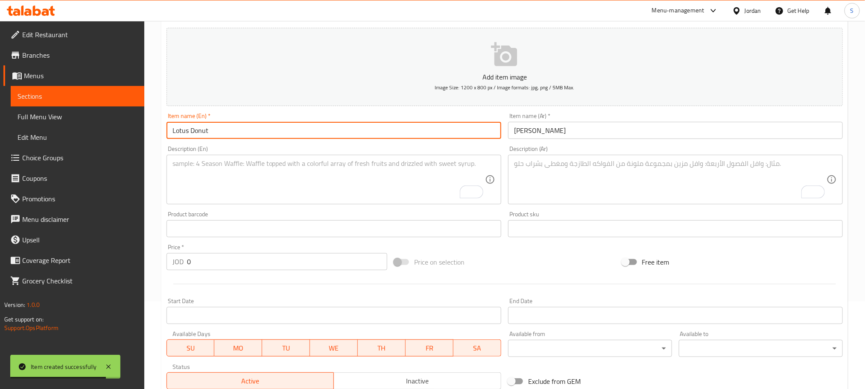
scroll to position [104, 0]
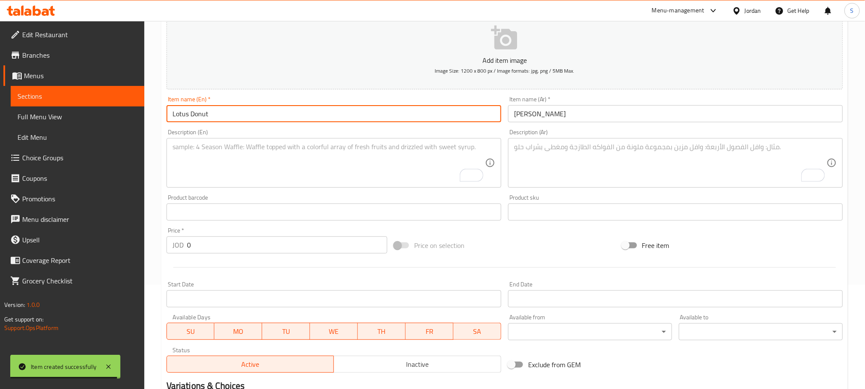
type input "Lotus Donut"
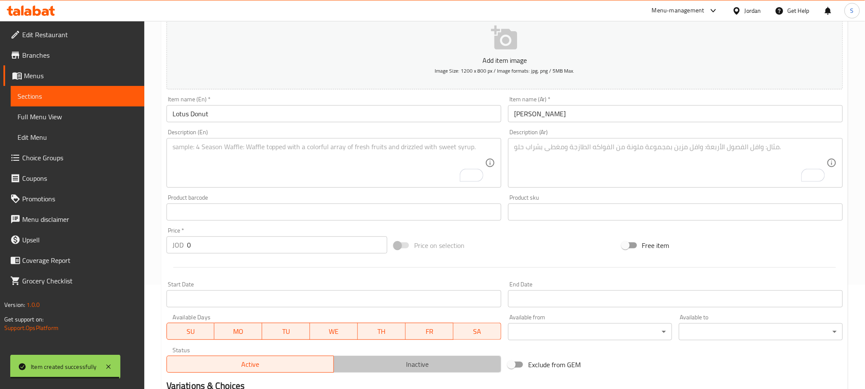
click at [463, 369] on span "Inactive" at bounding box center [417, 364] width 161 height 12
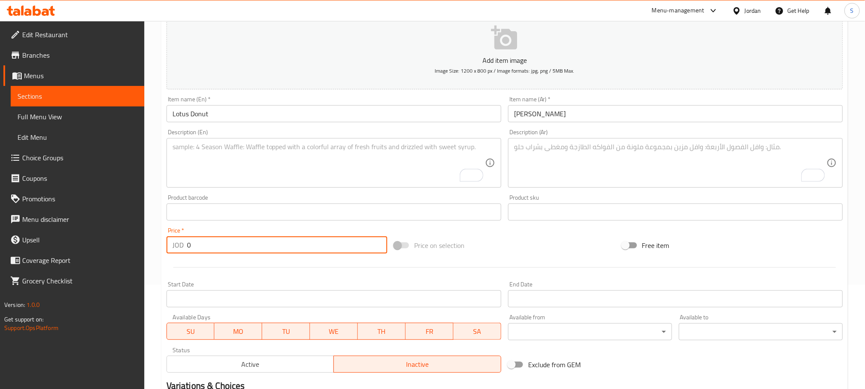
drag, startPoint x: 200, startPoint y: 245, endPoint x: 181, endPoint y: 248, distance: 19.0
click at [181, 248] on div "JOD 0 Price *" at bounding box center [277, 244] width 221 height 17
paste input ".7"
type input "0.7"
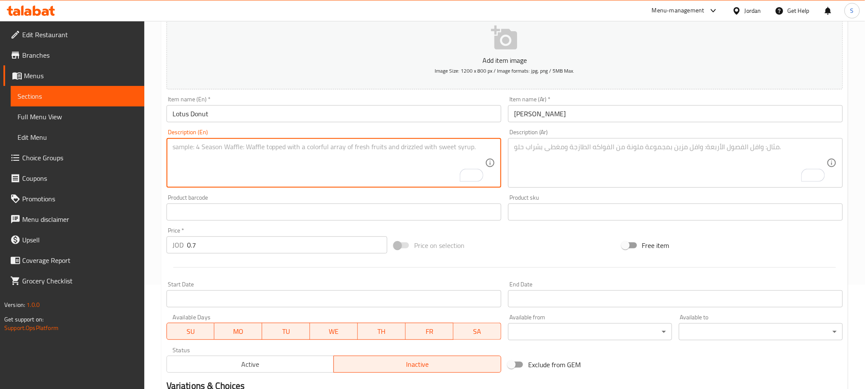
click at [200, 150] on textarea "To enrich screen reader interactions, please activate Accessibility in Grammarl…" at bounding box center [328, 163] width 313 height 41
paste textarea "1 piece."
type textarea "1 piece."
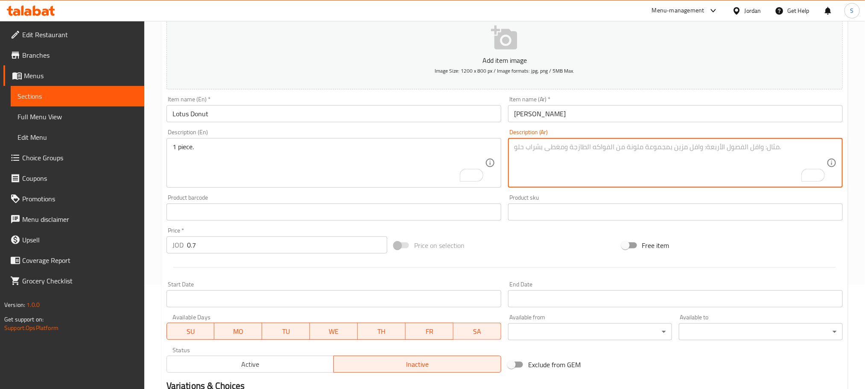
click at [530, 143] on textarea "To enrich screen reader interactions, please activate Accessibility in Grammarl…" at bounding box center [670, 163] width 313 height 41
paste textarea "1 حبة"
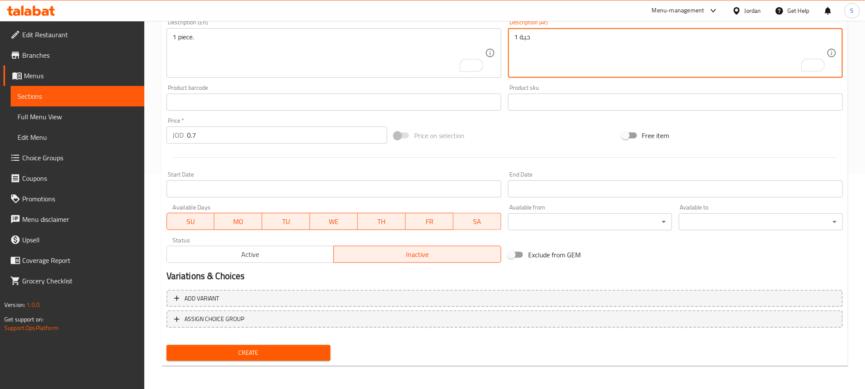
click at [536, 43] on textarea "1 حبة" at bounding box center [670, 53] width 313 height 41
click at [532, 34] on textarea "1 حبة" at bounding box center [670, 53] width 313 height 41
type textarea "1 حبة."
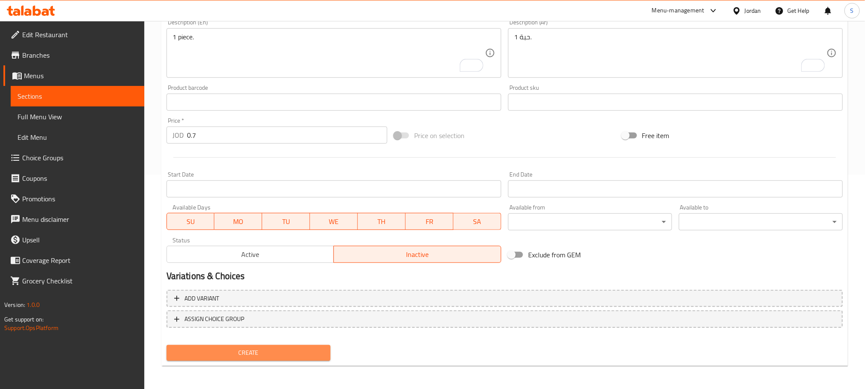
click at [307, 348] on span "Create" at bounding box center [248, 352] width 150 height 11
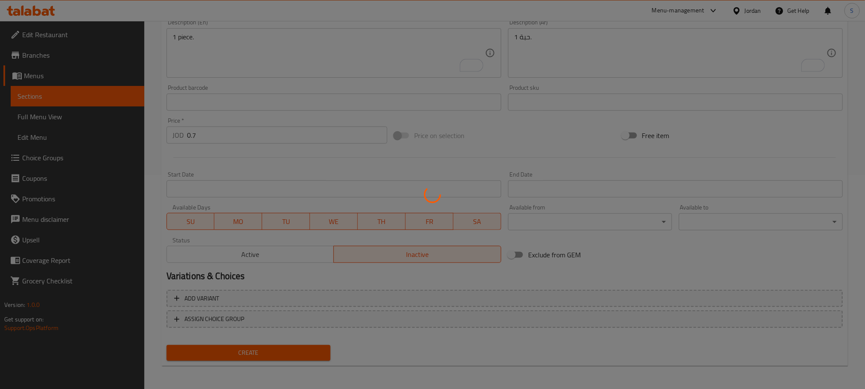
type input "0"
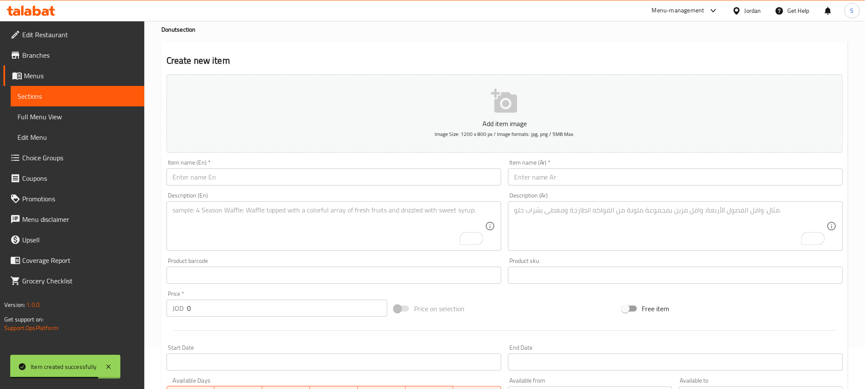
scroll to position [24, 0]
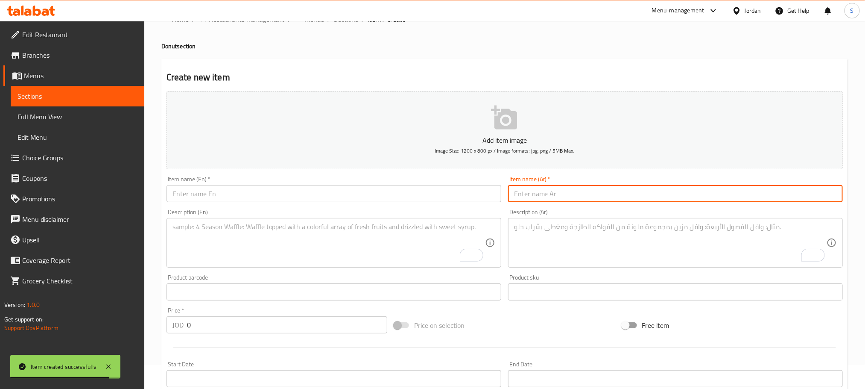
click at [625, 192] on input "text" at bounding box center [675, 193] width 335 height 17
paste input "دونت بيتاشيو"
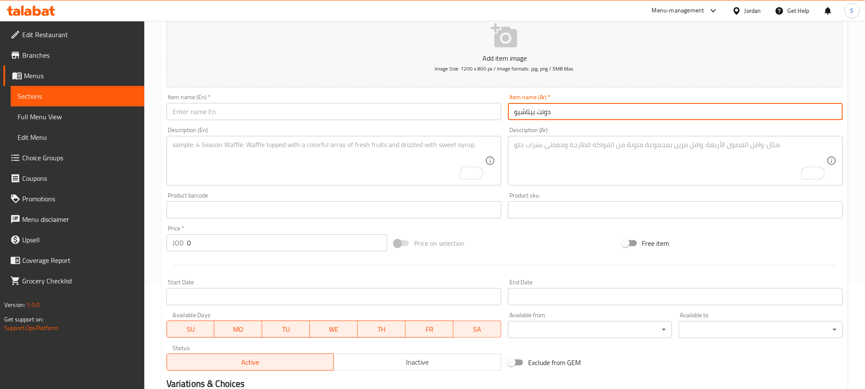
type input "دونت بيتاشيو"
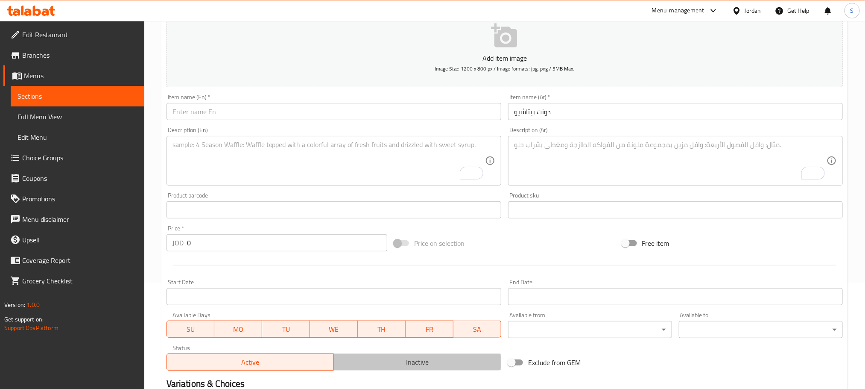
click at [437, 366] on span "Inactive" at bounding box center [417, 362] width 161 height 12
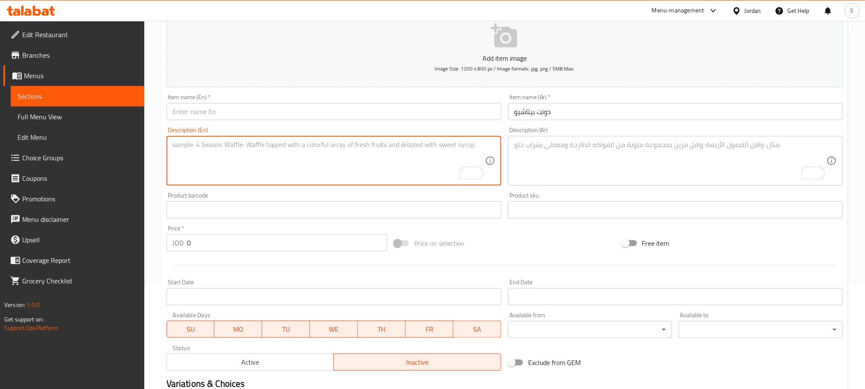
click at [264, 154] on textarea "To enrich screen reader interactions, please activate Accessibility in Grammarl…" at bounding box center [328, 160] width 313 height 41
paste textarea "1 piece."
type textarea "1 piece."
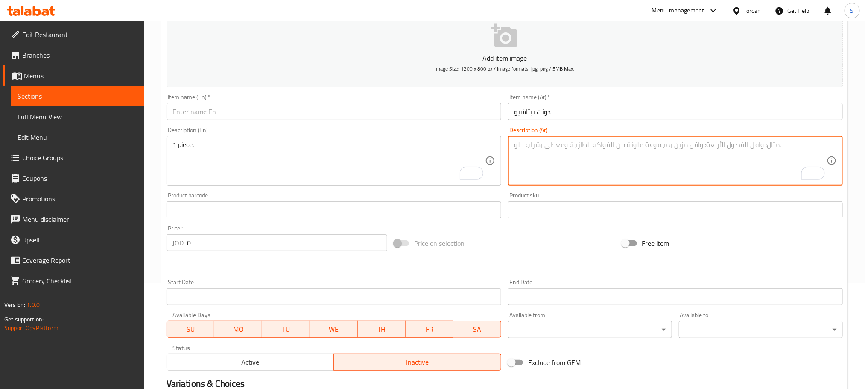
click at [573, 146] on textarea "To enrich screen reader interactions, please activate Accessibility in Grammarl…" at bounding box center [670, 160] width 313 height 41
paste textarea "1 حبة"
click at [549, 145] on textarea "1 حبة" at bounding box center [670, 160] width 313 height 41
type textarea "1 حبة."
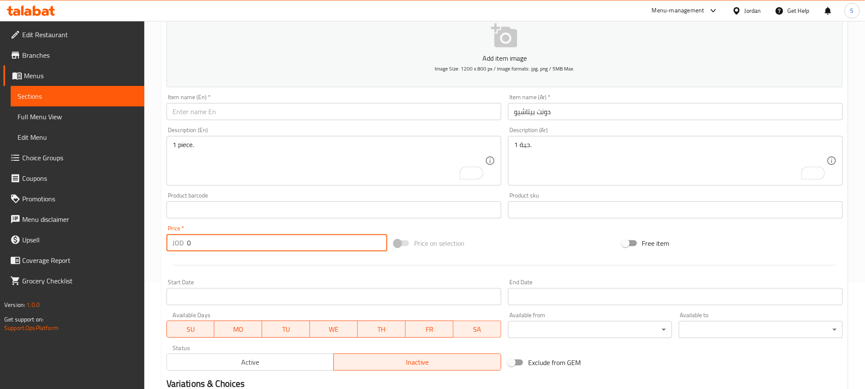
click at [193, 241] on input "0" at bounding box center [287, 242] width 200 height 17
paste input ".7"
type input "0.7"
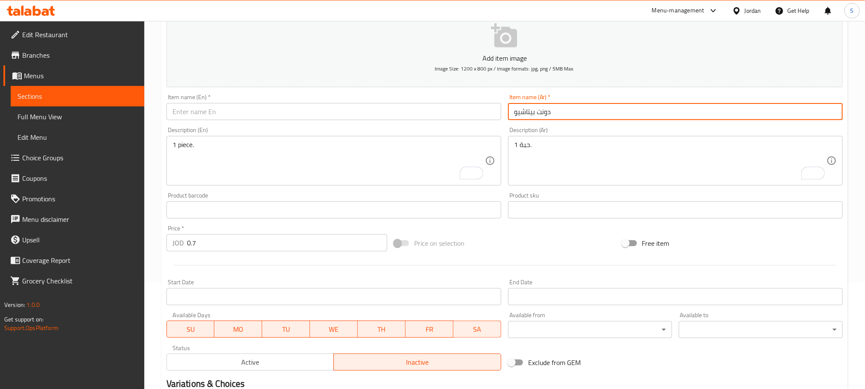
click at [573, 105] on input "دونت بيتاشيو" at bounding box center [675, 111] width 335 height 17
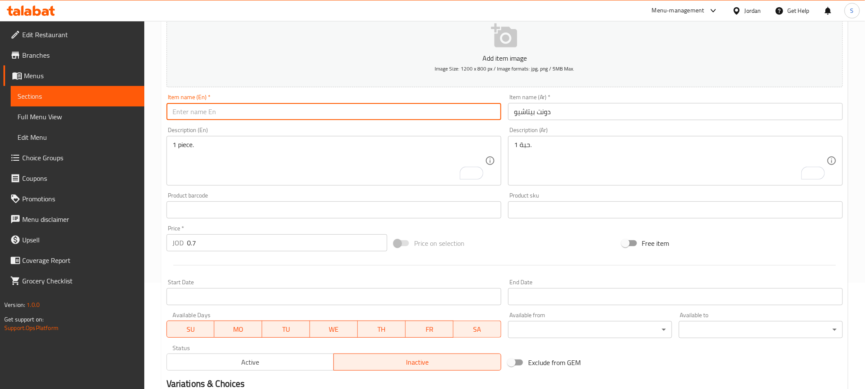
click at [278, 118] on input "text" at bounding box center [334, 111] width 335 height 17
paste input "Pistachio donut"
click at [203, 113] on input "Pistachio donut" at bounding box center [334, 111] width 335 height 17
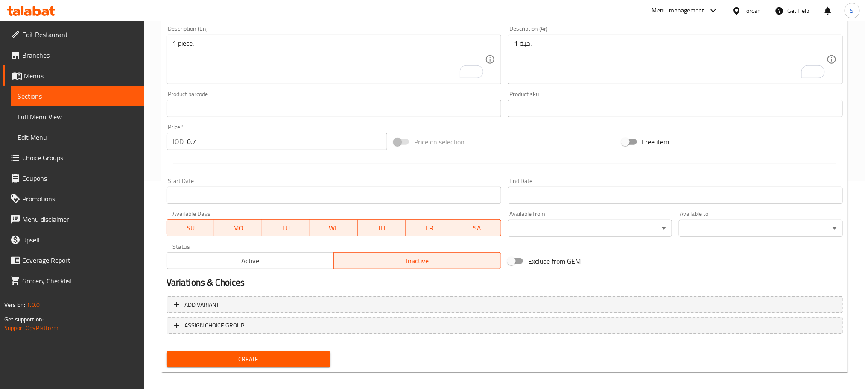
scroll to position [214, 0]
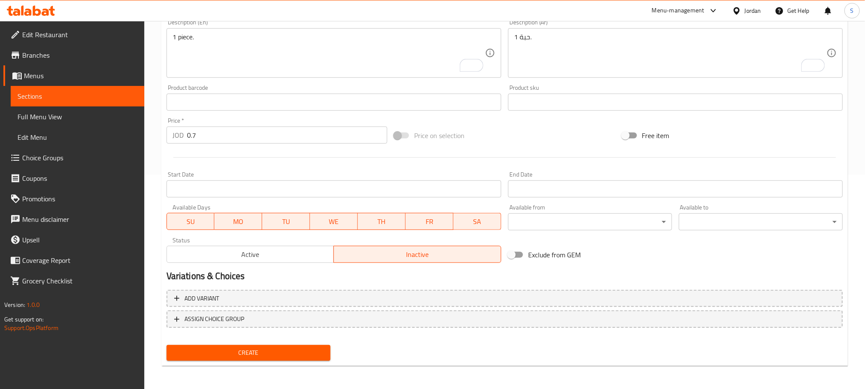
type input "Pistachio Donut"
click at [310, 350] on span "Create" at bounding box center [248, 352] width 150 height 11
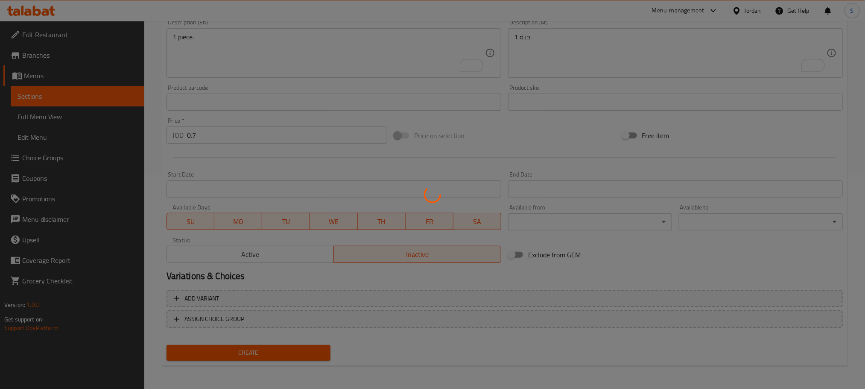
type input "0"
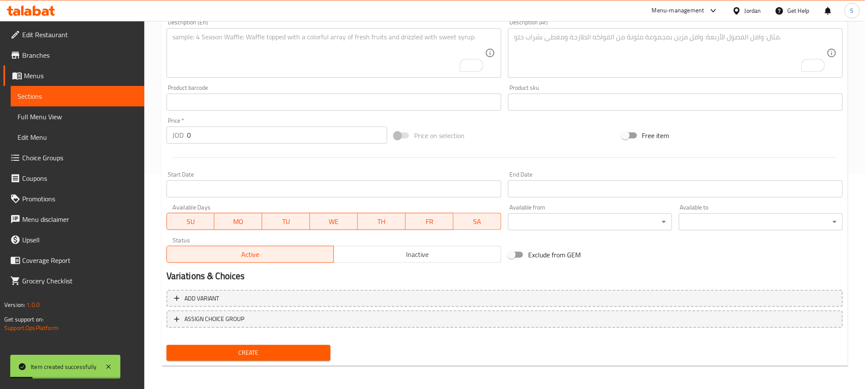
scroll to position [0, 0]
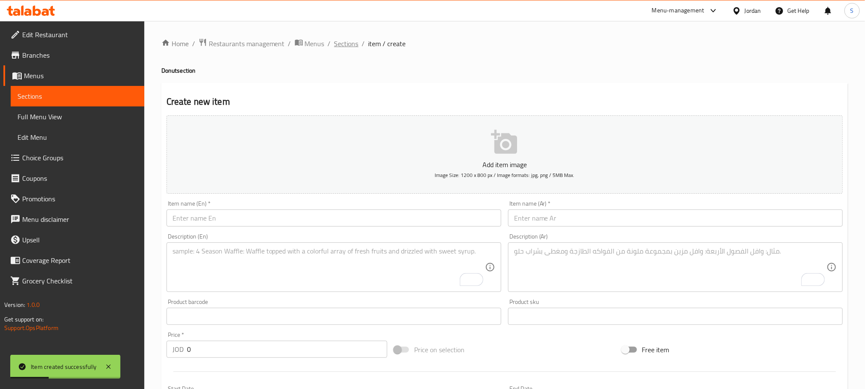
click at [341, 42] on span "Sections" at bounding box center [346, 43] width 24 height 10
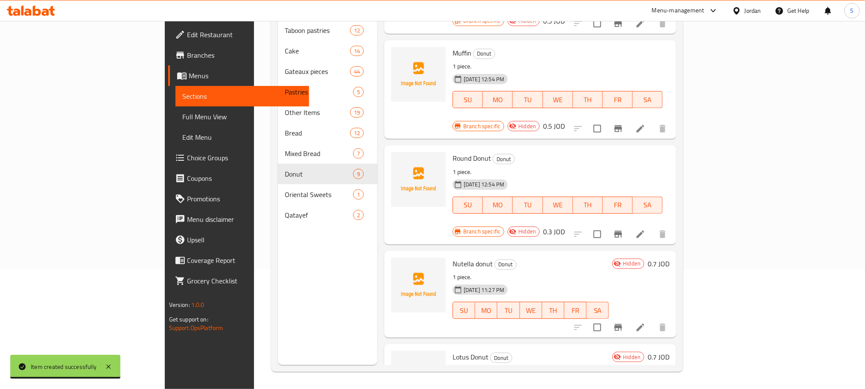
scroll to position [400, 0]
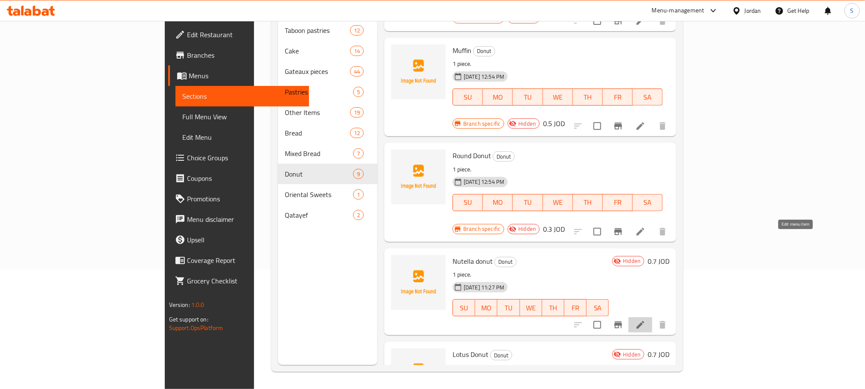
click at [646, 319] on icon at bounding box center [640, 324] width 10 height 10
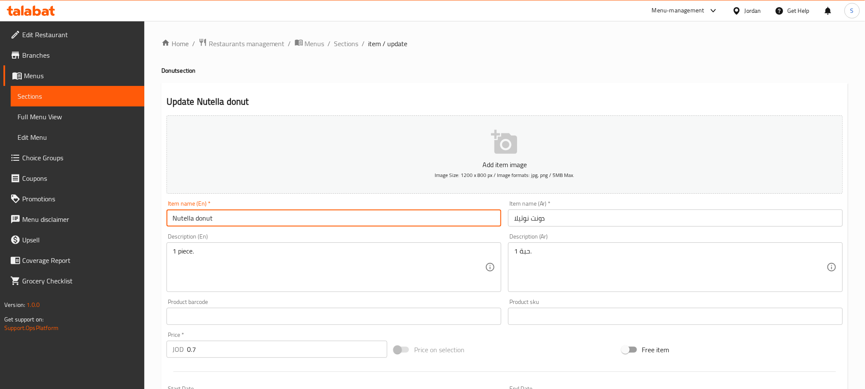
click at [199, 218] on input "Nutella donut" at bounding box center [334, 217] width 335 height 17
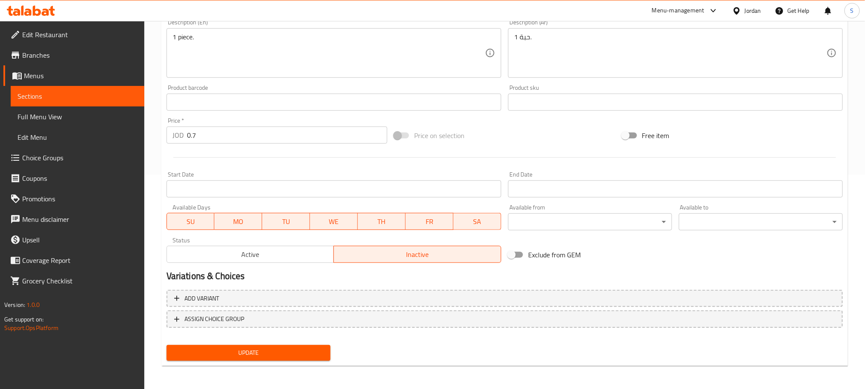
type input "Nutella Donut"
click at [282, 355] on span "Update" at bounding box center [248, 352] width 150 height 11
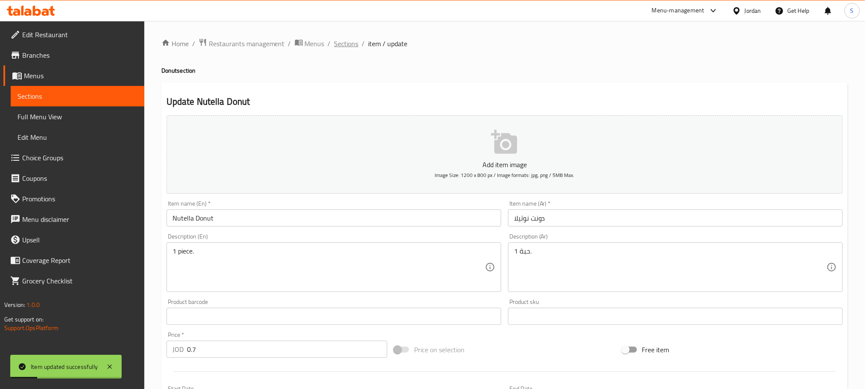
click at [345, 41] on span "Sections" at bounding box center [346, 43] width 24 height 10
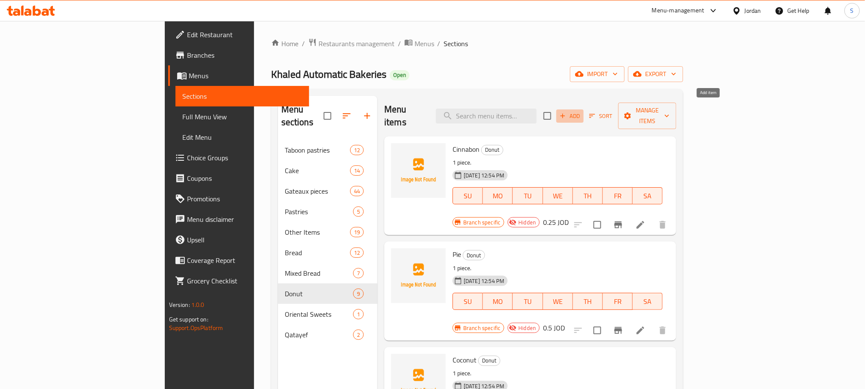
click at [582, 111] on span "Add" at bounding box center [569, 116] width 23 height 10
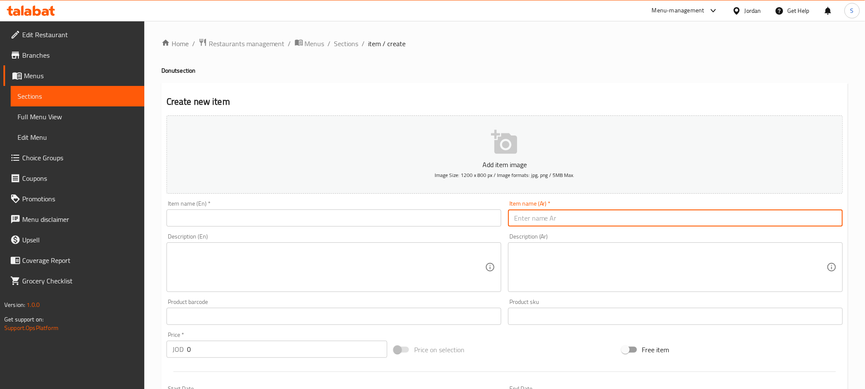
click at [541, 222] on input "text" at bounding box center [675, 217] width 335 height 17
type input "V"
paste input "دونت نوتيلا بيضاء"
type input "دونت نوتيلا بيضاء"
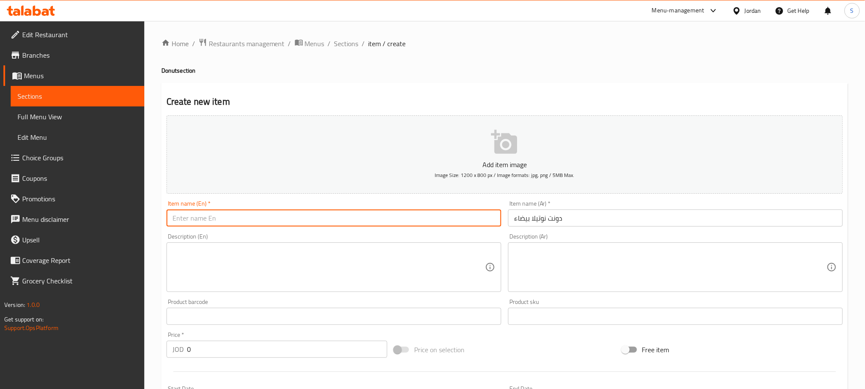
click at [233, 216] on input "text" at bounding box center [334, 217] width 335 height 17
paste input "White Nutella Donut"
type input "White Nutella Donut"
click at [208, 247] on textarea at bounding box center [328, 267] width 313 height 41
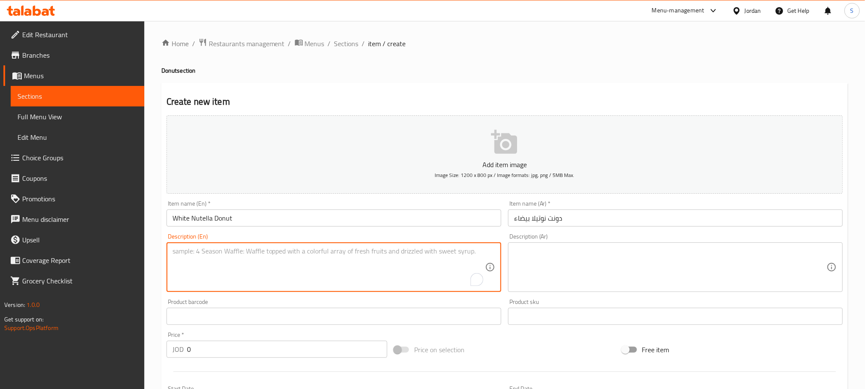
paste textarea "1 piece."
type textarea "1 piece."
click at [547, 244] on div "Description (Ar)" at bounding box center [675, 267] width 335 height 50
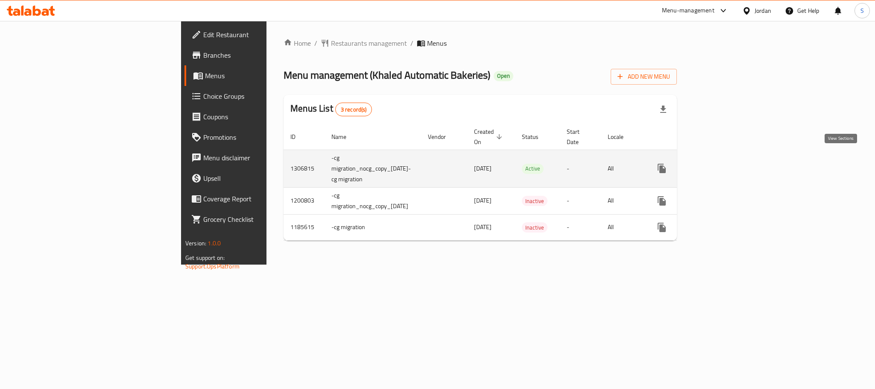
click at [728, 163] on icon "enhanced table" at bounding box center [723, 168] width 10 height 10
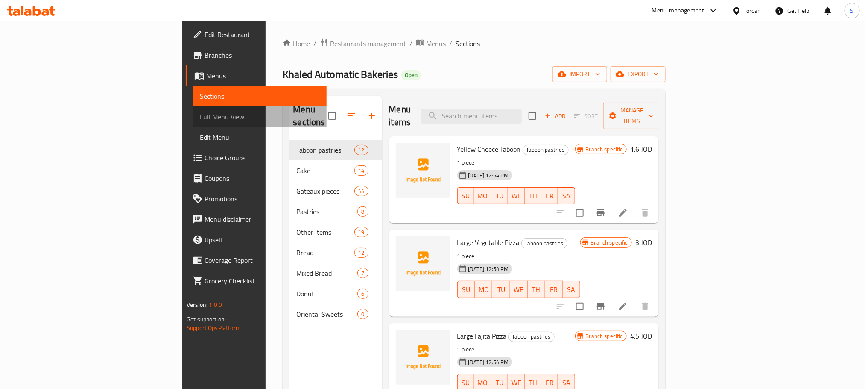
click at [200, 111] on span "Full Menu View" at bounding box center [260, 116] width 120 height 10
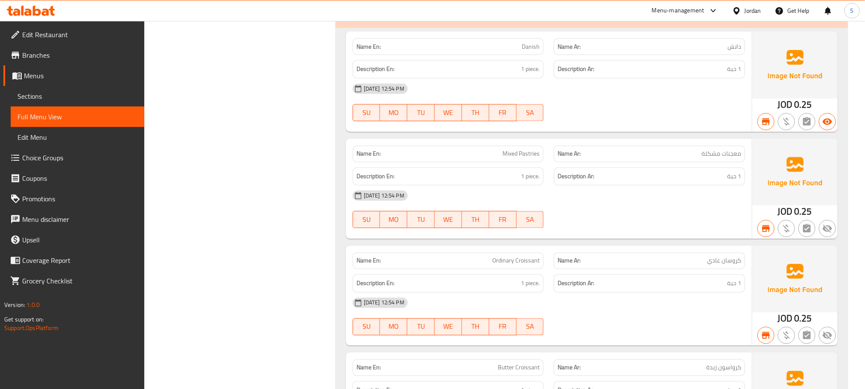
scroll to position [7706, 0]
